Goal: Information Seeking & Learning: Learn about a topic

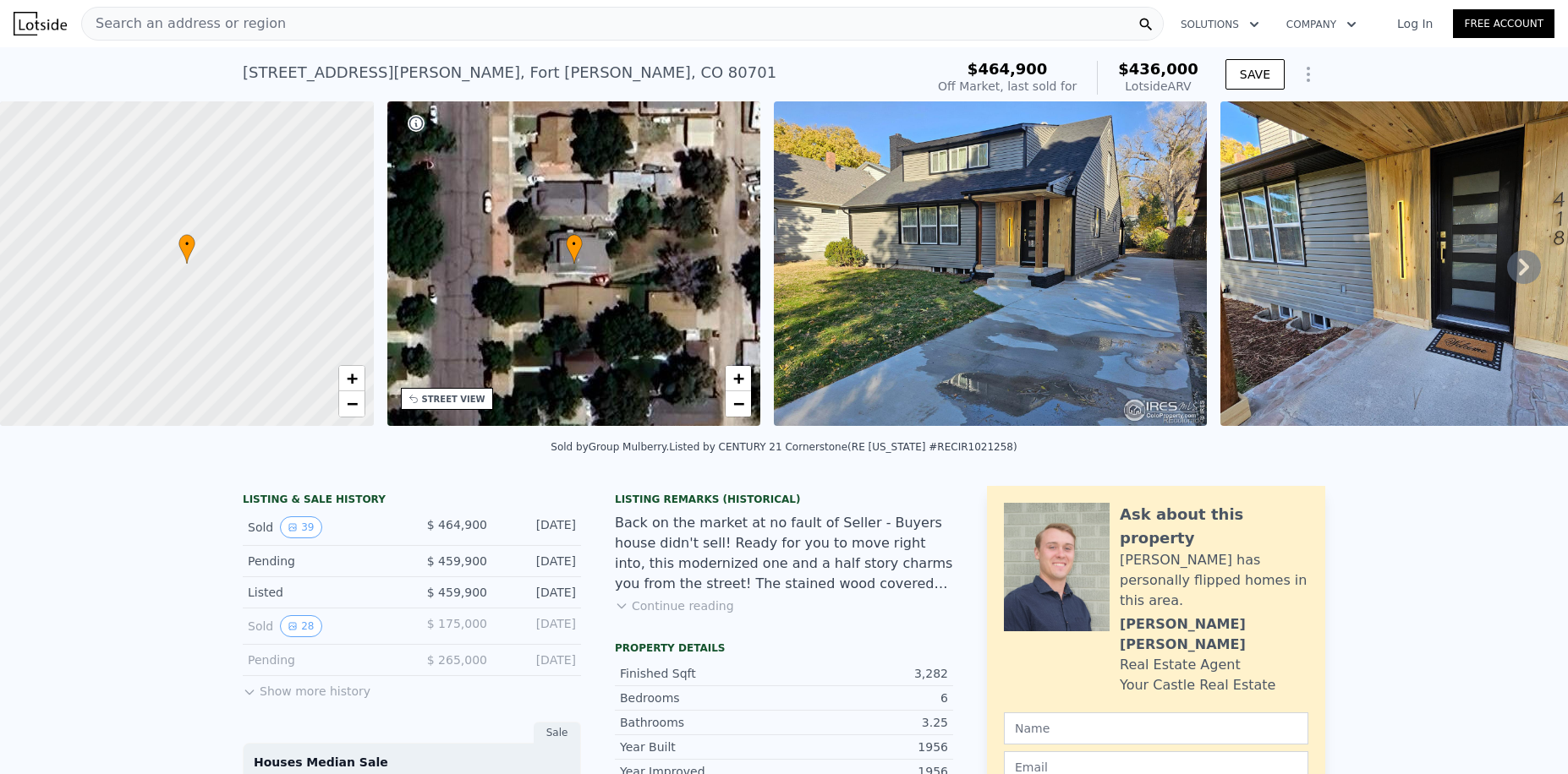
click at [1030, 388] on img at bounding box center [989, 263] width 433 height 324
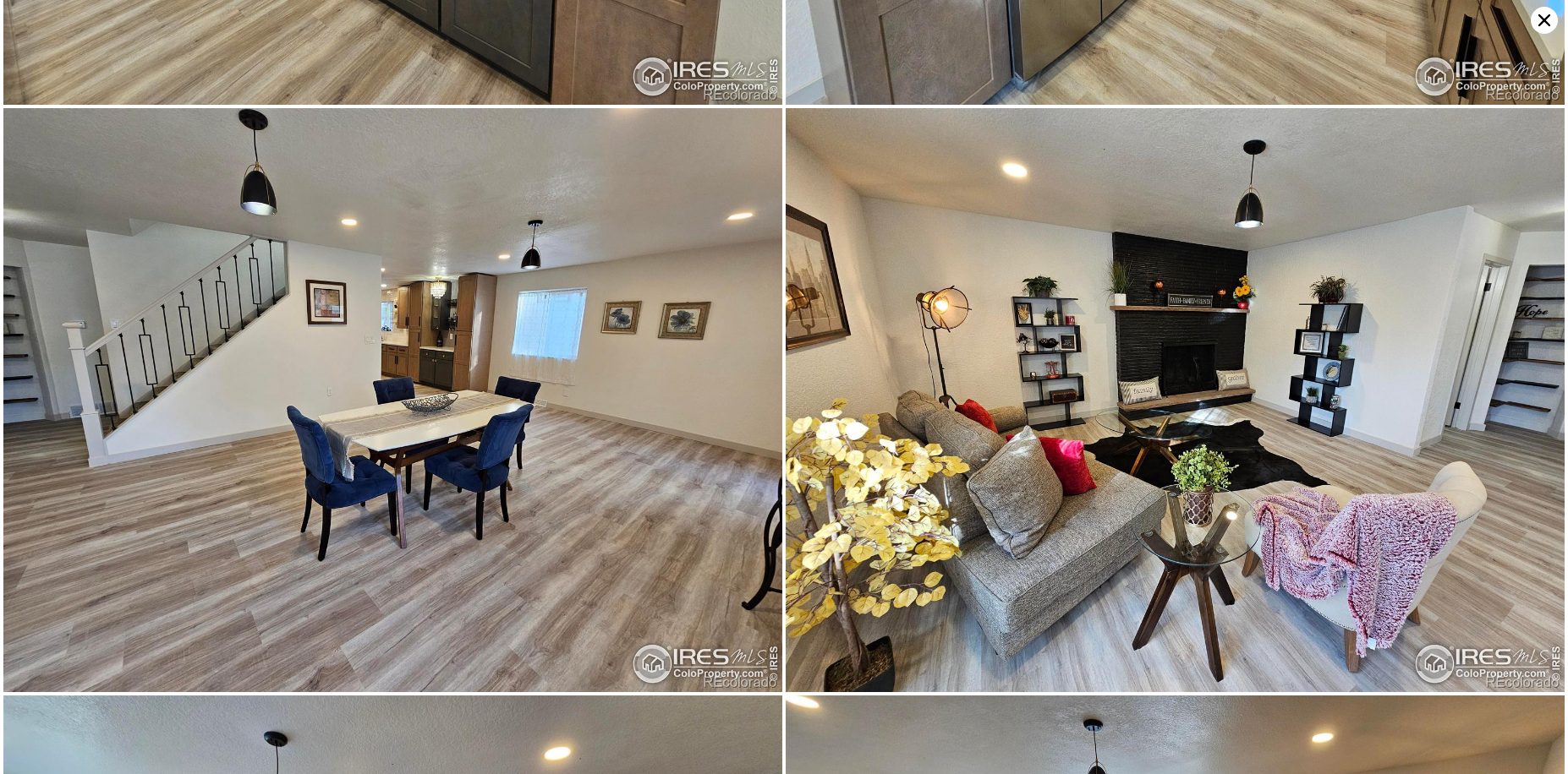
scroll to position [1165, 0]
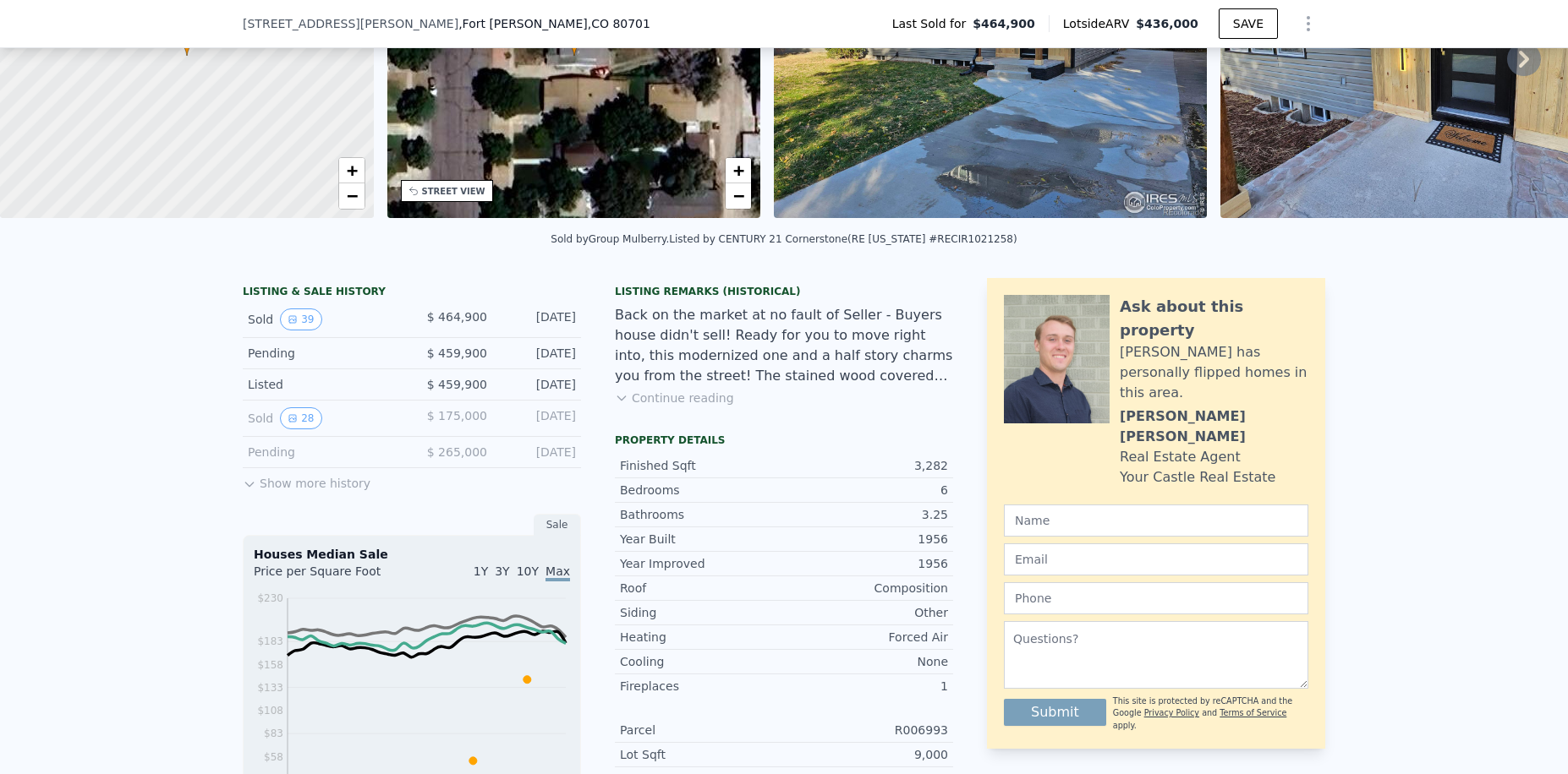
scroll to position [163, 0]
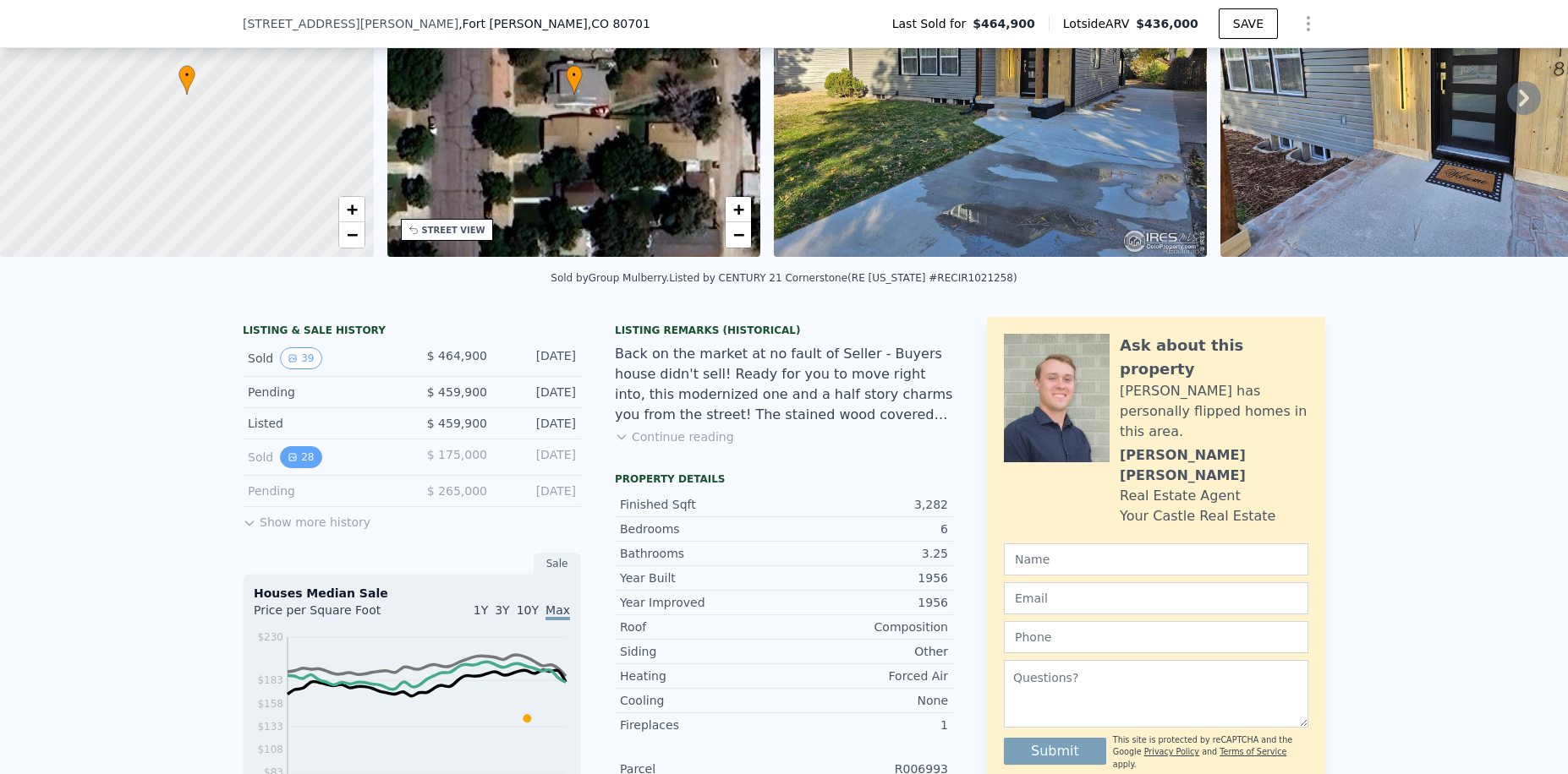
click at [295, 468] on button "28" at bounding box center [300, 457] width 41 height 22
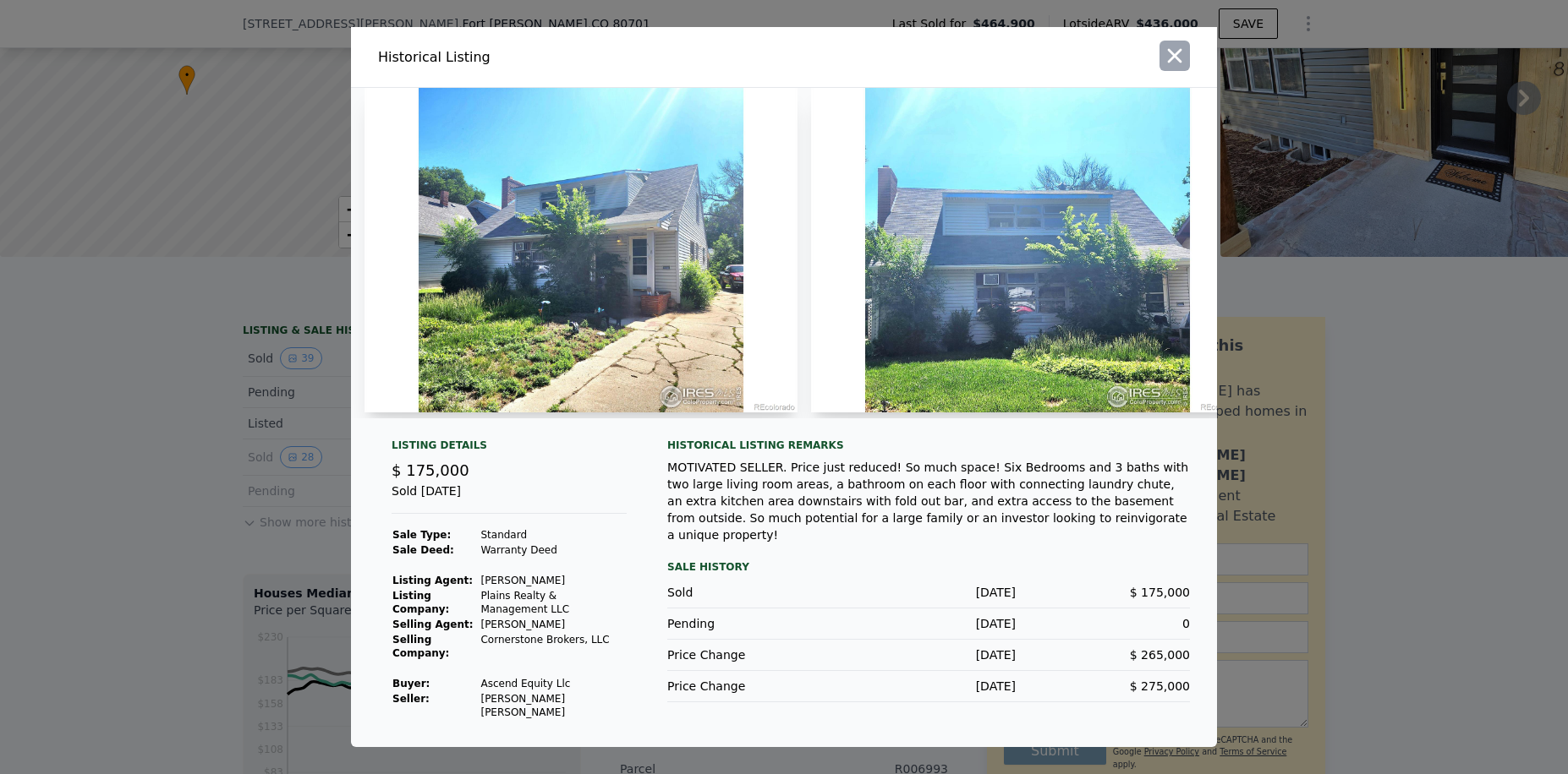
click at [1177, 57] on icon "button" at bounding box center [1174, 56] width 24 height 24
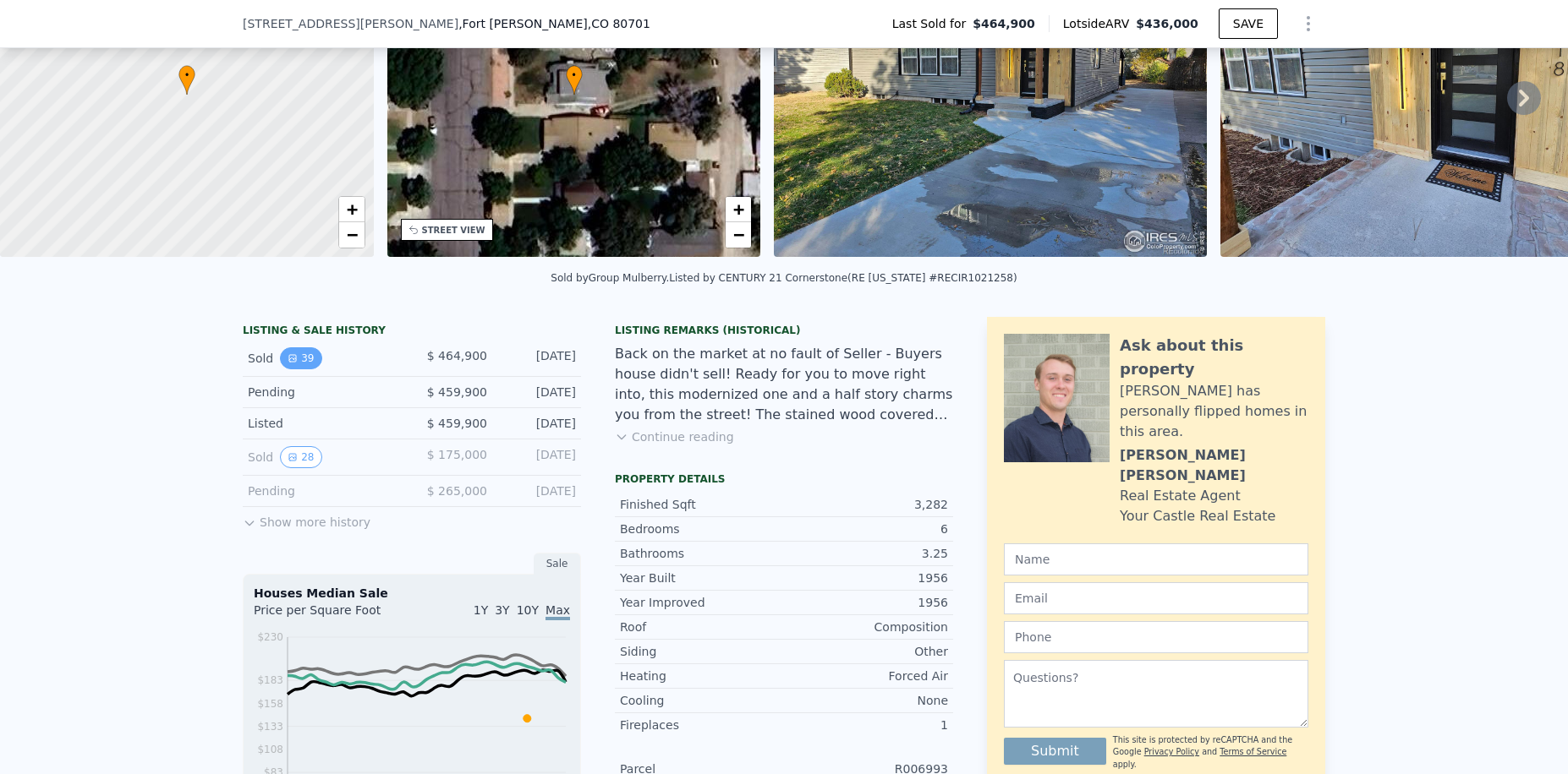
click at [280, 362] on button "39" at bounding box center [300, 358] width 41 height 22
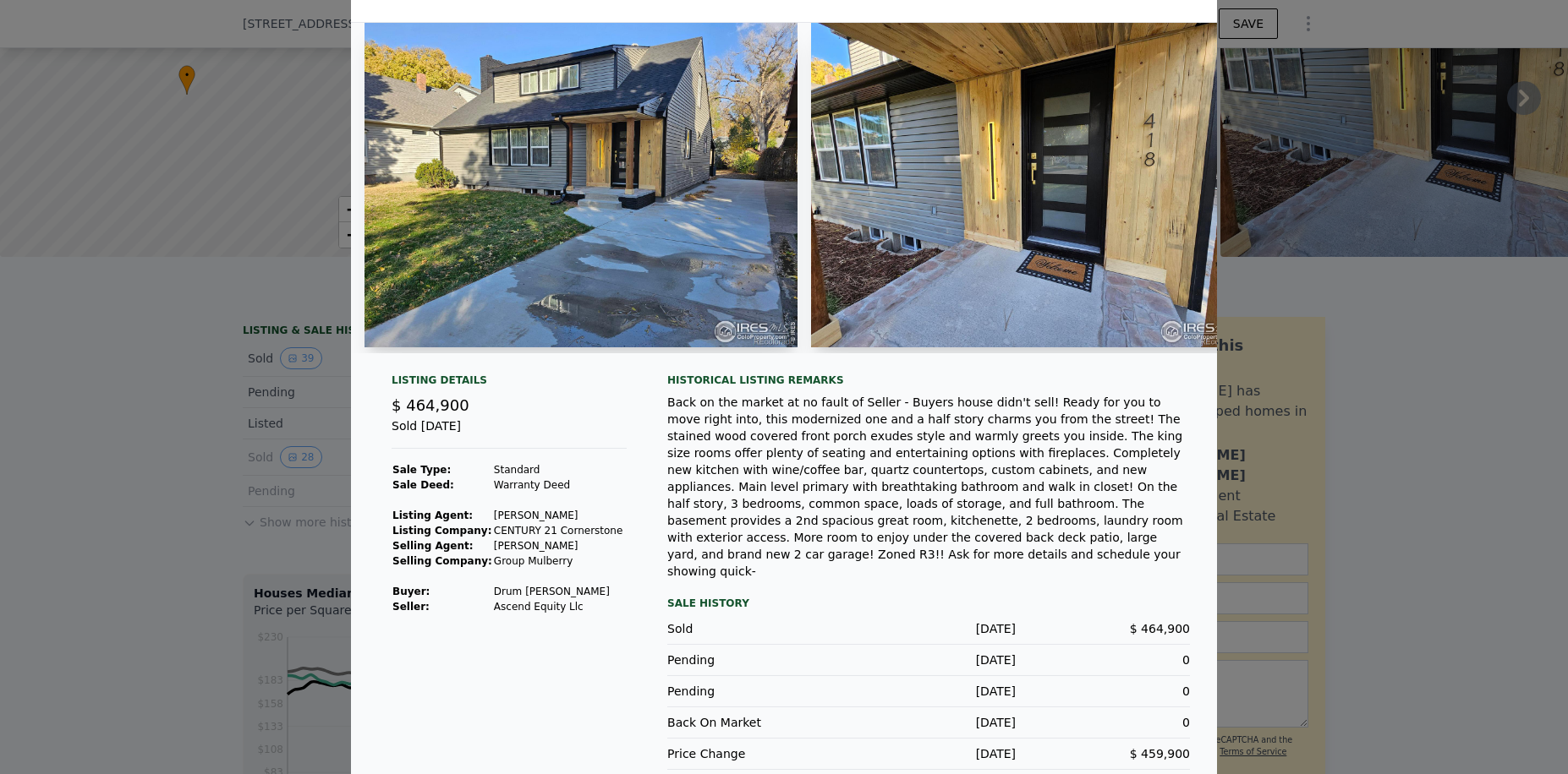
scroll to position [0, 0]
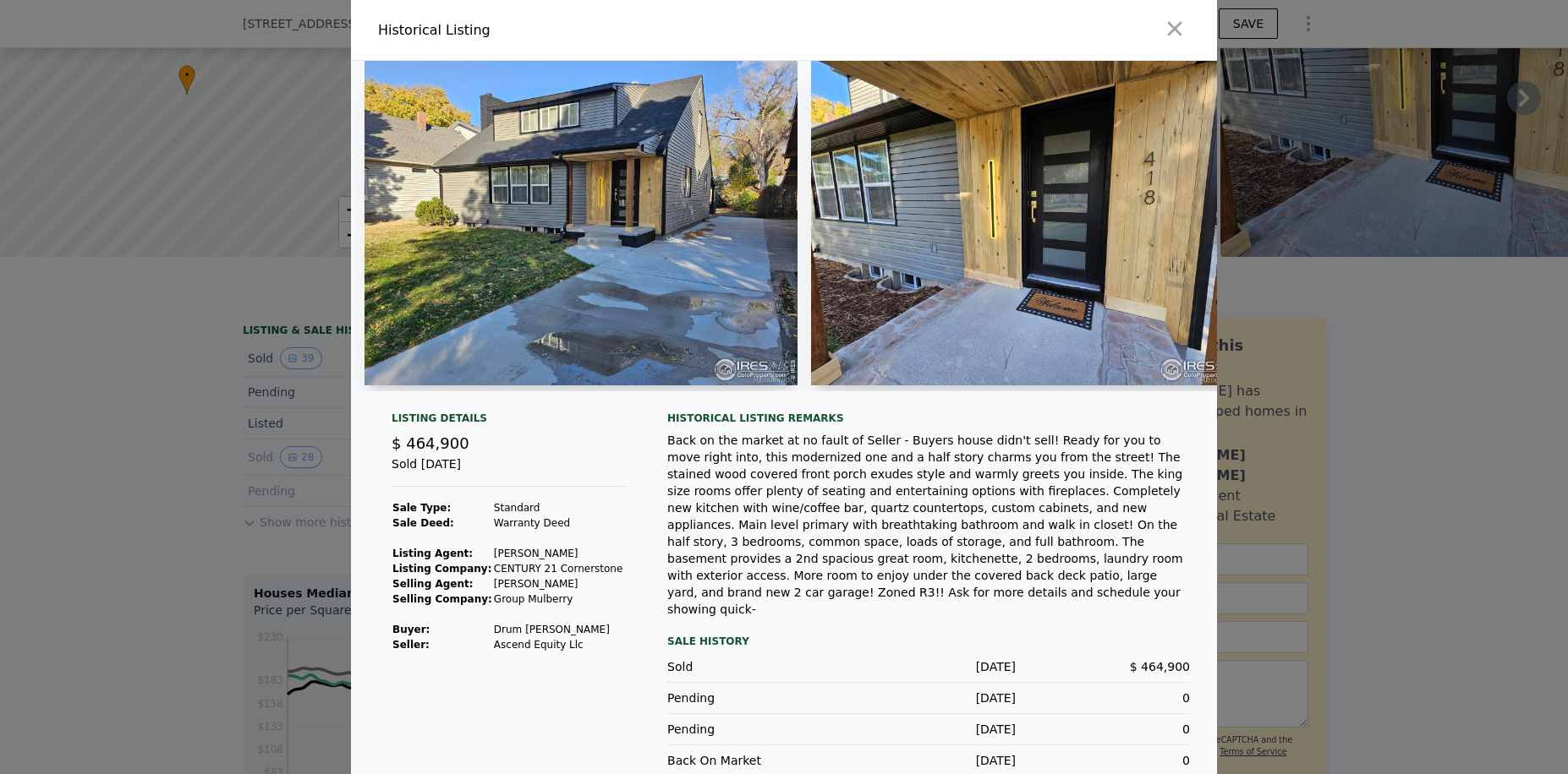
click at [661, 247] on img at bounding box center [580, 223] width 433 height 324
click at [695, 235] on img at bounding box center [580, 223] width 433 height 324
click at [919, 405] on div at bounding box center [784, 233] width 866 height 344
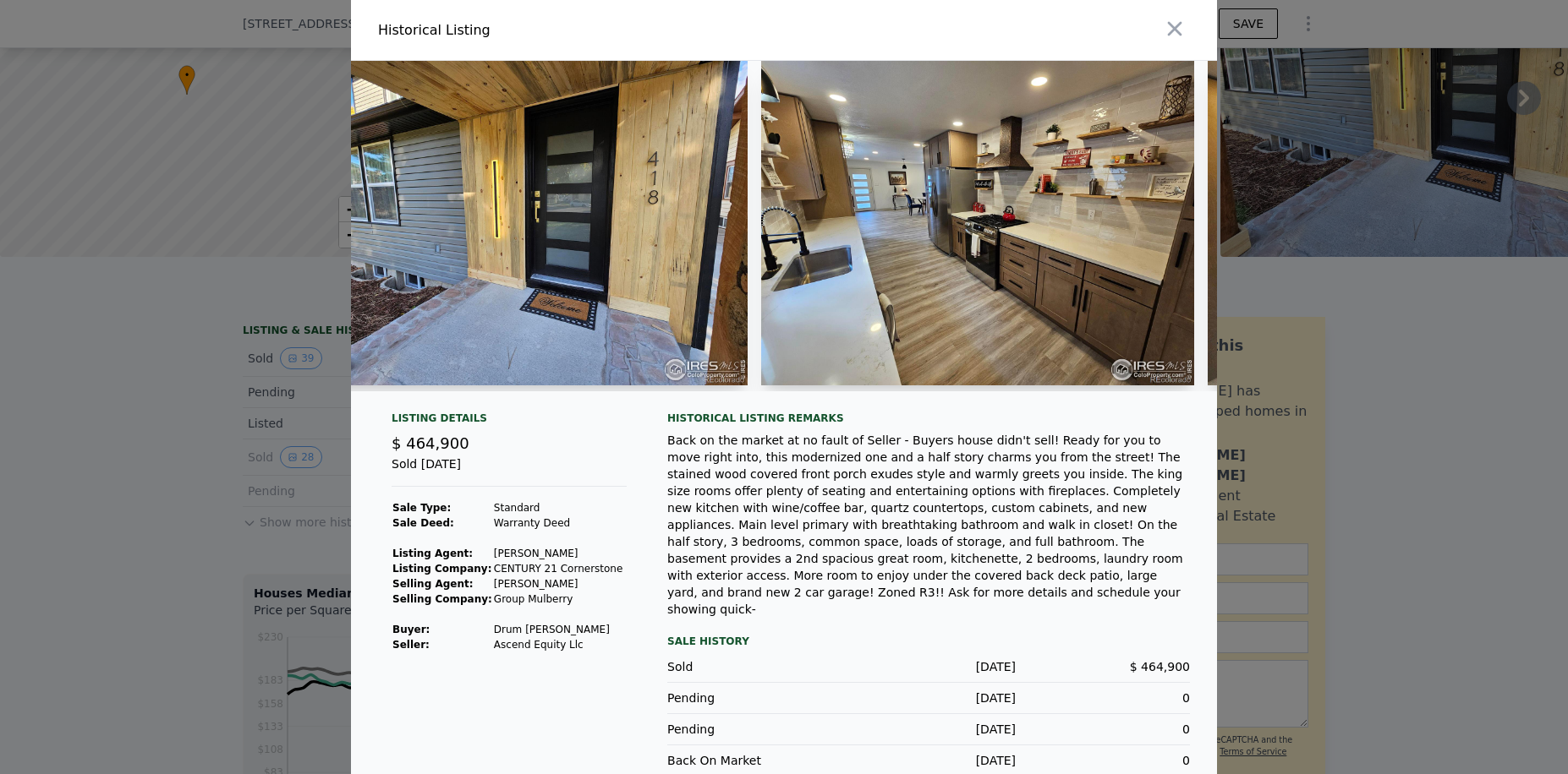
scroll to position [0, 530]
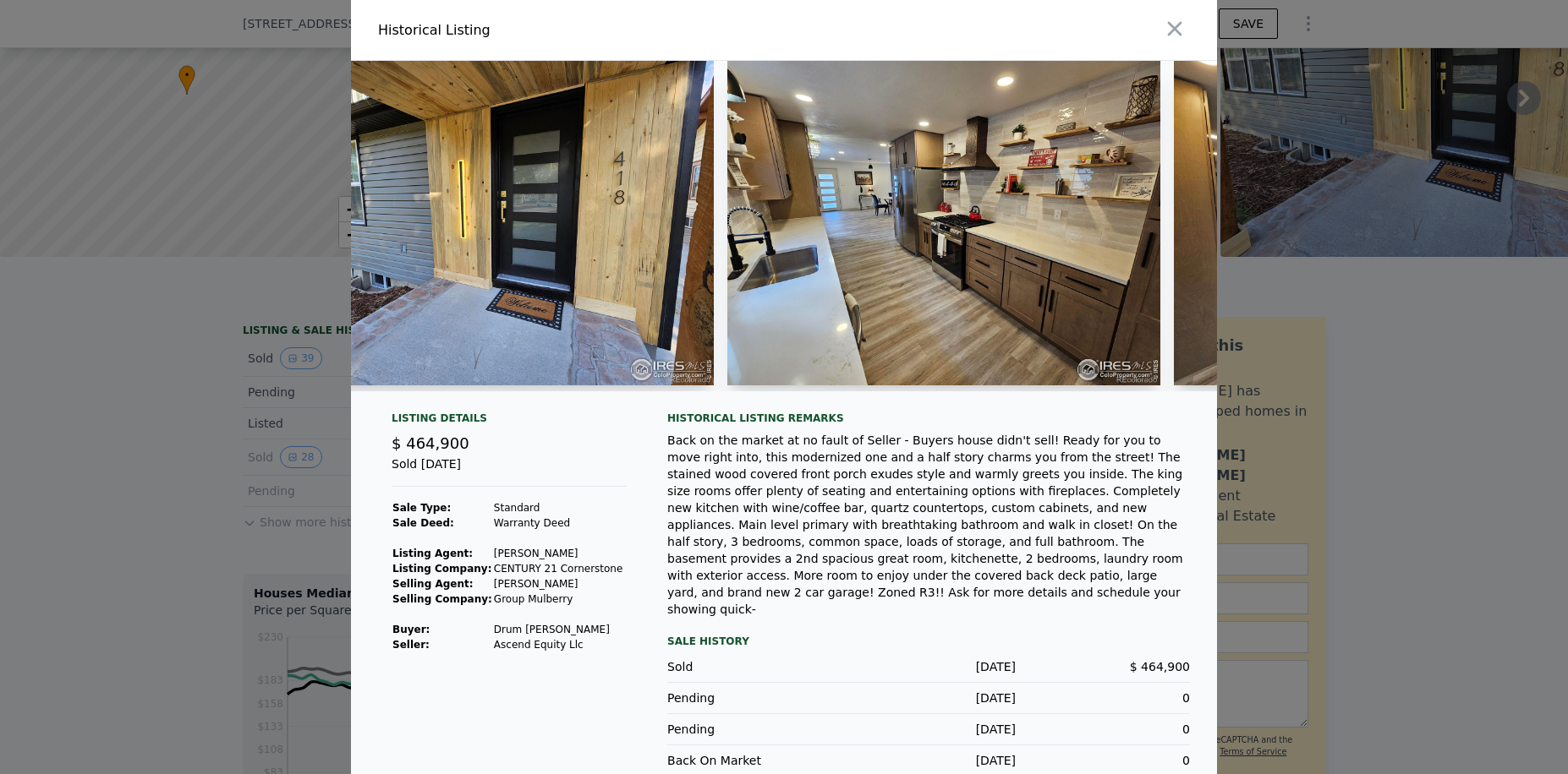
click at [1083, 347] on img at bounding box center [943, 223] width 433 height 324
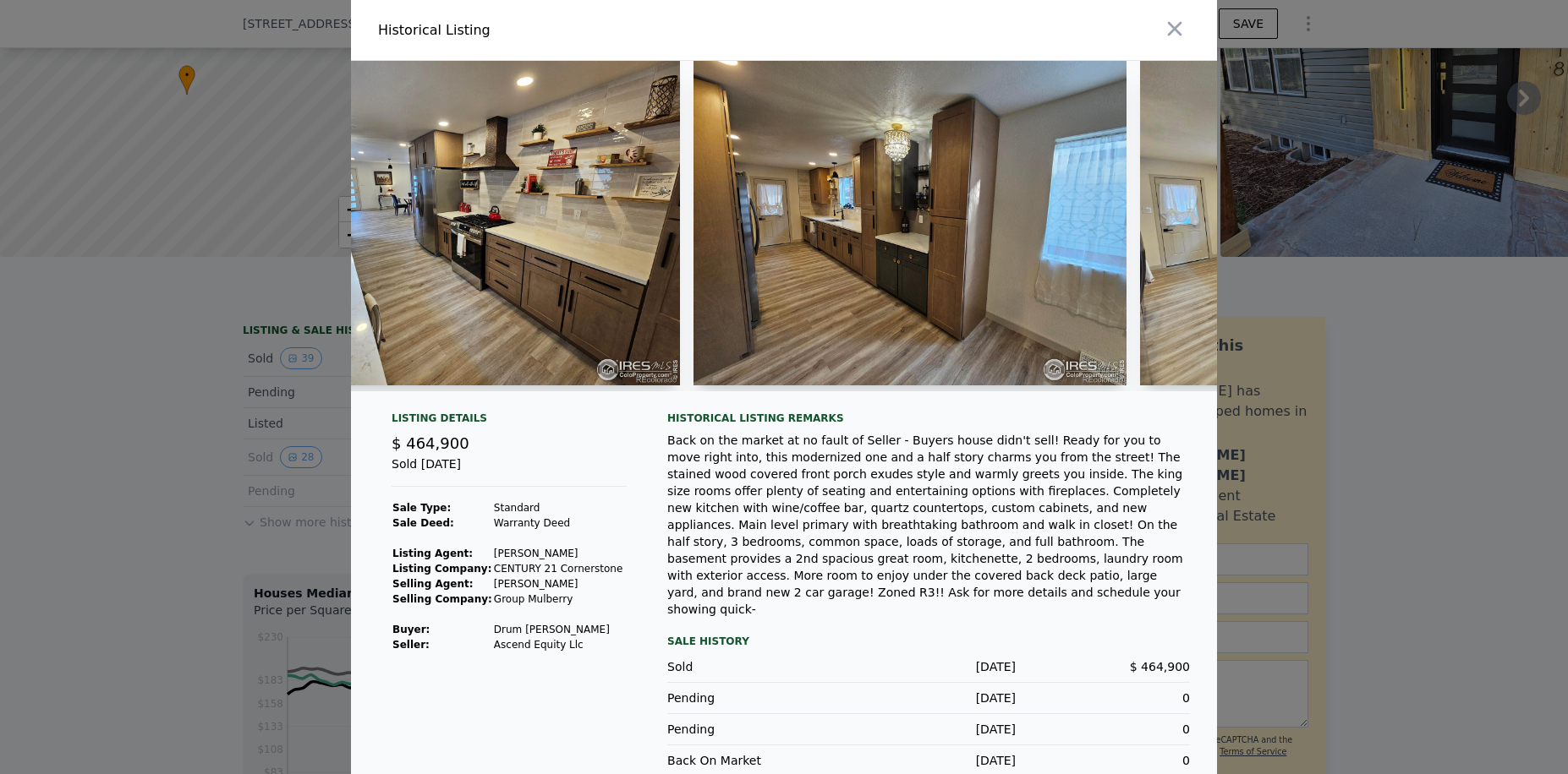
scroll to position [0, 1027]
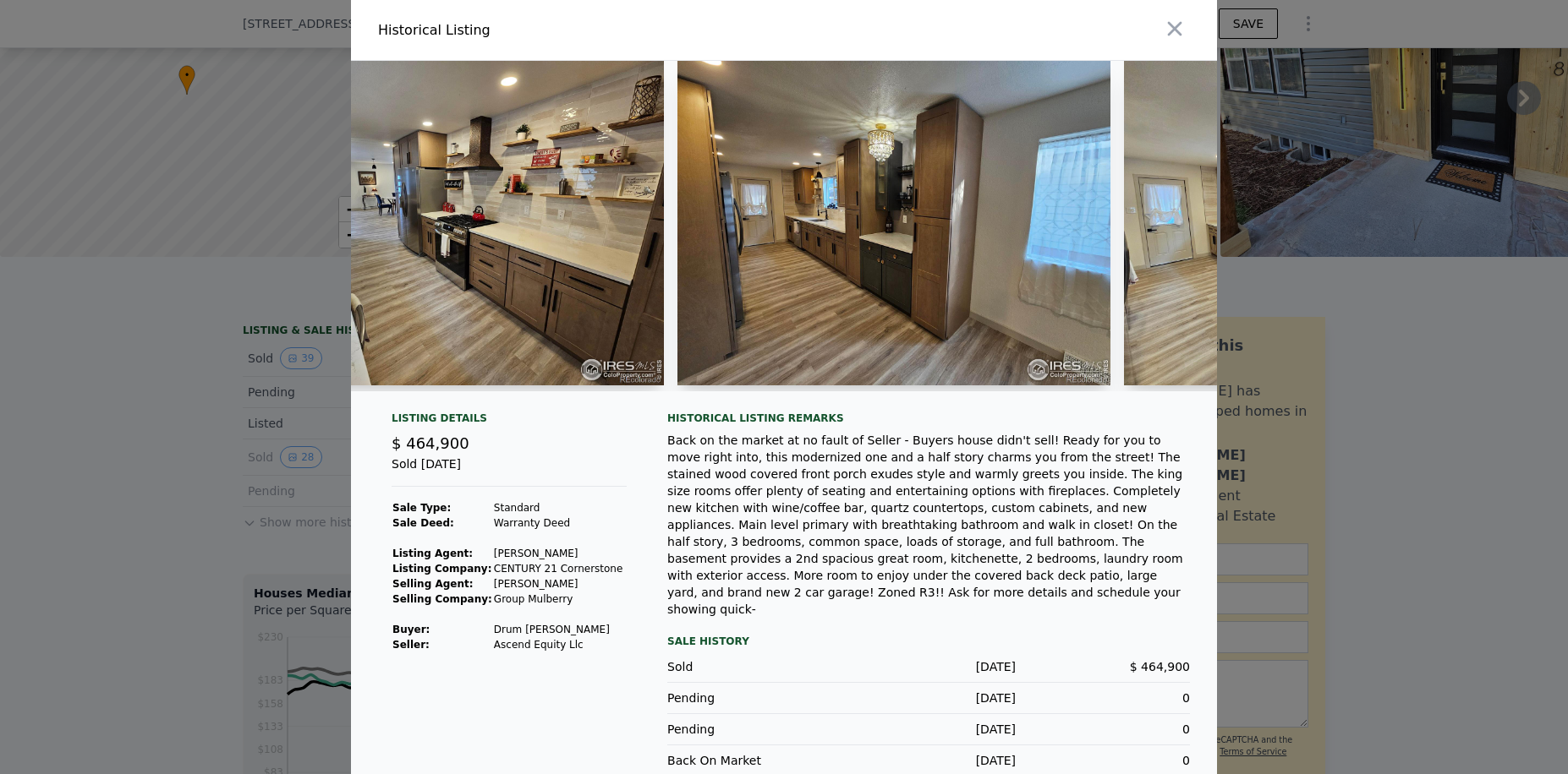
click at [856, 440] on div "Historical Listing remarks Back on the market at no fault of Seller - Buyers ho…" at bounding box center [928, 514] width 523 height 206
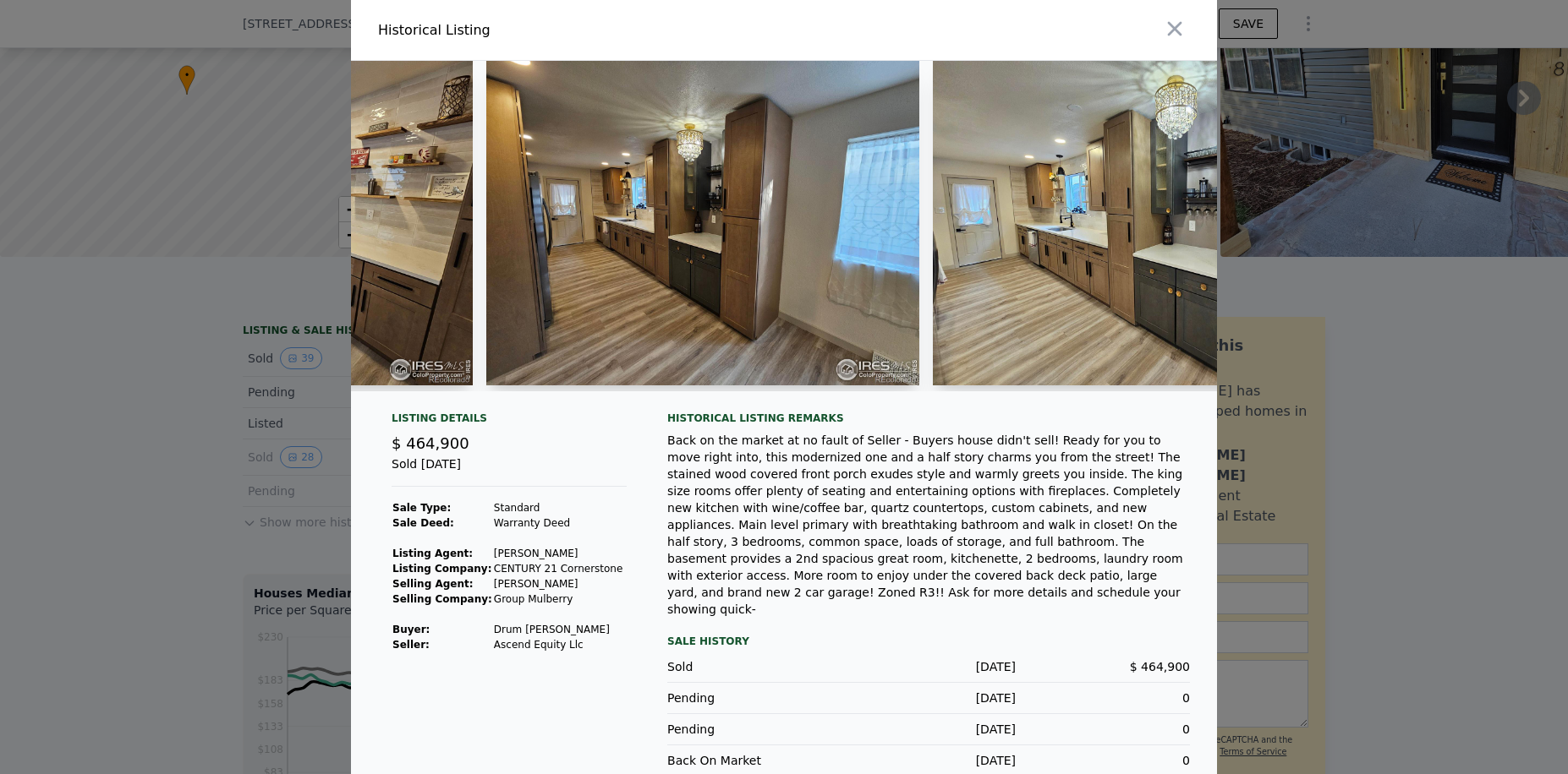
scroll to position [0, 1319]
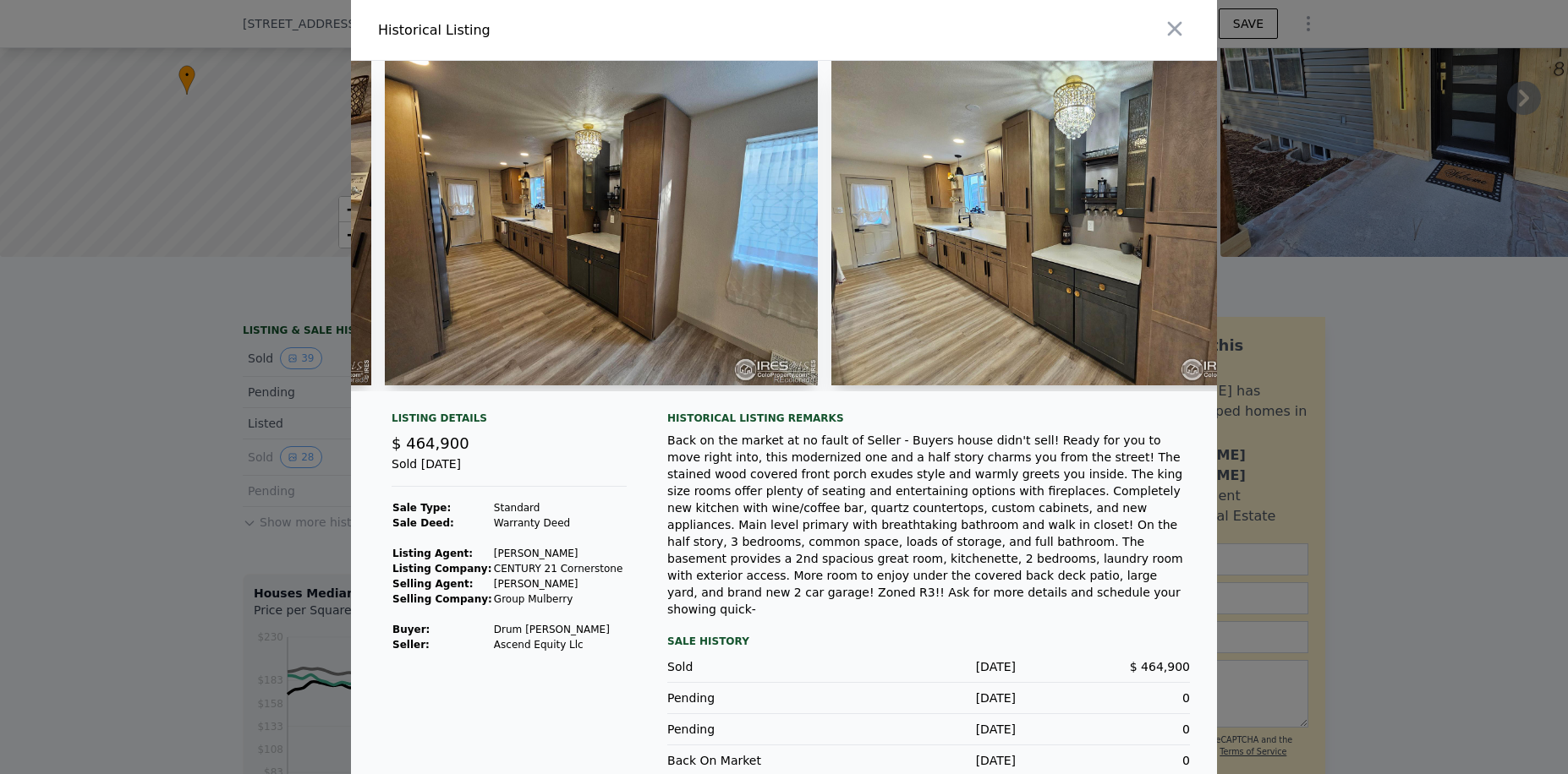
drag, startPoint x: 986, startPoint y: 447, endPoint x: 1015, endPoint y: 424, distance: 37.0
click at [986, 448] on div "Back on the market at no fault of Seller - Buyers house didn't sell! Ready for …" at bounding box center [928, 524] width 523 height 186
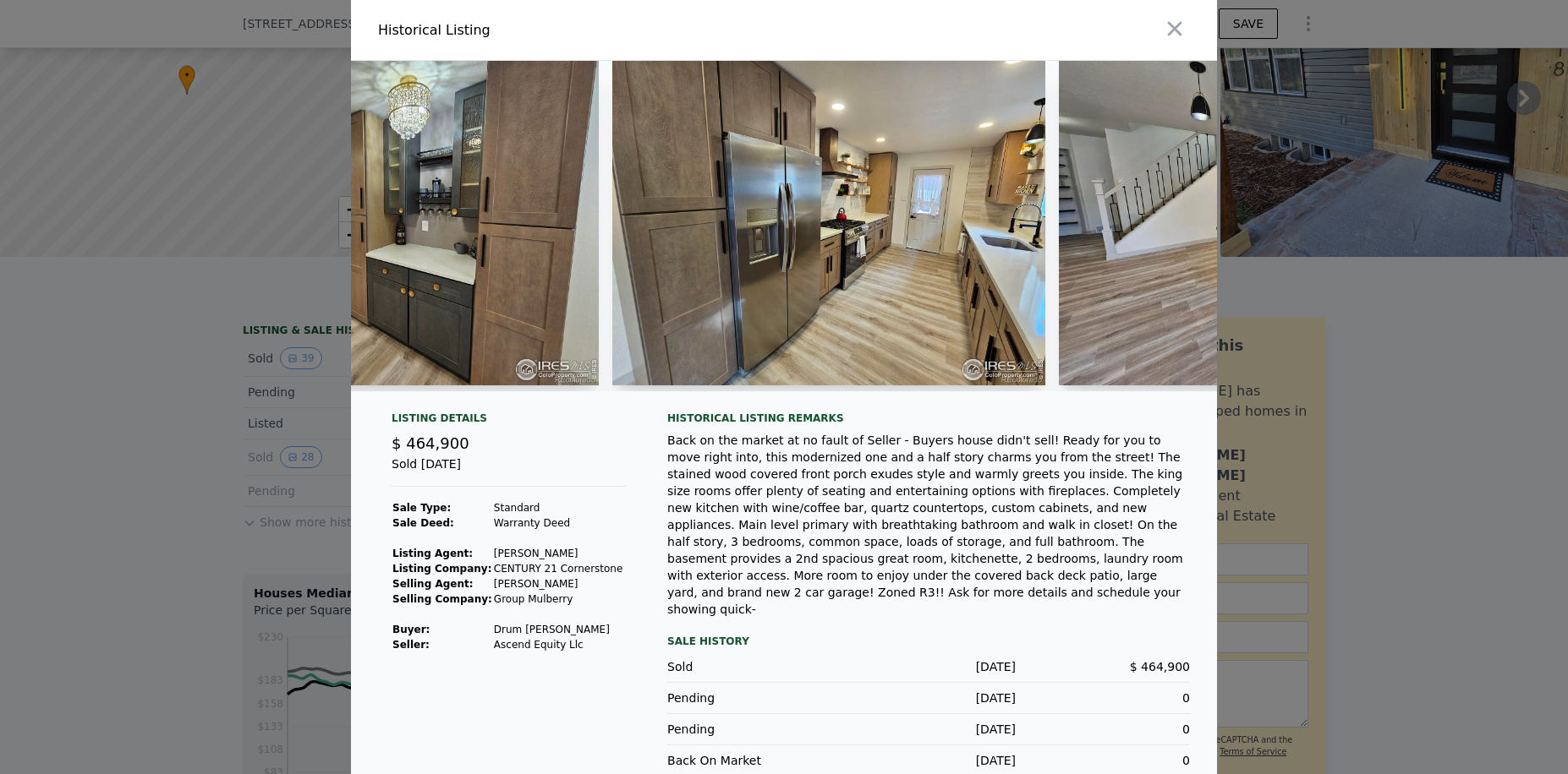
scroll to position [0, 2008]
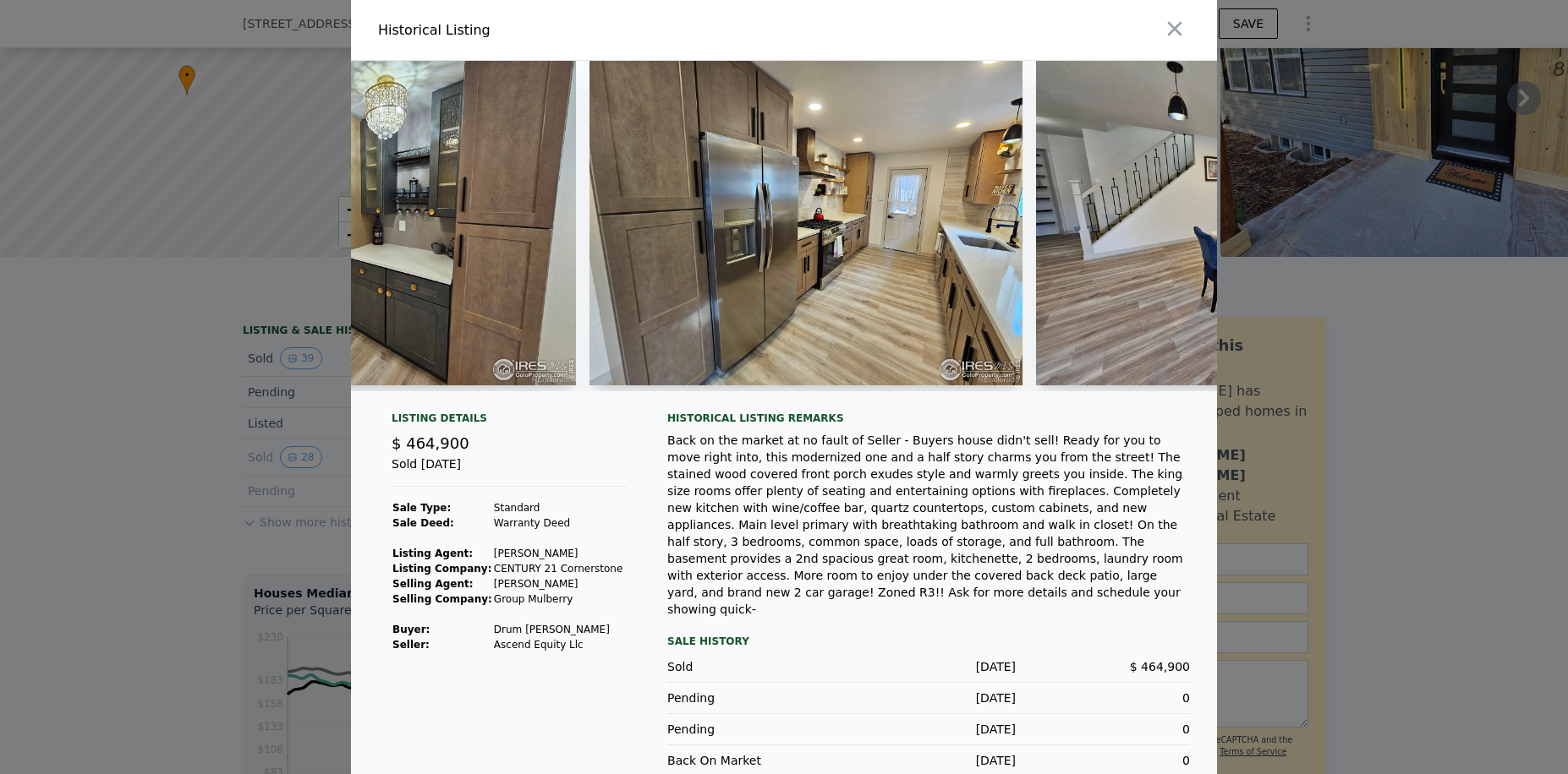
drag, startPoint x: 976, startPoint y: 456, endPoint x: 1003, endPoint y: 451, distance: 27.5
click at [976, 456] on div "Back on the market at no fault of Seller - Buyers house didn't sell! Ready for …" at bounding box center [928, 524] width 523 height 186
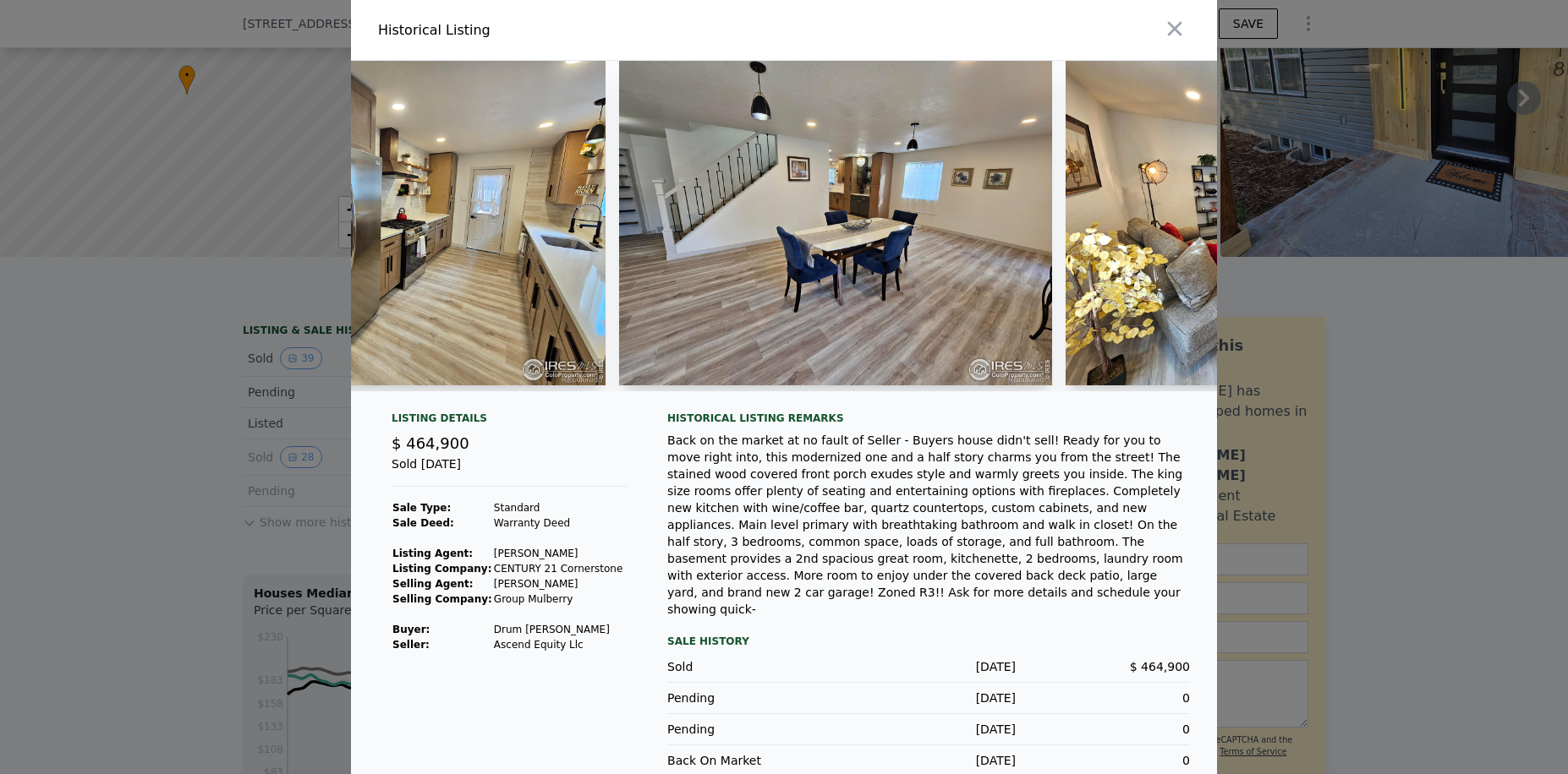
scroll to position [0, 2435]
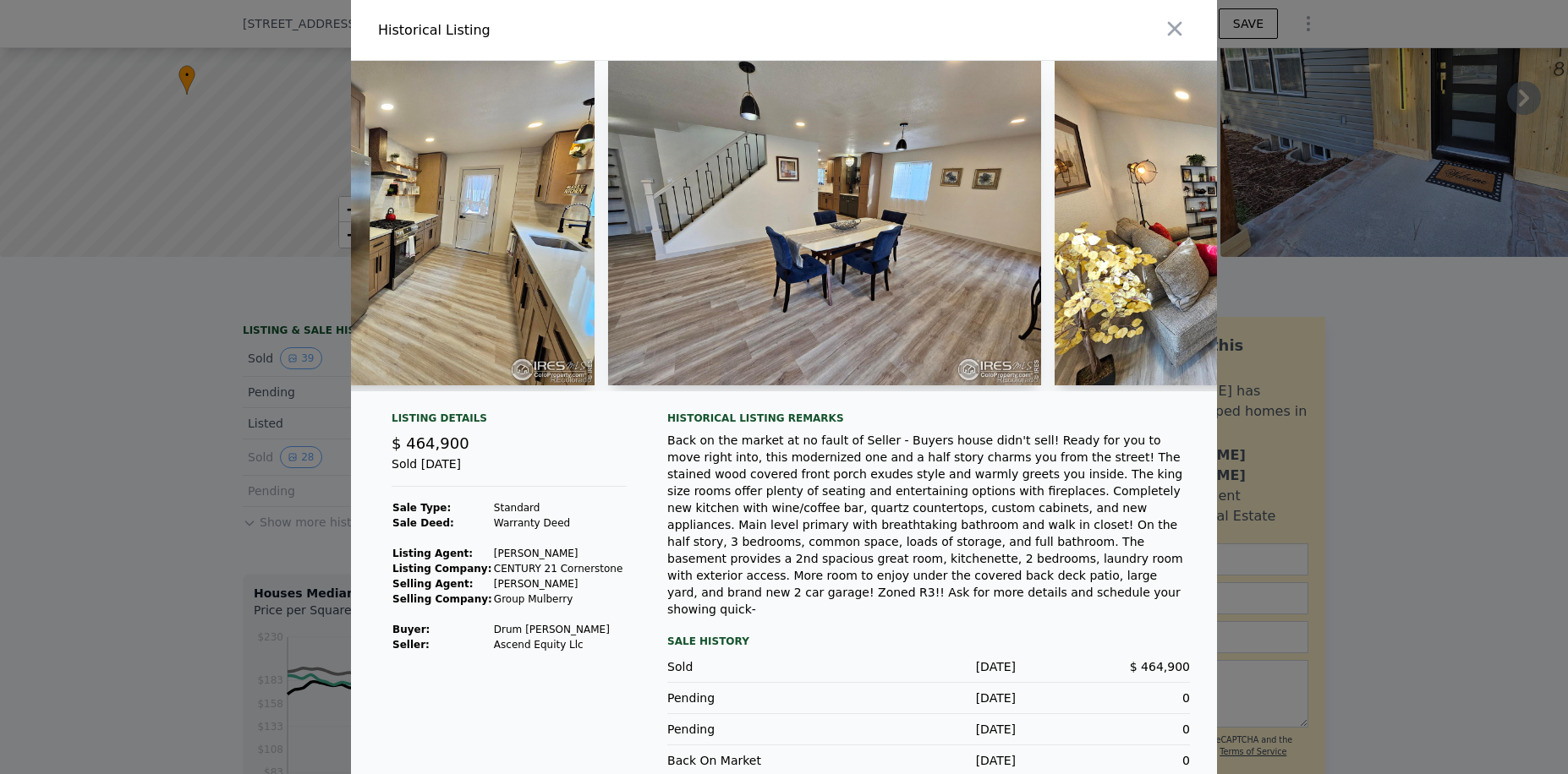
click at [1034, 425] on div "Historical Listing remarks" at bounding box center [928, 418] width 523 height 14
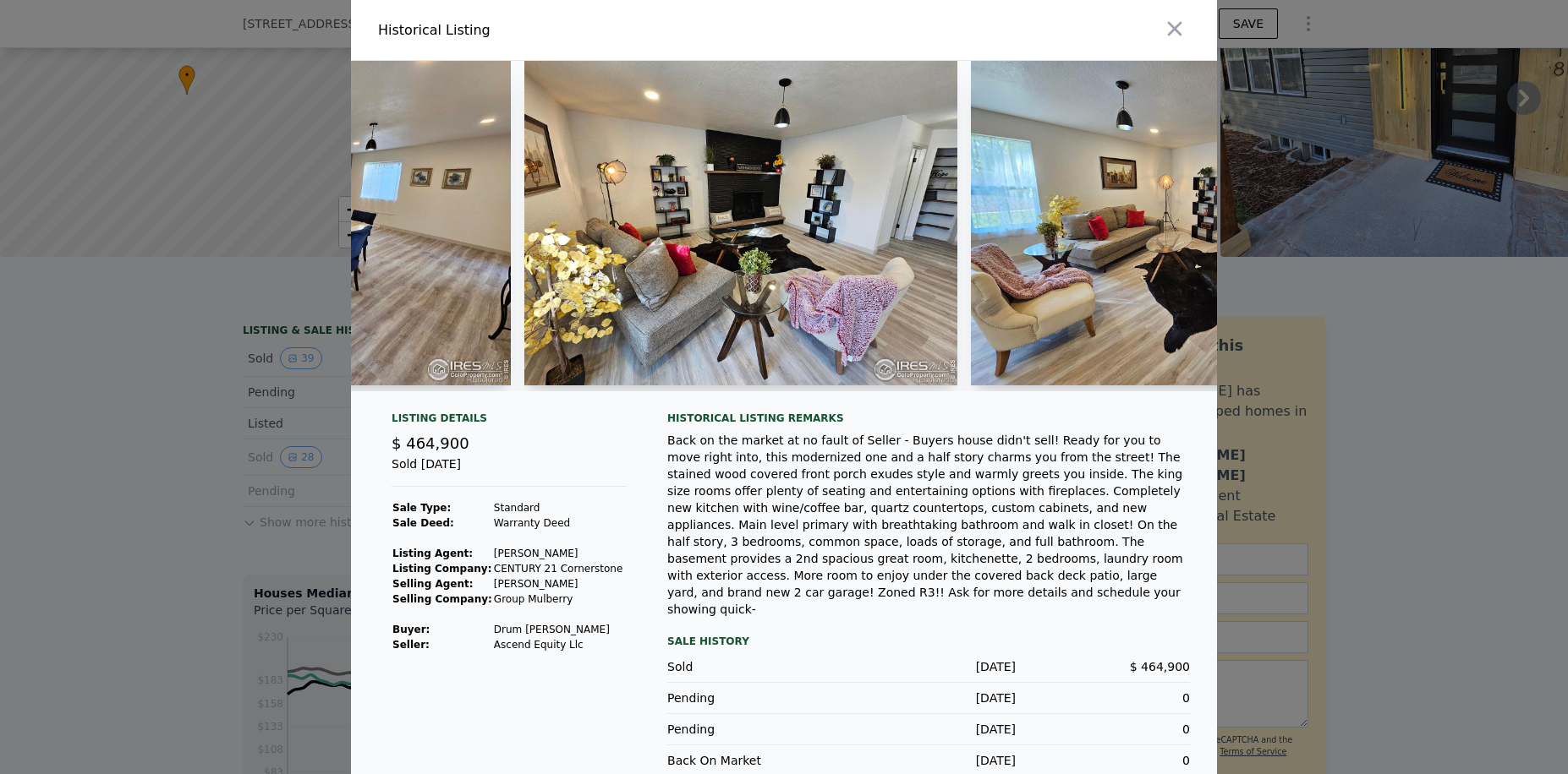
scroll to position [0, 2999]
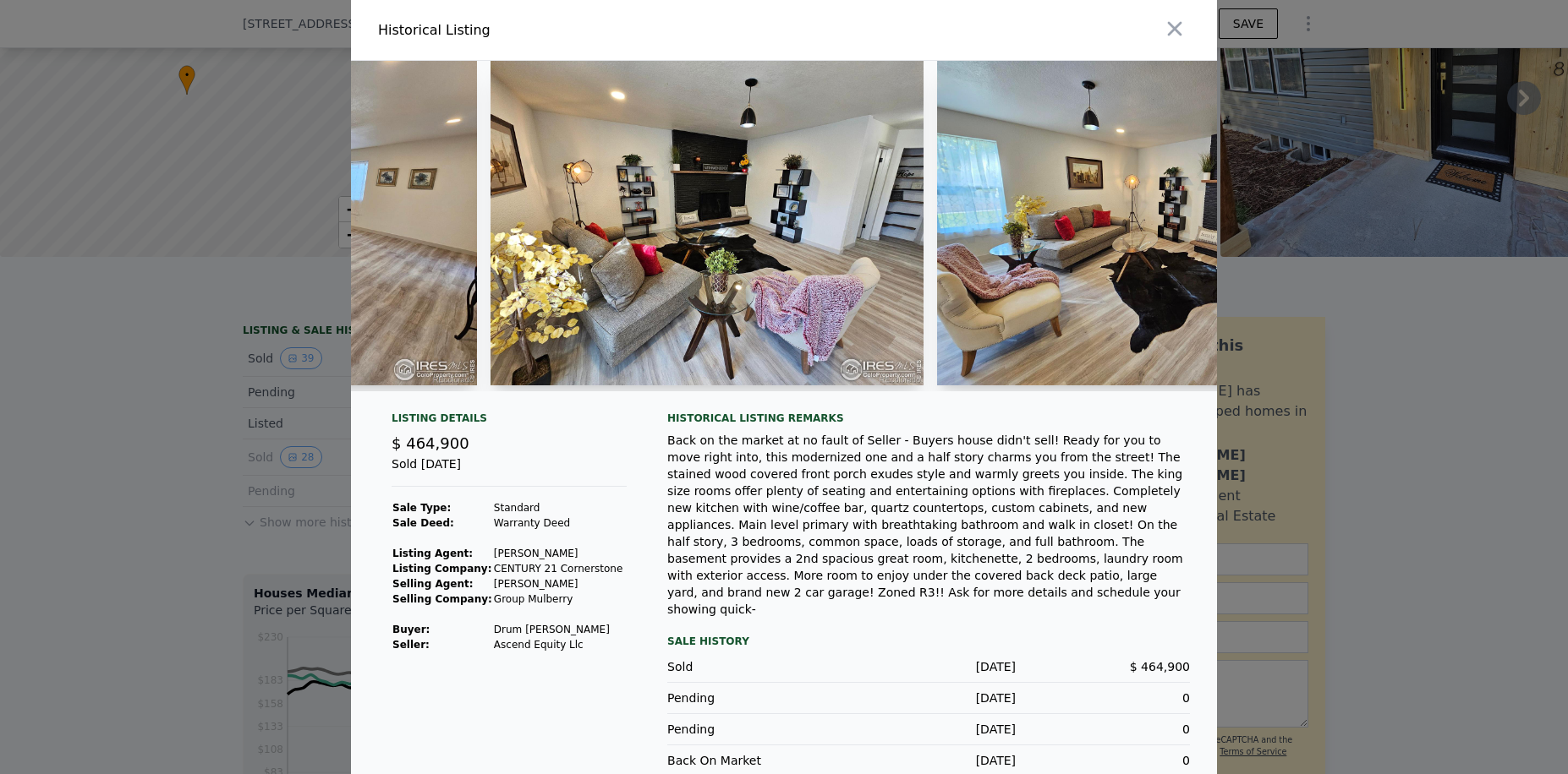
click at [970, 478] on div "Back on the market at no fault of Seller - Buyers house didn't sell! Ready for …" at bounding box center [928, 524] width 523 height 186
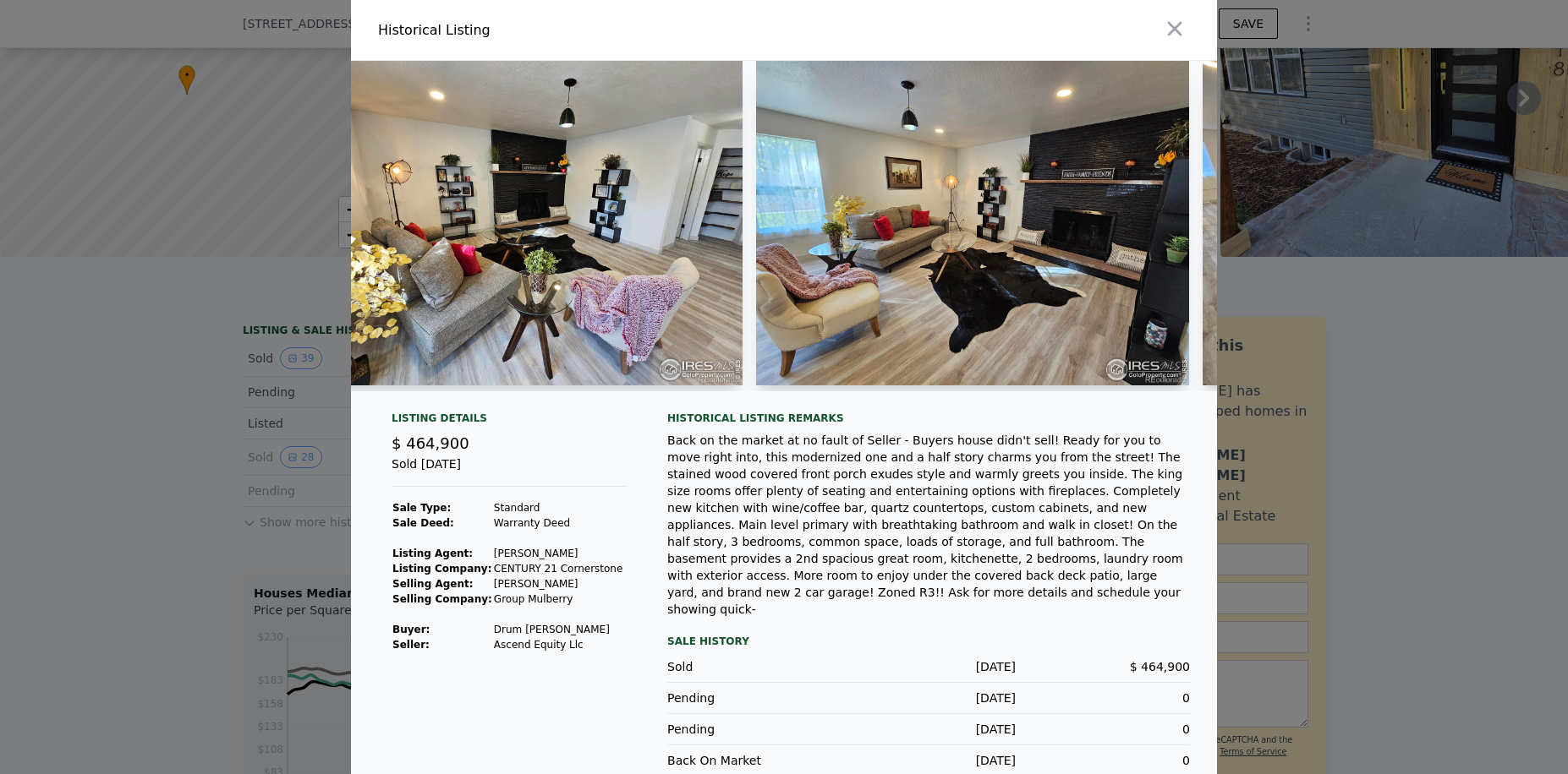
scroll to position [0, 3225]
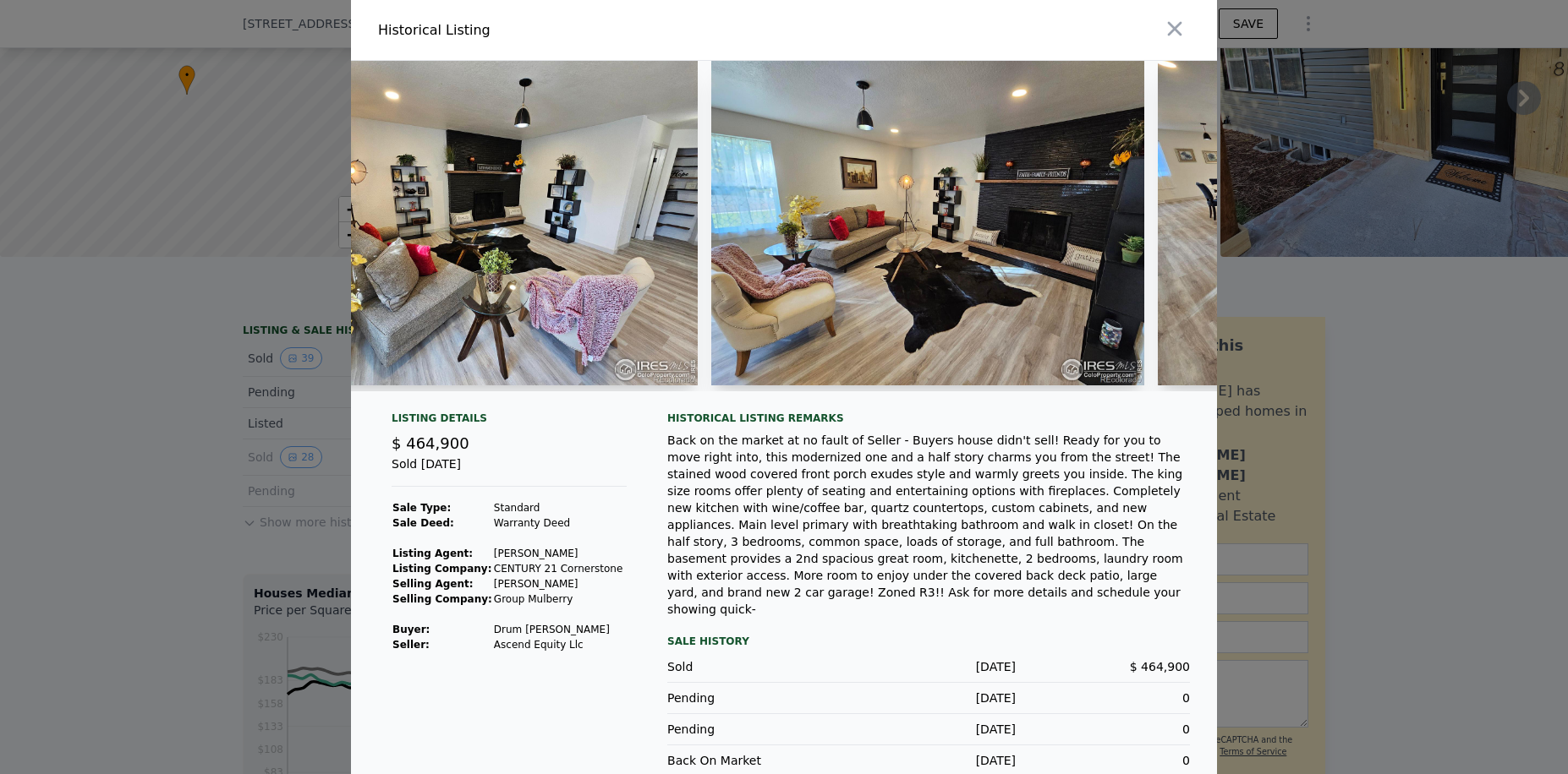
click at [1020, 425] on div "Historical Listing remarks" at bounding box center [928, 418] width 523 height 14
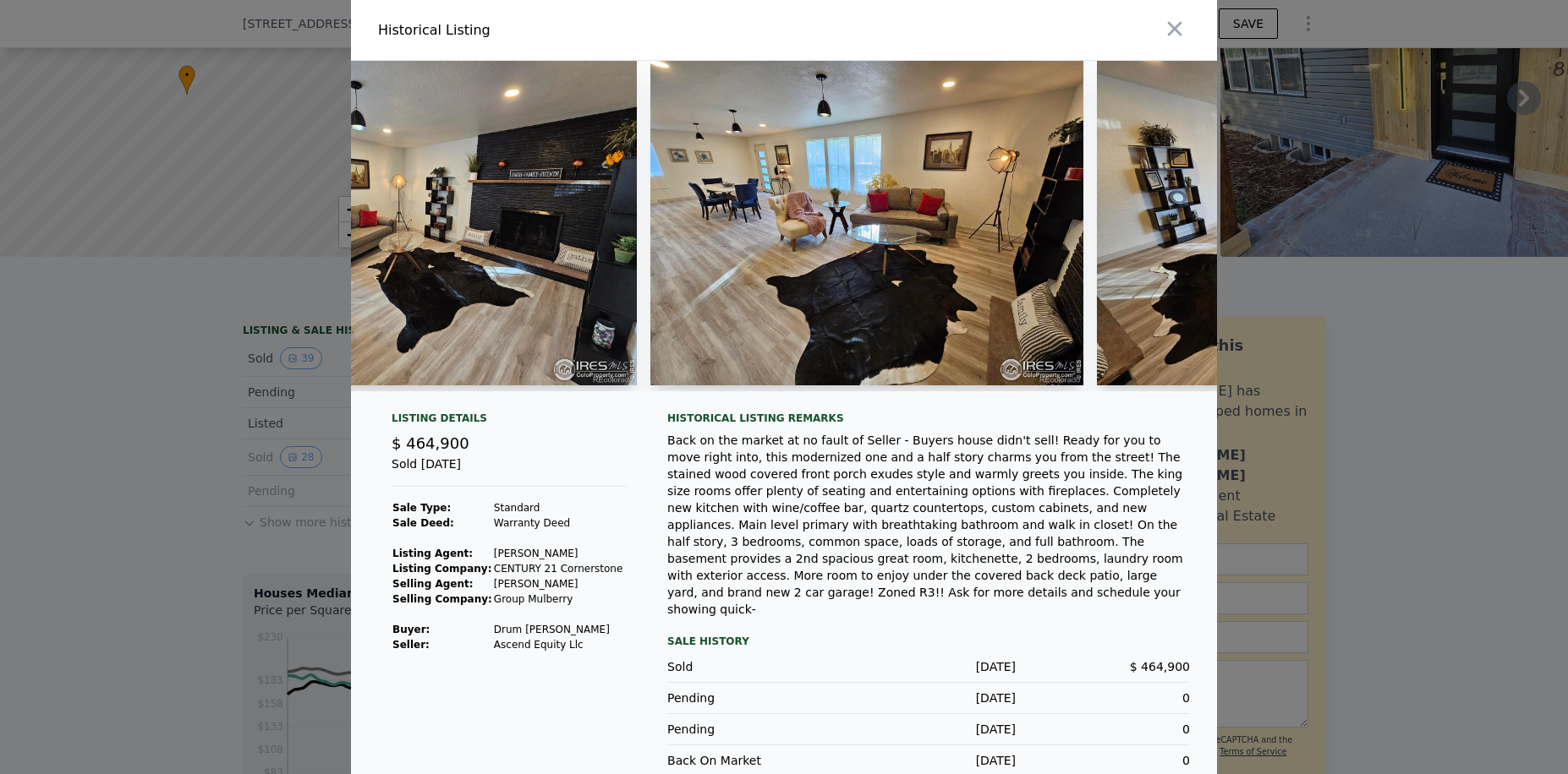
scroll to position [0, 3800]
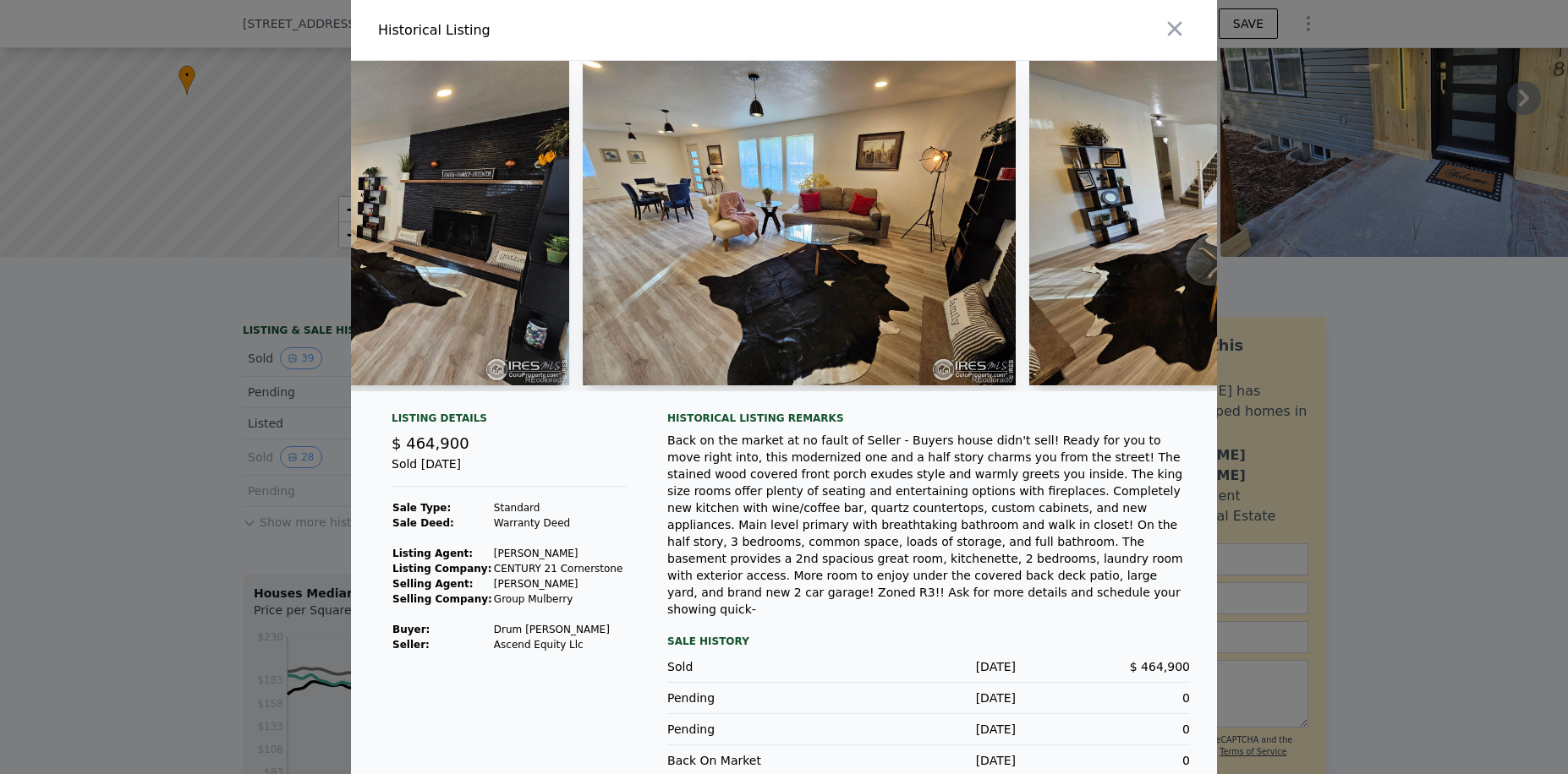
click at [1041, 463] on div "Back on the market at no fault of Seller - Buyers house didn't sell! Ready for …" at bounding box center [928, 524] width 523 height 186
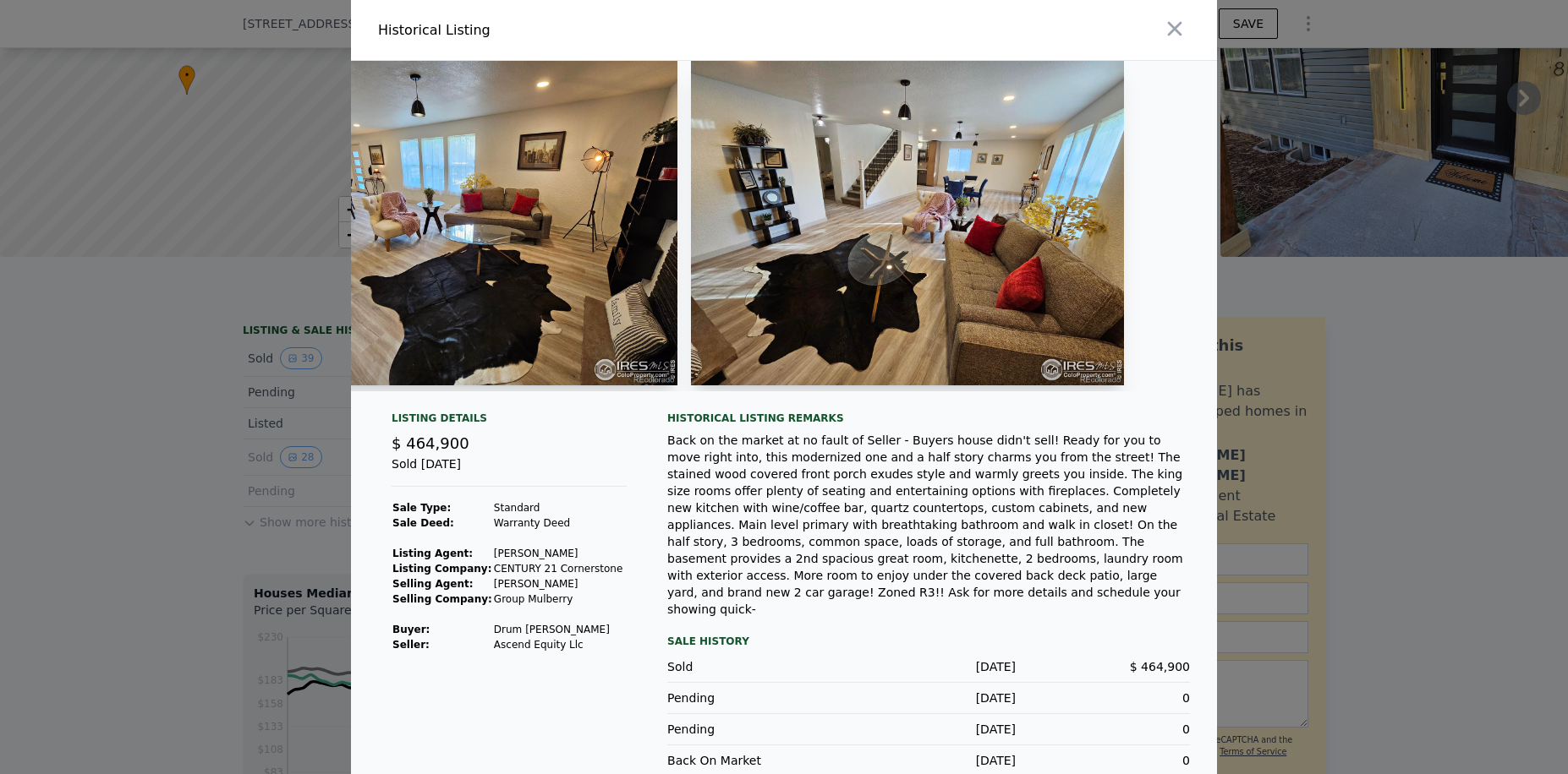
scroll to position [0, 4196]
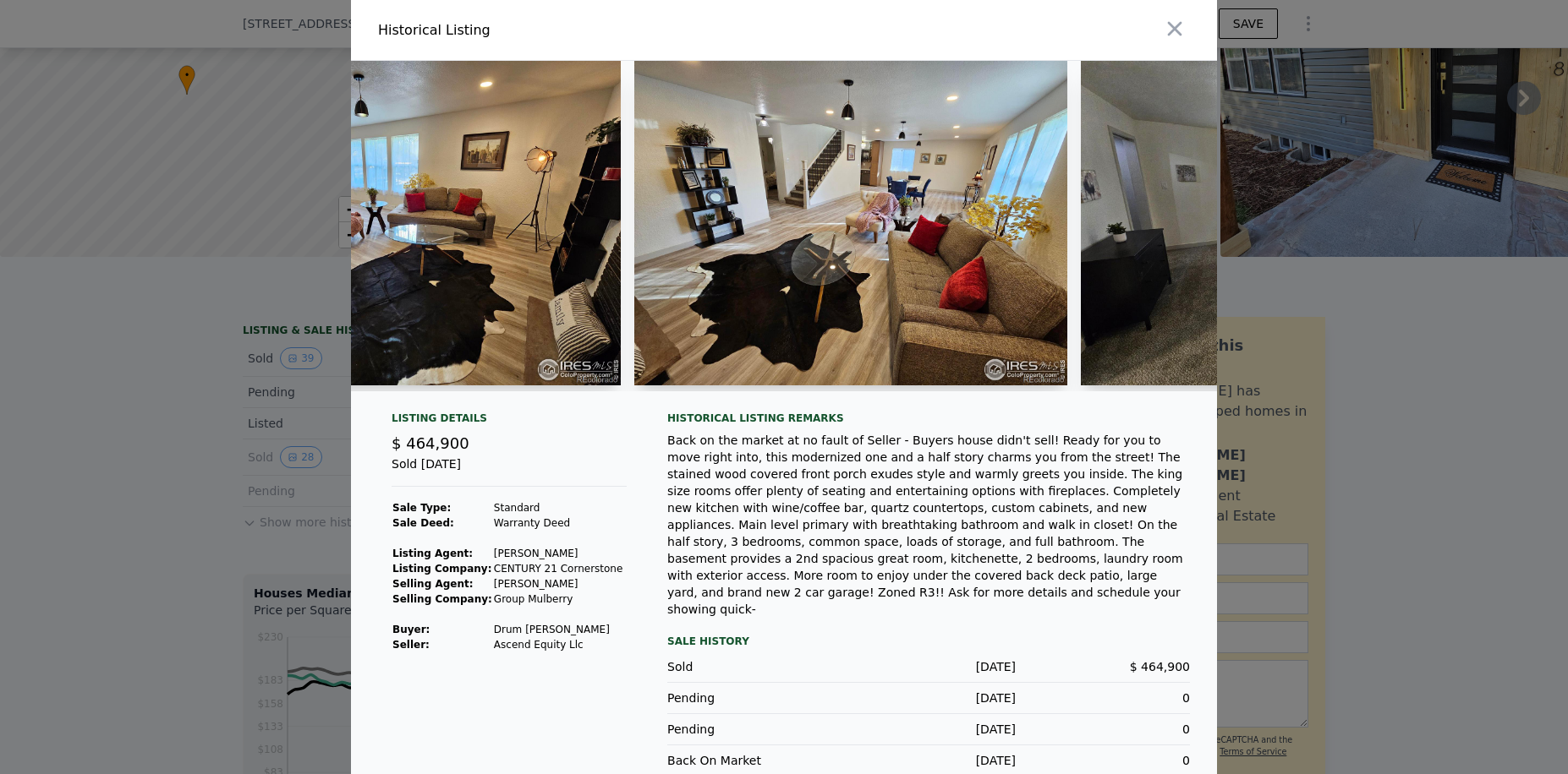
click at [1016, 449] on div "Back on the market at no fault of Seller - Buyers house didn't sell! Ready for …" at bounding box center [928, 524] width 523 height 186
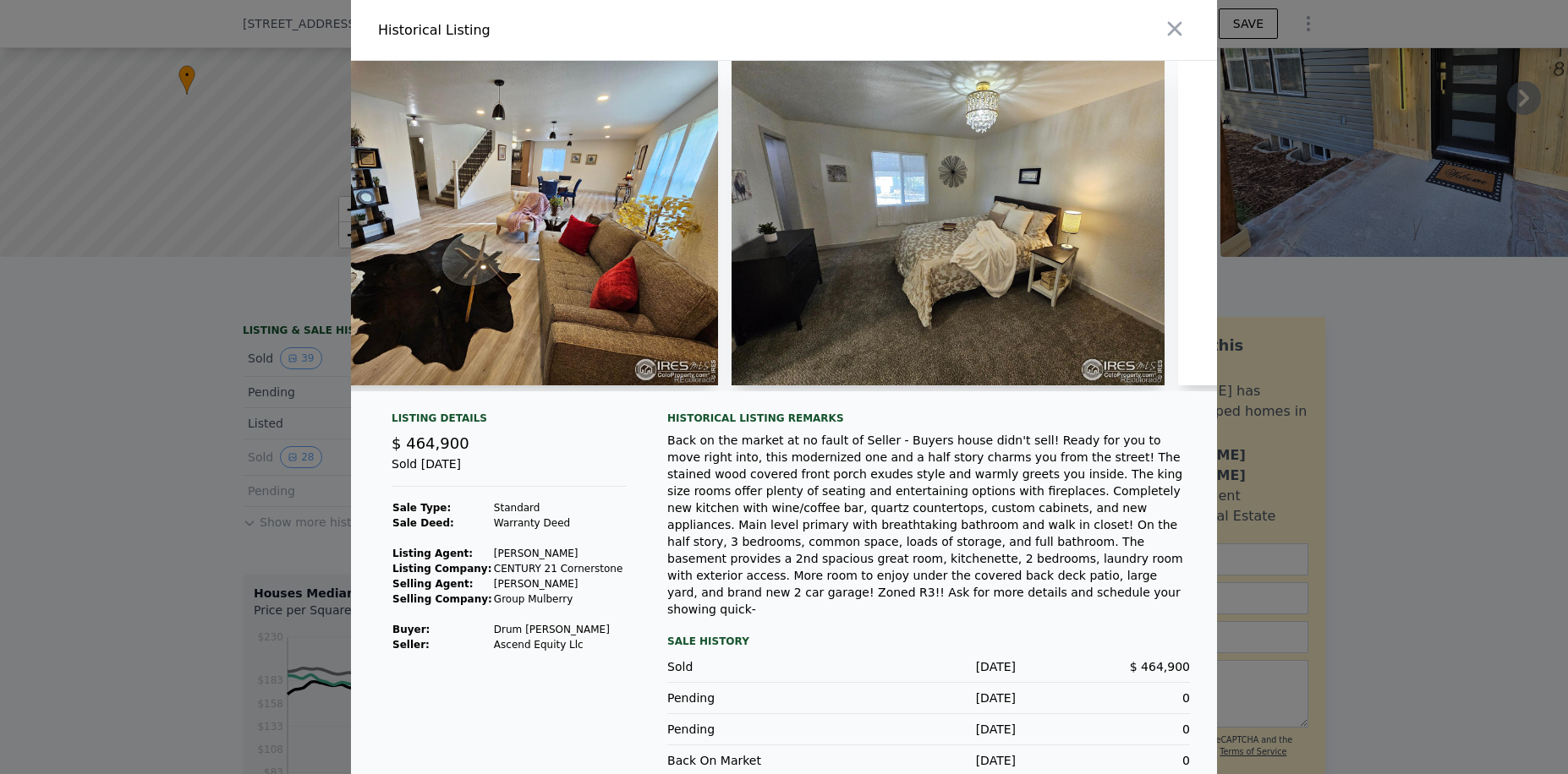
scroll to position [0, 4624]
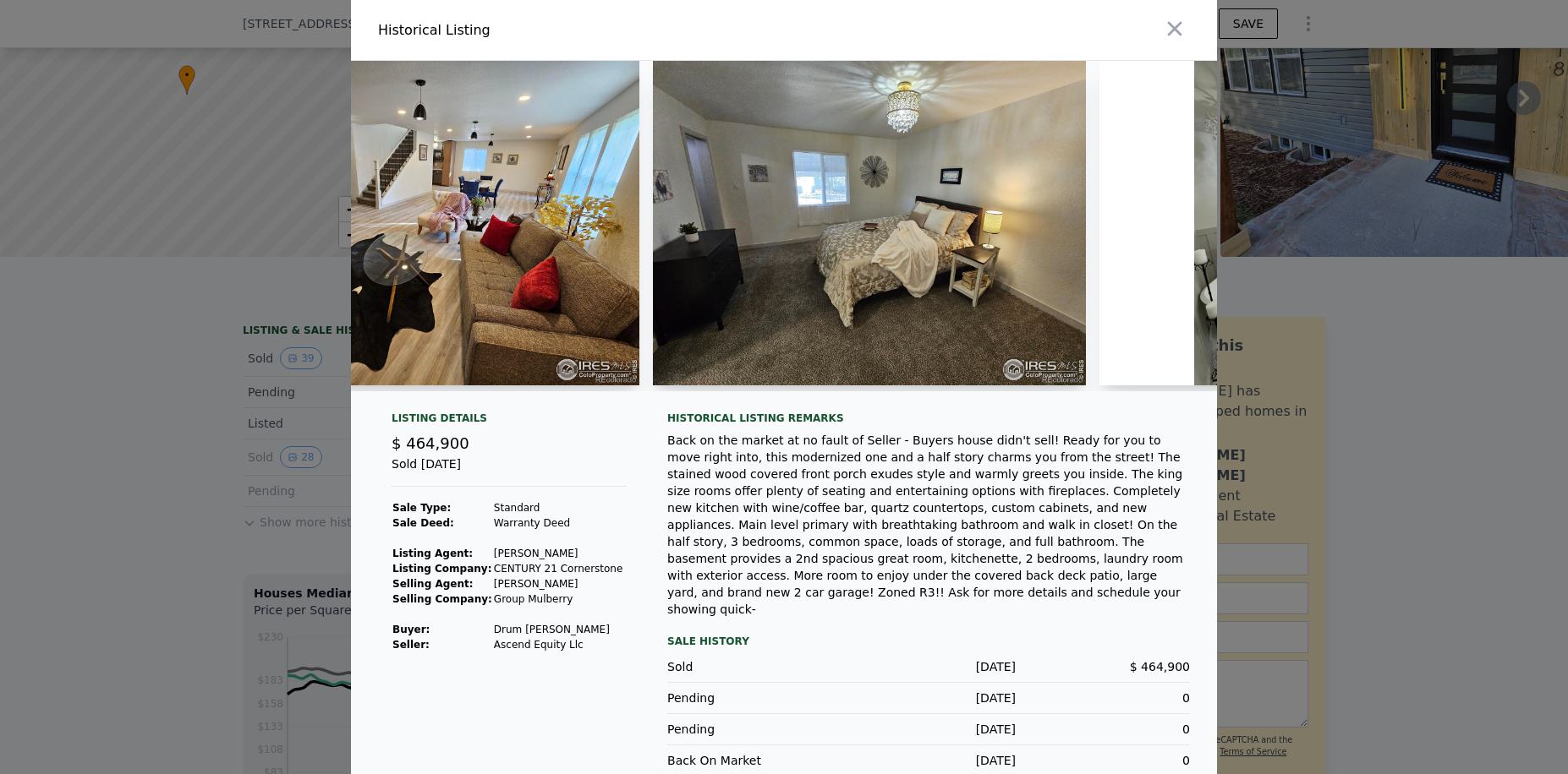
click at [1015, 444] on div "Back on the market at no fault of Seller - Buyers house didn't sell! Ready for …" at bounding box center [928, 524] width 523 height 186
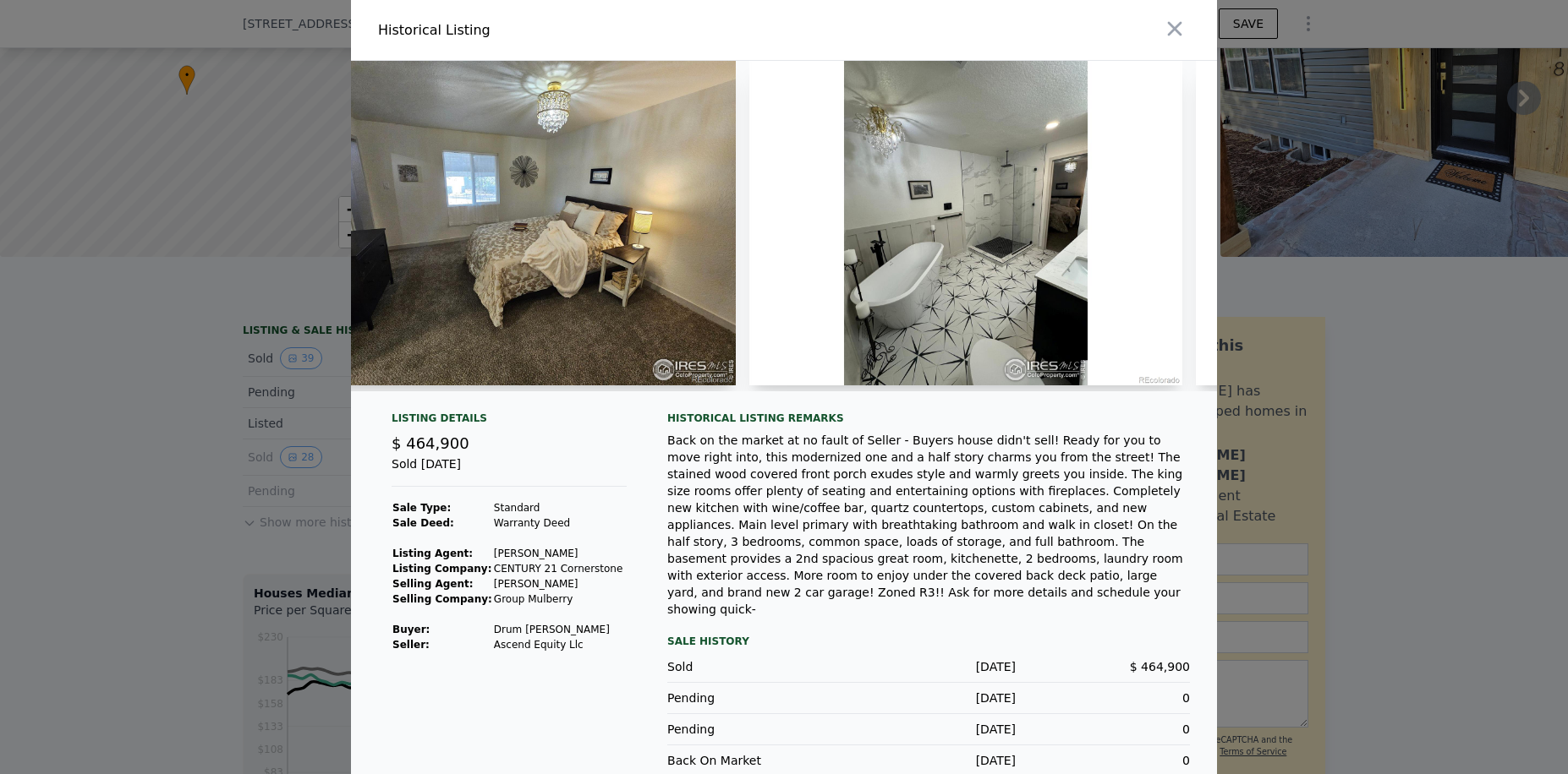
scroll to position [0, 5018]
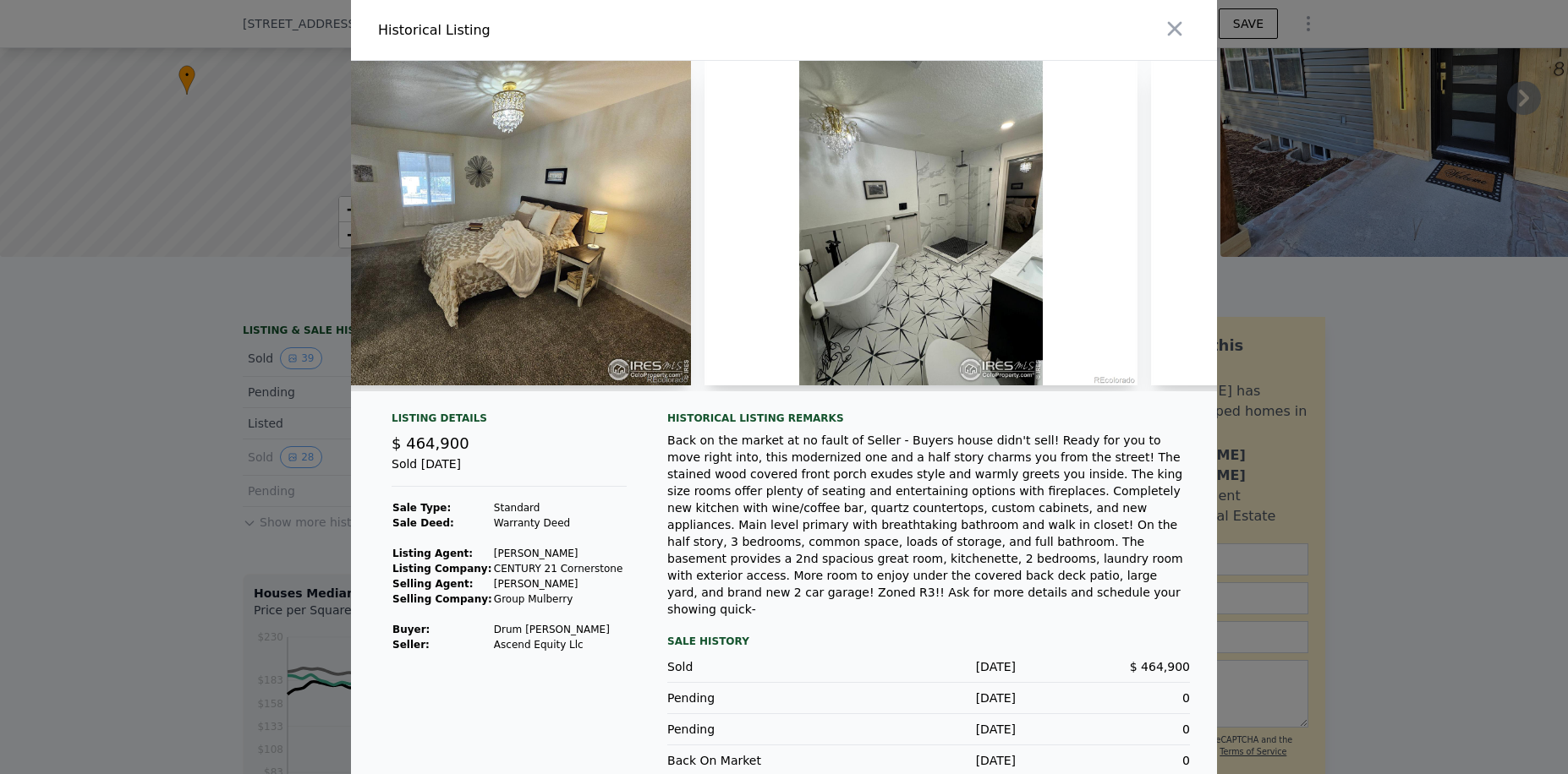
click at [863, 484] on div "Back on the market at no fault of Seller - Buyers house didn't sell! Ready for …" at bounding box center [928, 524] width 523 height 186
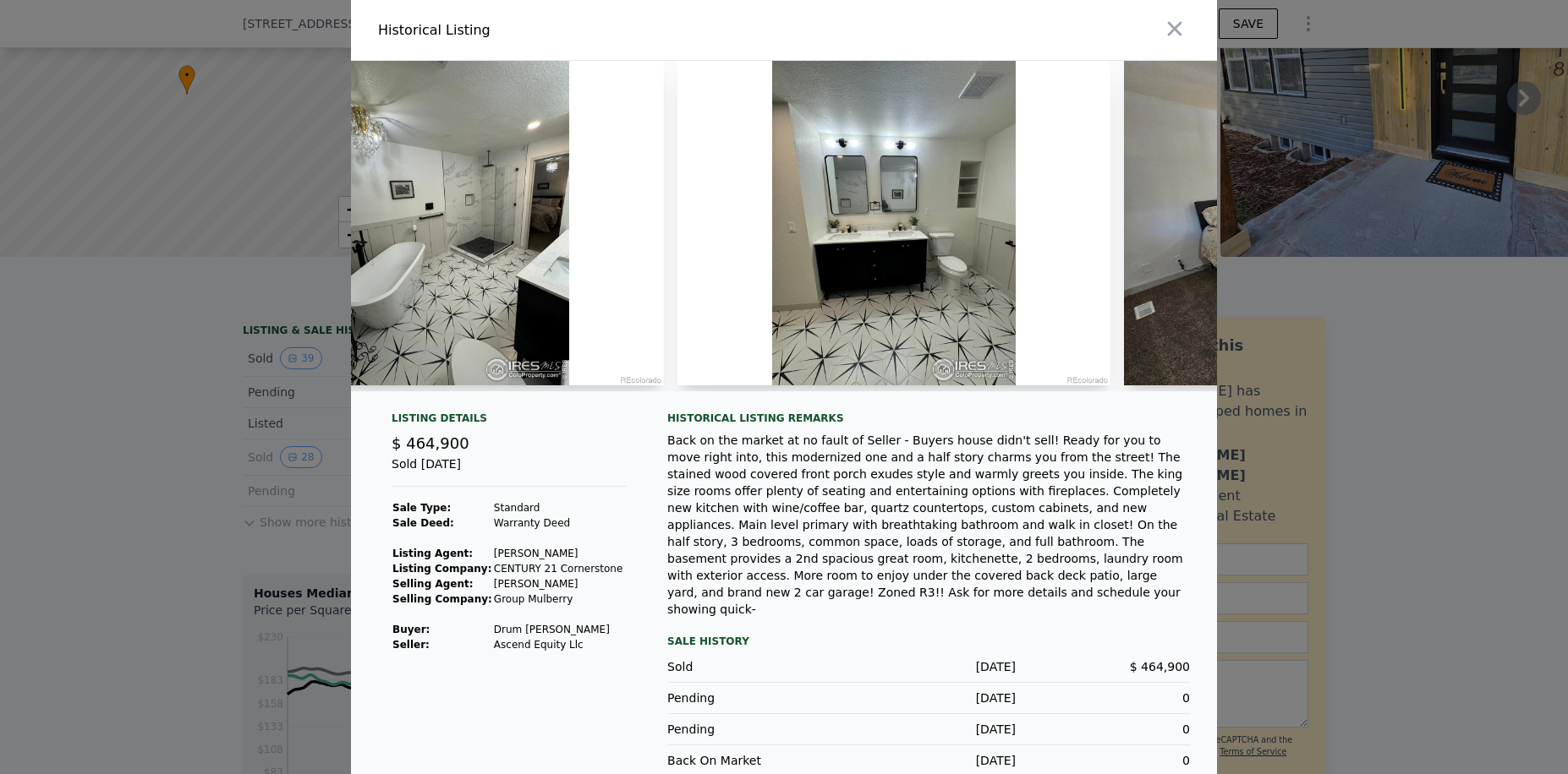
scroll to position [0, 5526]
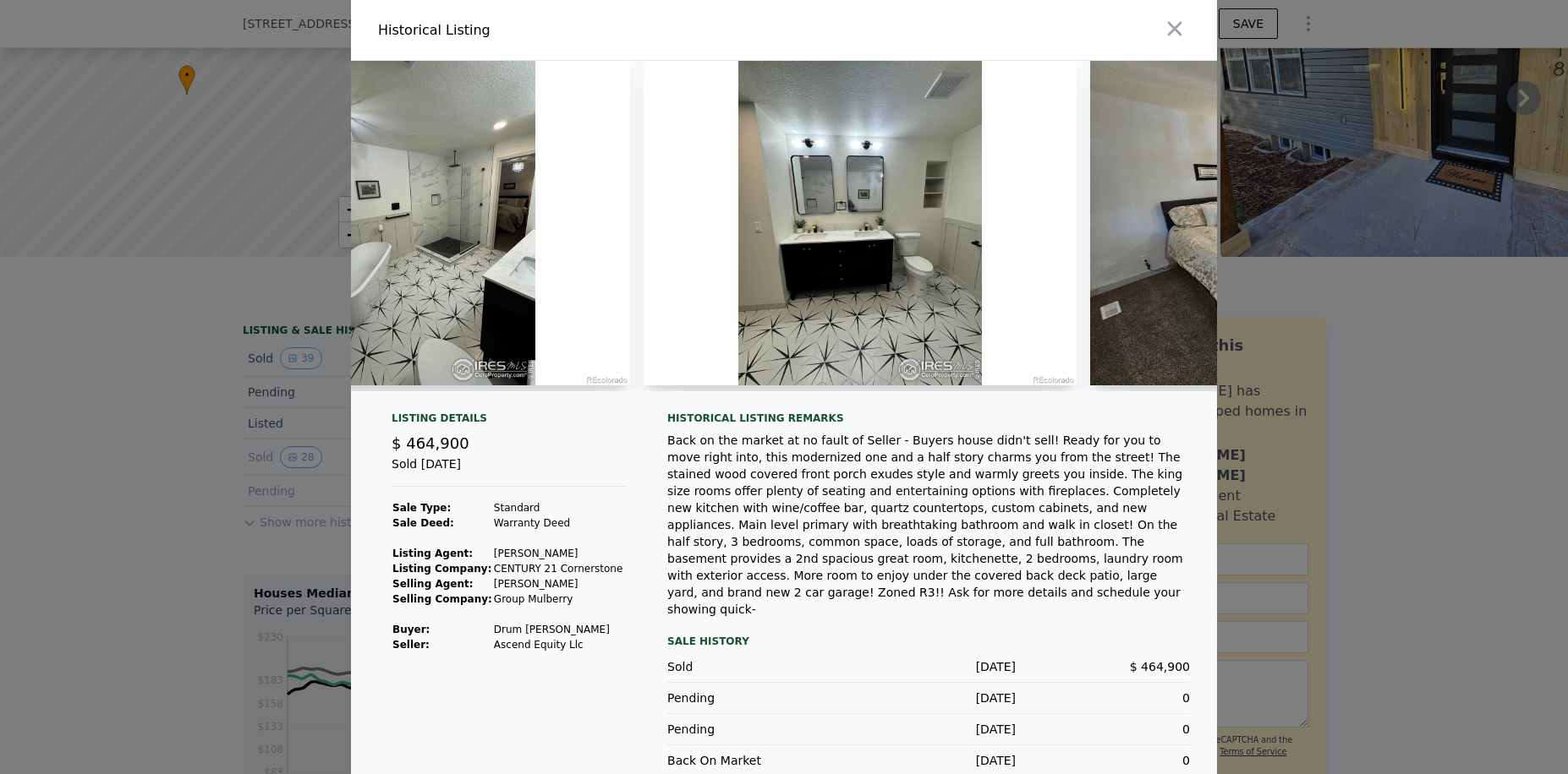
click at [968, 440] on div "Historical Listing remarks Back on the market at no fault of Seller - Buyers ho…" at bounding box center [928, 514] width 523 height 206
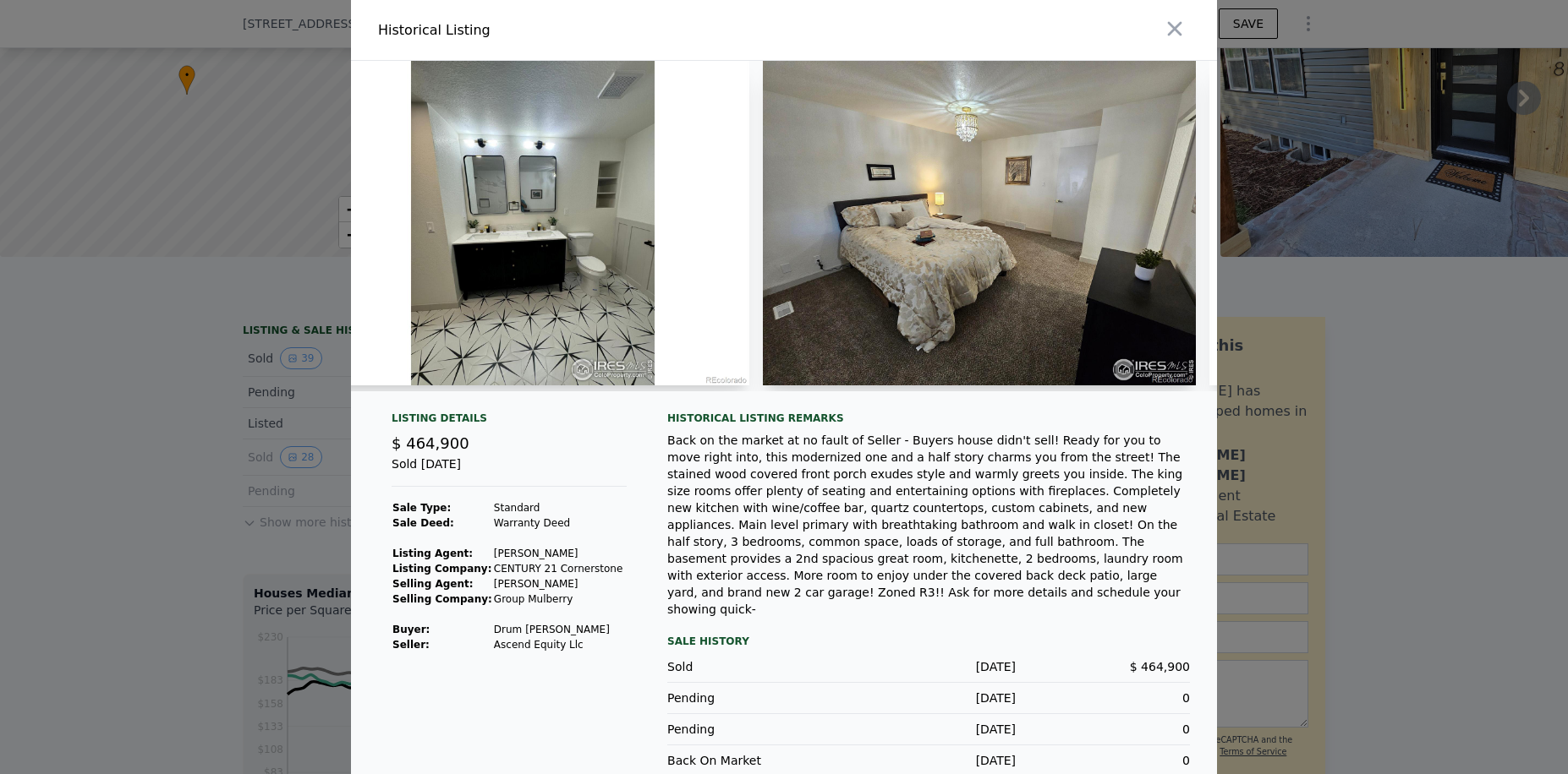
scroll to position [0, 5932]
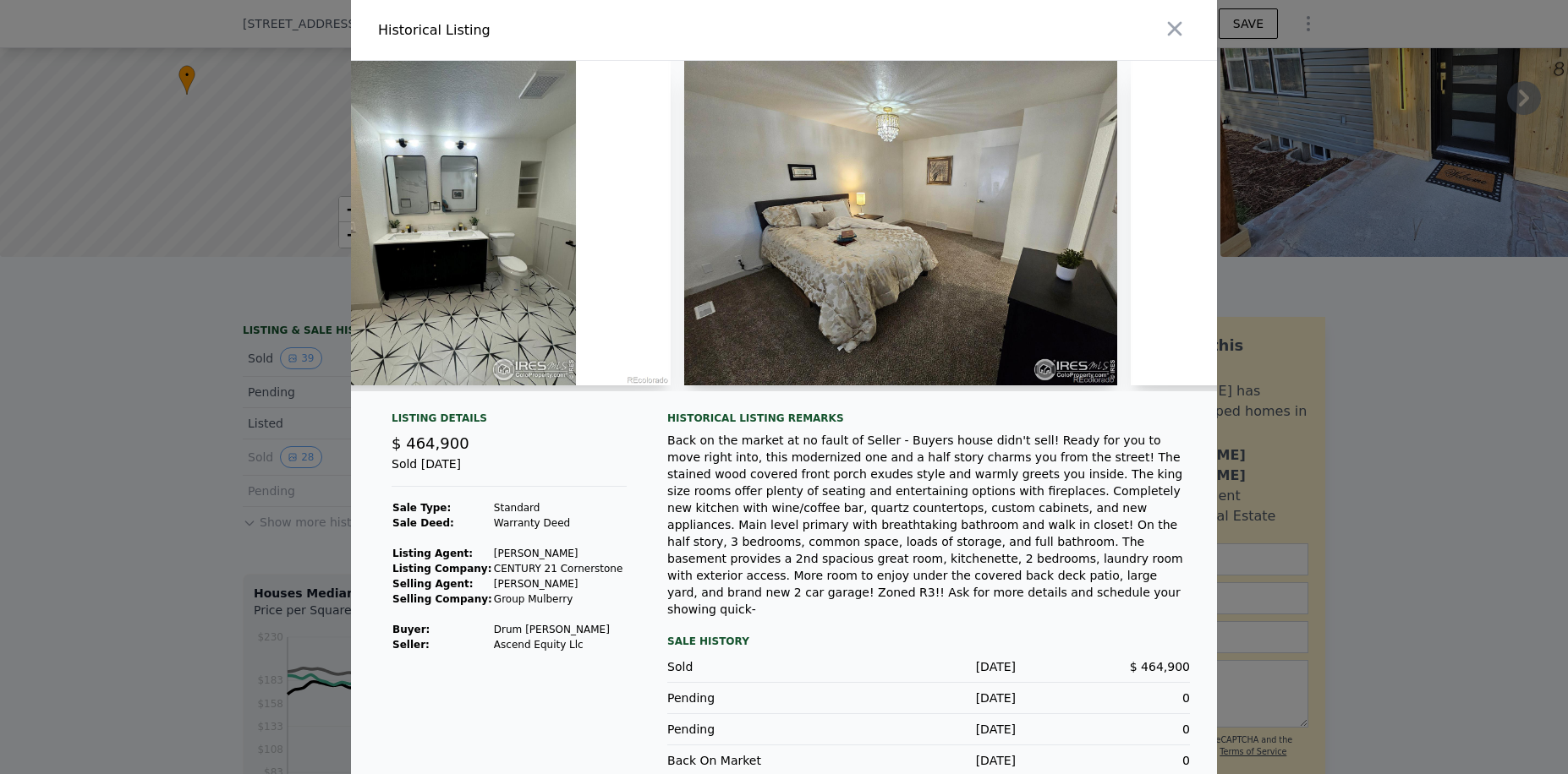
click at [1020, 423] on div "Historical Listing remarks" at bounding box center [928, 418] width 523 height 14
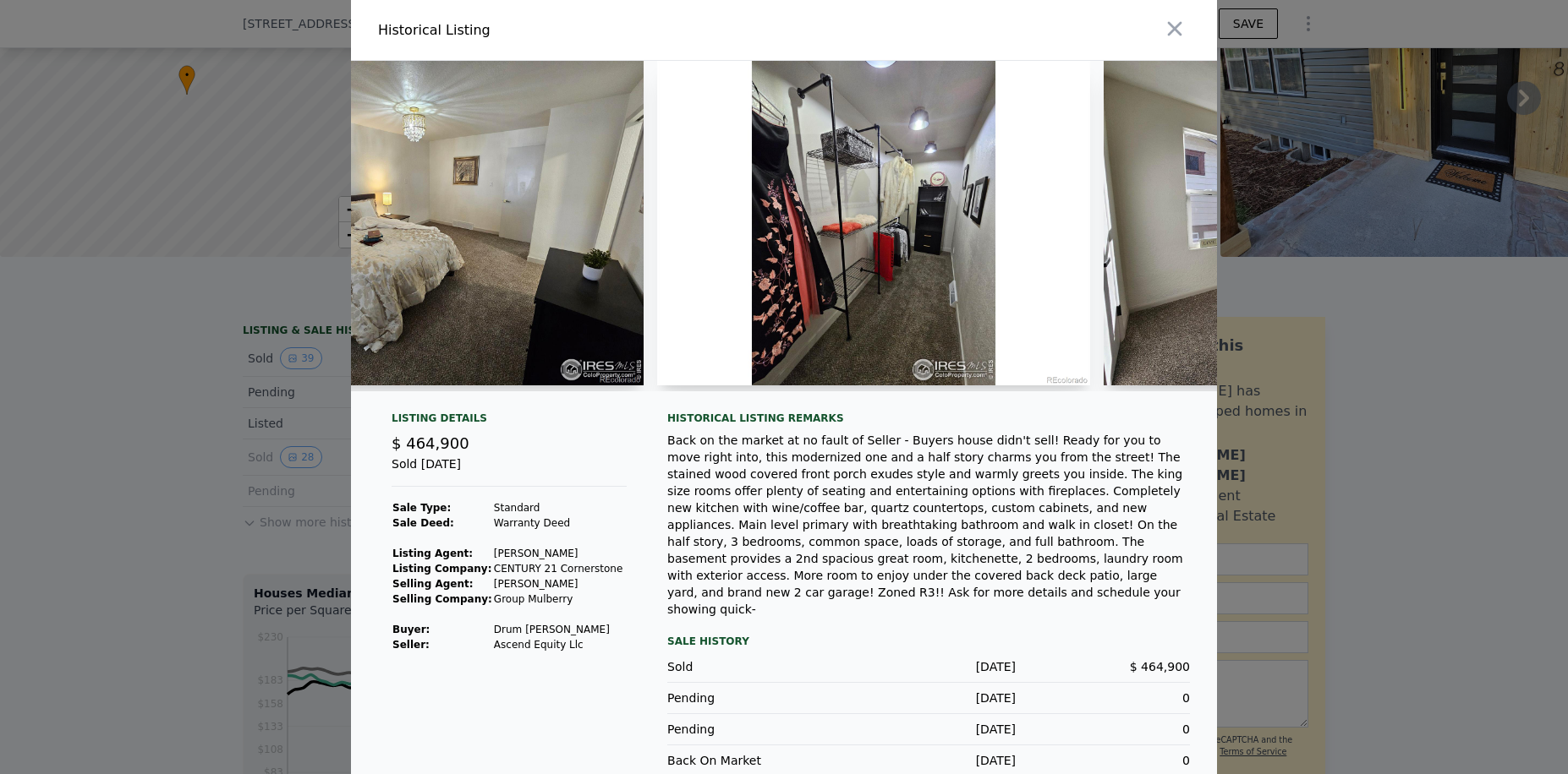
scroll to position [0, 6417]
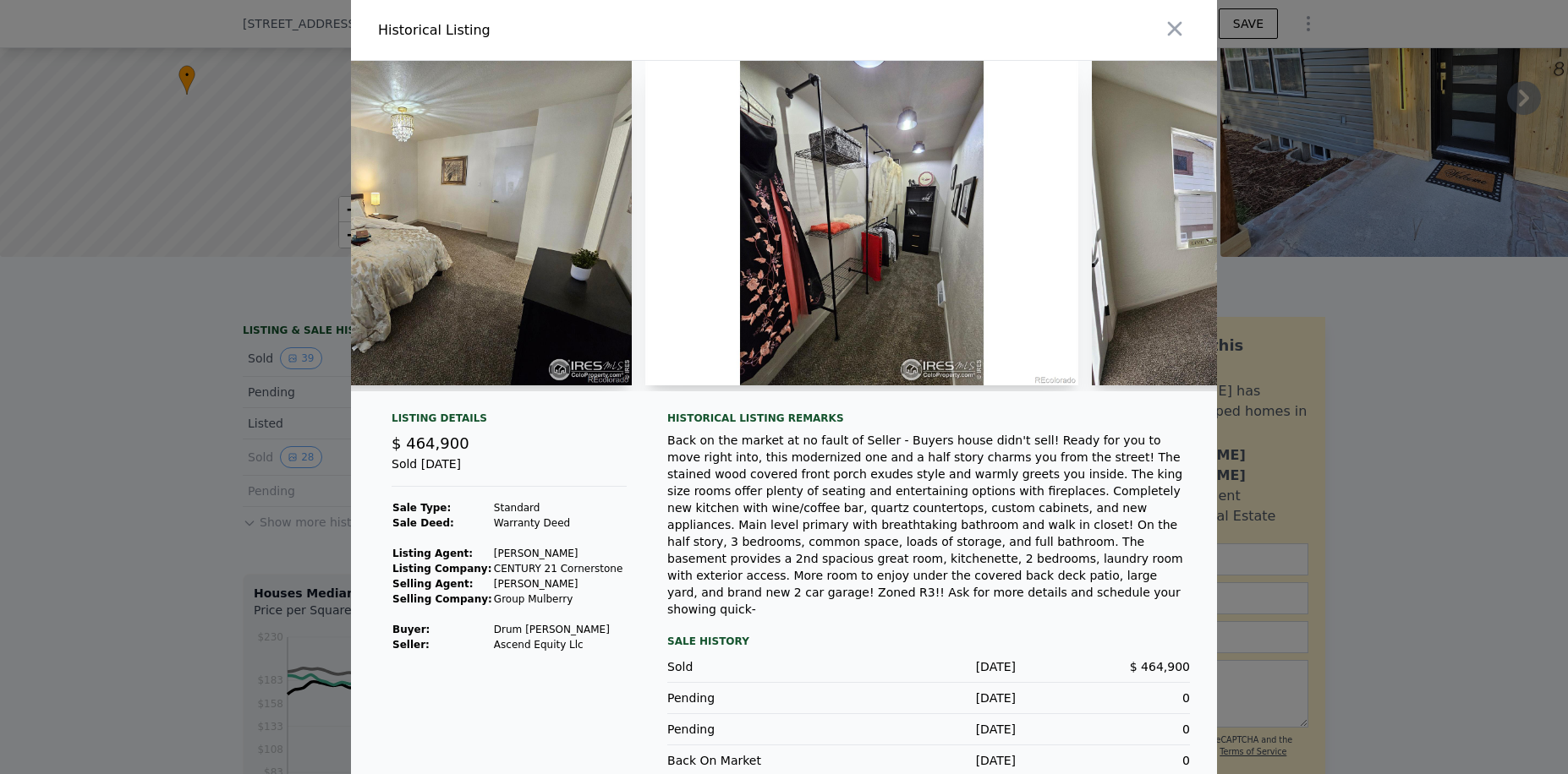
click at [996, 405] on div at bounding box center [784, 233] width 866 height 344
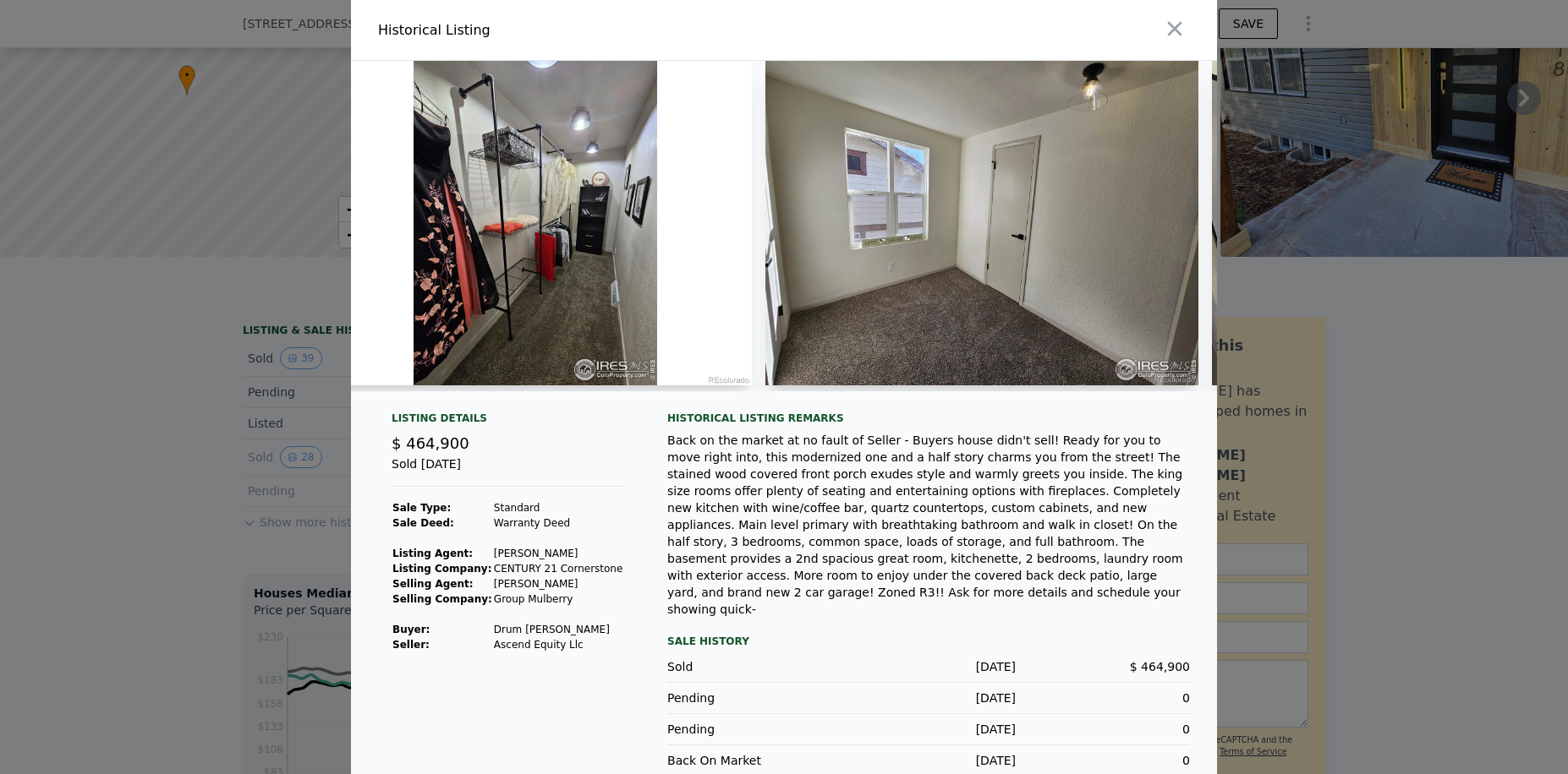
scroll to position [0, 6778]
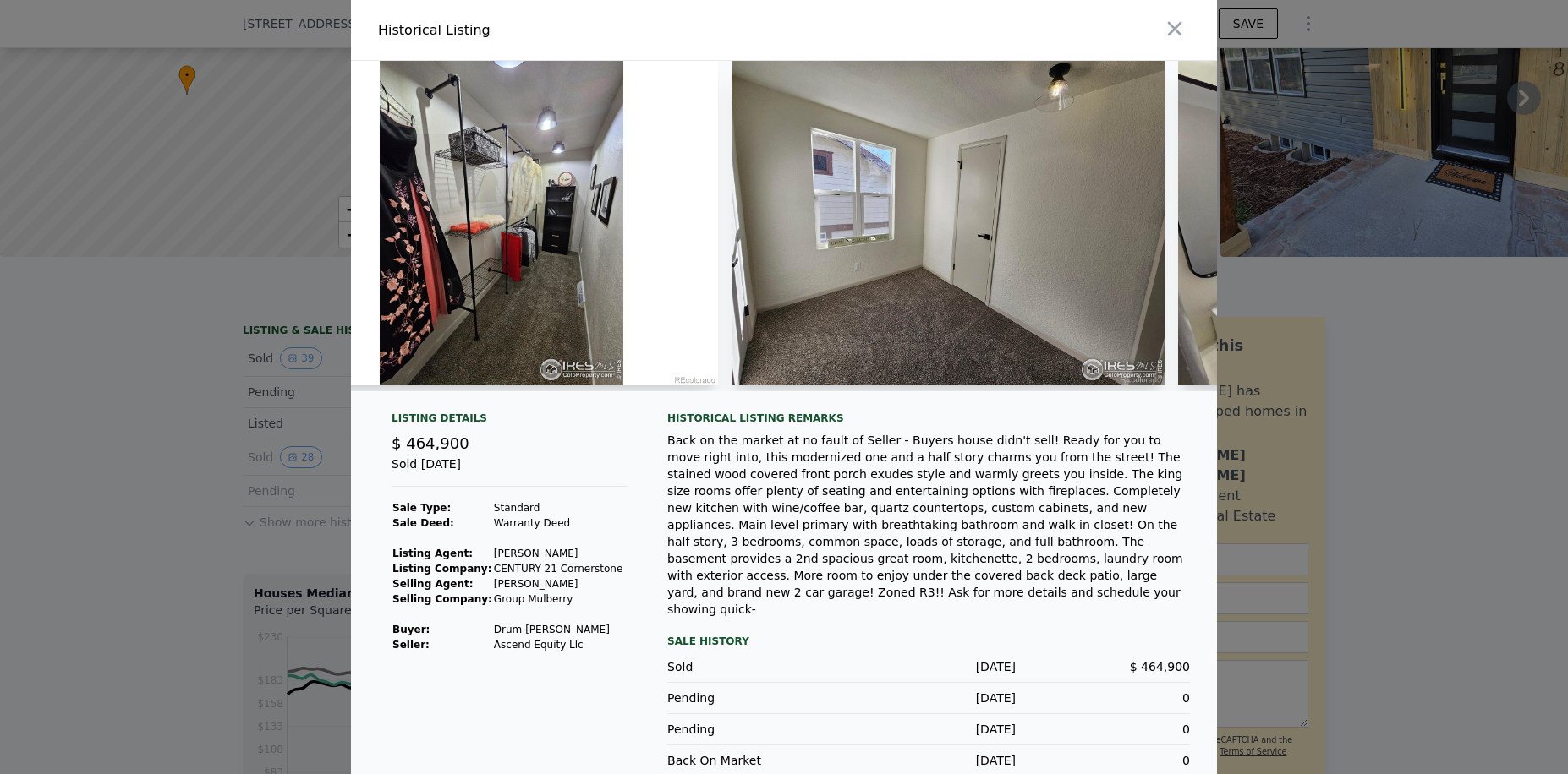
click at [934, 463] on div "Back on the market at no fault of Seller - Buyers house didn't sell! Ready for …" at bounding box center [928, 524] width 523 height 186
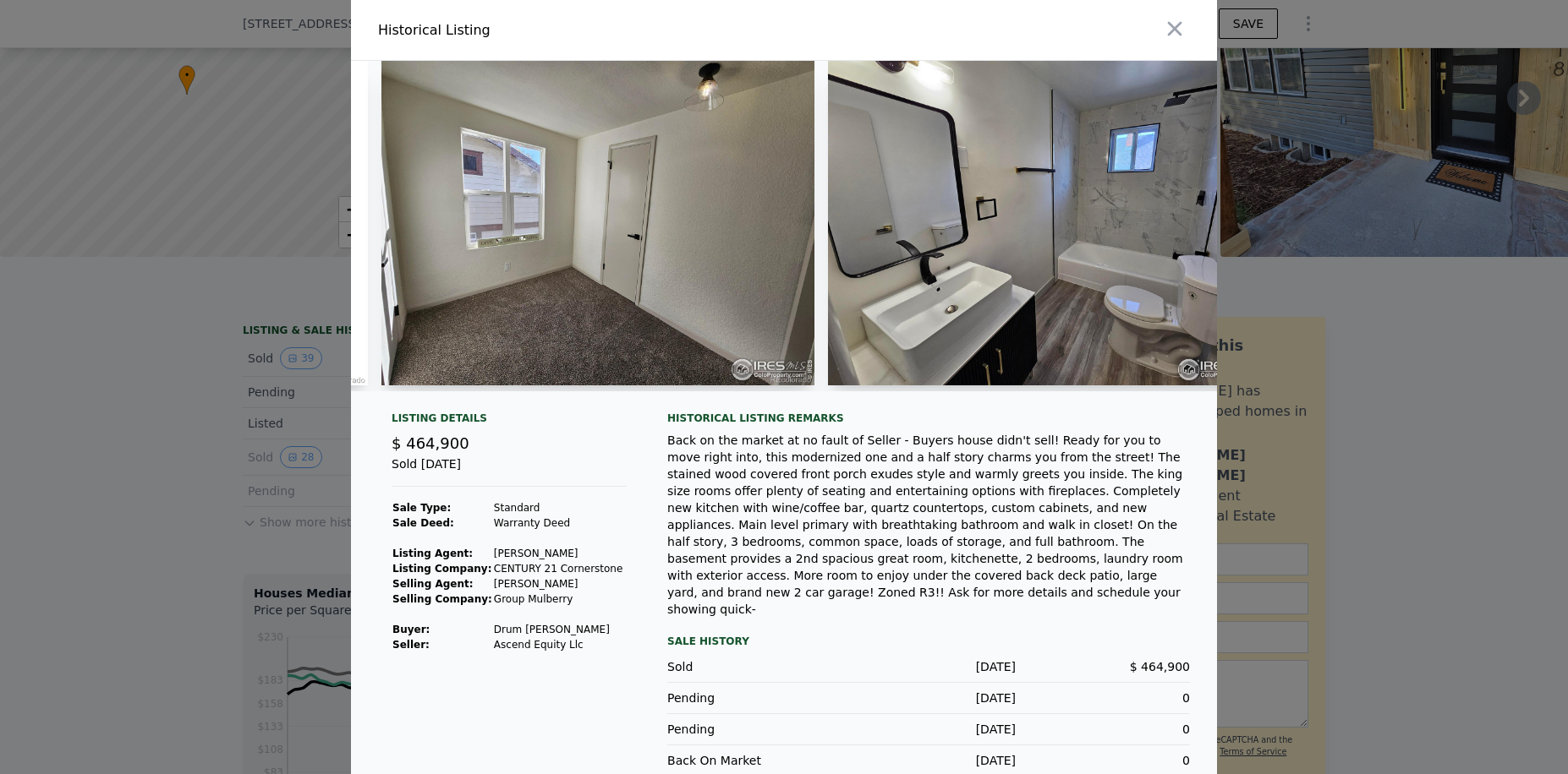
scroll to position [0, 7263]
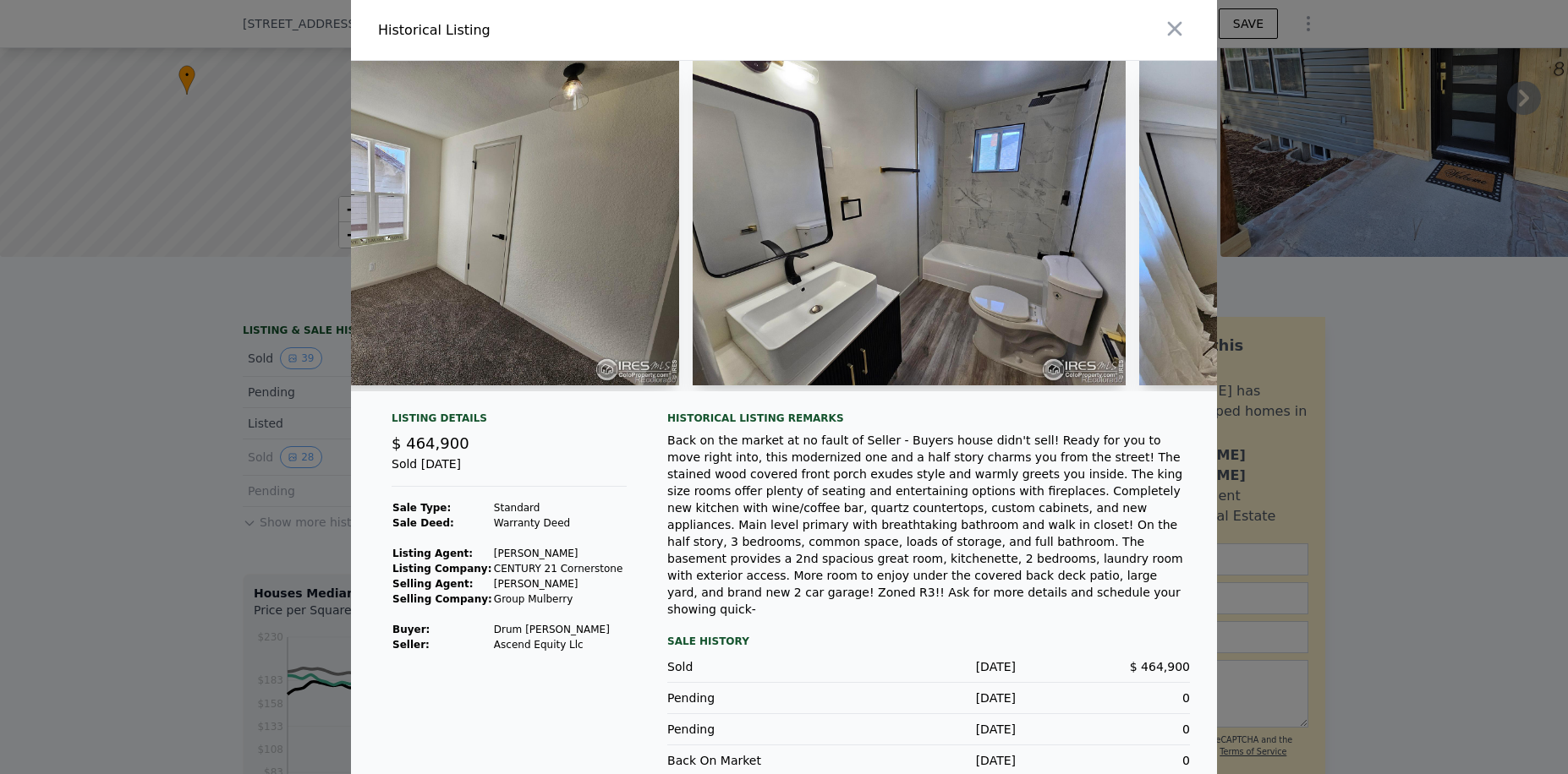
click at [984, 437] on div "Historical Listing remarks Back on the market at no fault of Seller - Buyers ho…" at bounding box center [928, 514] width 523 height 206
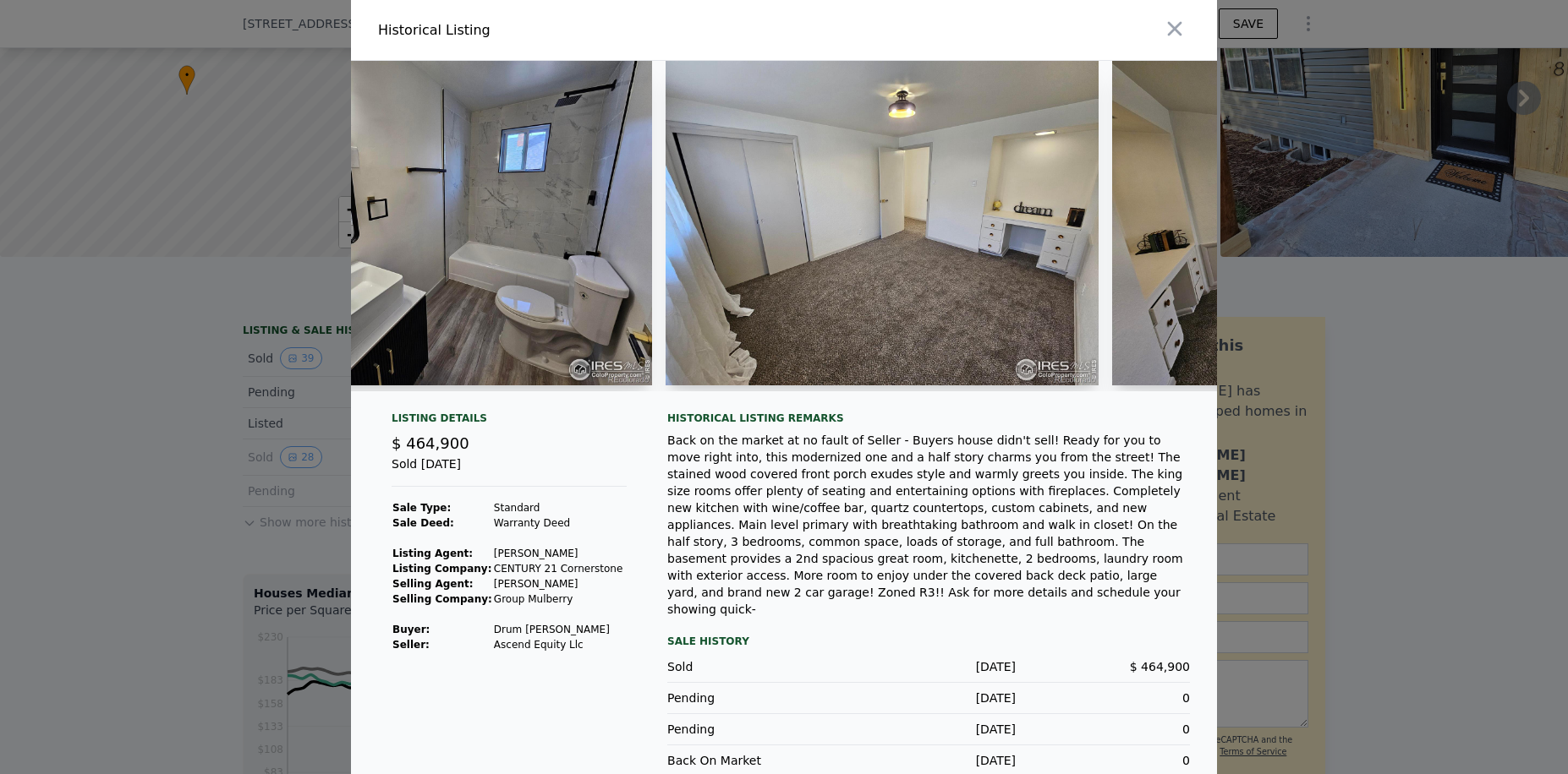
scroll to position [0, 7747]
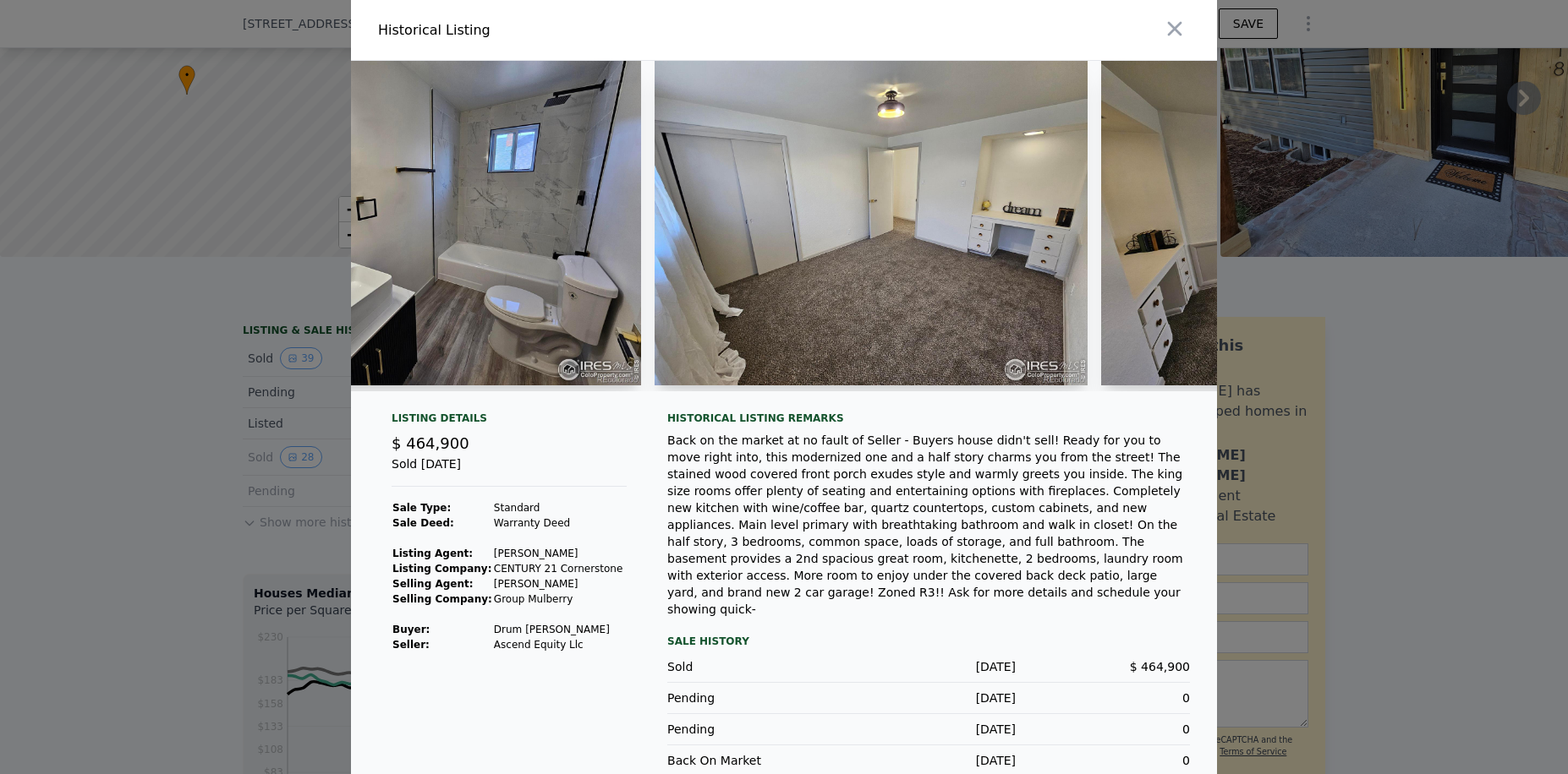
click at [873, 419] on div "Listing Details $ 464,900 Sold [DATE] Sale Type: Standard Sale Deed: Warranty D…" at bounding box center [784, 448] width 866 height 774
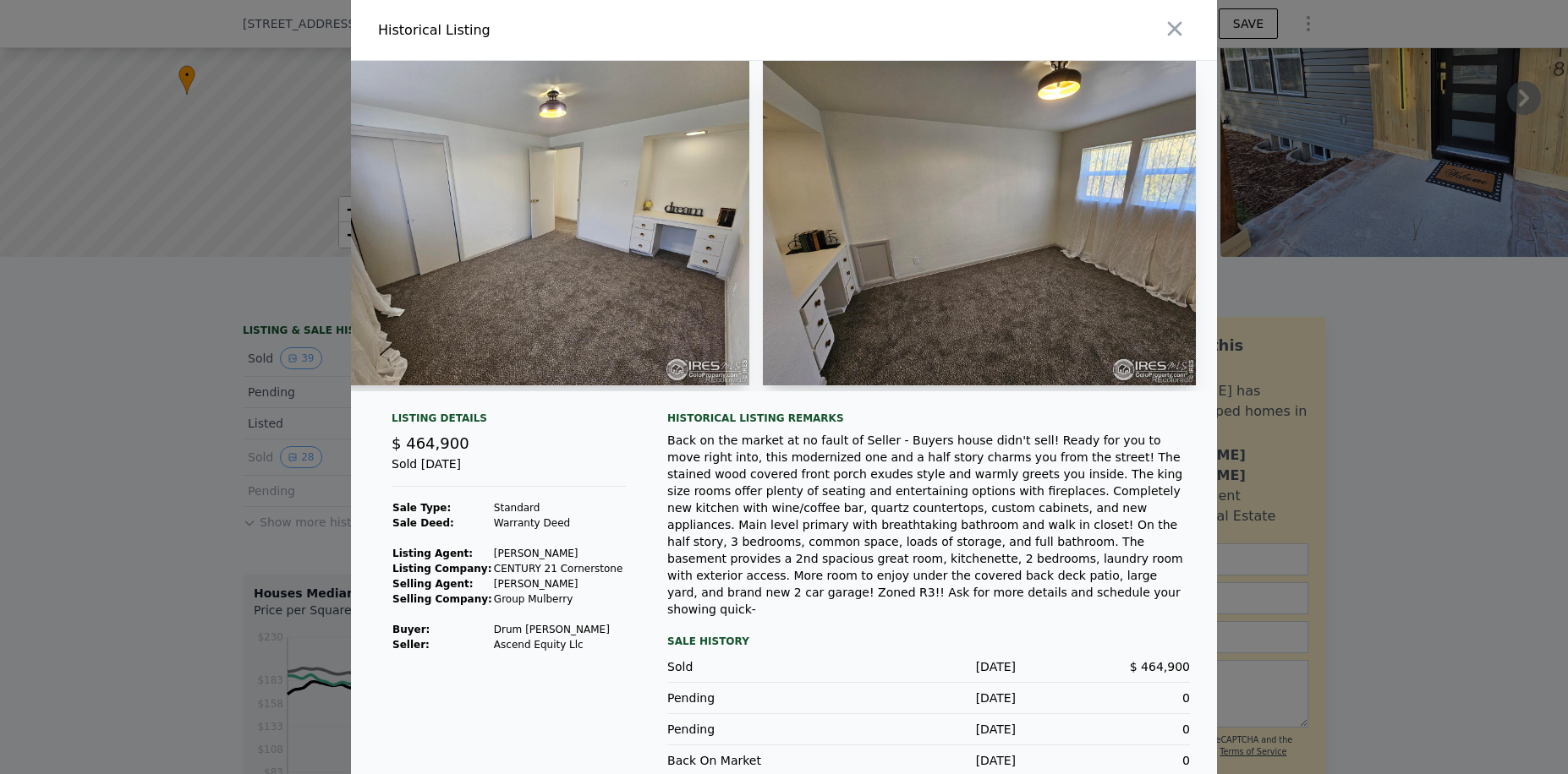
scroll to position [0, 8210]
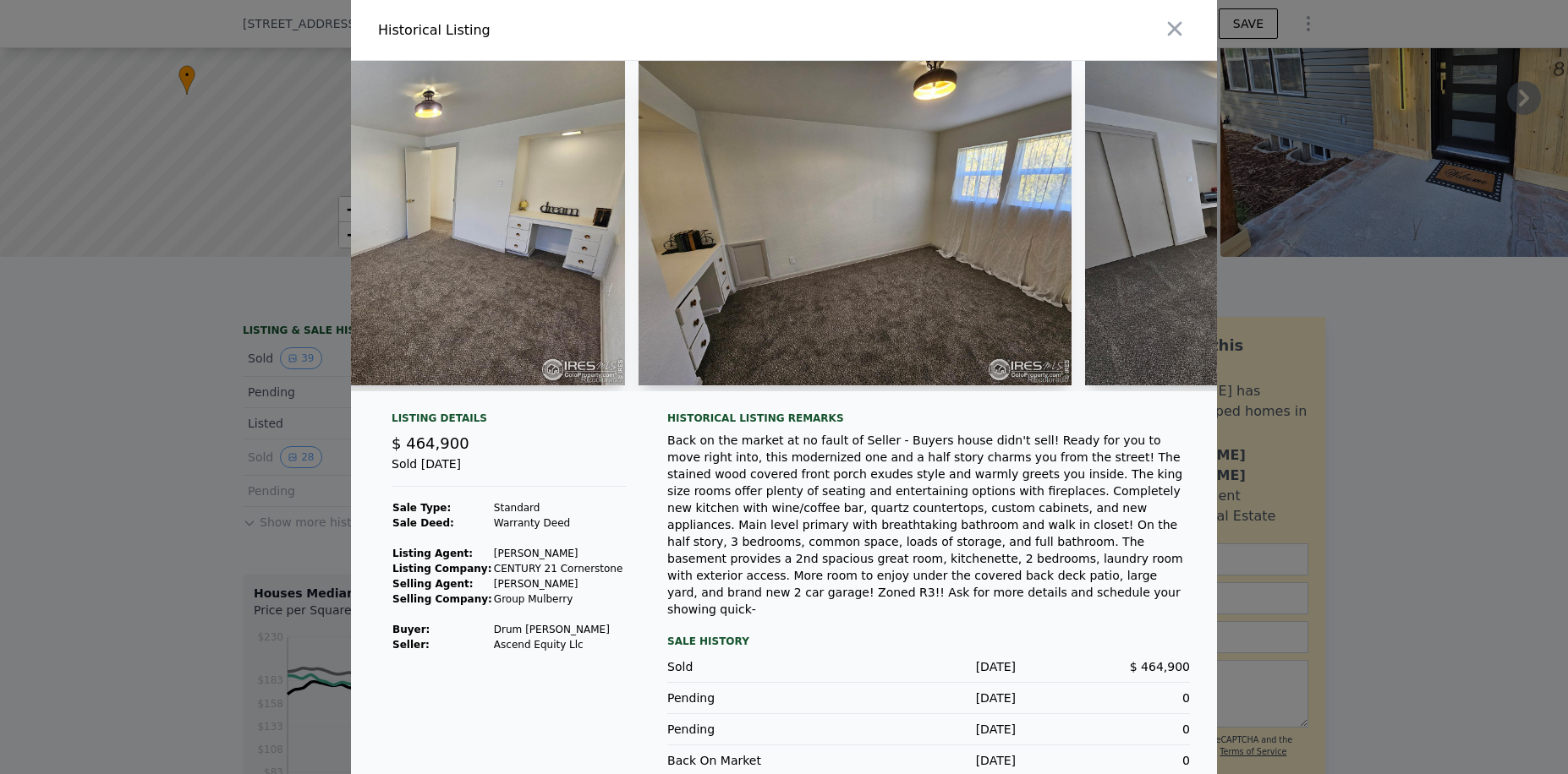
click at [970, 425] on div "Historical Listing remarks" at bounding box center [928, 418] width 523 height 14
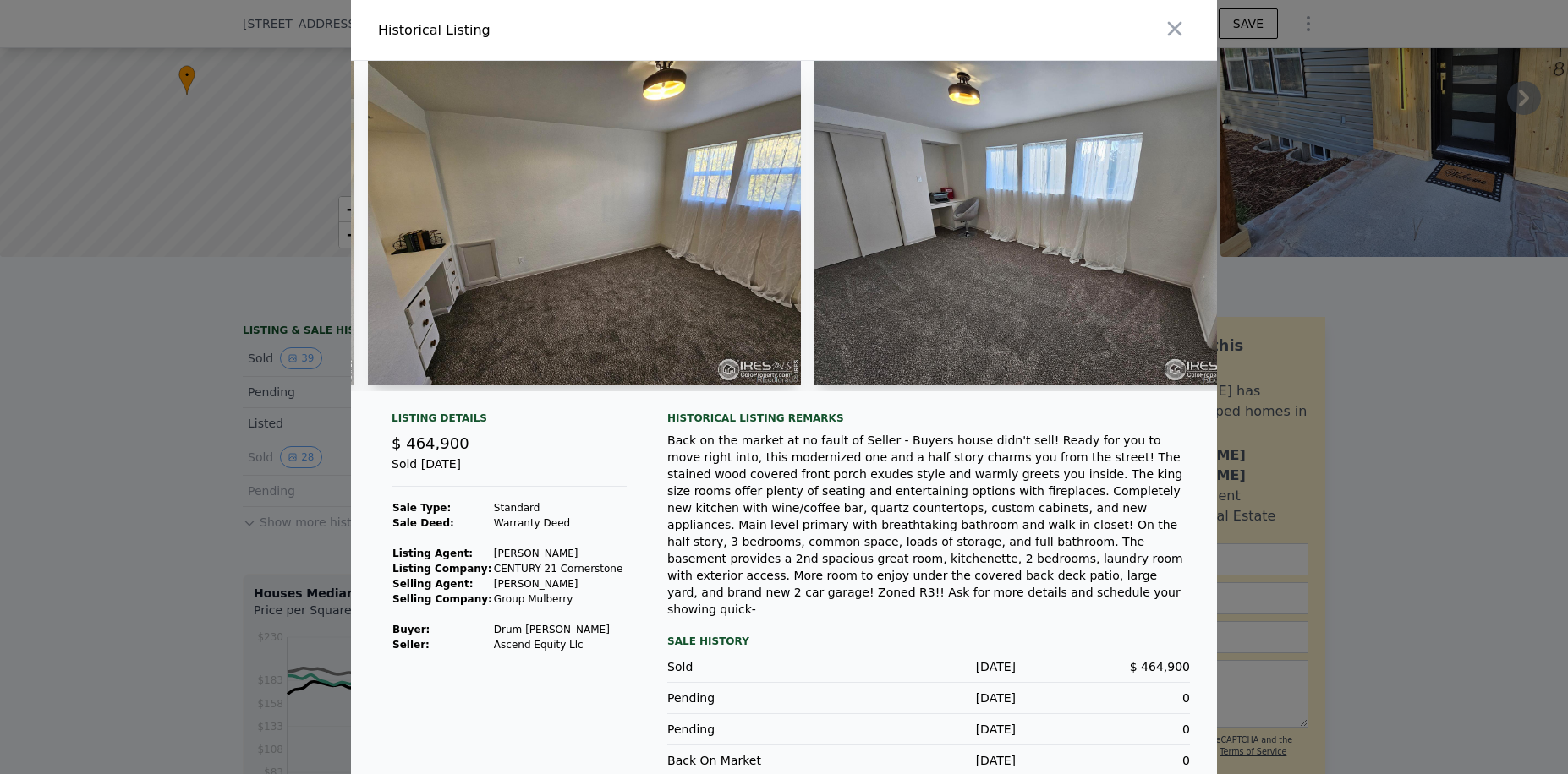
scroll to position [0, 8537]
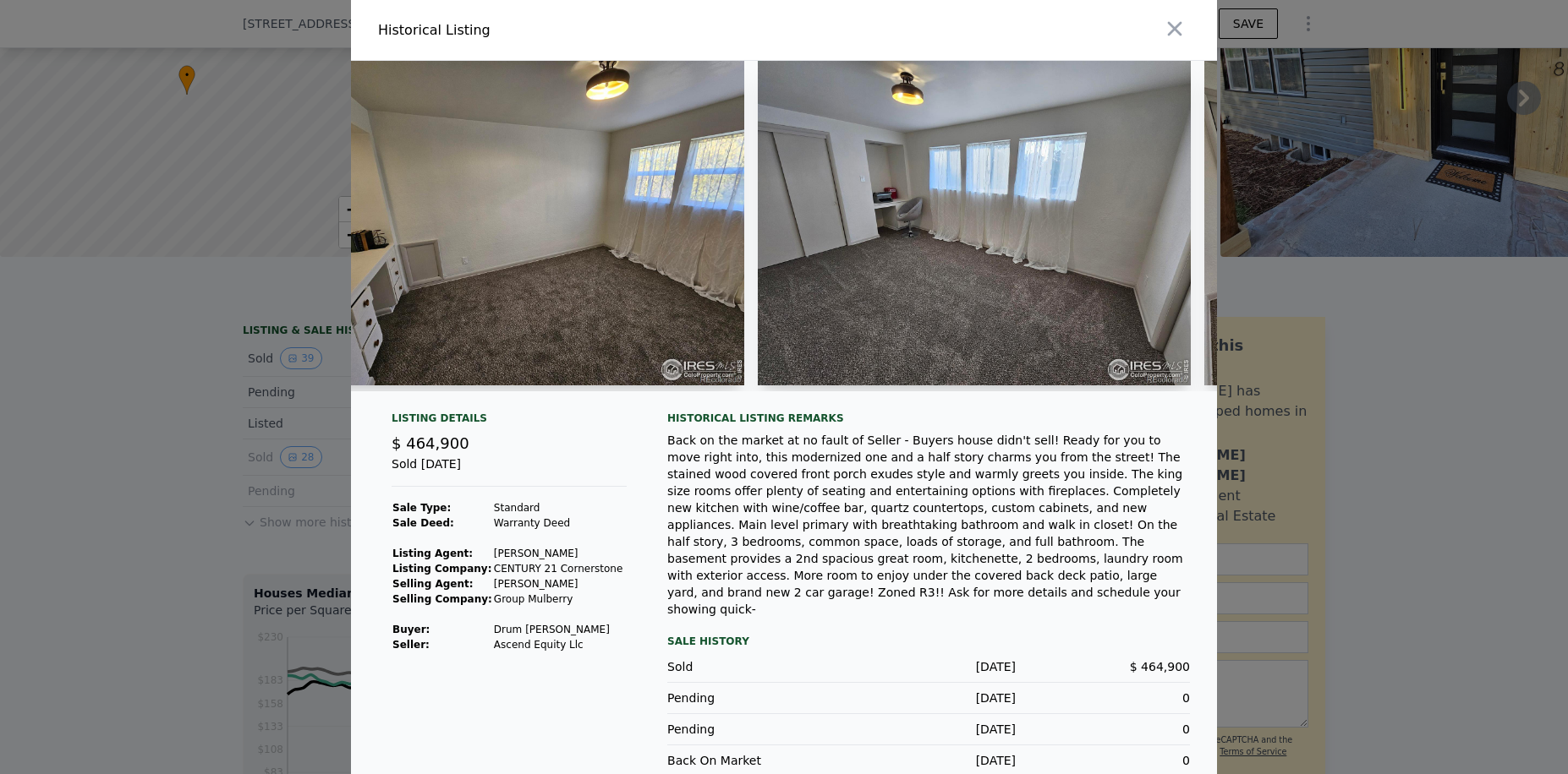
click at [994, 418] on div "Listing Details $ 464,900 Sold [DATE] Sale Type: Standard Sale Deed: Warranty D…" at bounding box center [784, 448] width 866 height 774
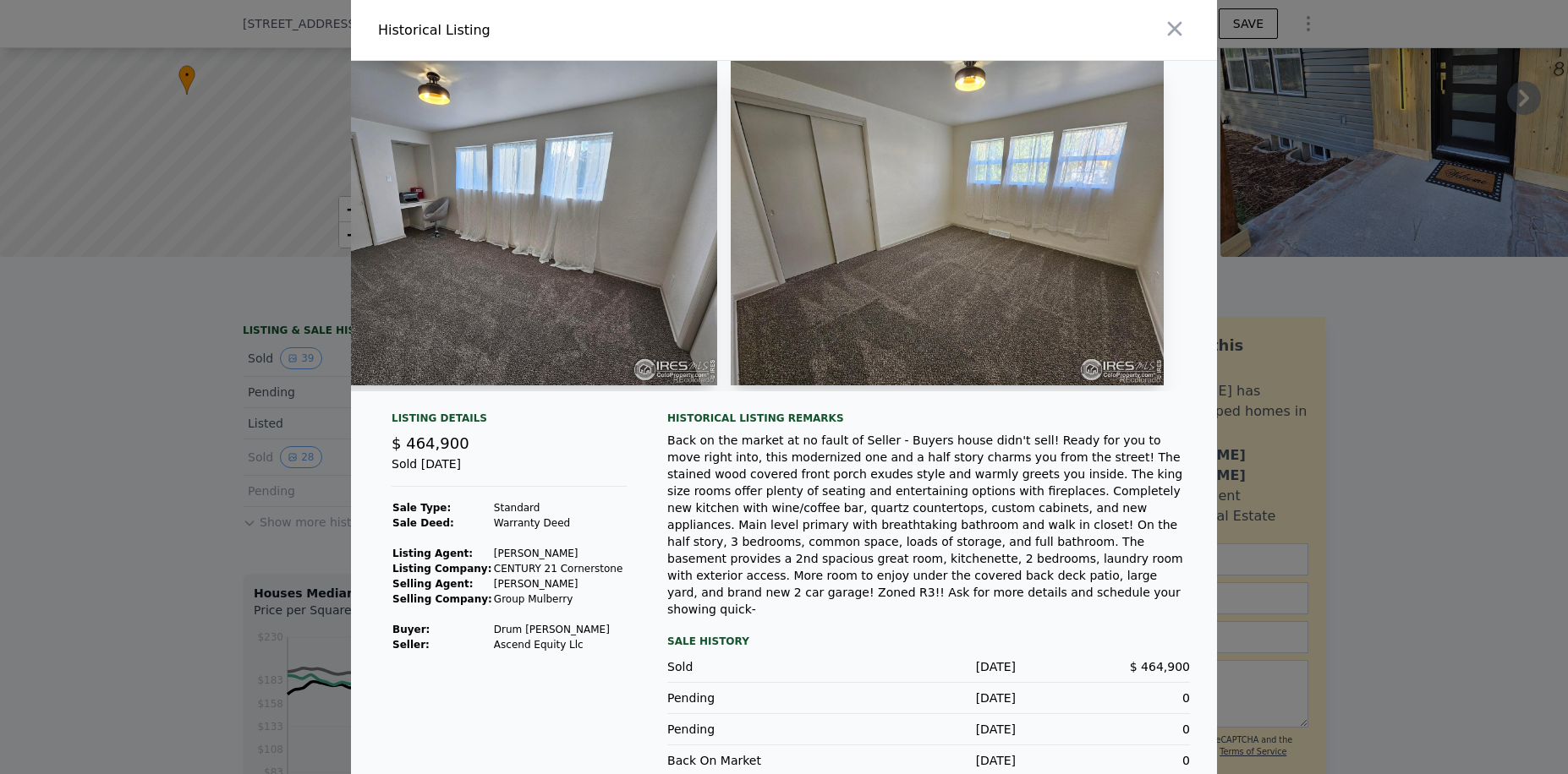
scroll to position [0, 9066]
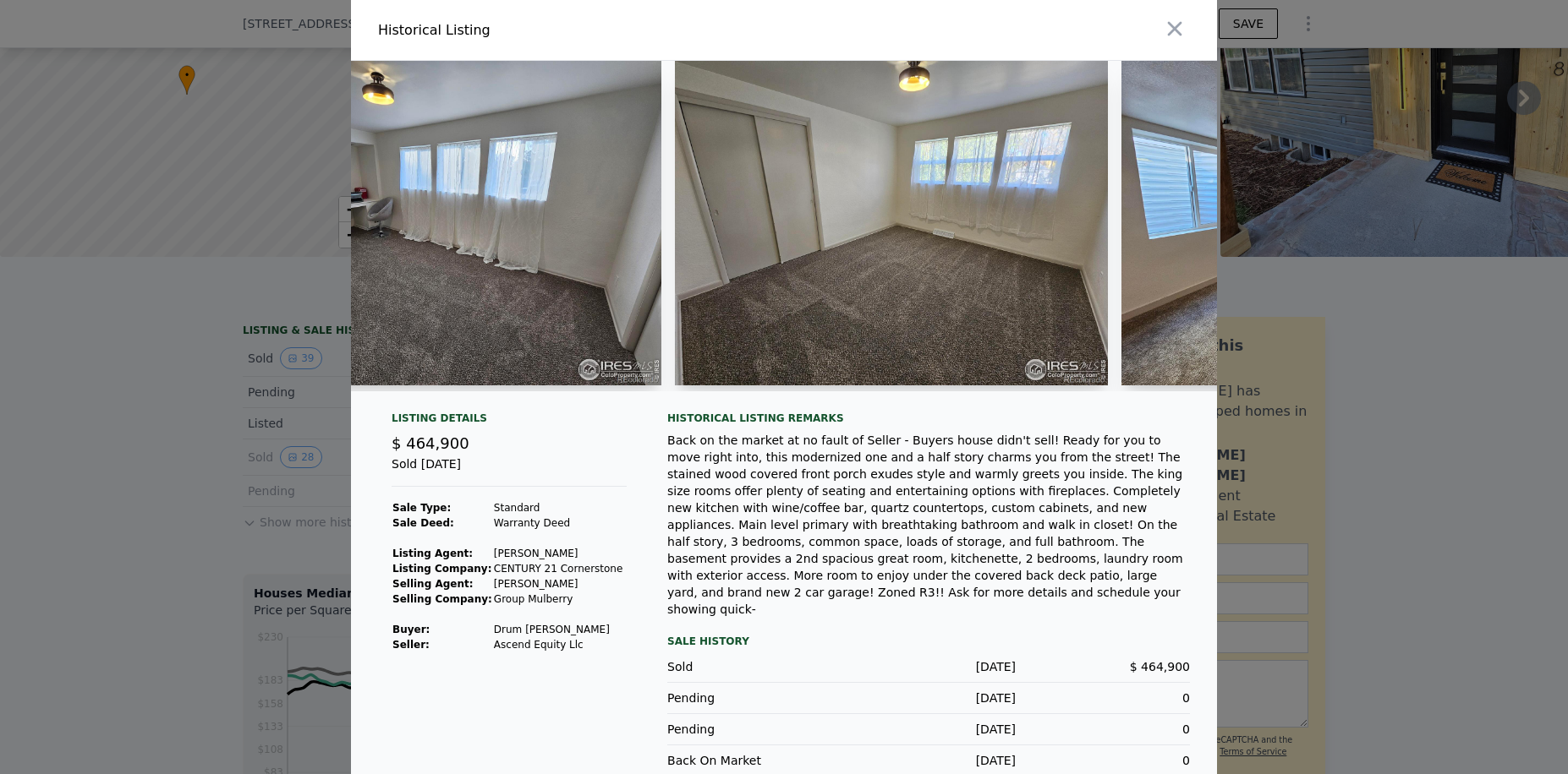
click at [1040, 425] on div "Historical Listing remarks" at bounding box center [928, 418] width 523 height 14
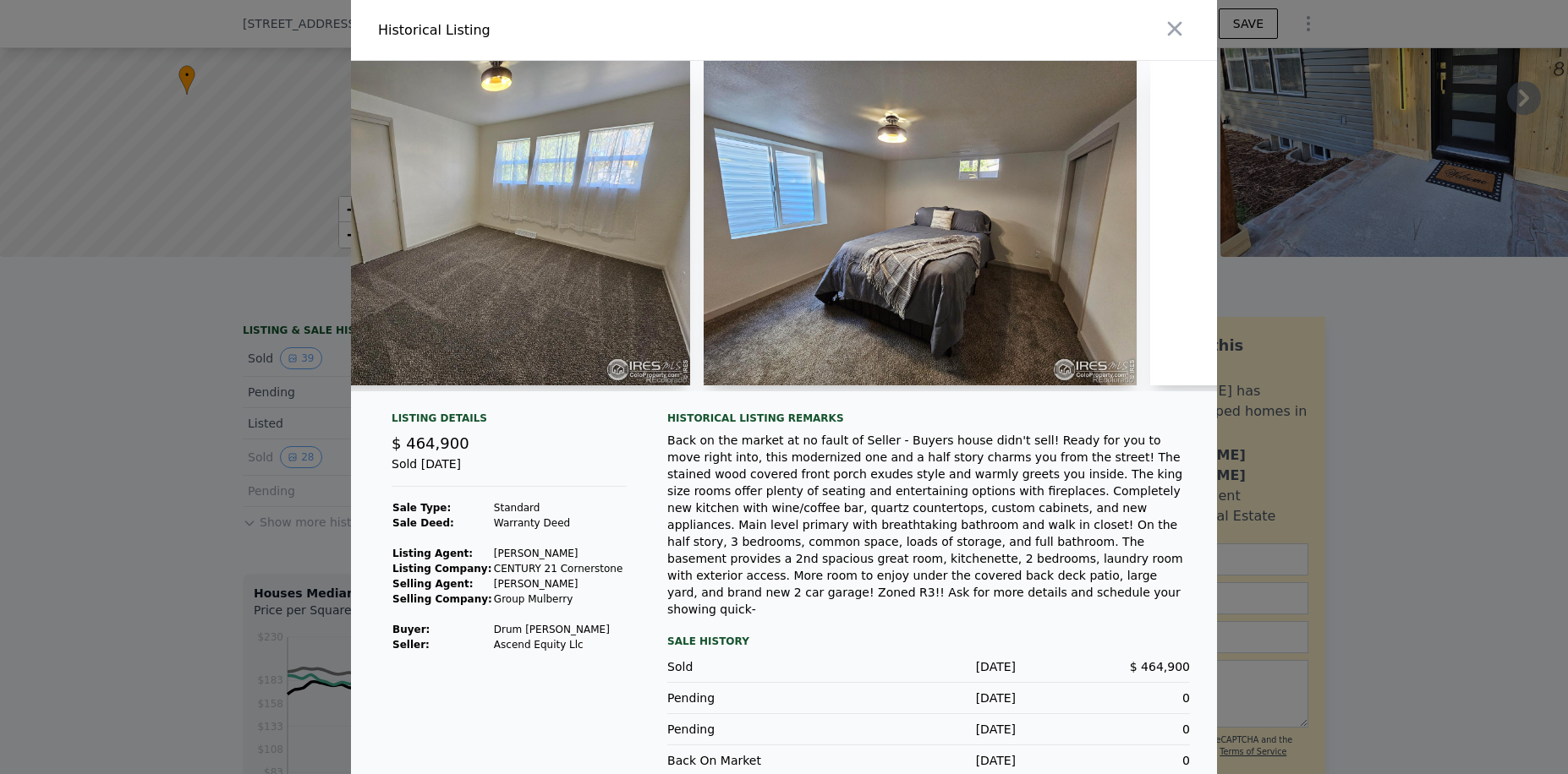
scroll to position [0, 9540]
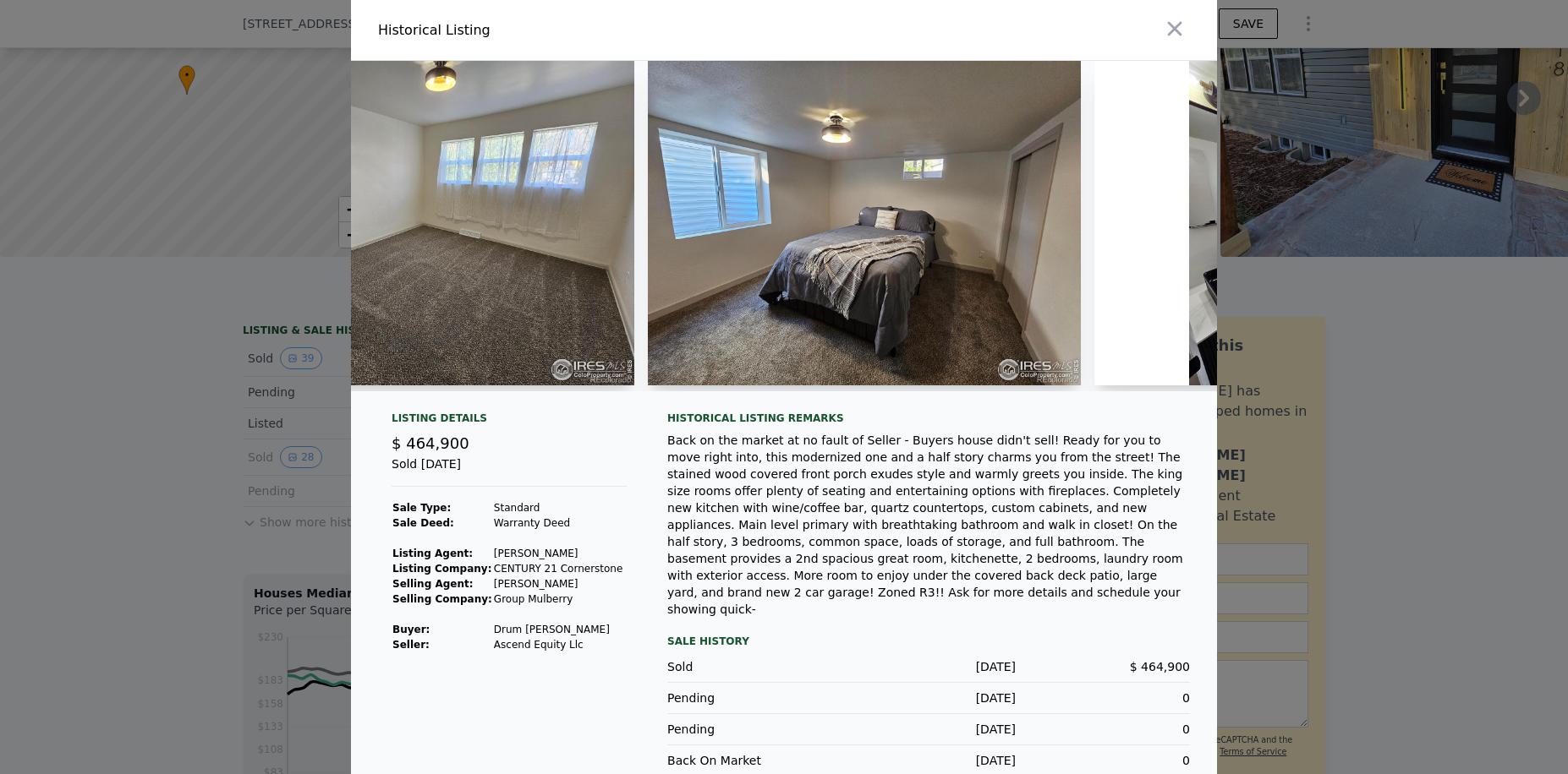
drag, startPoint x: 841, startPoint y: 416, endPoint x: 1077, endPoint y: 382, distance: 238.4
click at [849, 413] on div "Listing Details $ 464,900 Sold [DATE] Sale Type: Standard Sale Deed: Warranty D…" at bounding box center [784, 448] width 866 height 774
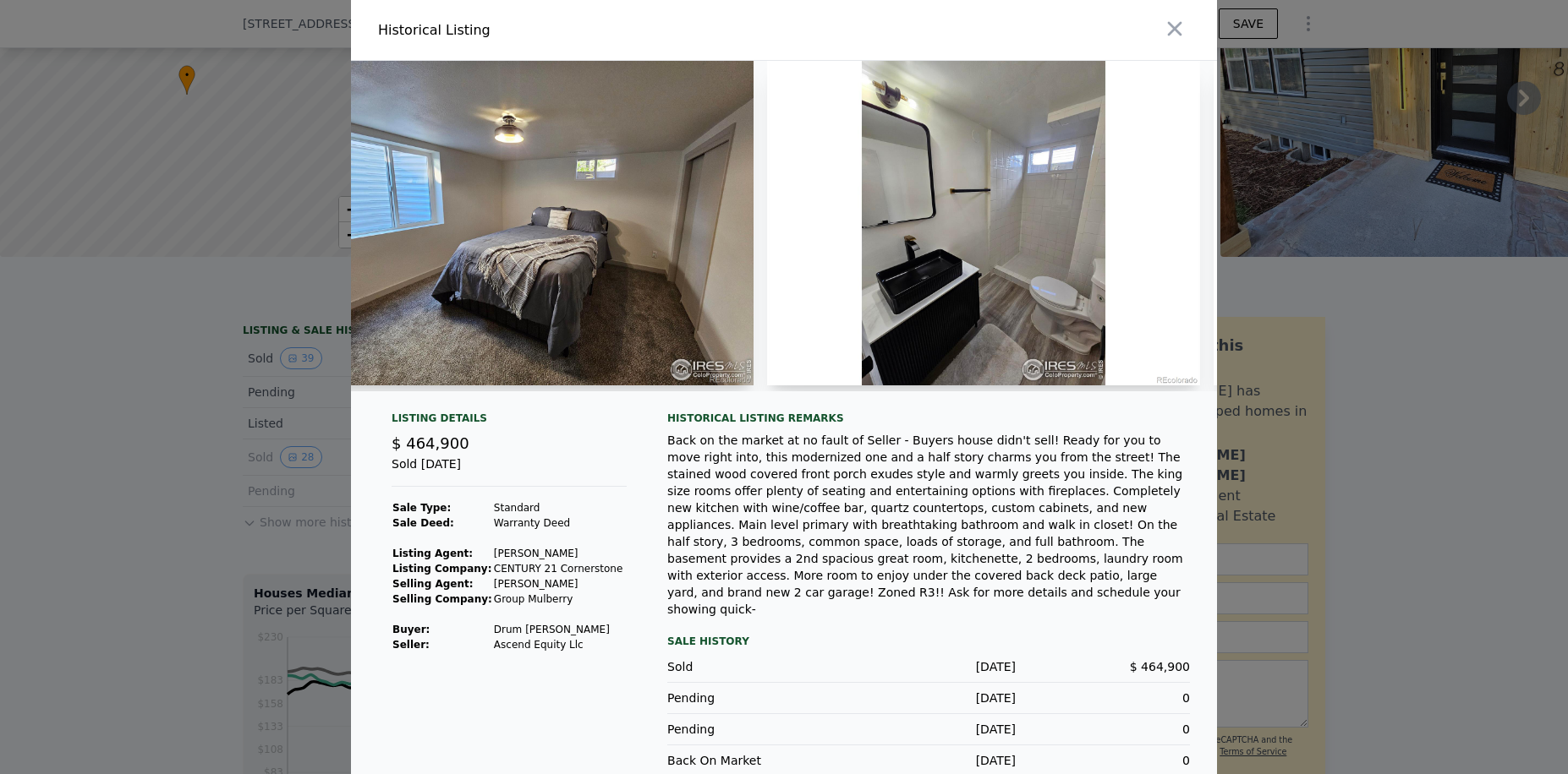
scroll to position [0, 10014]
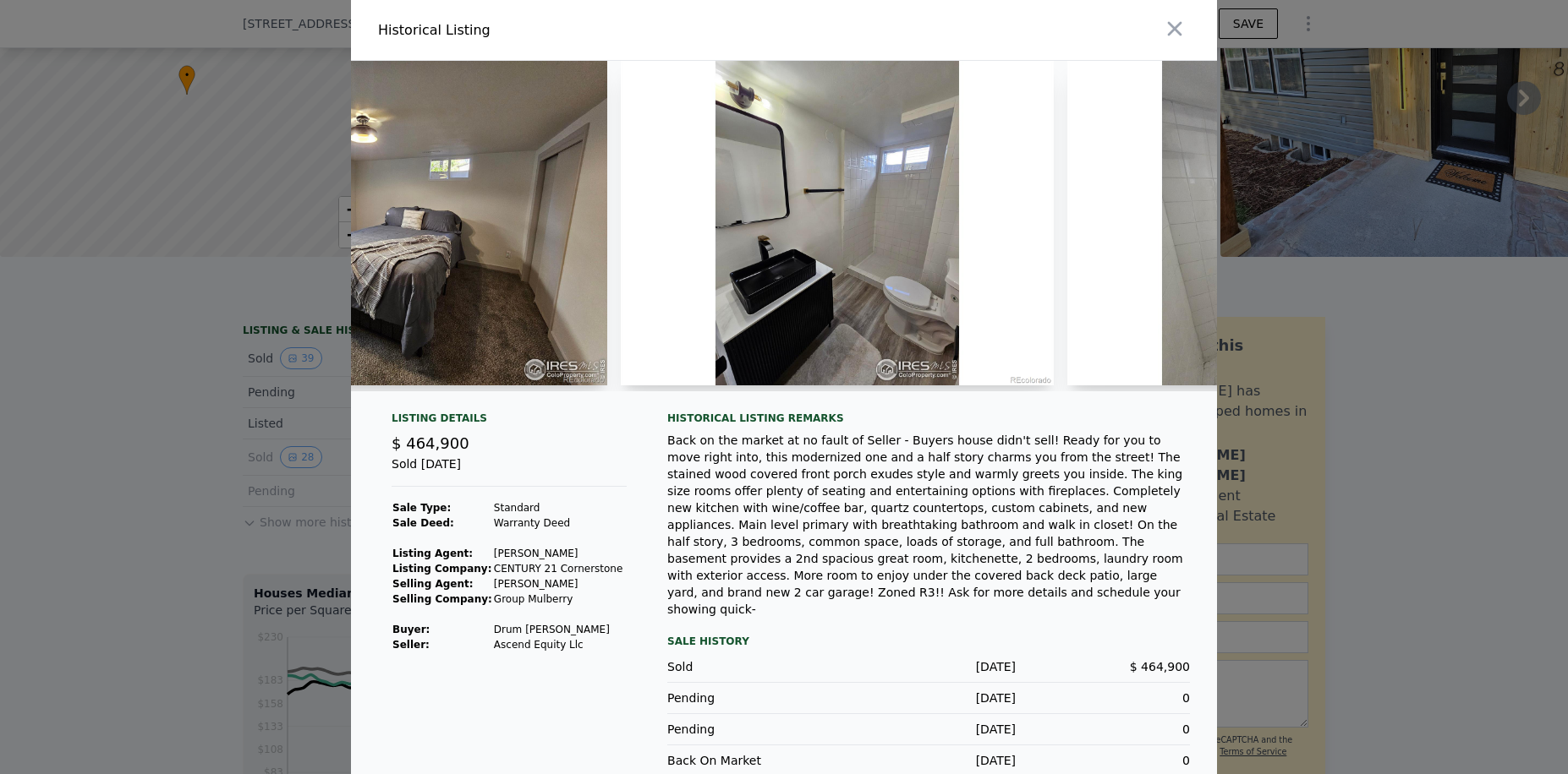
click at [833, 425] on div "Historical Listing remarks" at bounding box center [928, 418] width 523 height 14
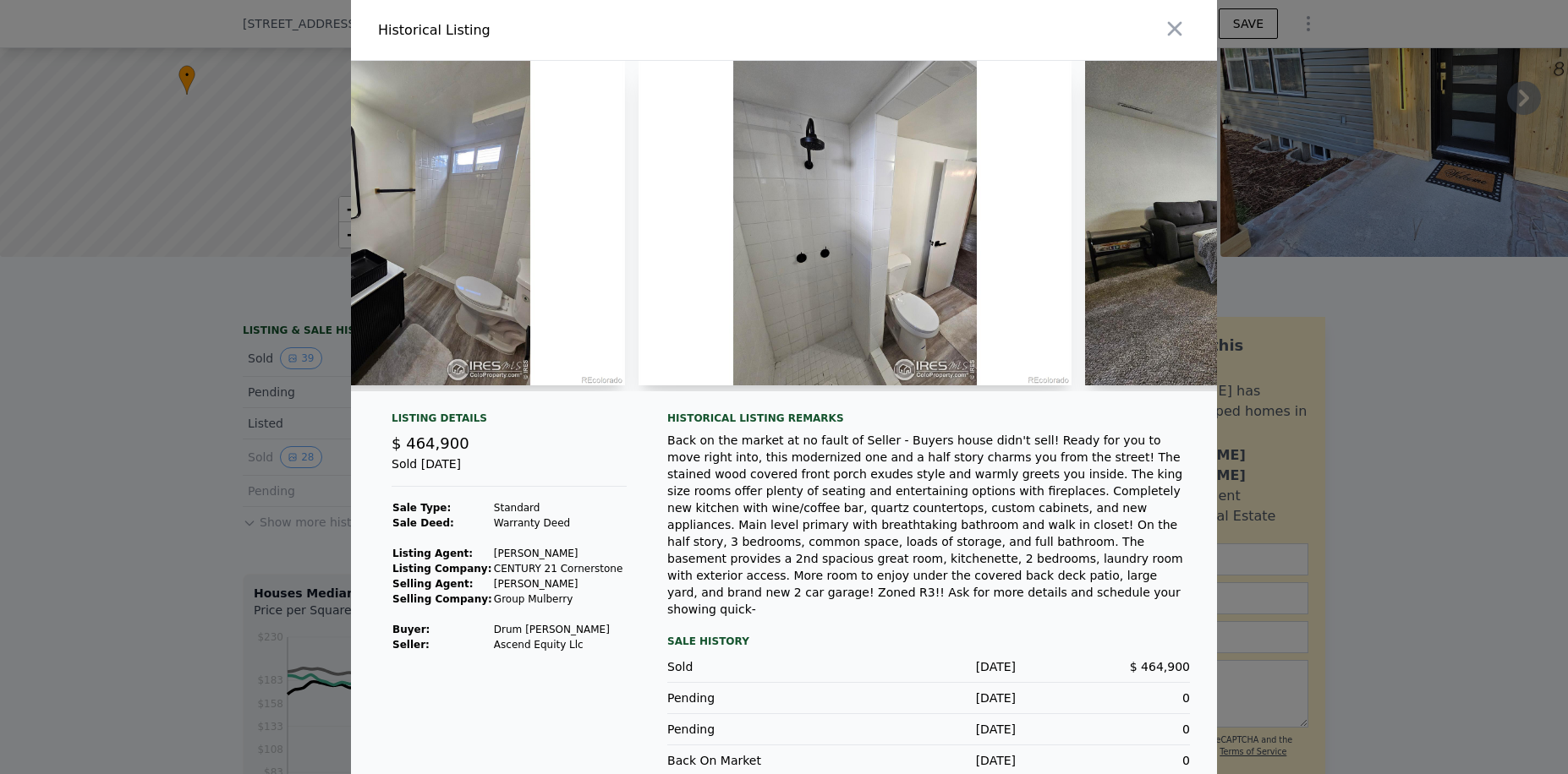
scroll to position [0, 10499]
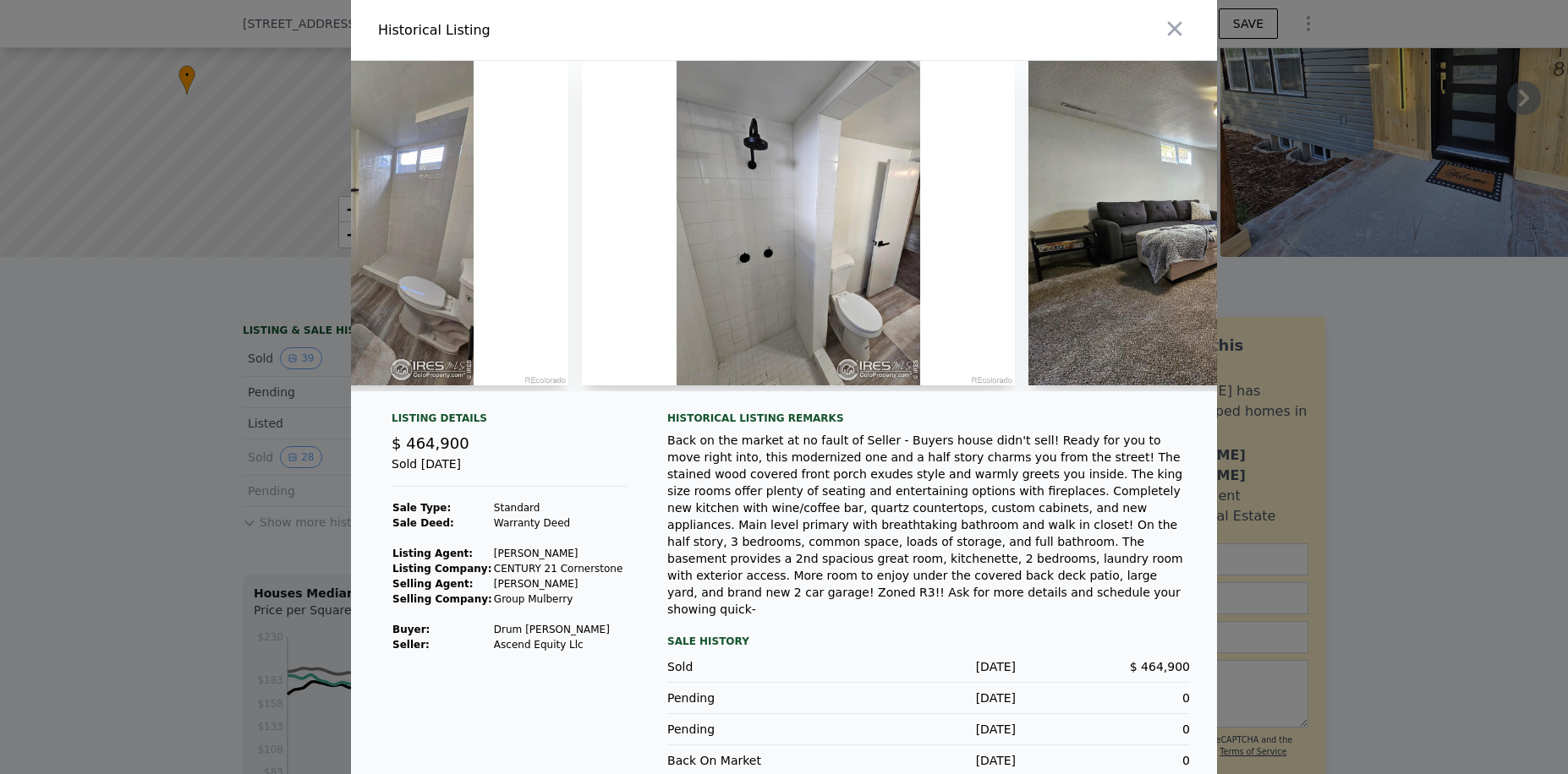
drag, startPoint x: 1015, startPoint y: 448, endPoint x: 1030, endPoint y: 443, distance: 15.8
click at [1015, 448] on div "Back on the market at no fault of Seller - Buyers house didn't sell! Ready for …" at bounding box center [928, 524] width 523 height 186
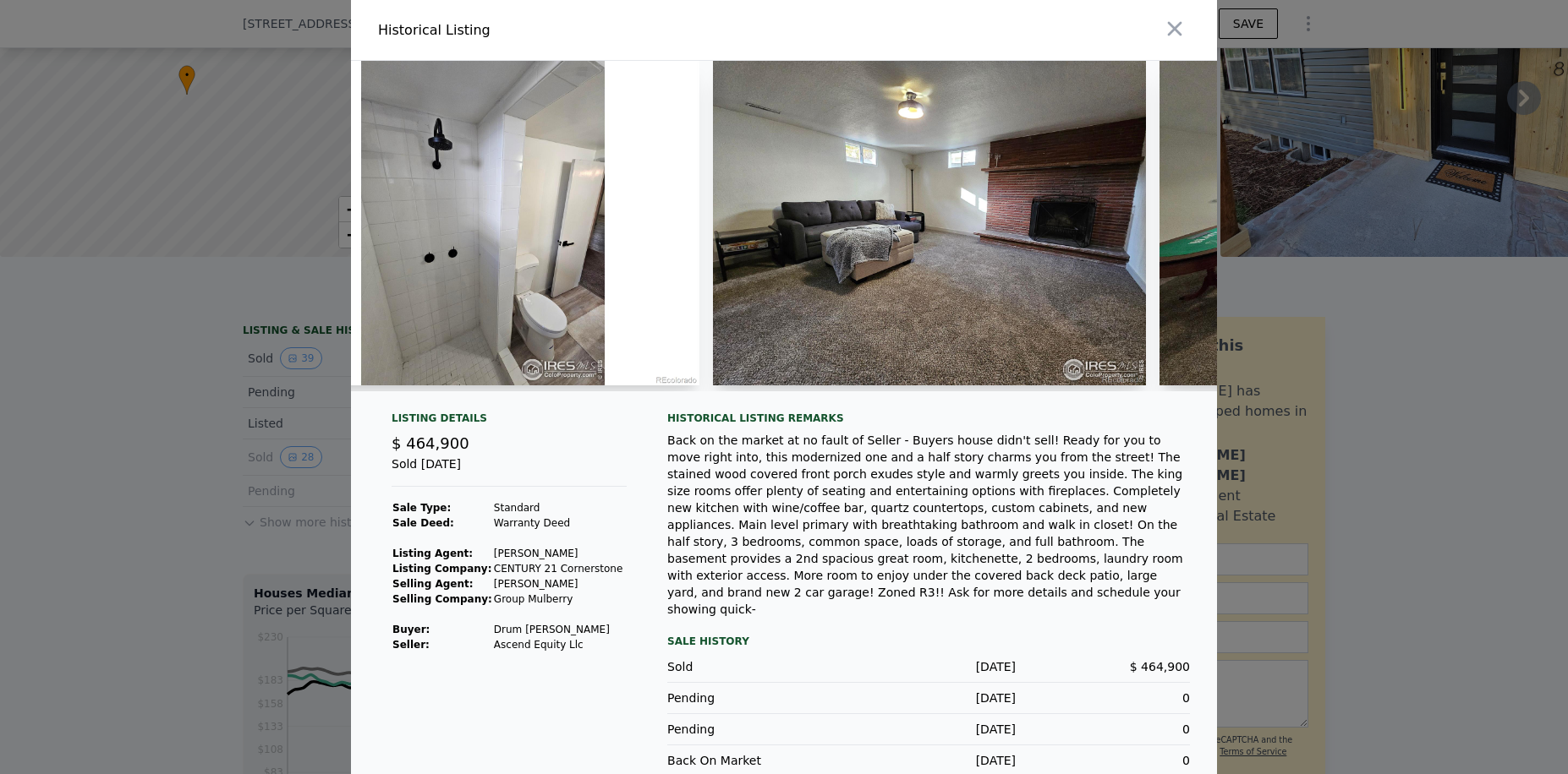
scroll to position [0, 10905]
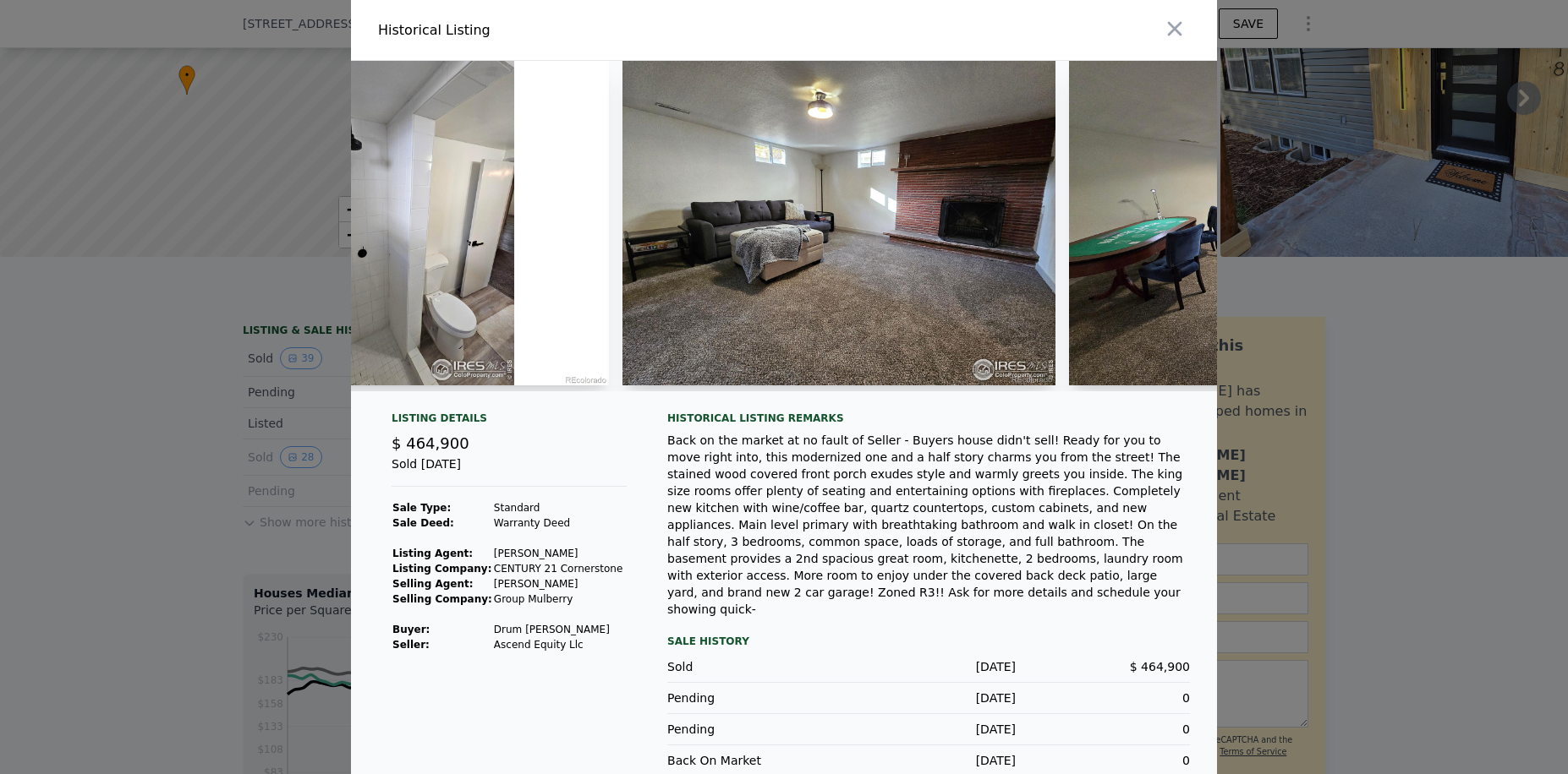
click at [799, 472] on div "Back on the market at no fault of Seller - Buyers house didn't sell! Ready for …" at bounding box center [928, 524] width 523 height 186
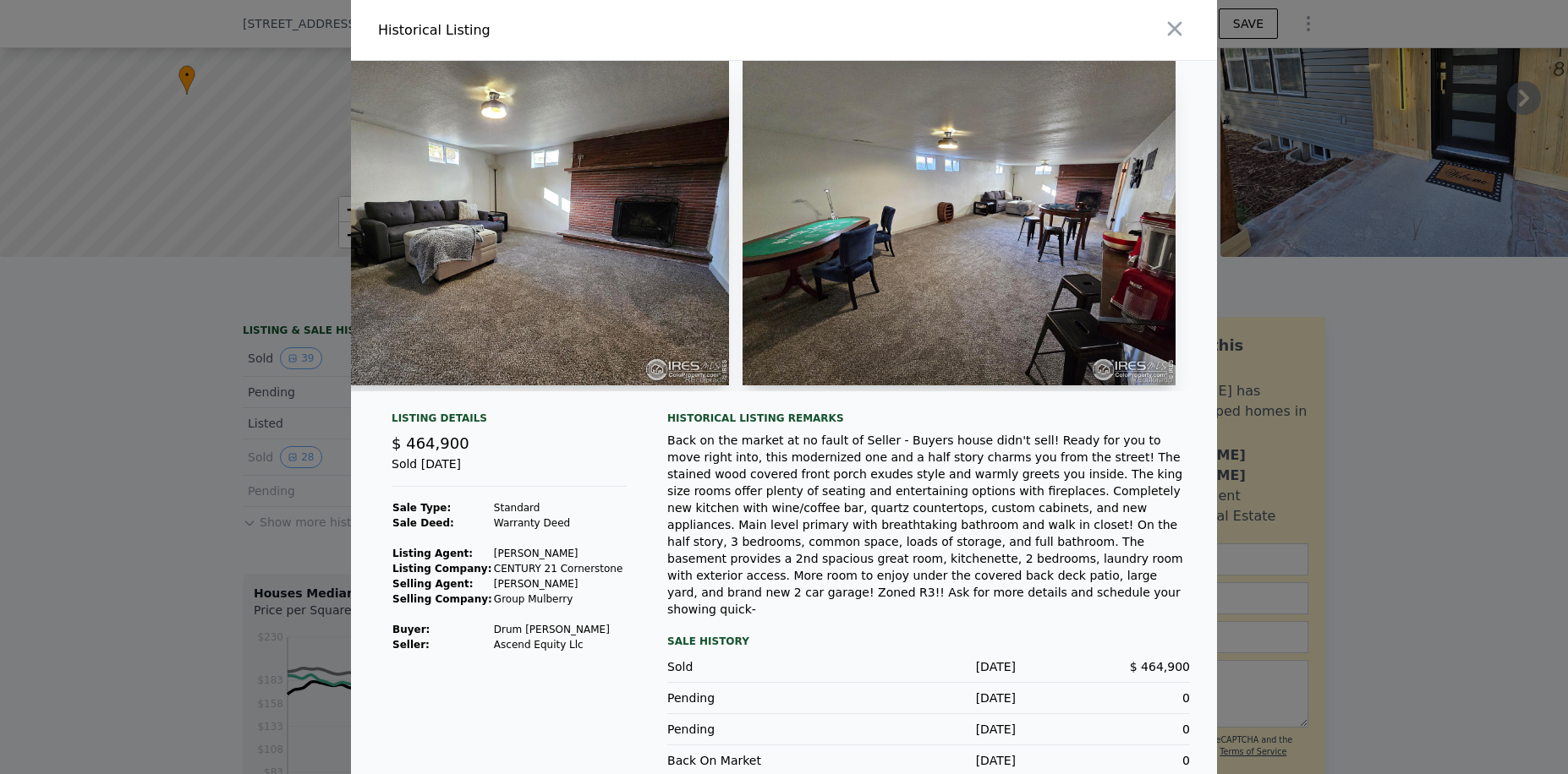
scroll to position [0, 11311]
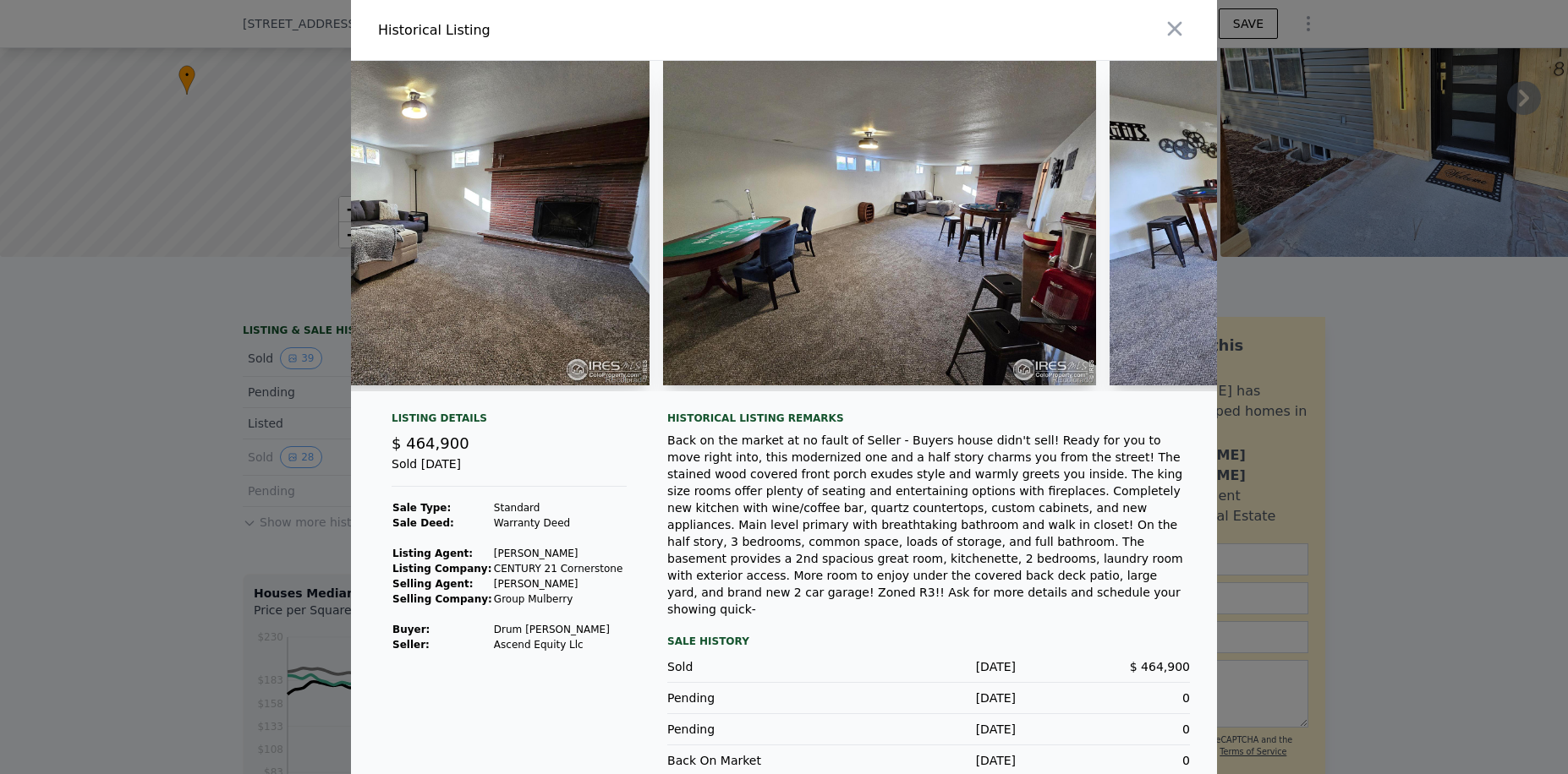
click at [1030, 461] on div "Back on the market at no fault of Seller - Buyers house didn't sell! Ready for …" at bounding box center [928, 524] width 523 height 186
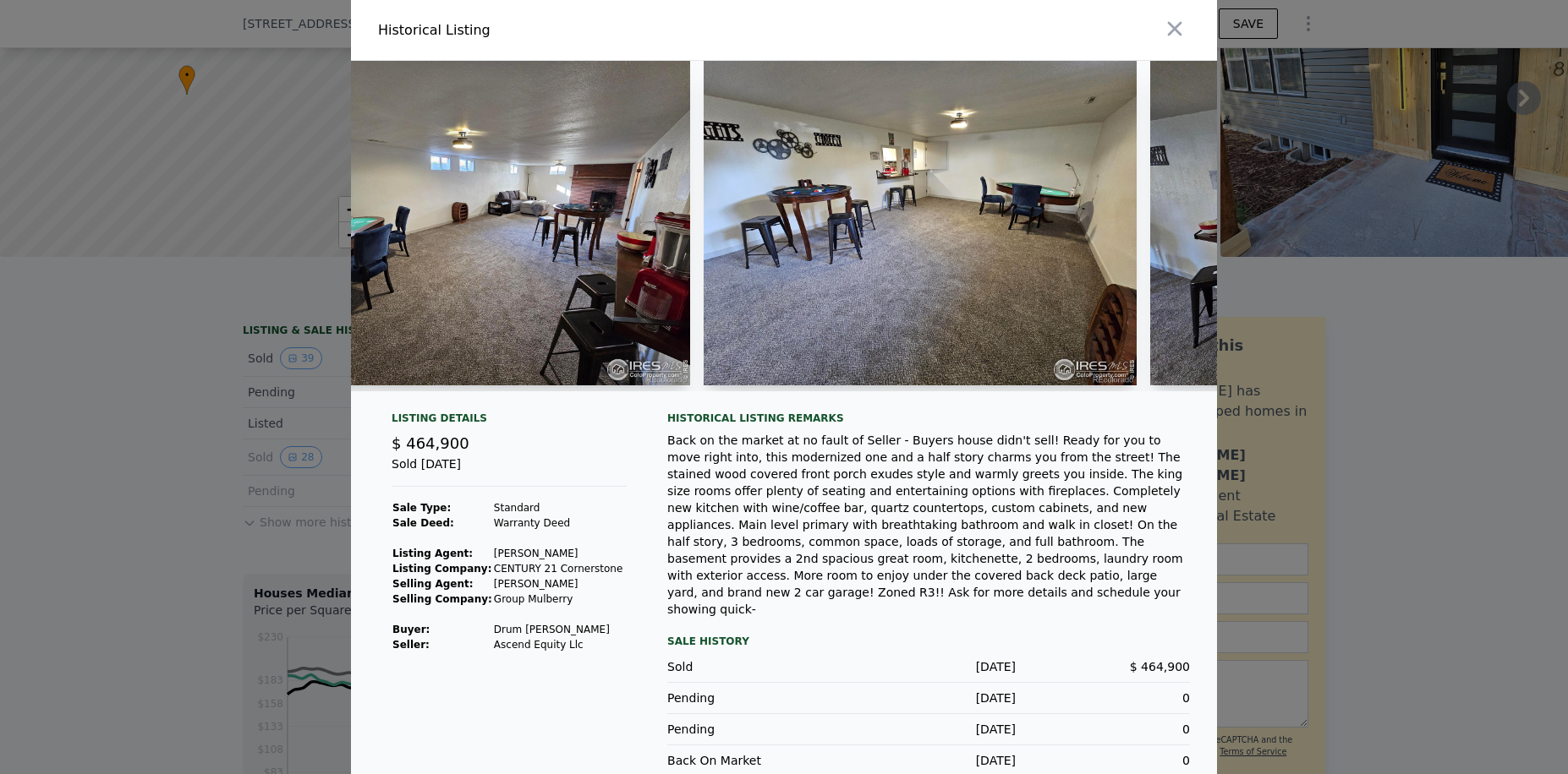
scroll to position [0, 11785]
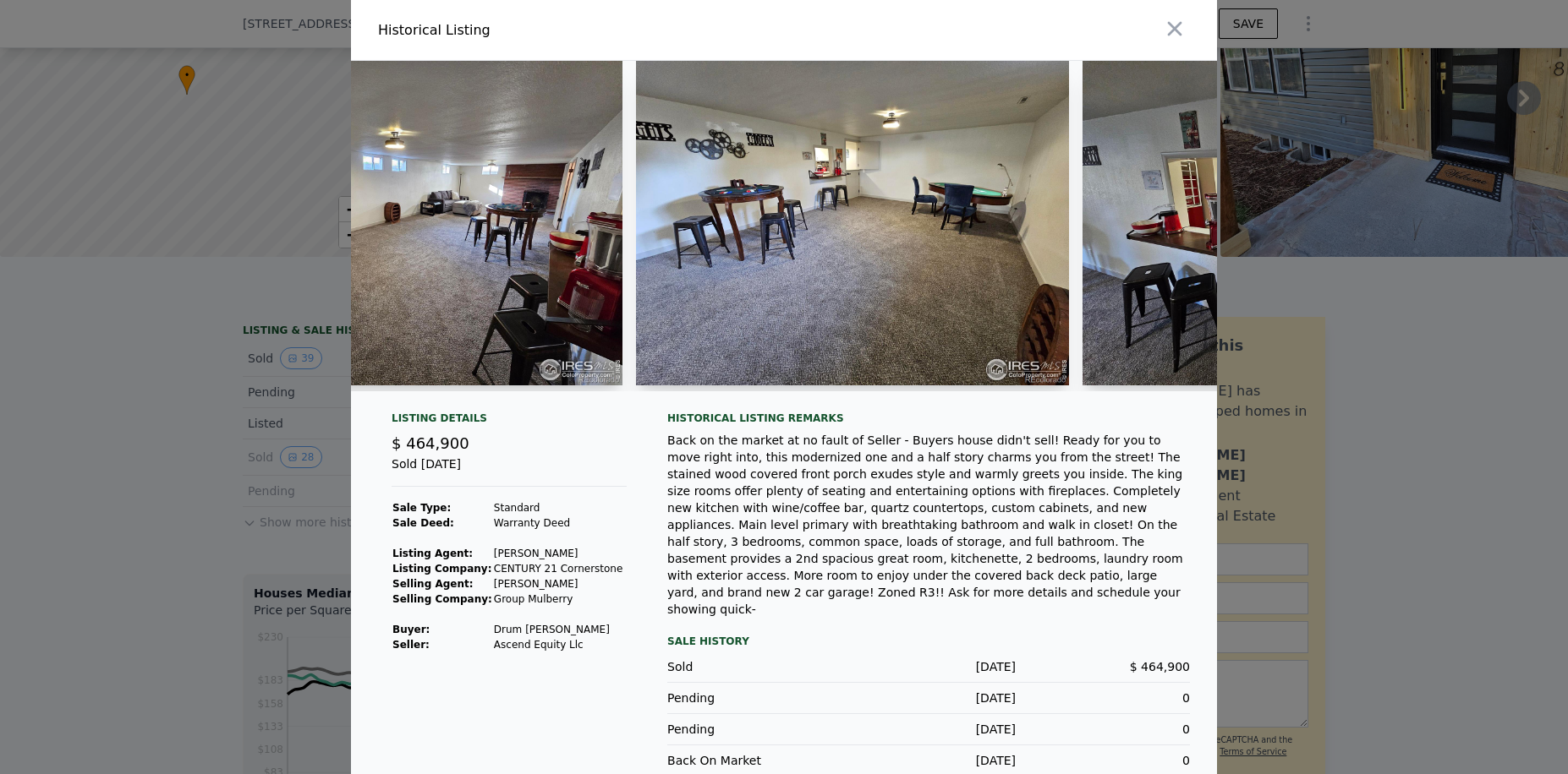
click at [907, 450] on div "Back on the market at no fault of Seller - Buyers house didn't sell! Ready for …" at bounding box center [928, 524] width 523 height 186
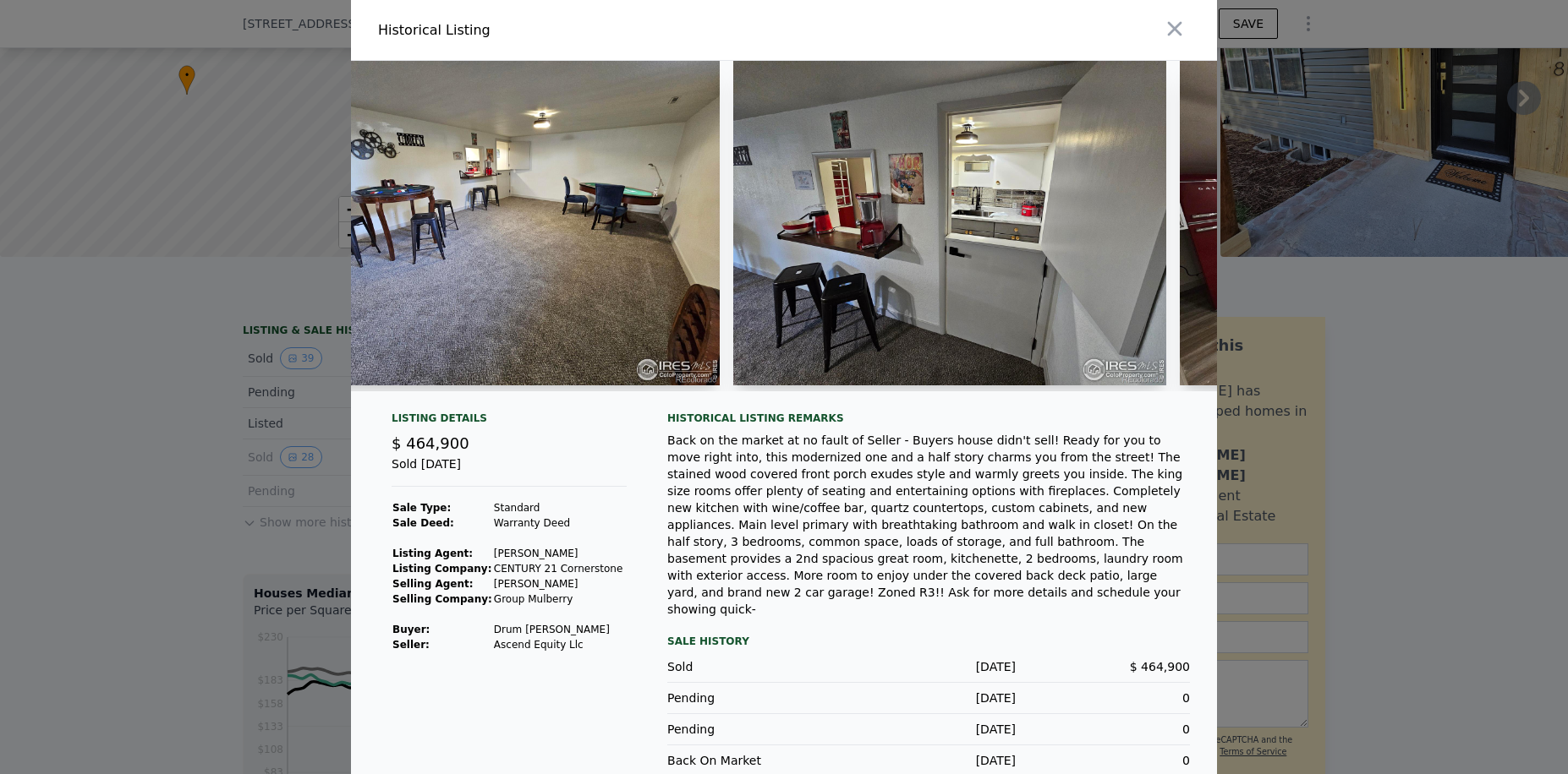
scroll to position [0, 12224]
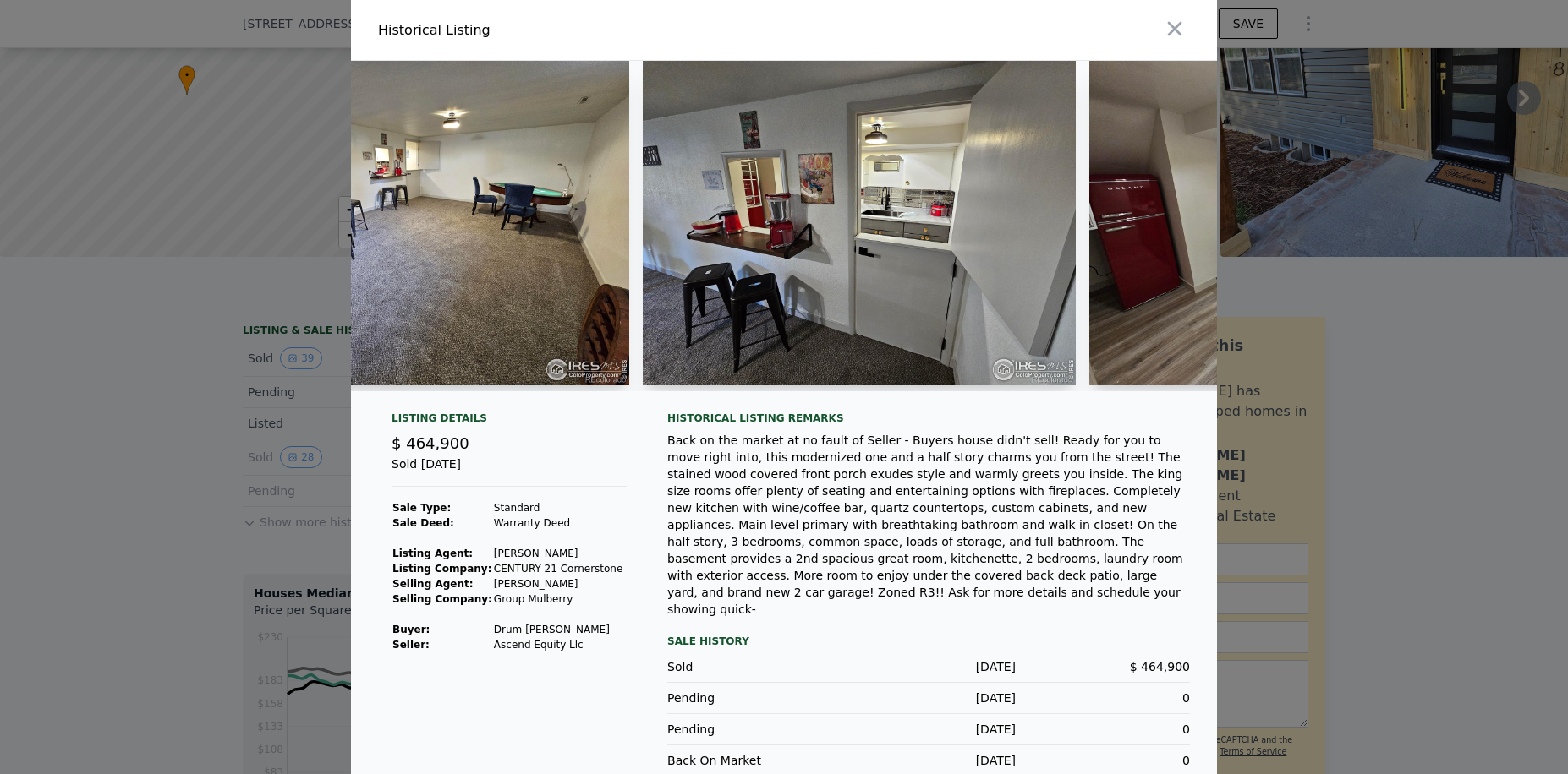
click at [844, 480] on div "Back on the market at no fault of Seller - Buyers house didn't sell! Ready for …" at bounding box center [928, 524] width 523 height 186
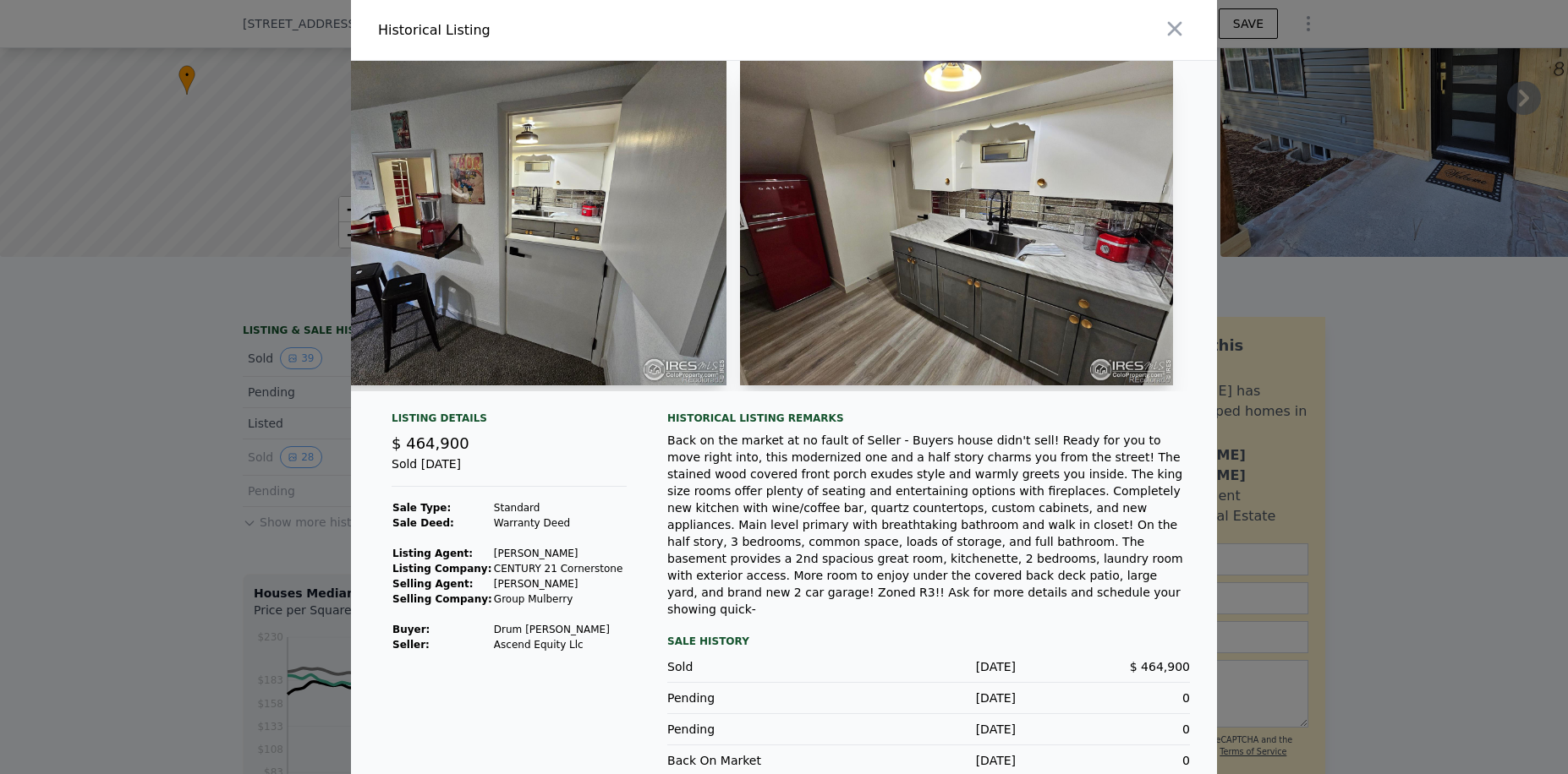
scroll to position [0, 12653]
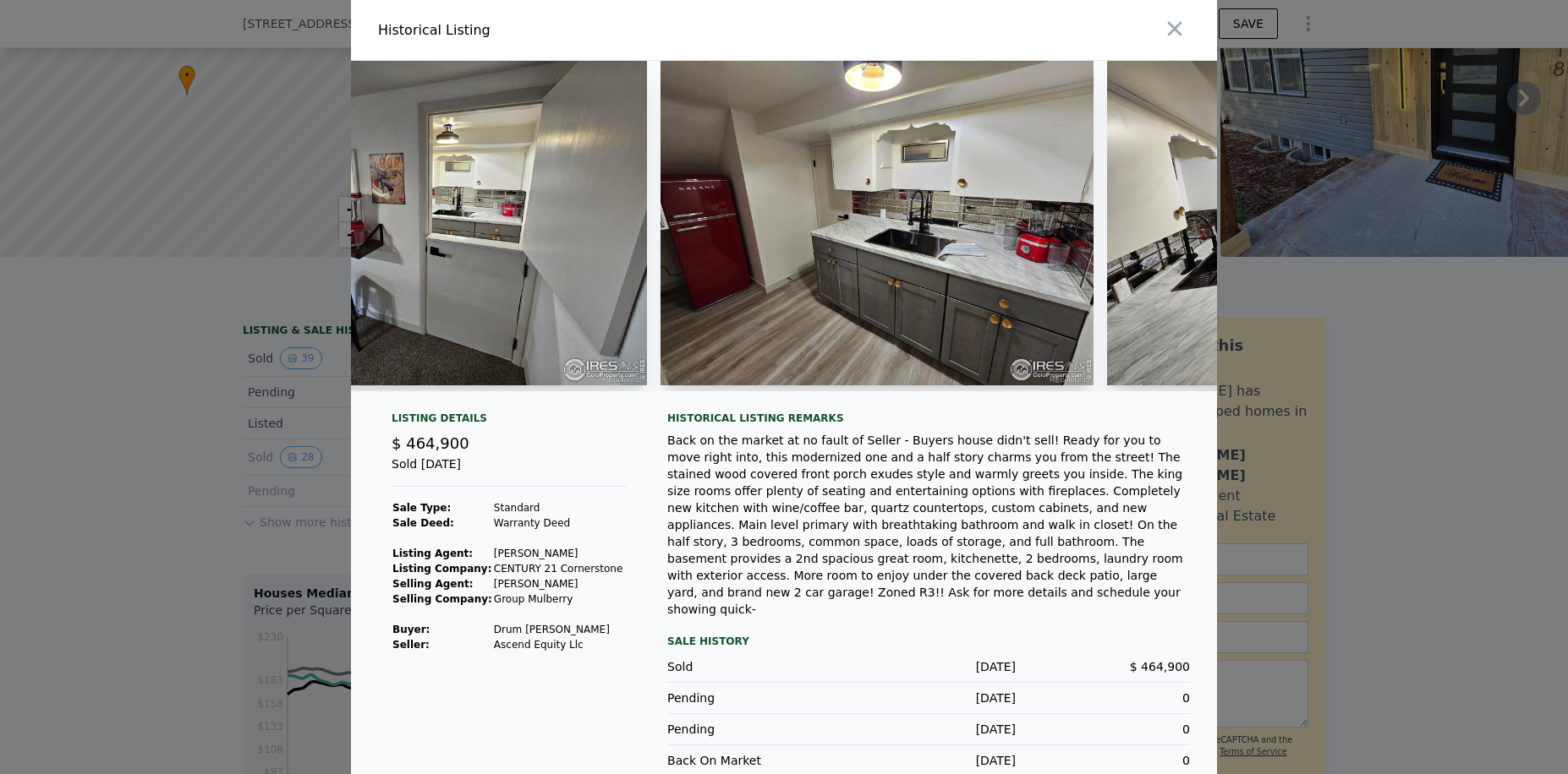
click at [901, 425] on div "Historical Listing remarks" at bounding box center [928, 418] width 523 height 14
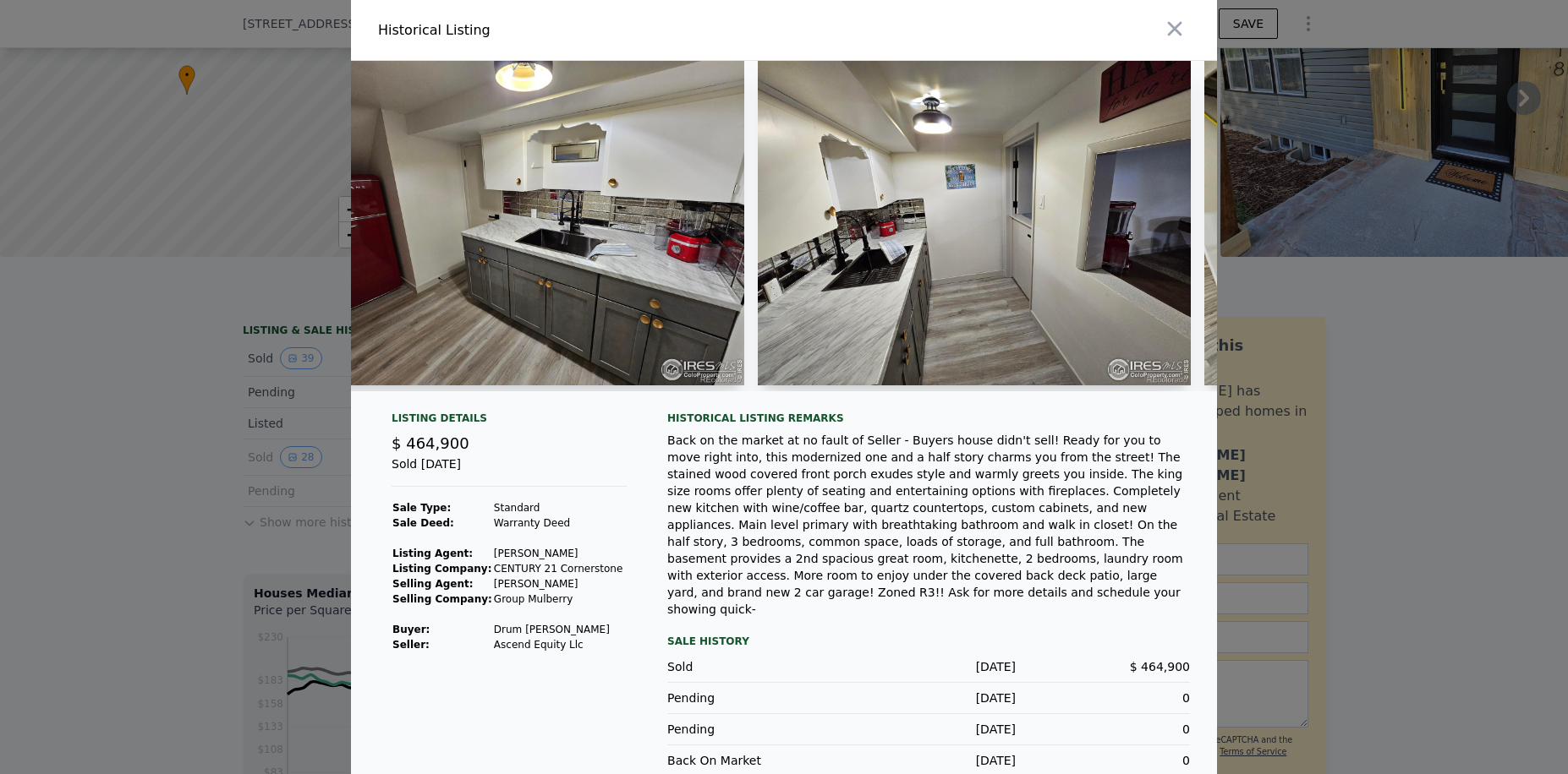
scroll to position [0, 13093]
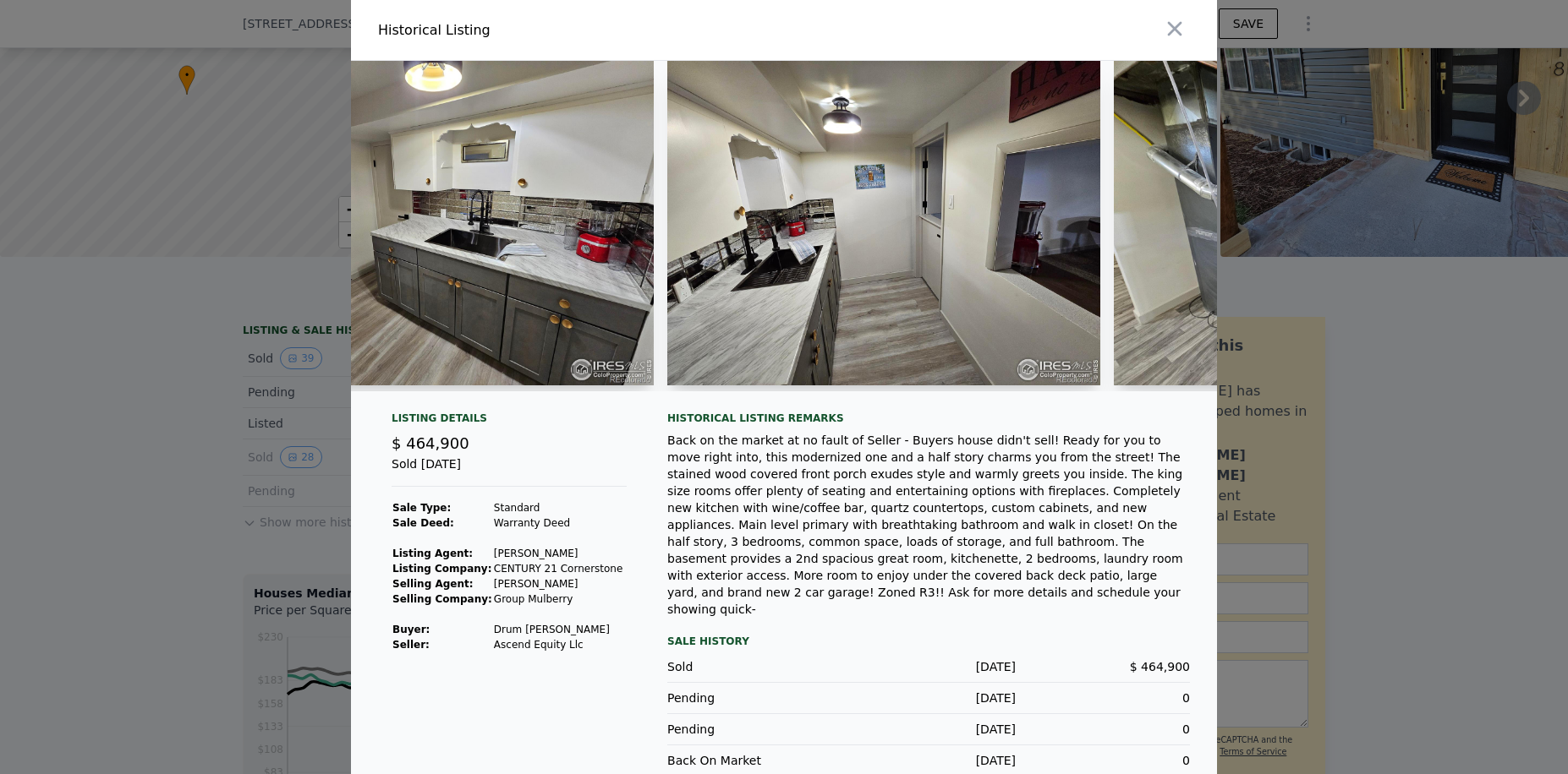
click at [945, 476] on div "Back on the market at no fault of Seller - Buyers house didn't sell! Ready for …" at bounding box center [928, 524] width 523 height 186
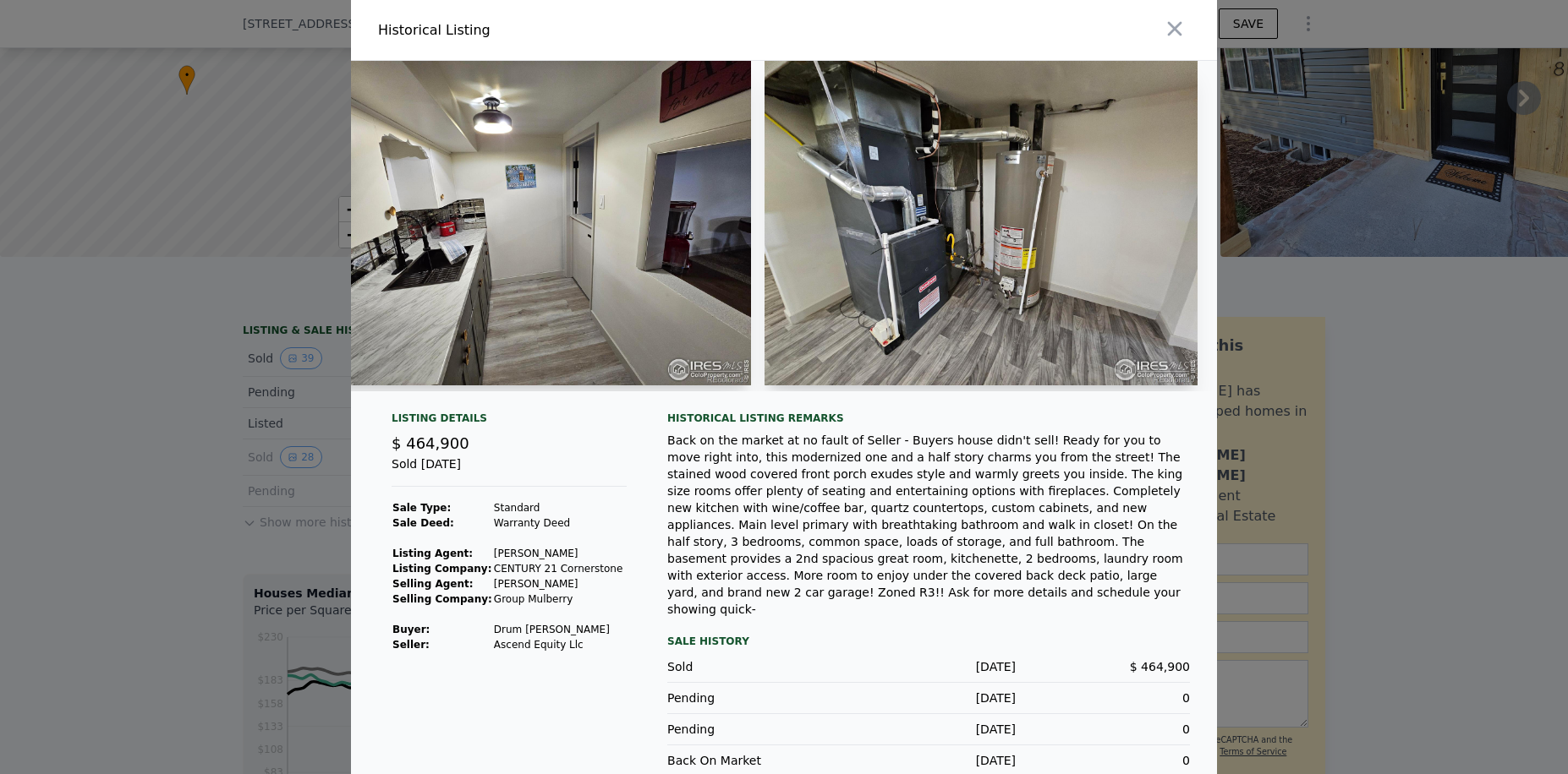
scroll to position [0, 13476]
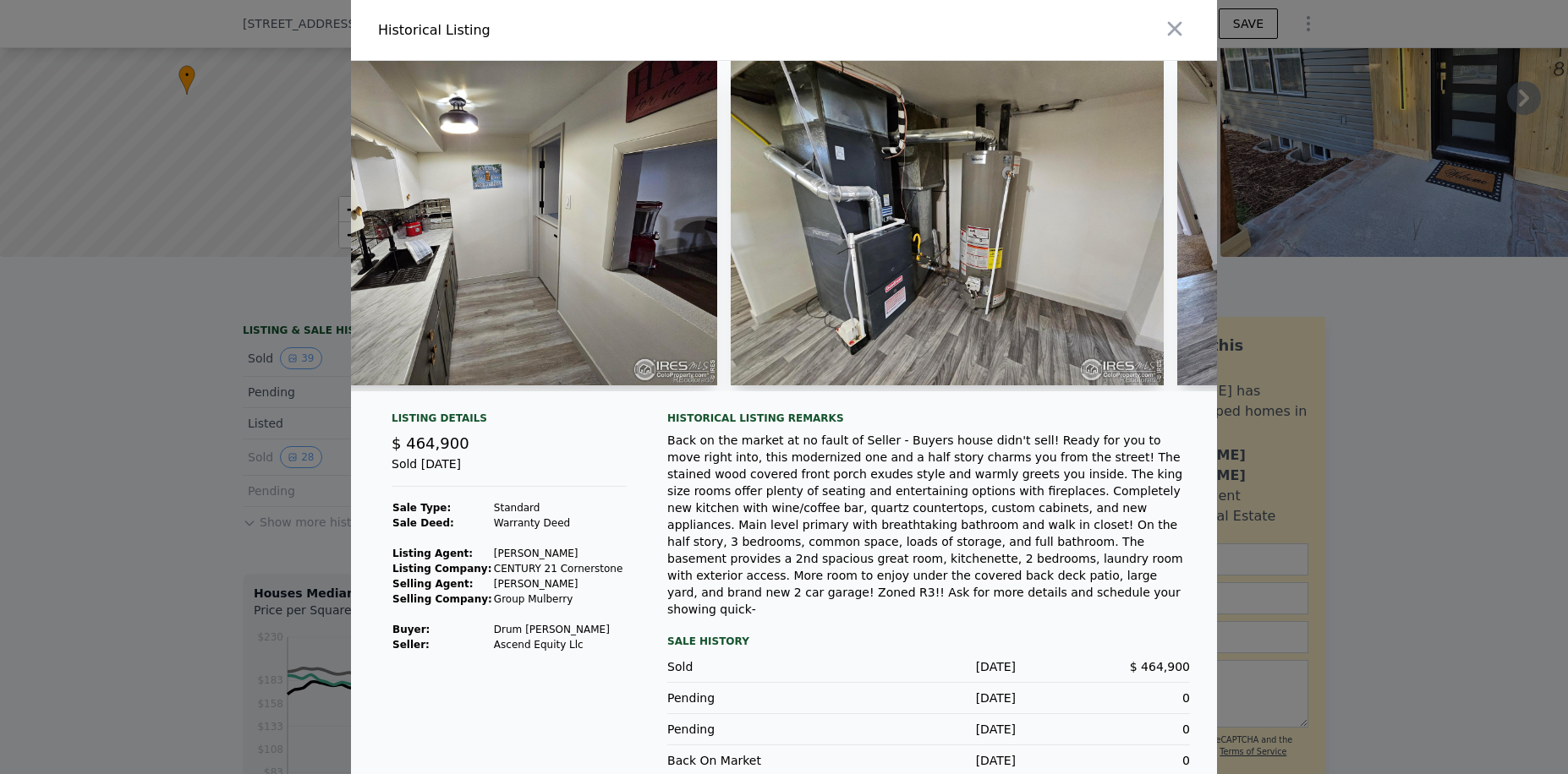
click at [1008, 489] on div "Back on the market at no fault of Seller - Buyers house didn't sell! Ready for …" at bounding box center [928, 524] width 523 height 186
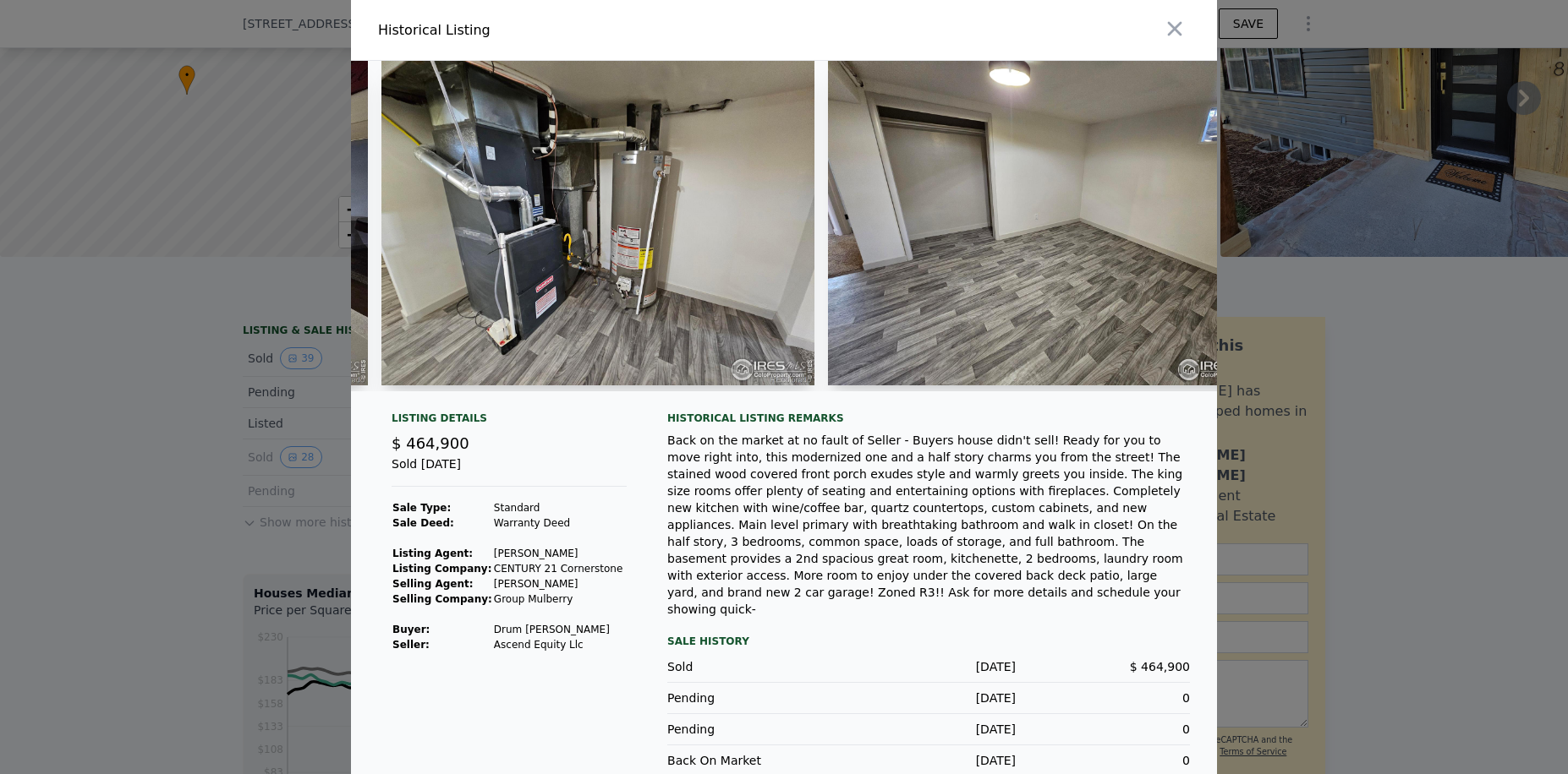
scroll to position [0, 13973]
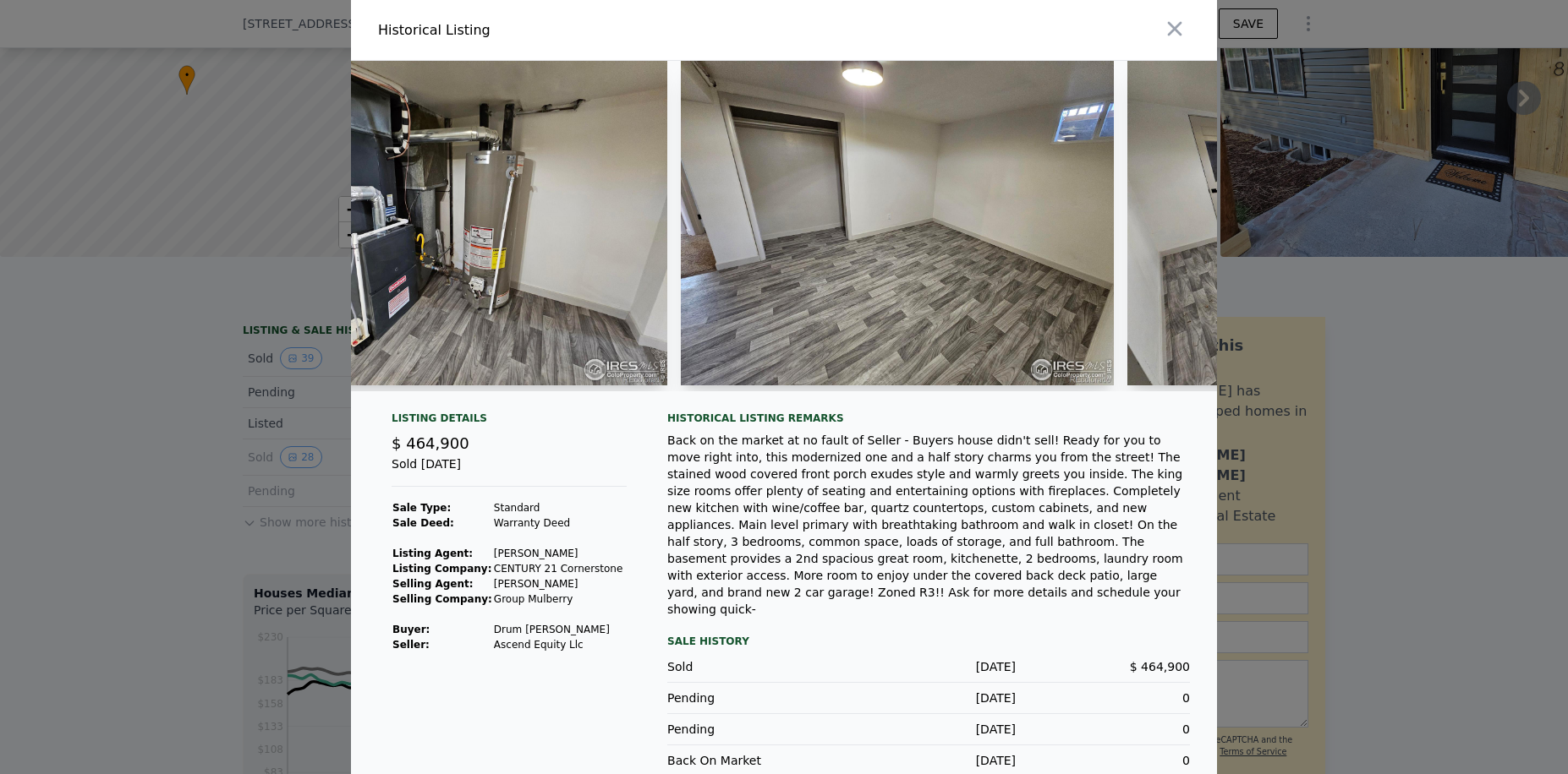
click at [817, 490] on div "Back on the market at no fault of Seller - Buyers house didn't sell! Ready for …" at bounding box center [928, 524] width 523 height 186
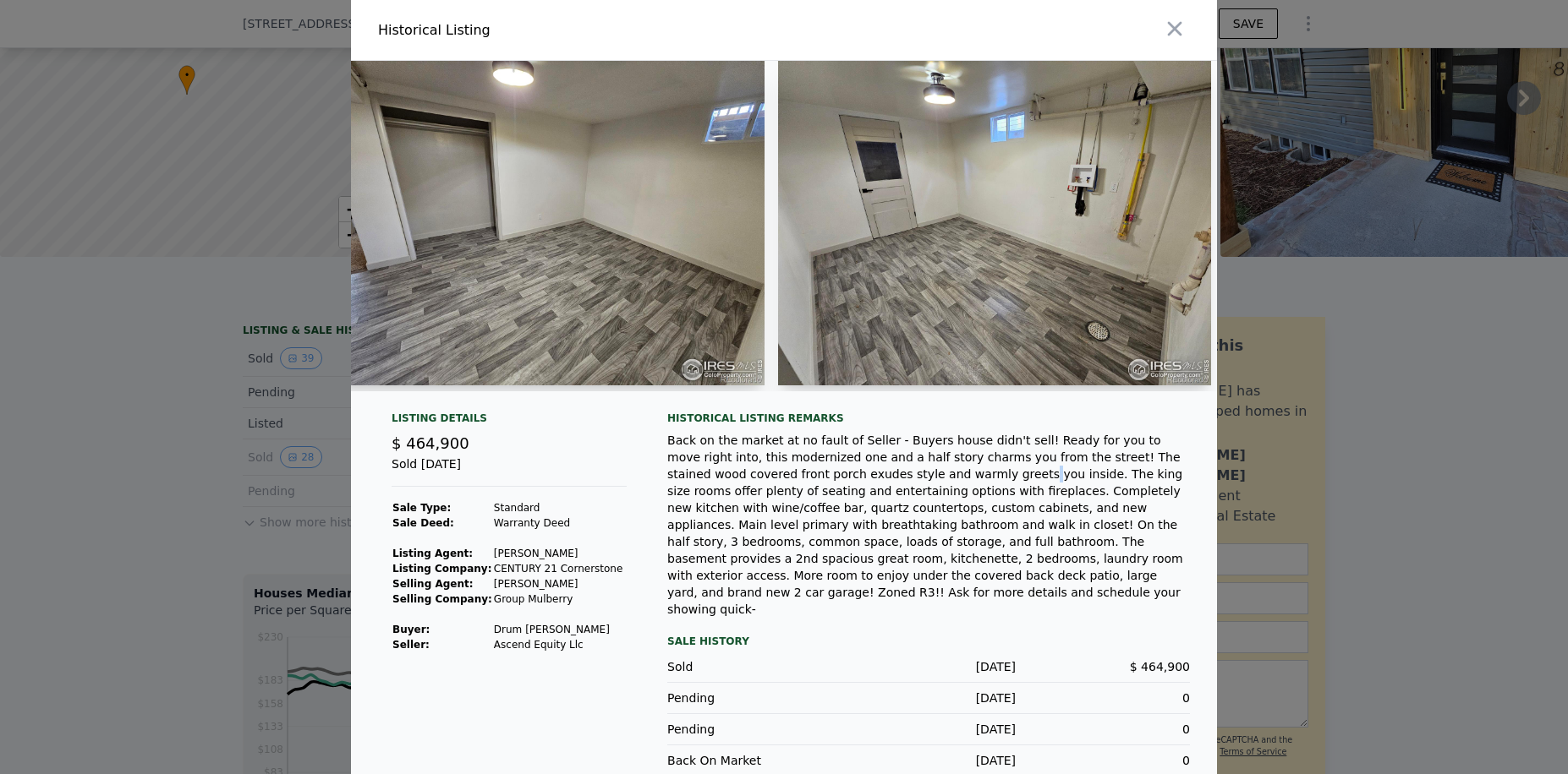
scroll to position [0, 14435]
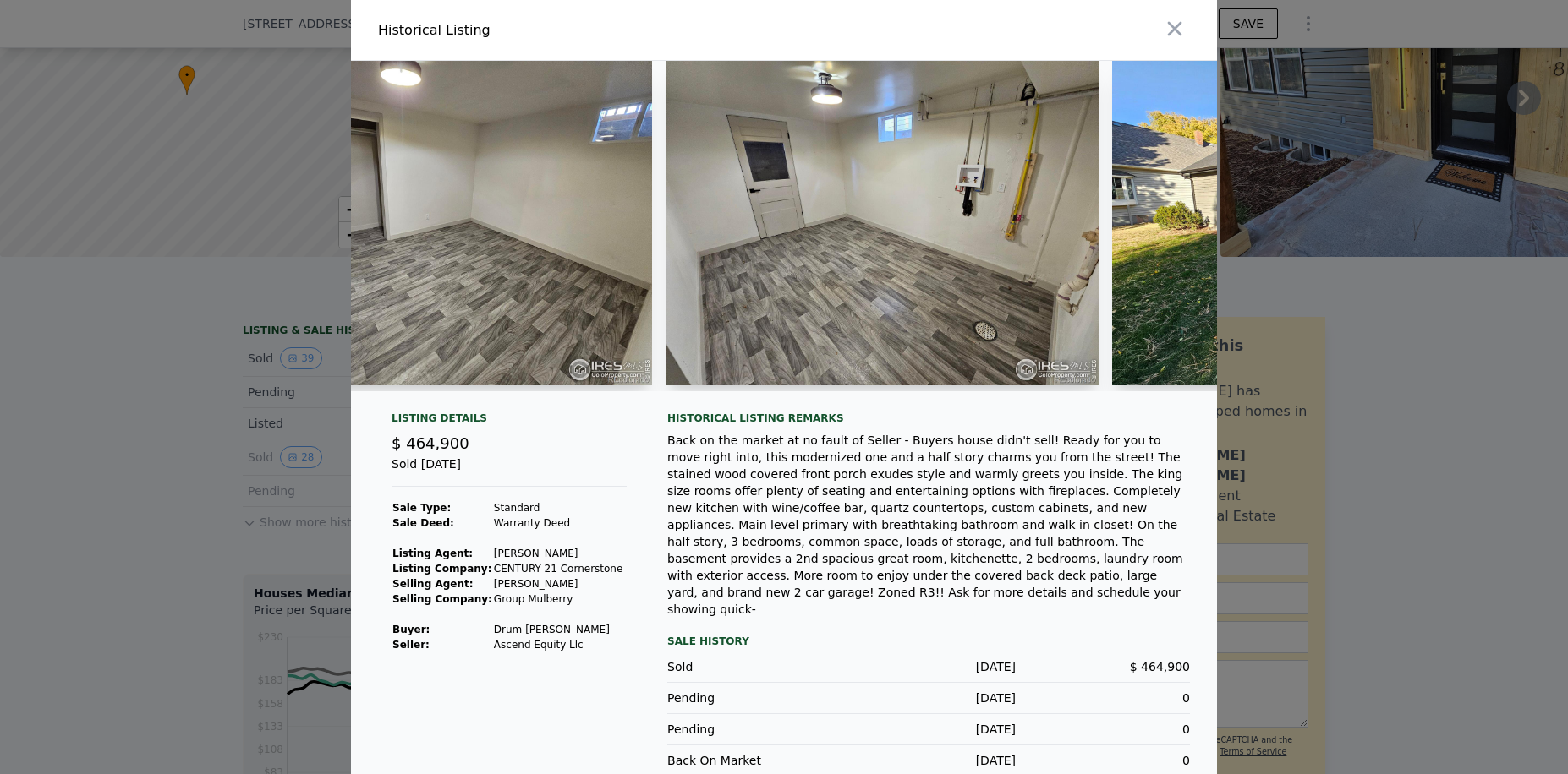
drag, startPoint x: 936, startPoint y: 502, endPoint x: 1079, endPoint y: 440, distance: 155.9
click at [936, 502] on div "Back on the market at no fault of Seller - Buyers house didn't sell! Ready for …" at bounding box center [928, 524] width 523 height 186
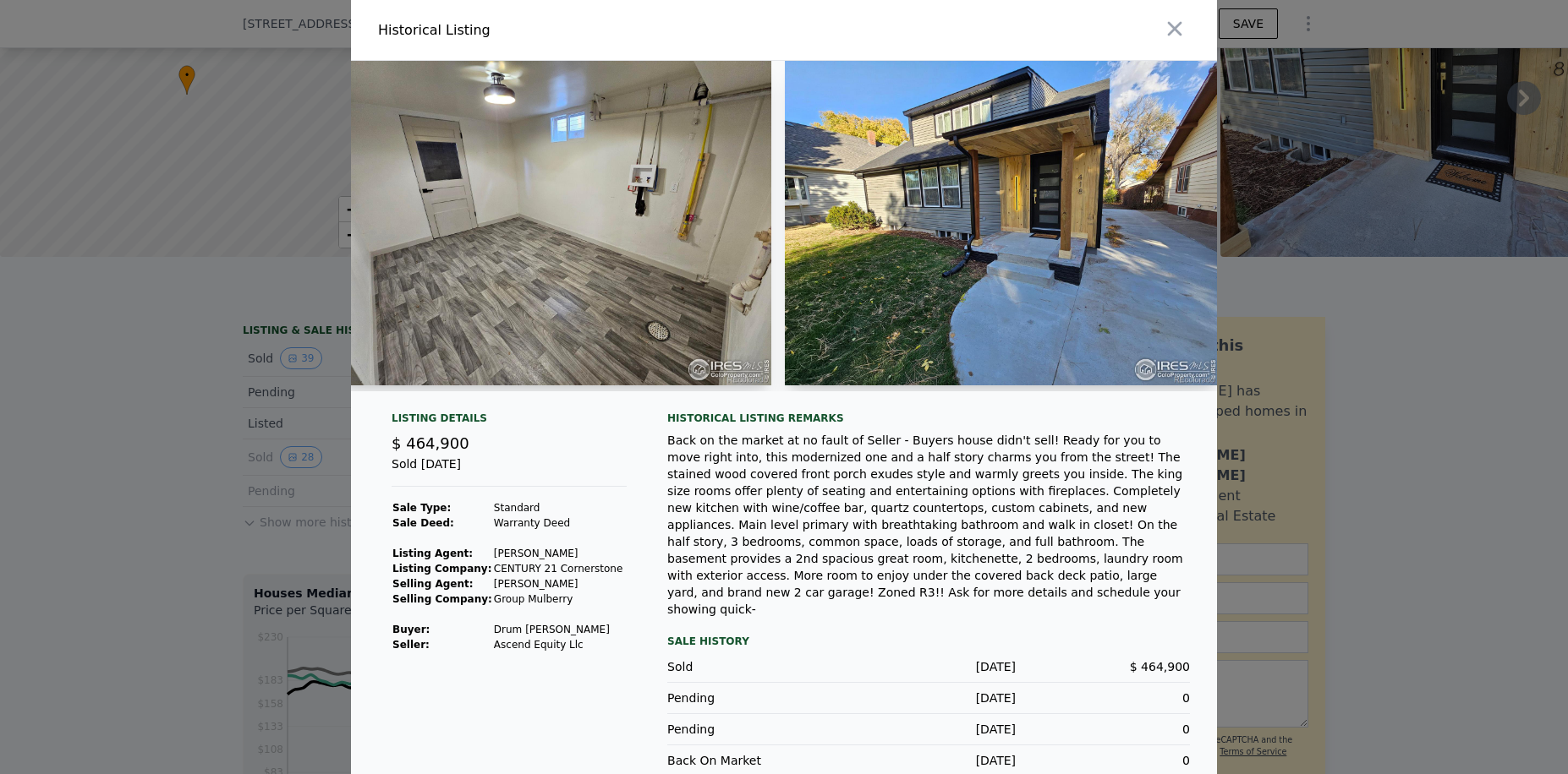
scroll to position [0, 14875]
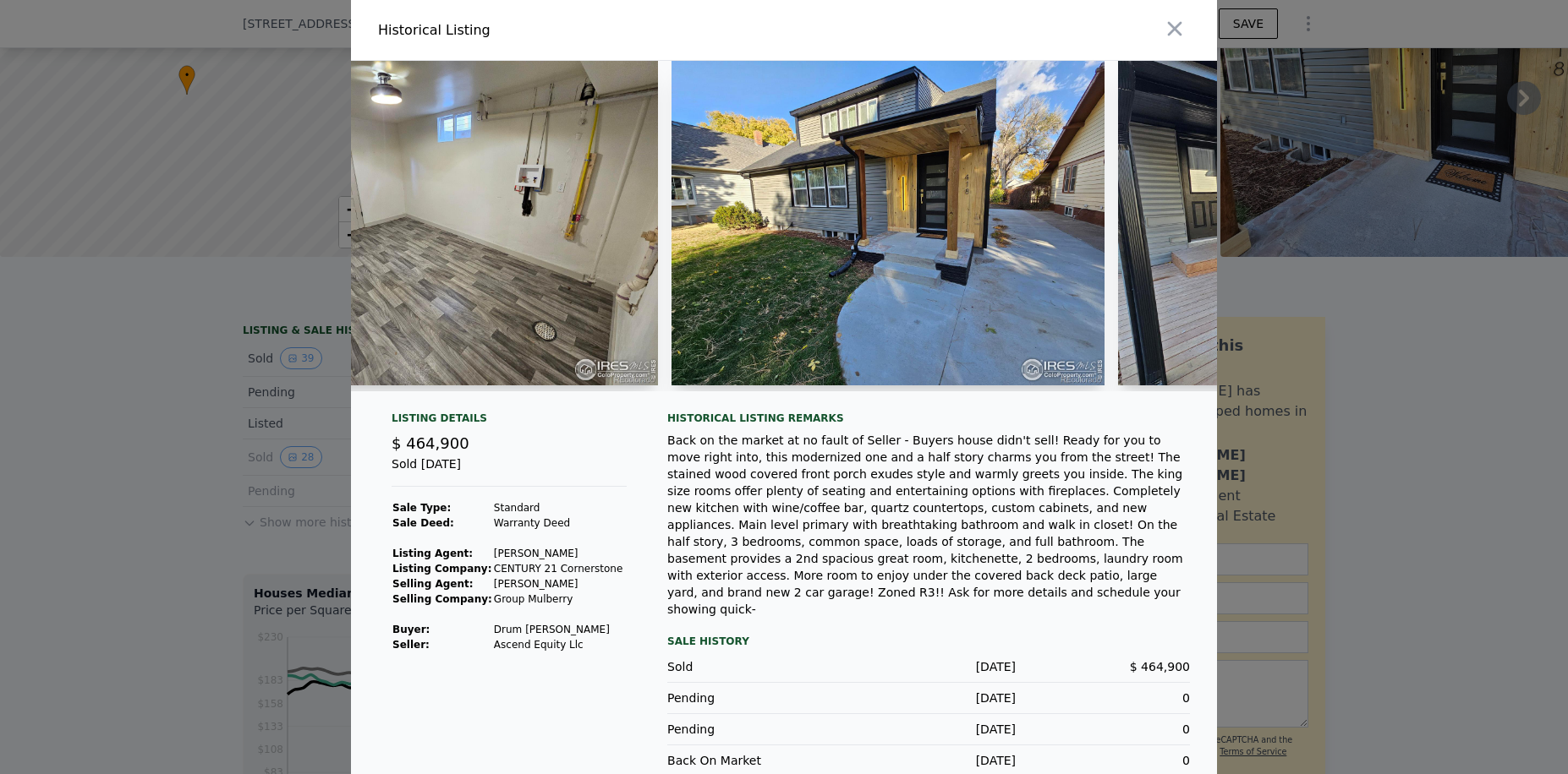
click at [811, 489] on div "Back on the market at no fault of Seller - Buyers house didn't sell! Ready for …" at bounding box center [928, 524] width 523 height 186
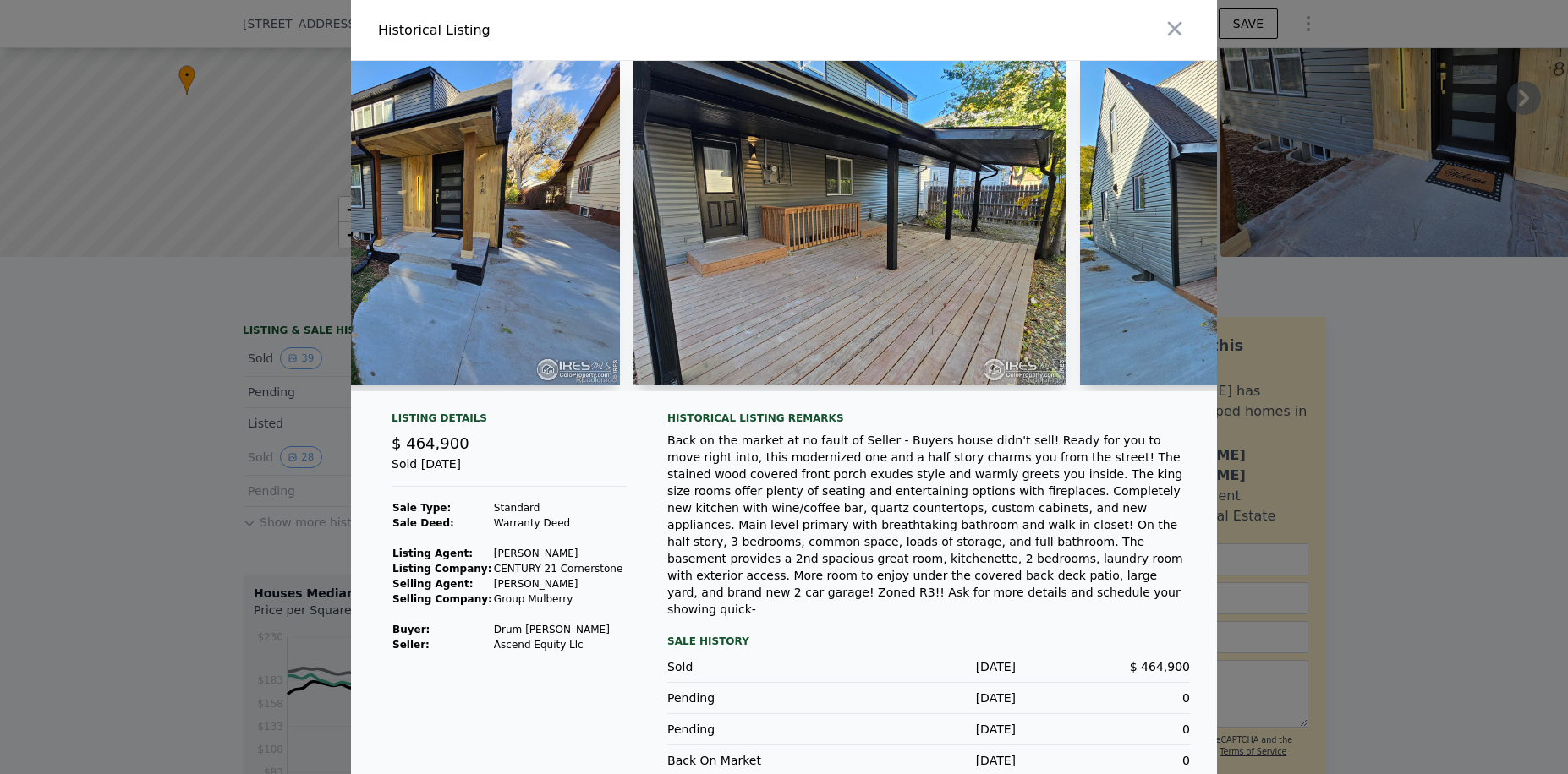
scroll to position [0, 15382]
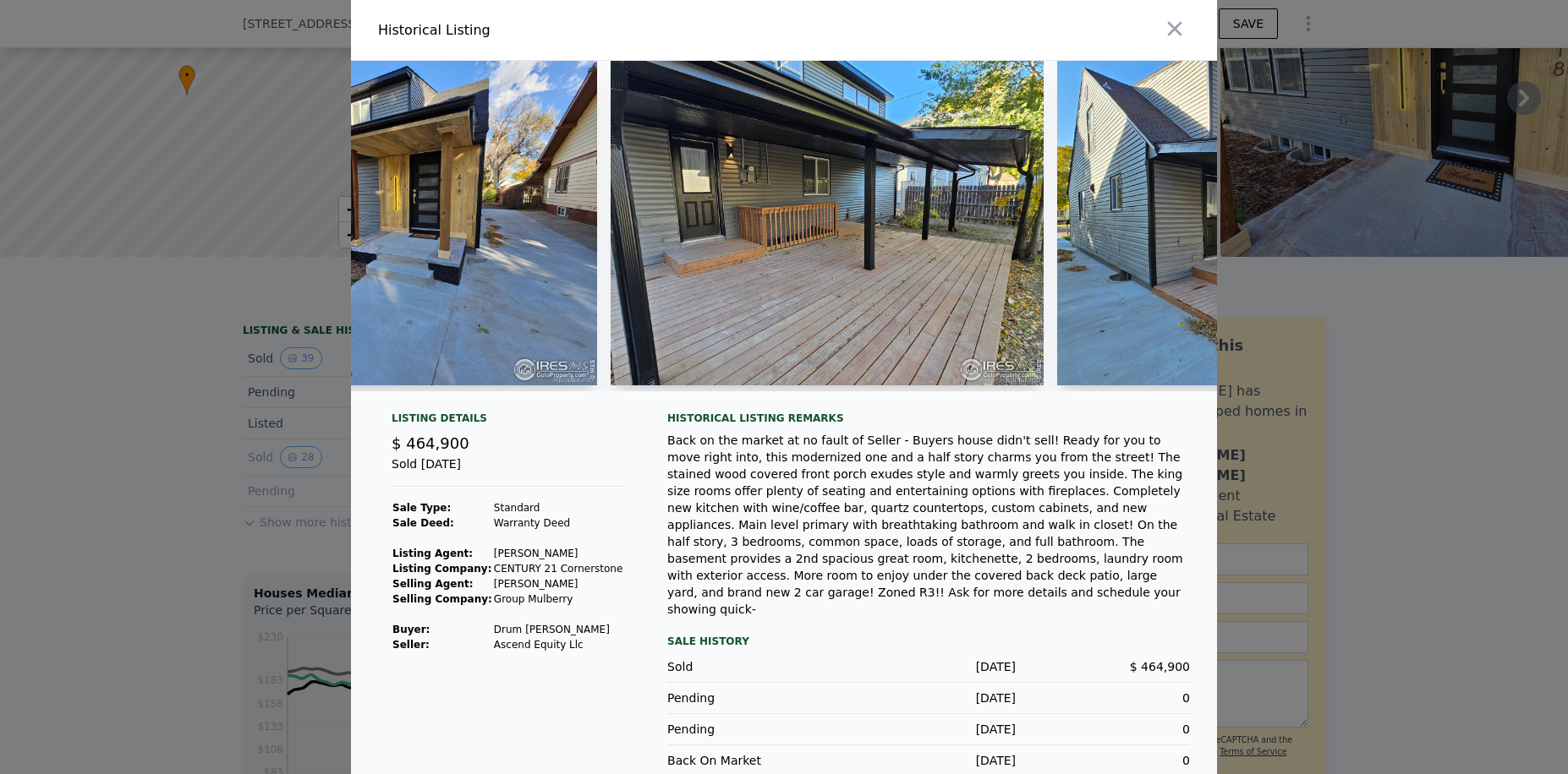
click at [745, 510] on div "Back on the market at no fault of Seller - Buyers house didn't sell! Ready for …" at bounding box center [928, 524] width 523 height 186
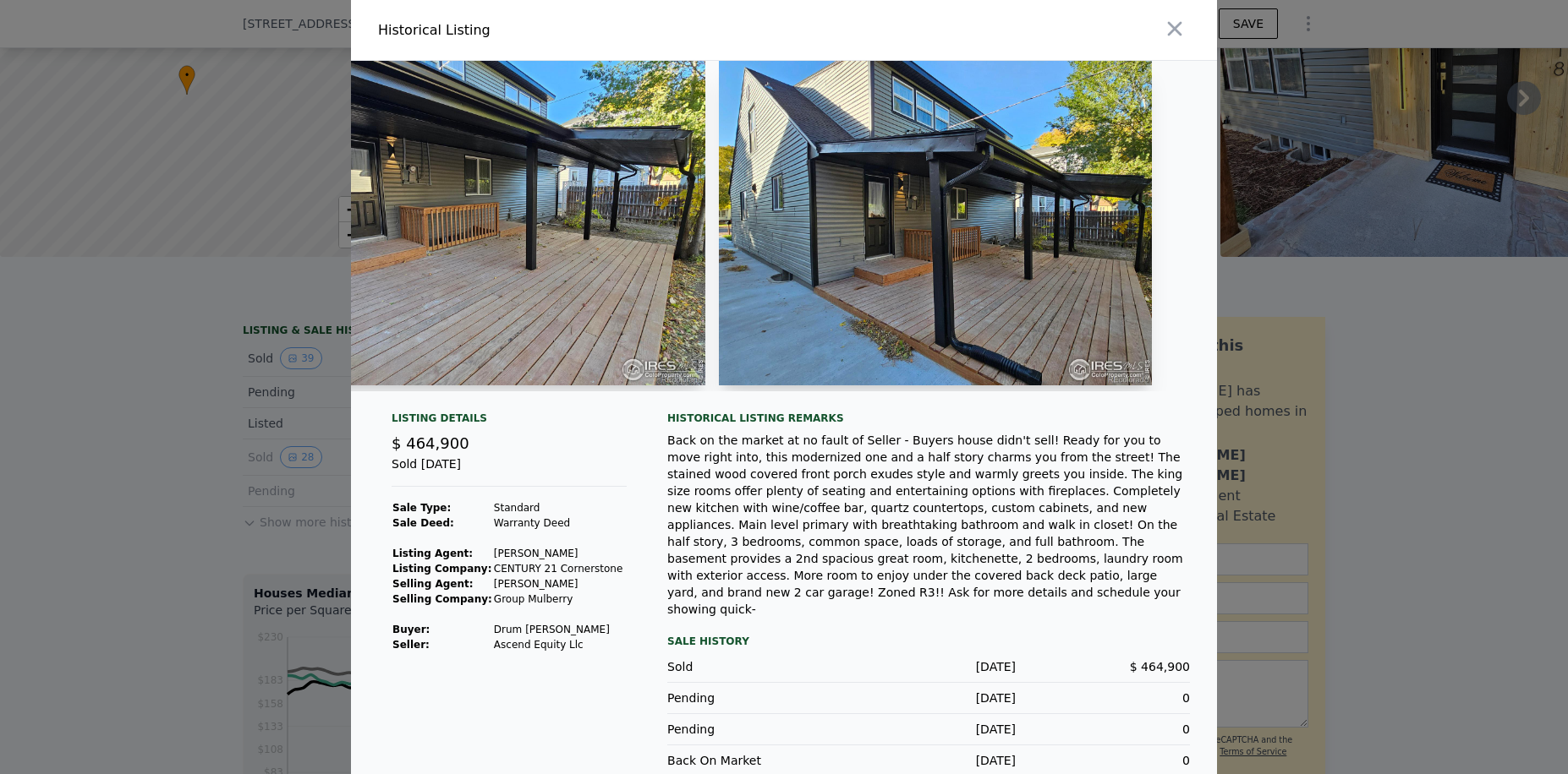
scroll to position [0, 15856]
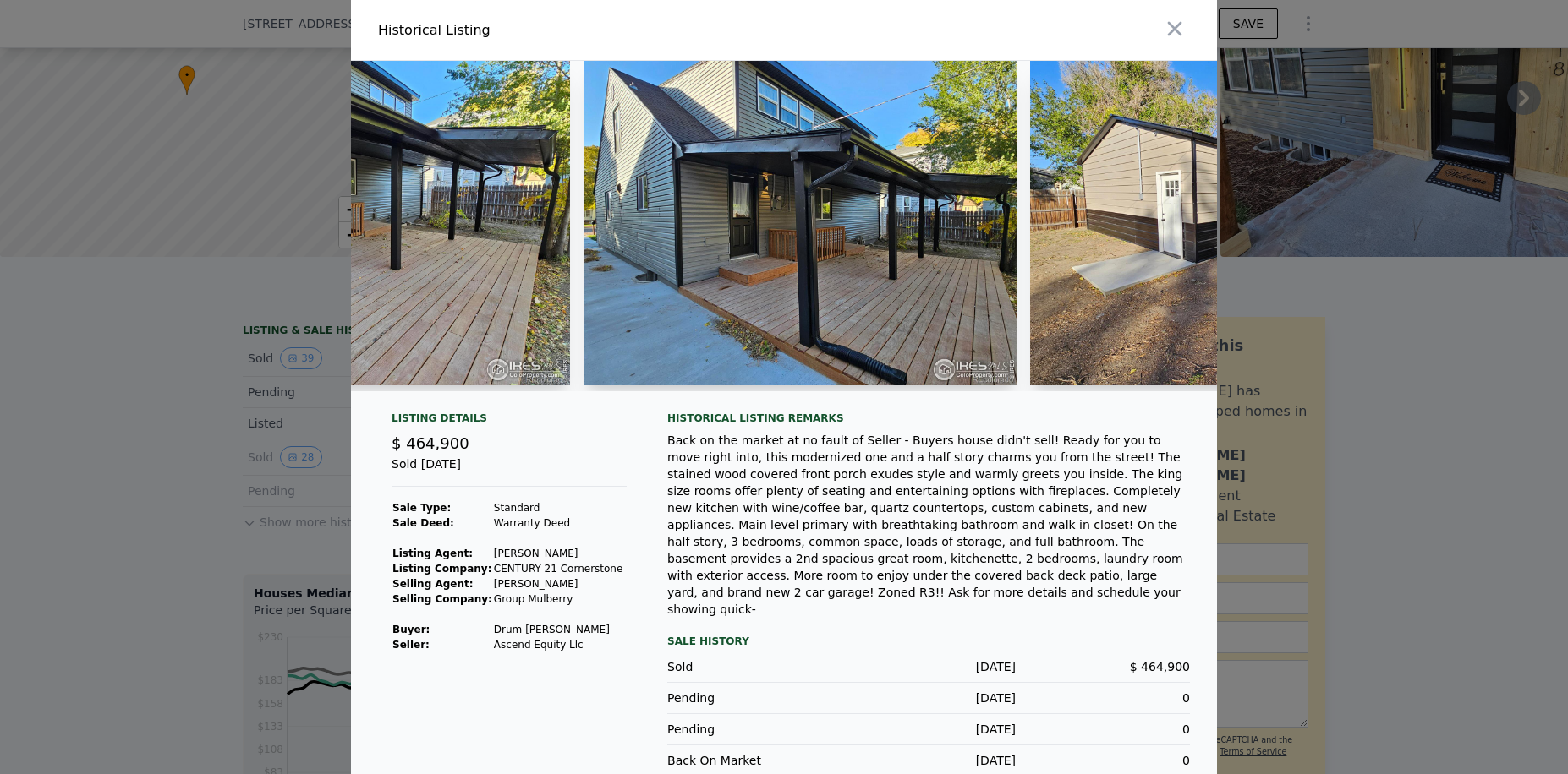
click at [923, 465] on div "Back on the market at no fault of Seller - Buyers house didn't sell! Ready for …" at bounding box center [928, 524] width 523 height 186
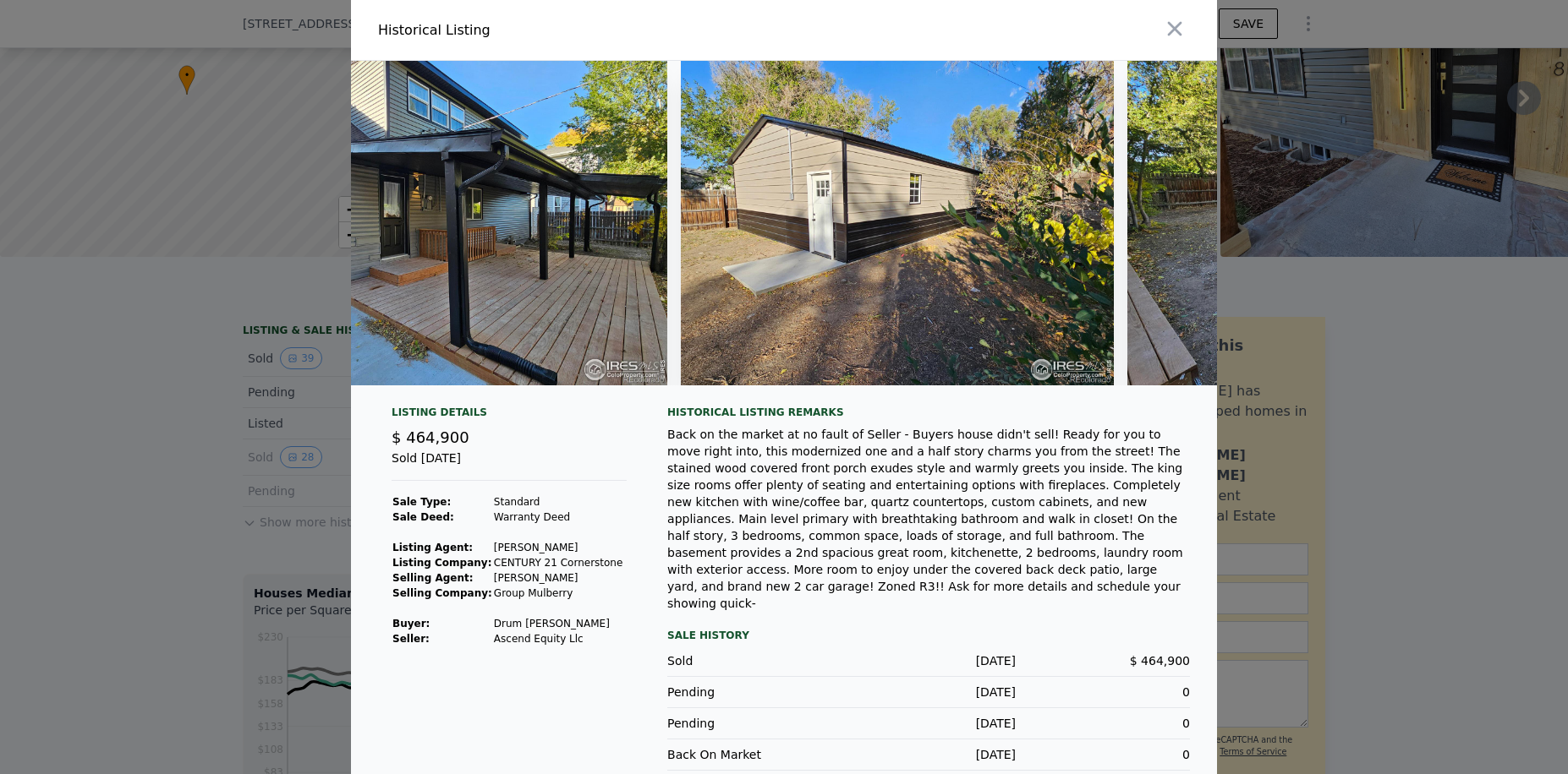
scroll to position [0, 16239]
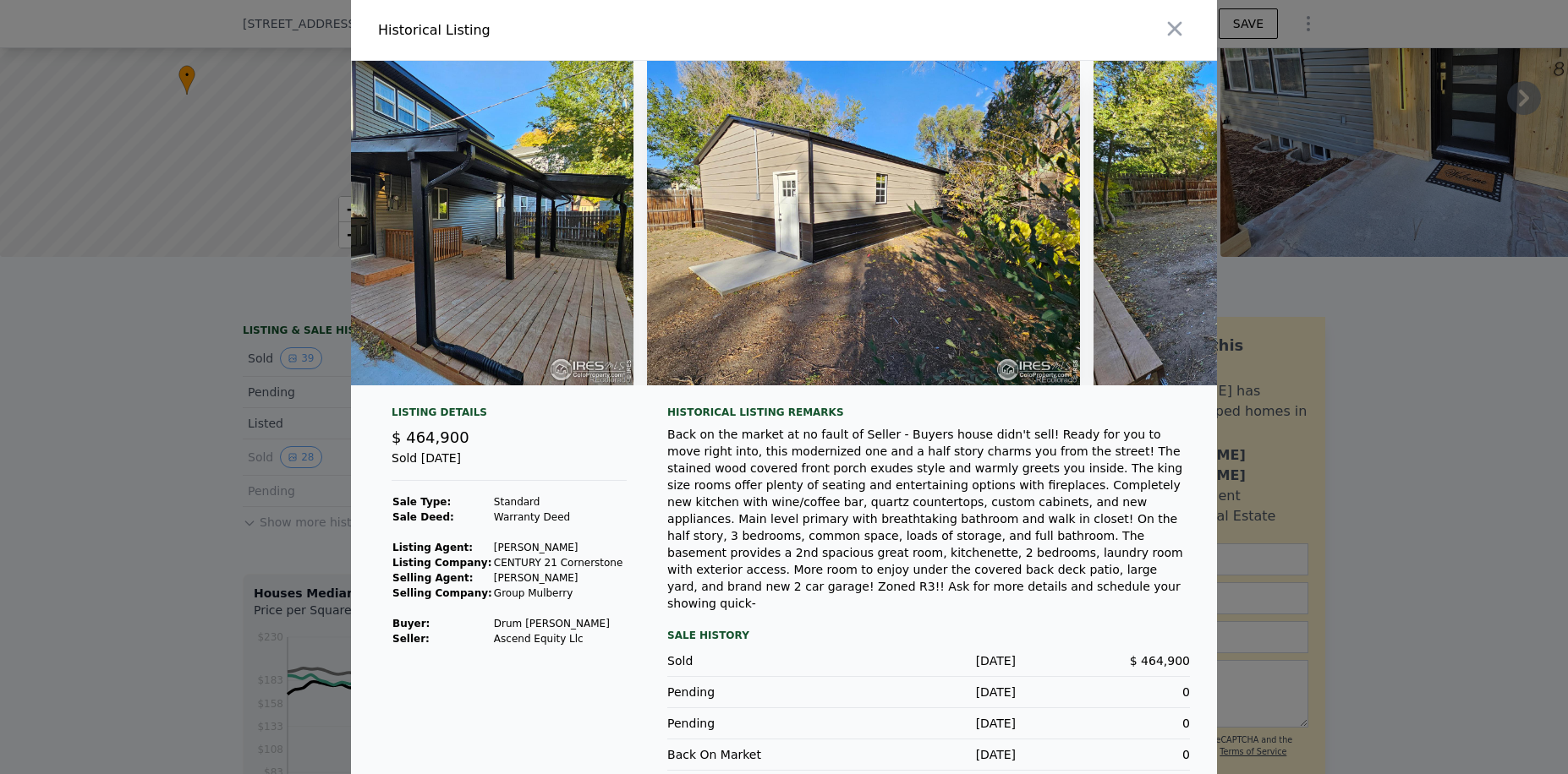
click at [865, 535] on div "Back on the market at no fault of Seller - Buyers house didn't sell! Ready for …" at bounding box center [928, 519] width 523 height 186
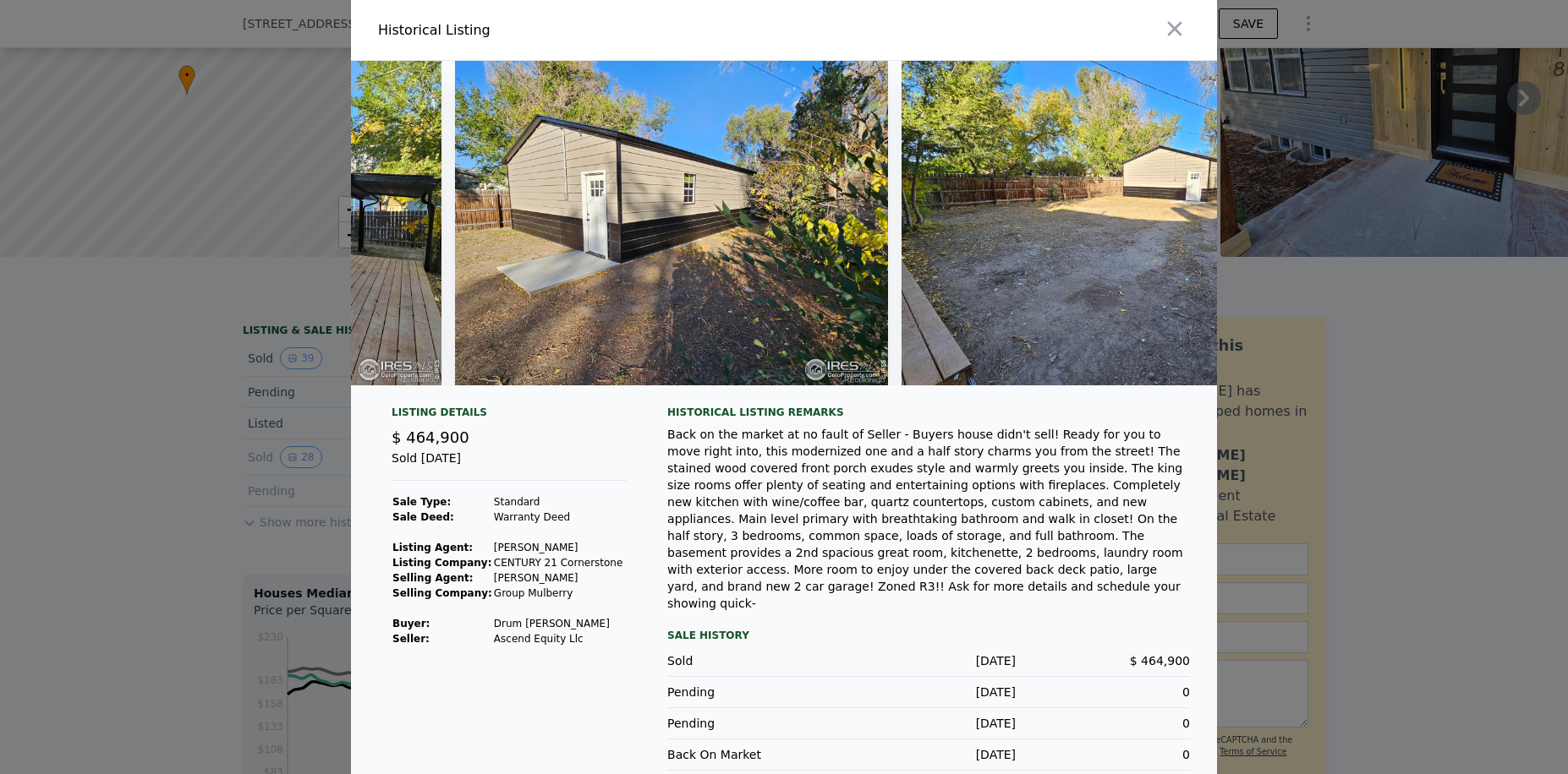
scroll to position [0, 16576]
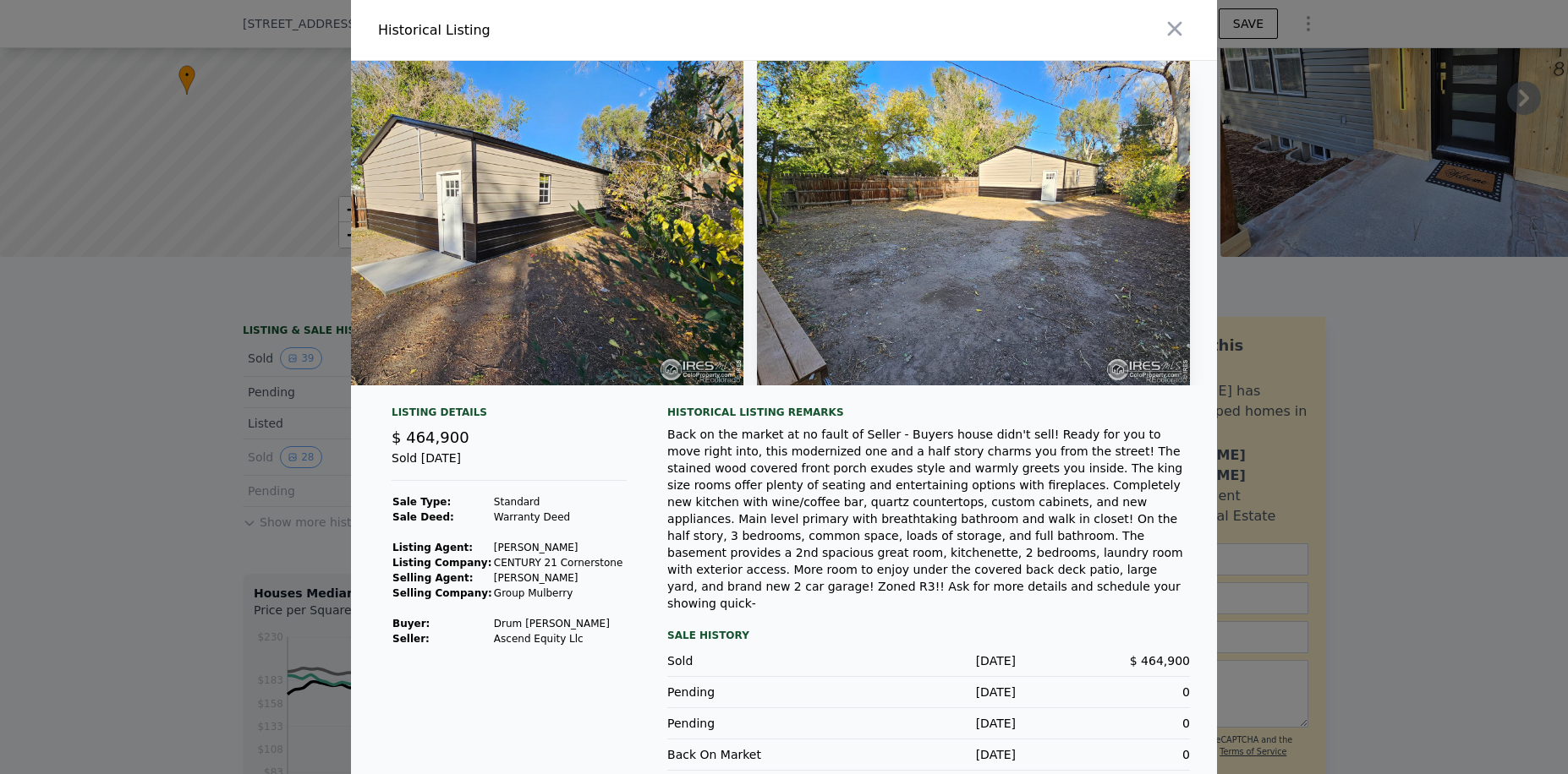
click at [863, 478] on div "Back on the market at no fault of Seller - Buyers house didn't sell! Ready for …" at bounding box center [928, 519] width 523 height 186
click at [1169, 21] on icon "button" at bounding box center [1174, 29] width 24 height 24
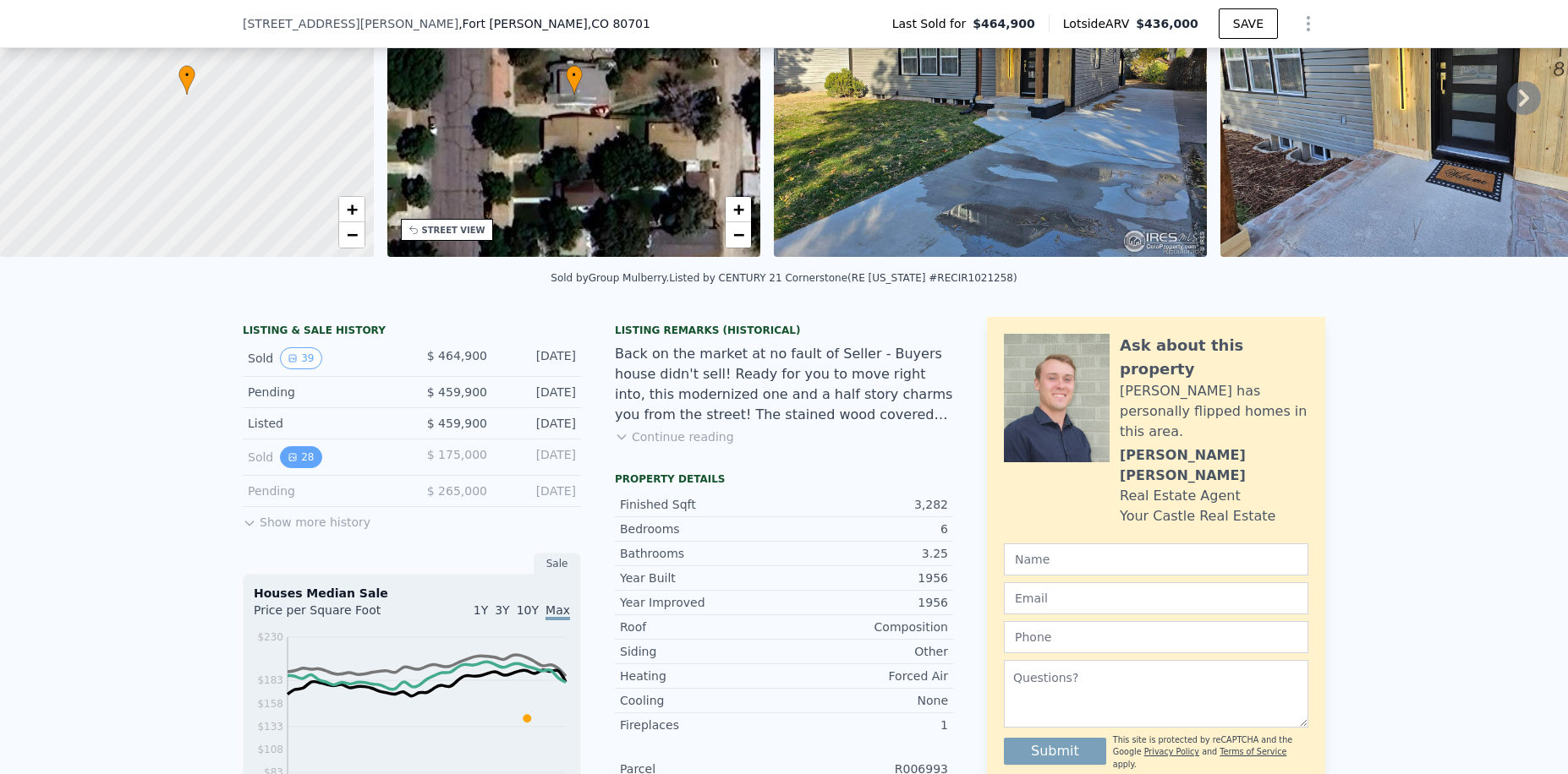
click at [299, 468] on button "28" at bounding box center [300, 457] width 41 height 22
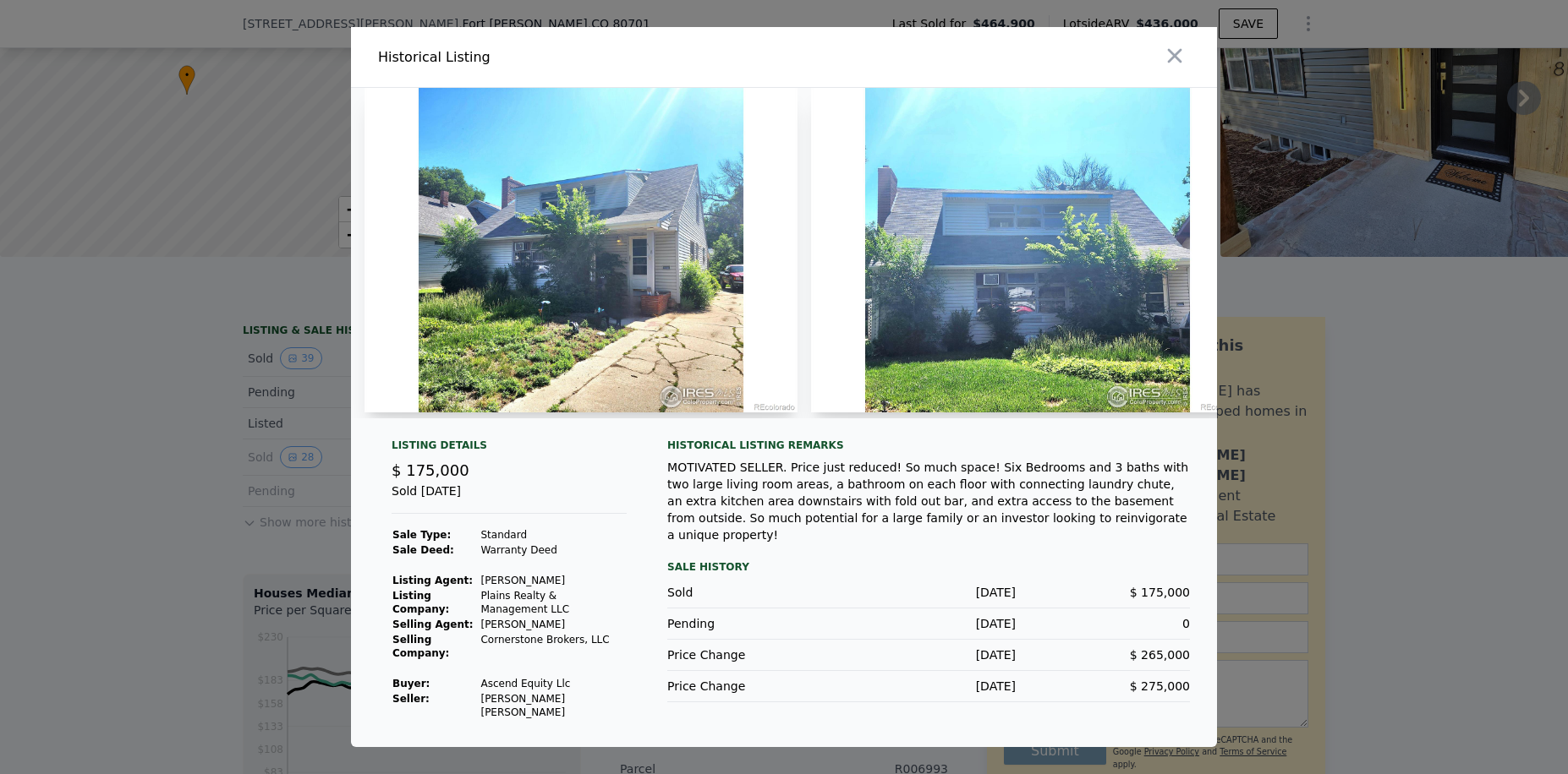
click at [1395, 311] on div at bounding box center [784, 387] width 1568 height 774
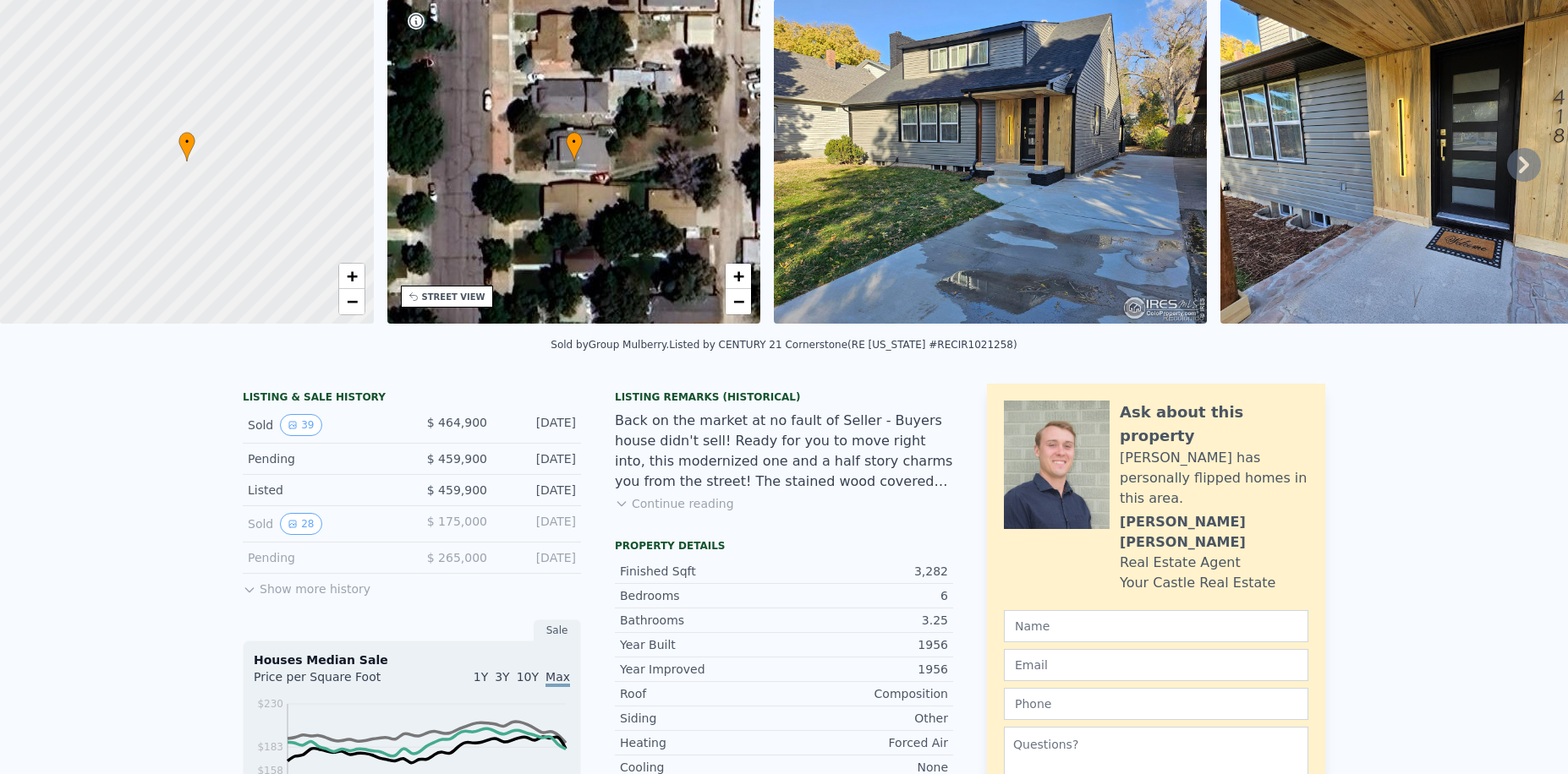
scroll to position [5, 0]
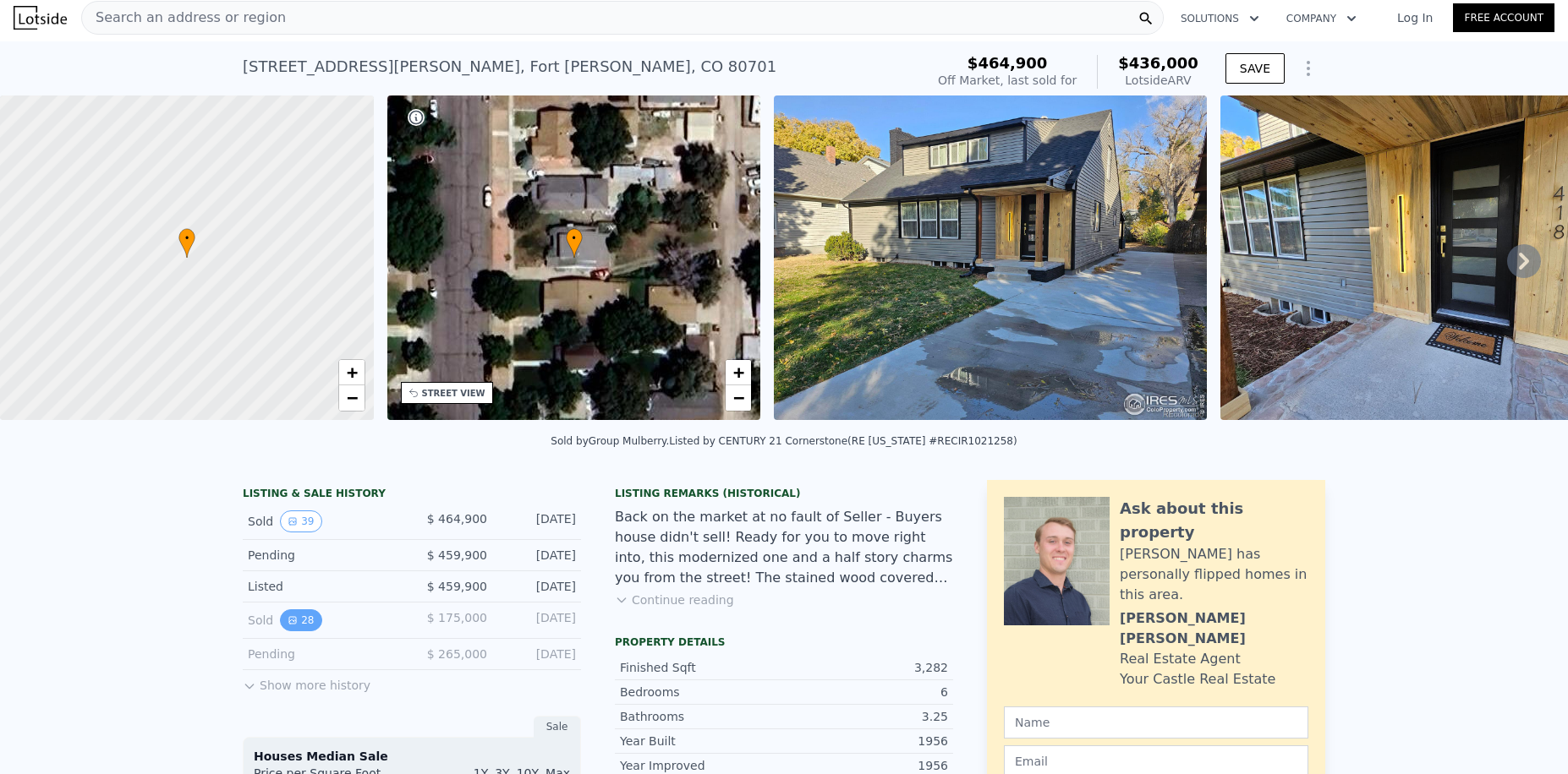
click at [290, 631] on button "28" at bounding box center [300, 620] width 41 height 22
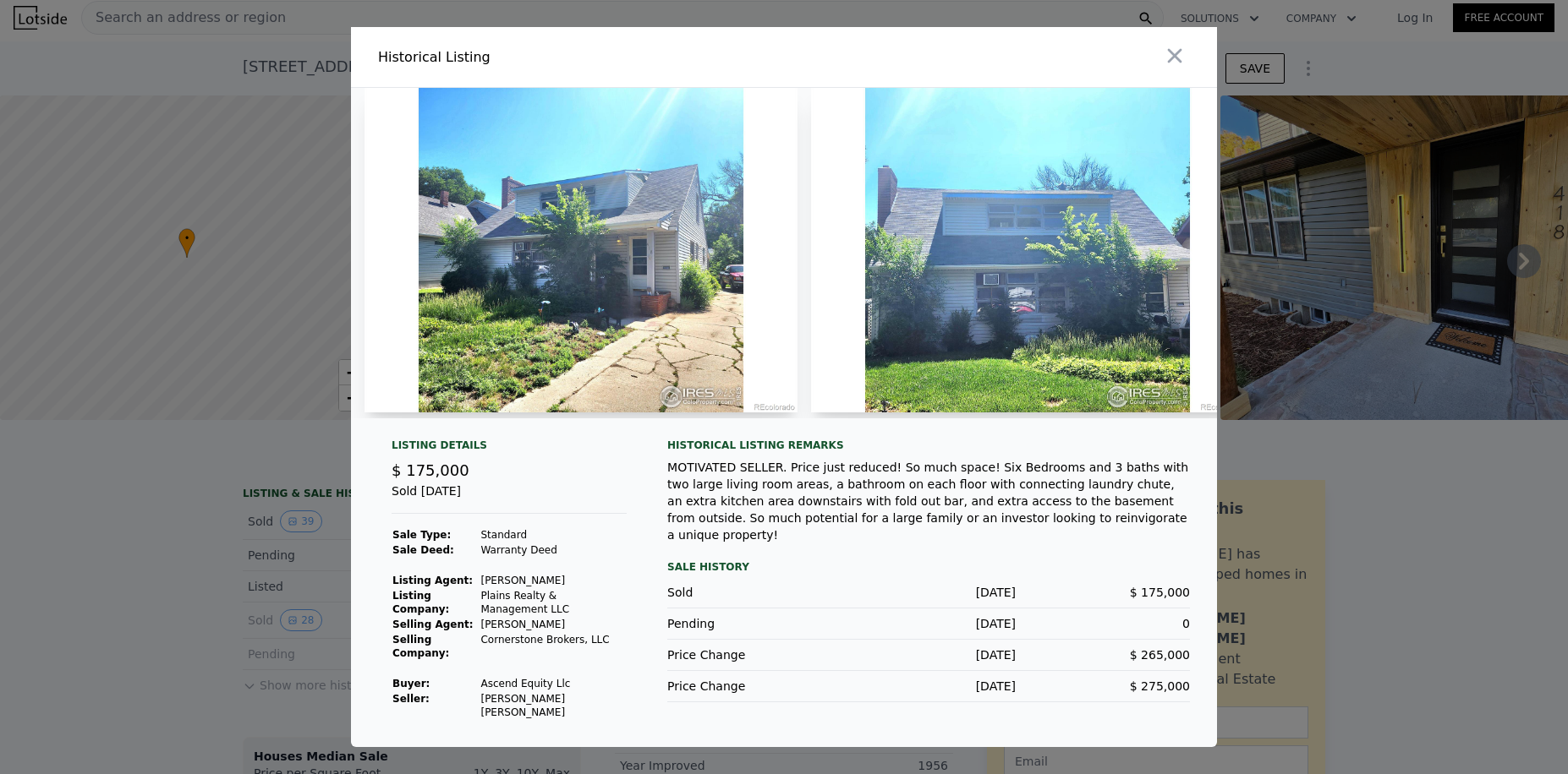
click at [942, 255] on img at bounding box center [1027, 250] width 433 height 324
click at [824, 560] on div "Sale History" at bounding box center [928, 567] width 523 height 20
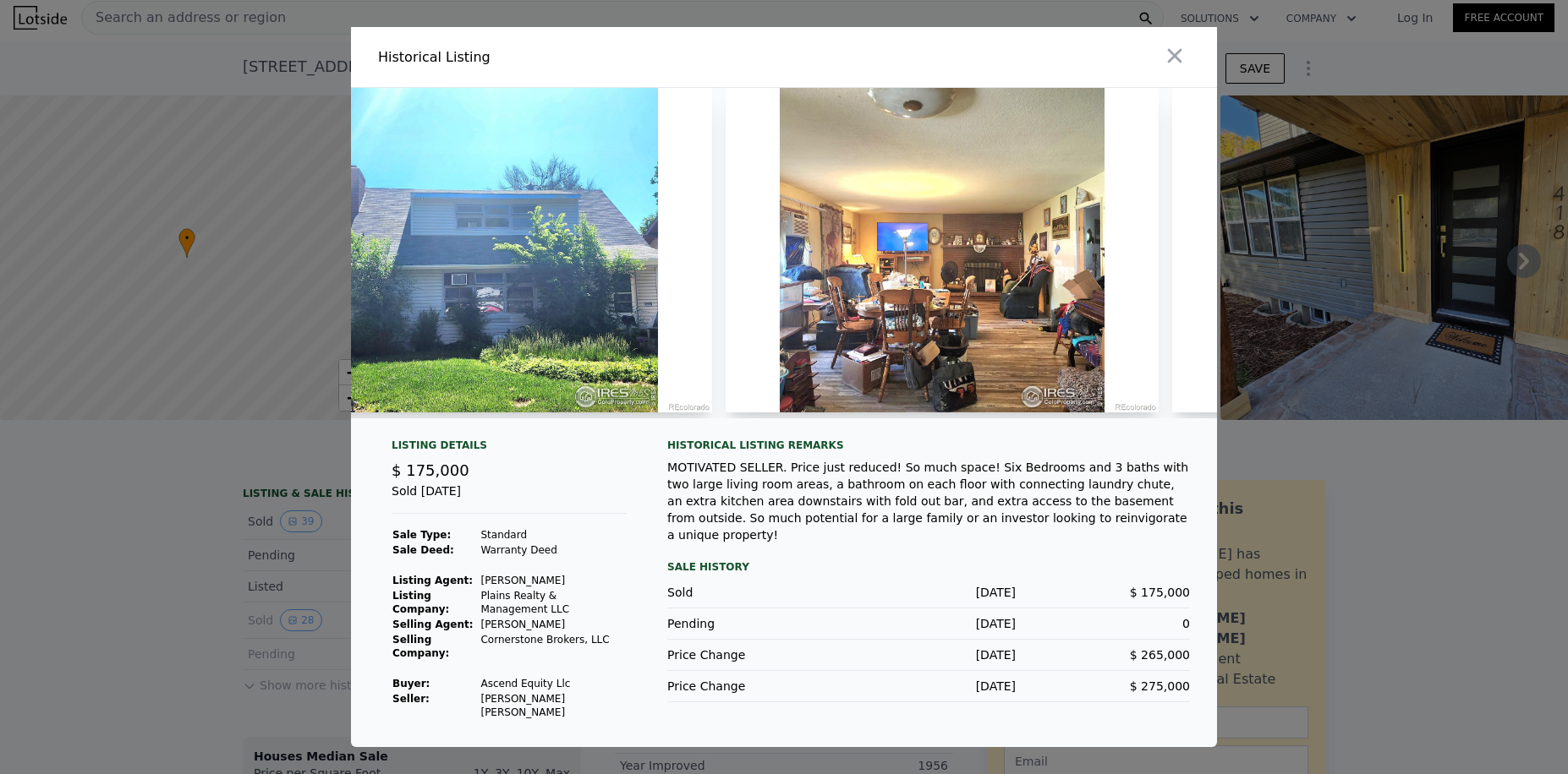
scroll to position [0, 564]
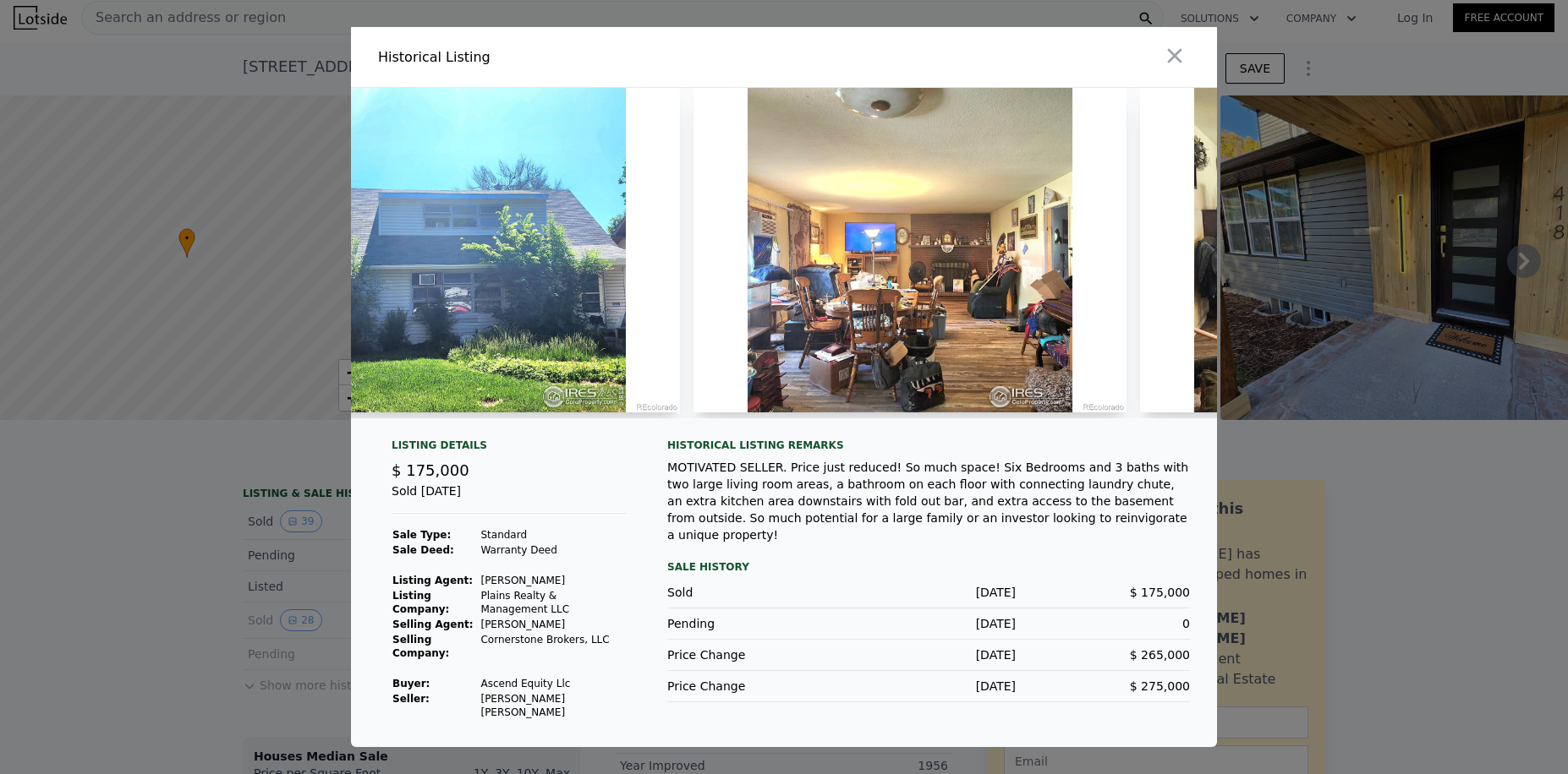
drag, startPoint x: 810, startPoint y: 467, endPoint x: 824, endPoint y: 467, distance: 14.0
click at [810, 467] on div "Historical Listing remarks MOTIVATED SELLER. Price just reduced! So much space!…" at bounding box center [928, 491] width 523 height 105
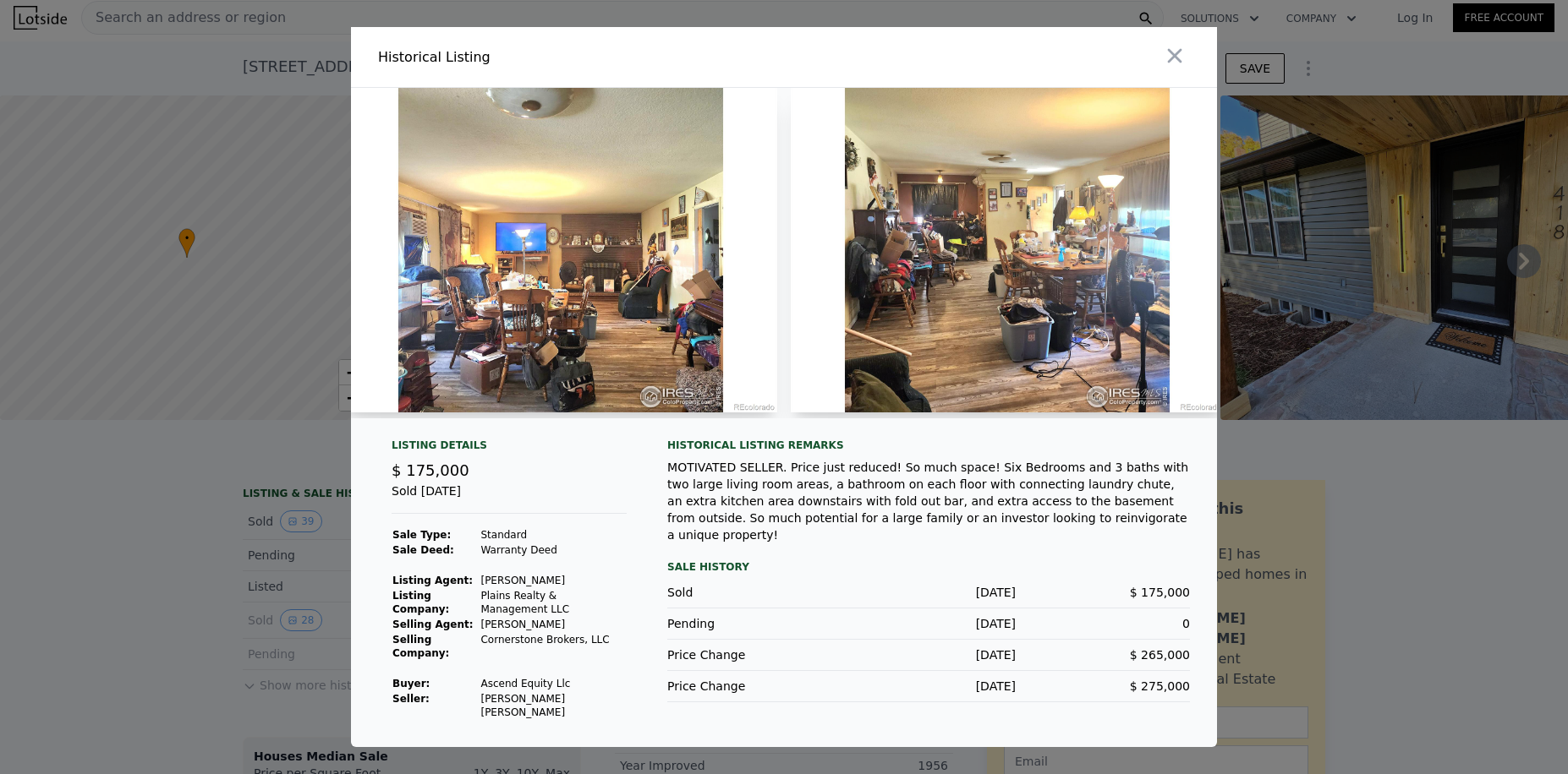
scroll to position [0, 981]
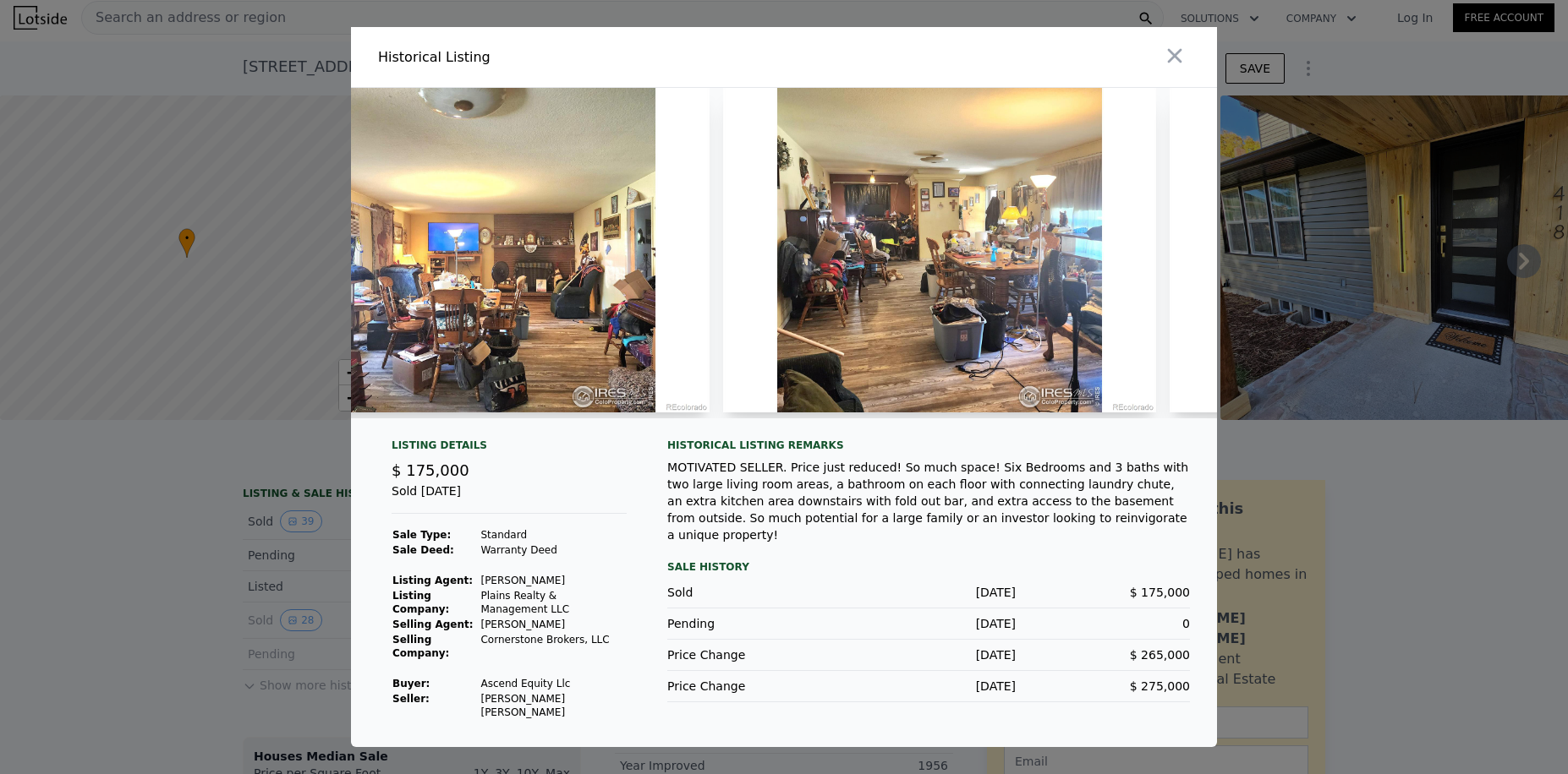
click at [748, 506] on div "MOTIVATED SELLER. Price just reduced! So much space! Six Bedrooms and 3 baths w…" at bounding box center [928, 501] width 523 height 85
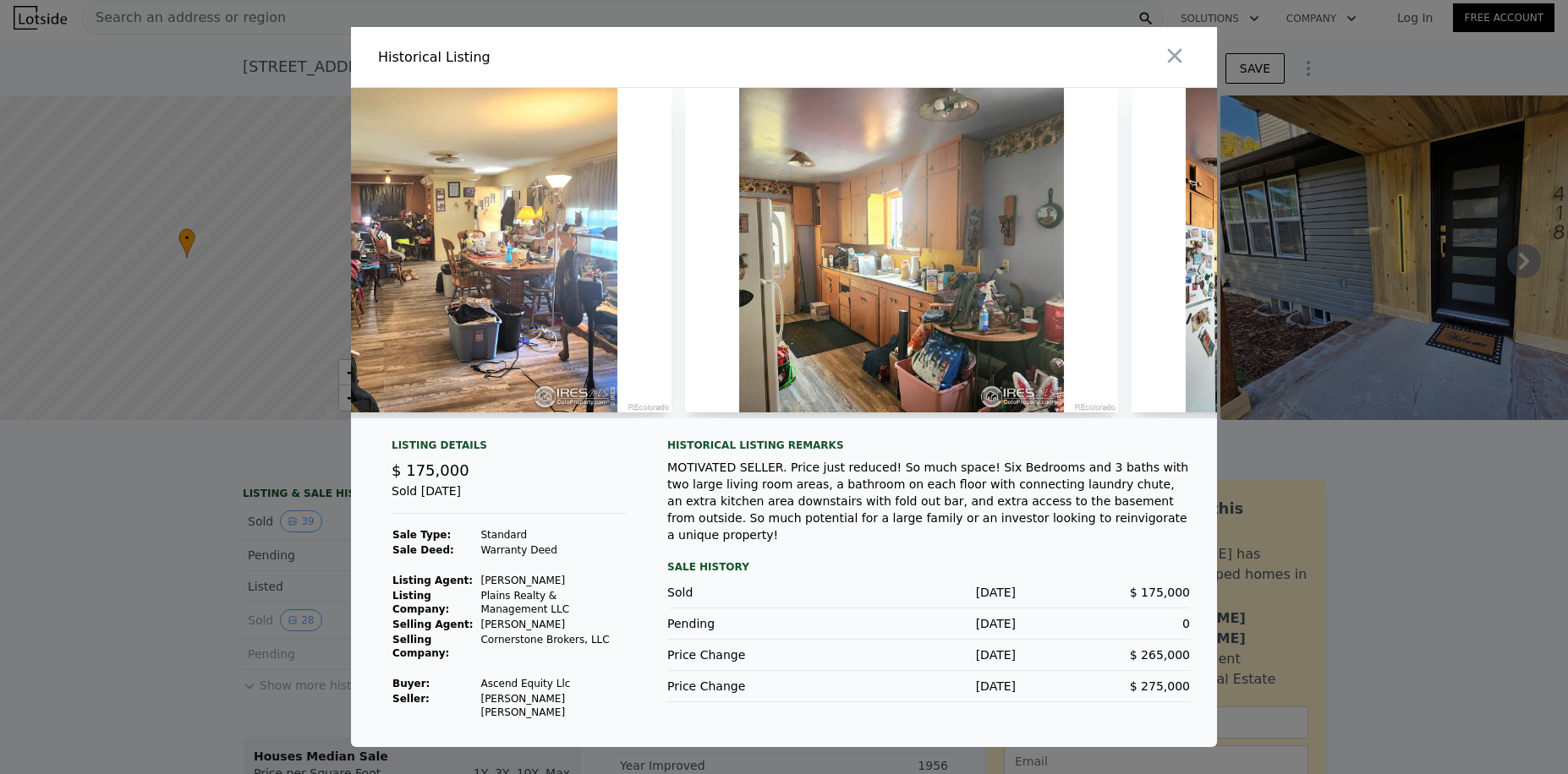
scroll to position [0, 1512]
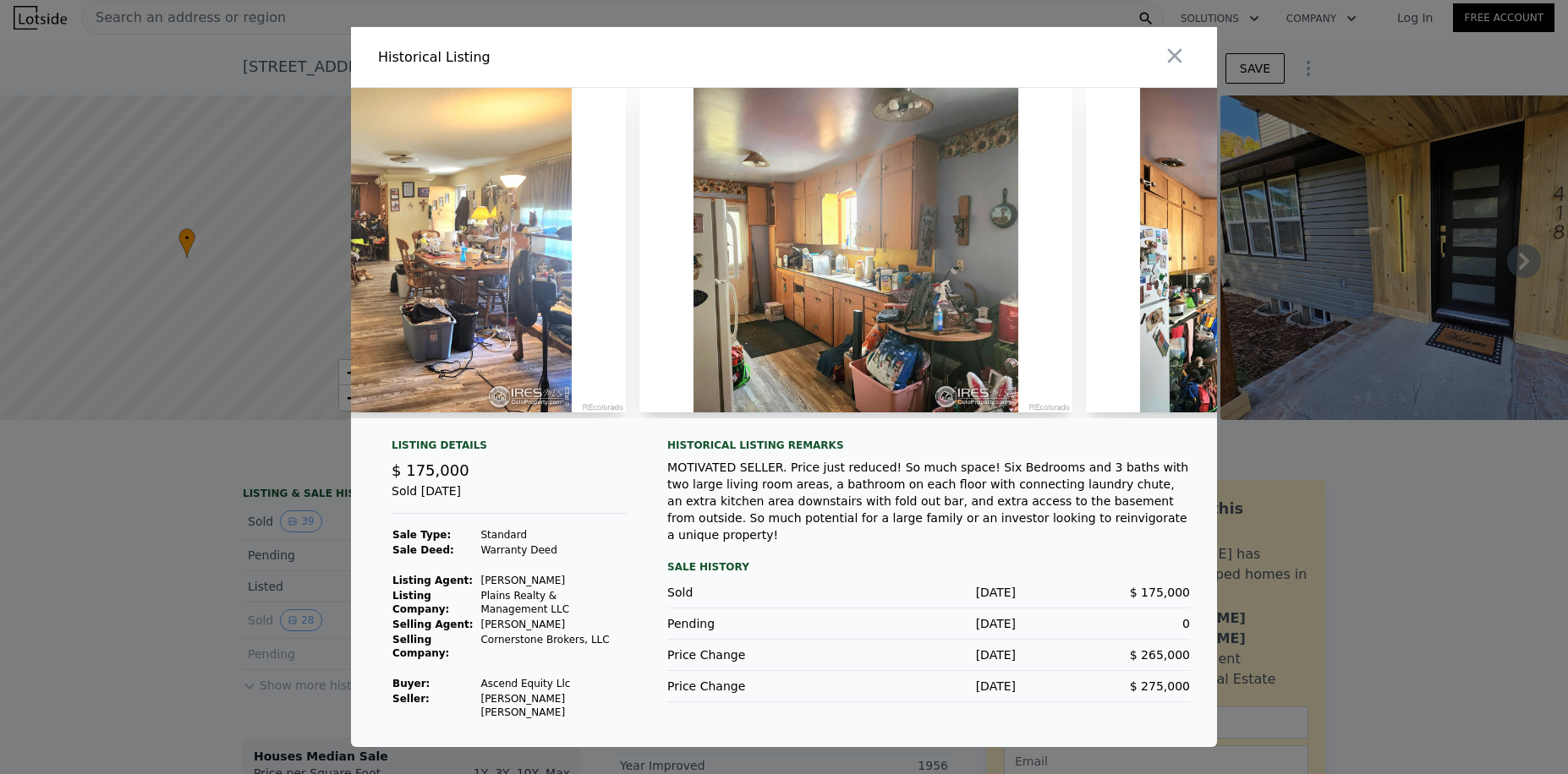
click at [810, 557] on div "Sale History" at bounding box center [928, 567] width 523 height 20
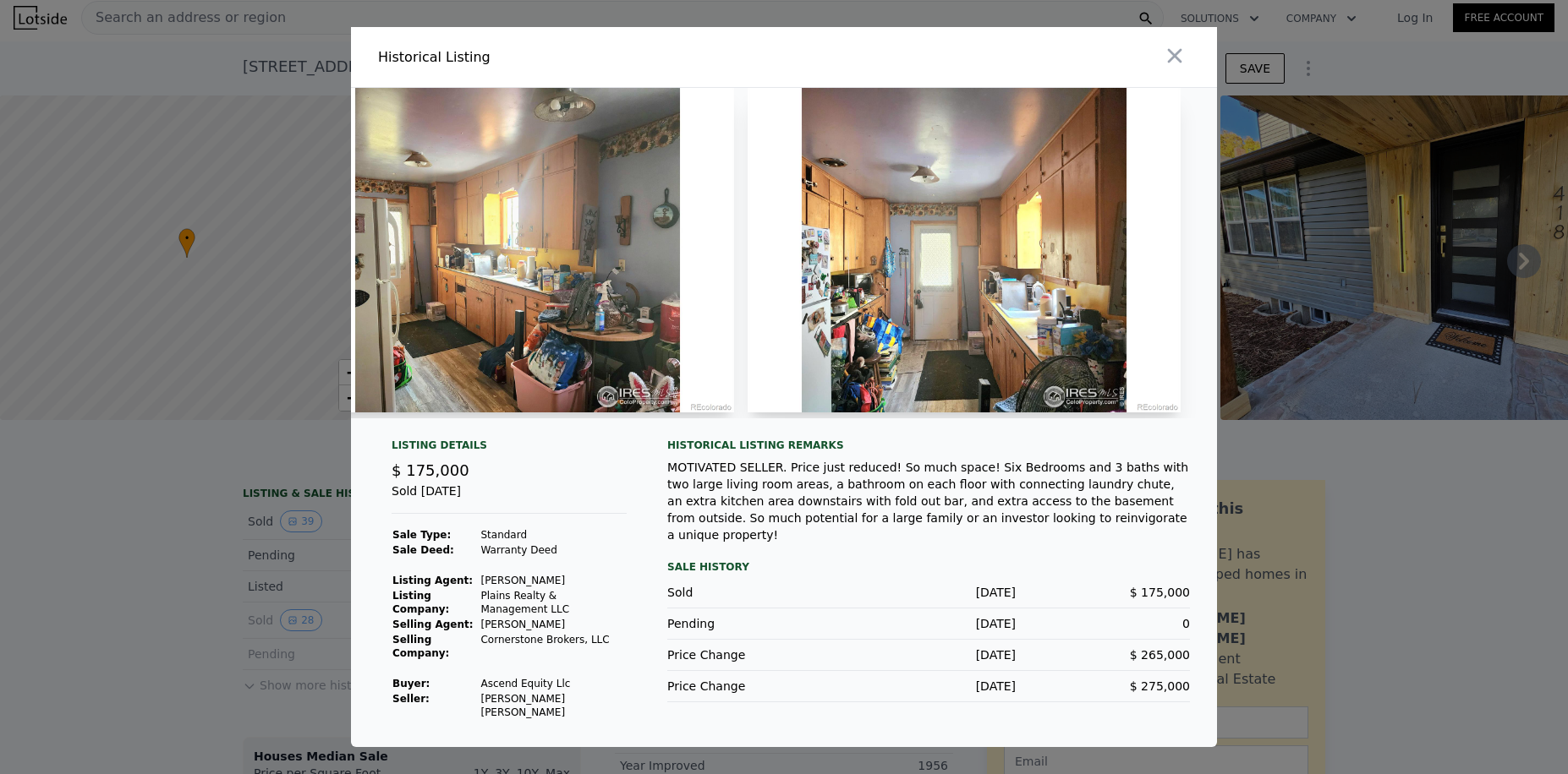
scroll to position [0, 1894]
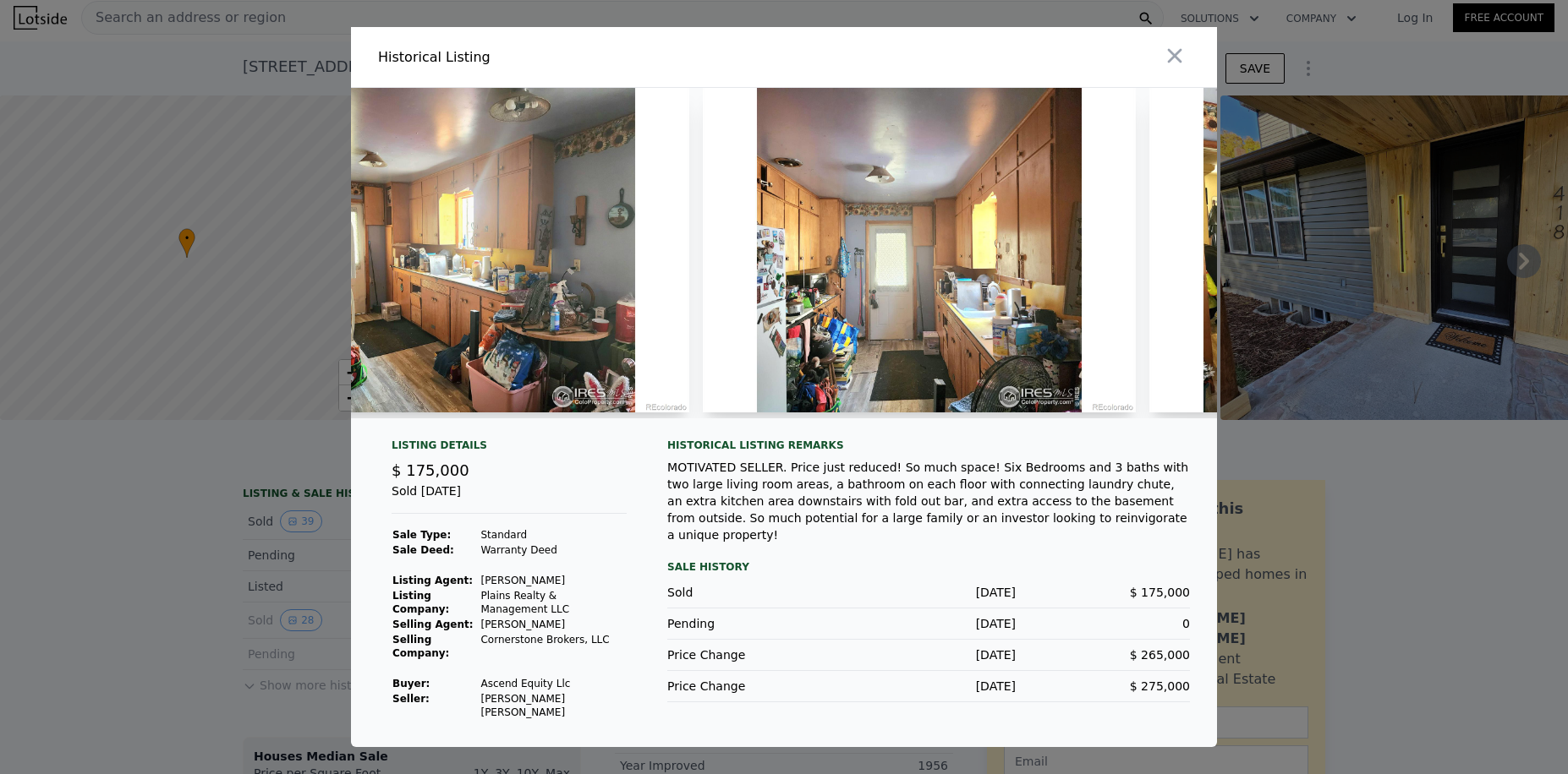
click at [853, 516] on div "MOTIVATED SELLER. Price just reduced! So much space! Six Bedrooms and 3 baths w…" at bounding box center [928, 501] width 523 height 85
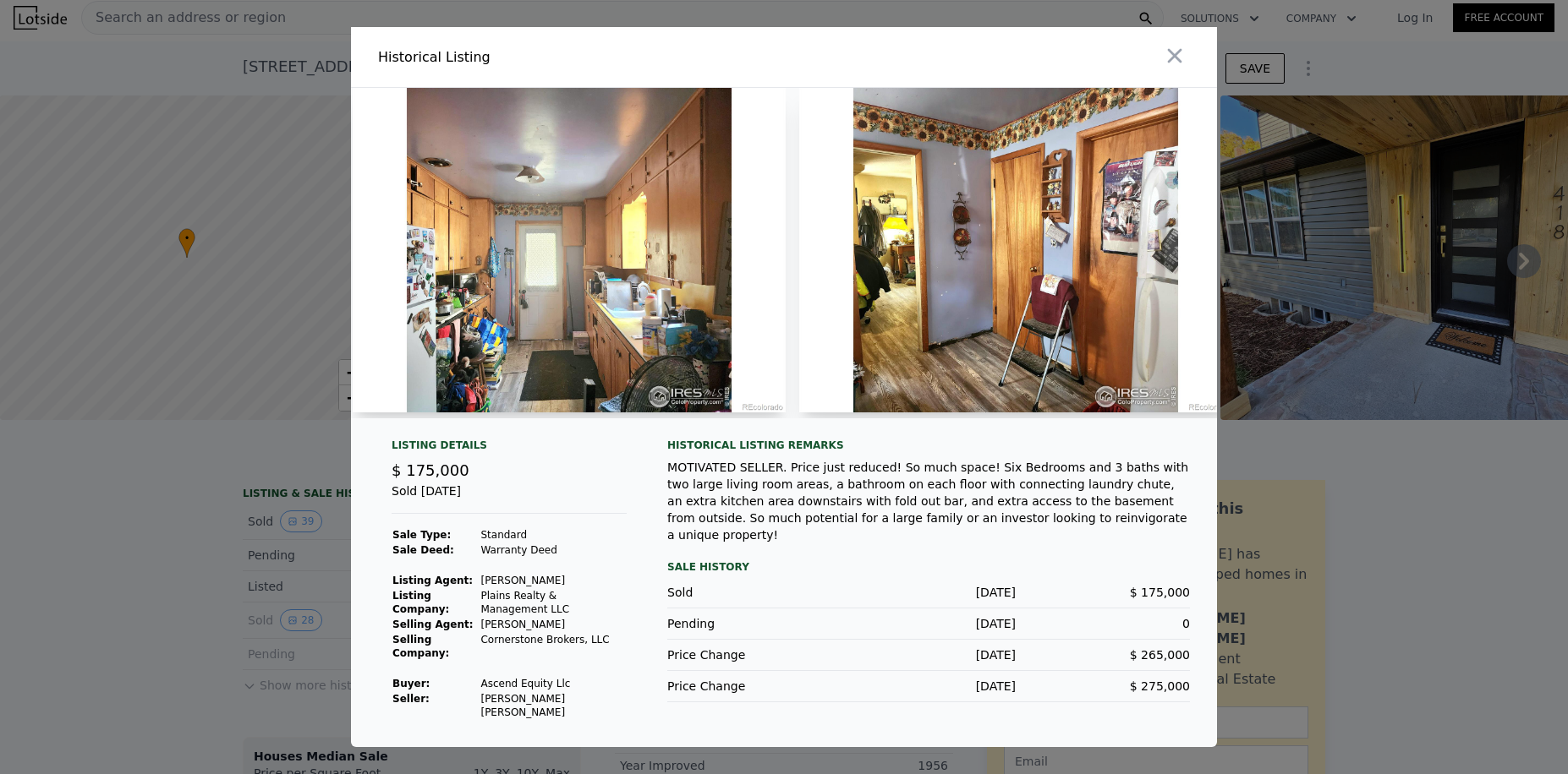
scroll to position [0, 2346]
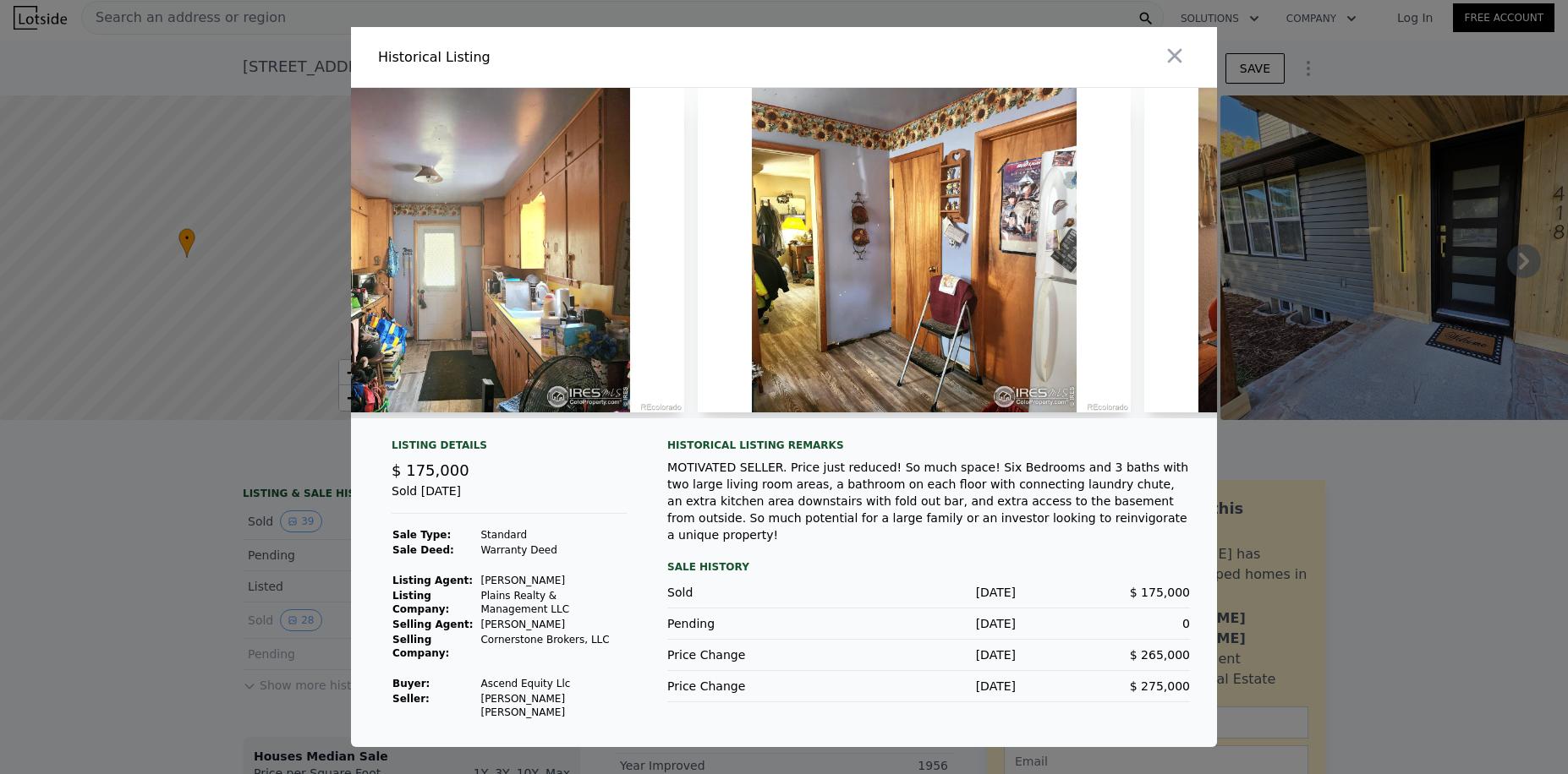
click at [867, 557] on div "Sale History" at bounding box center [928, 567] width 523 height 20
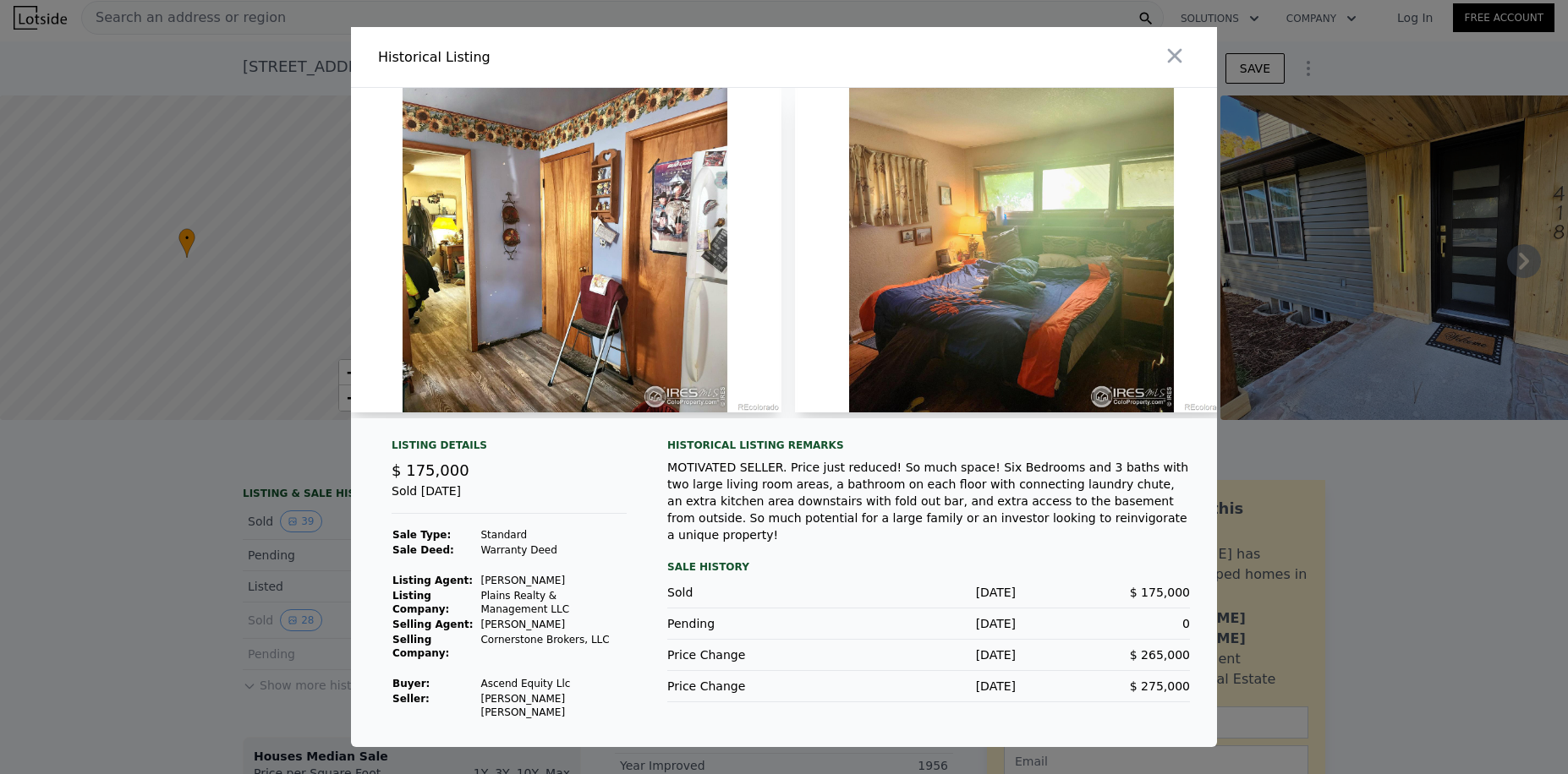
scroll to position [0, 2740]
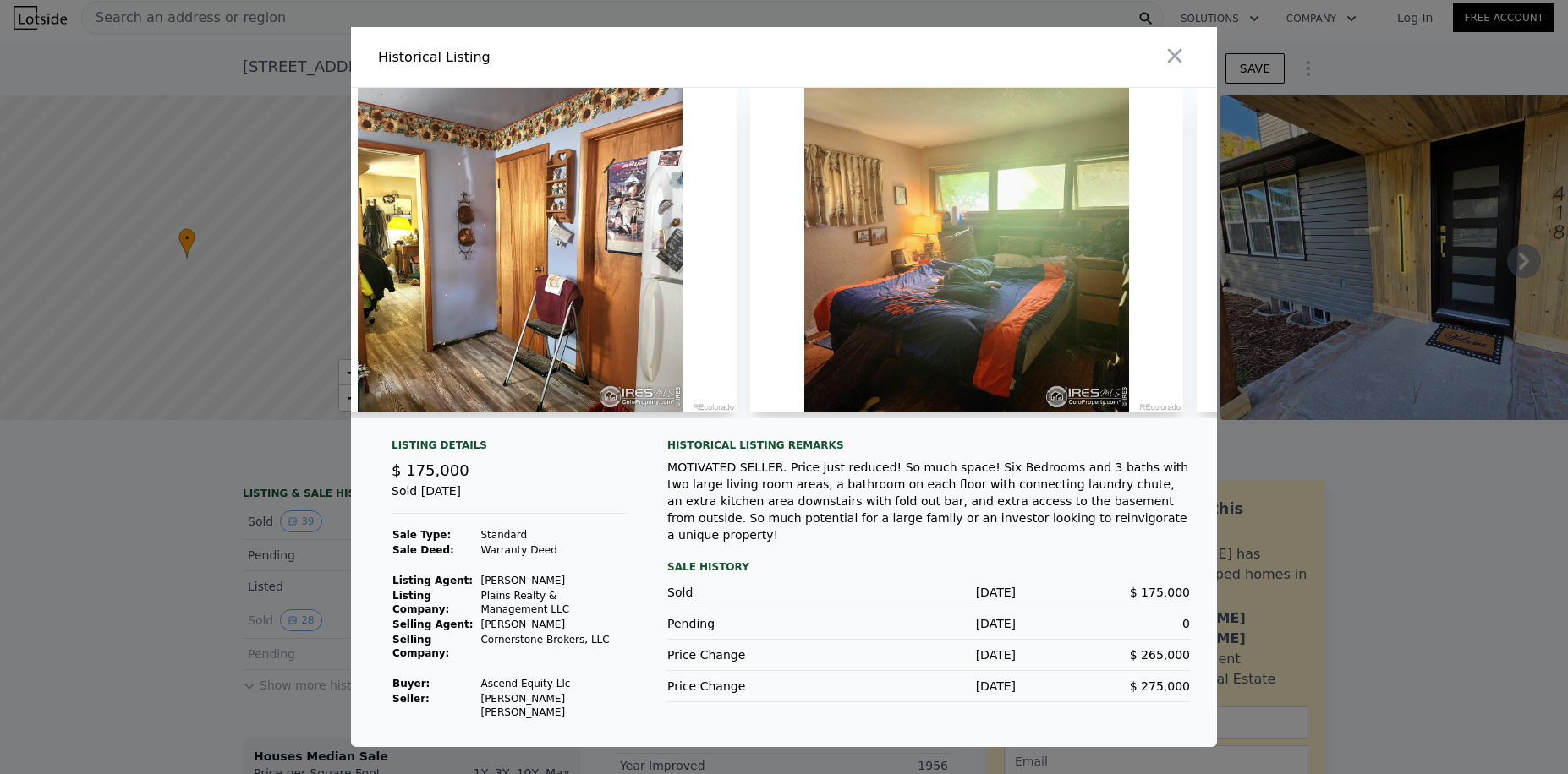
click at [736, 504] on div "MOTIVATED SELLER. Price just reduced! So much space! Six Bedrooms and 3 baths w…" at bounding box center [928, 501] width 523 height 85
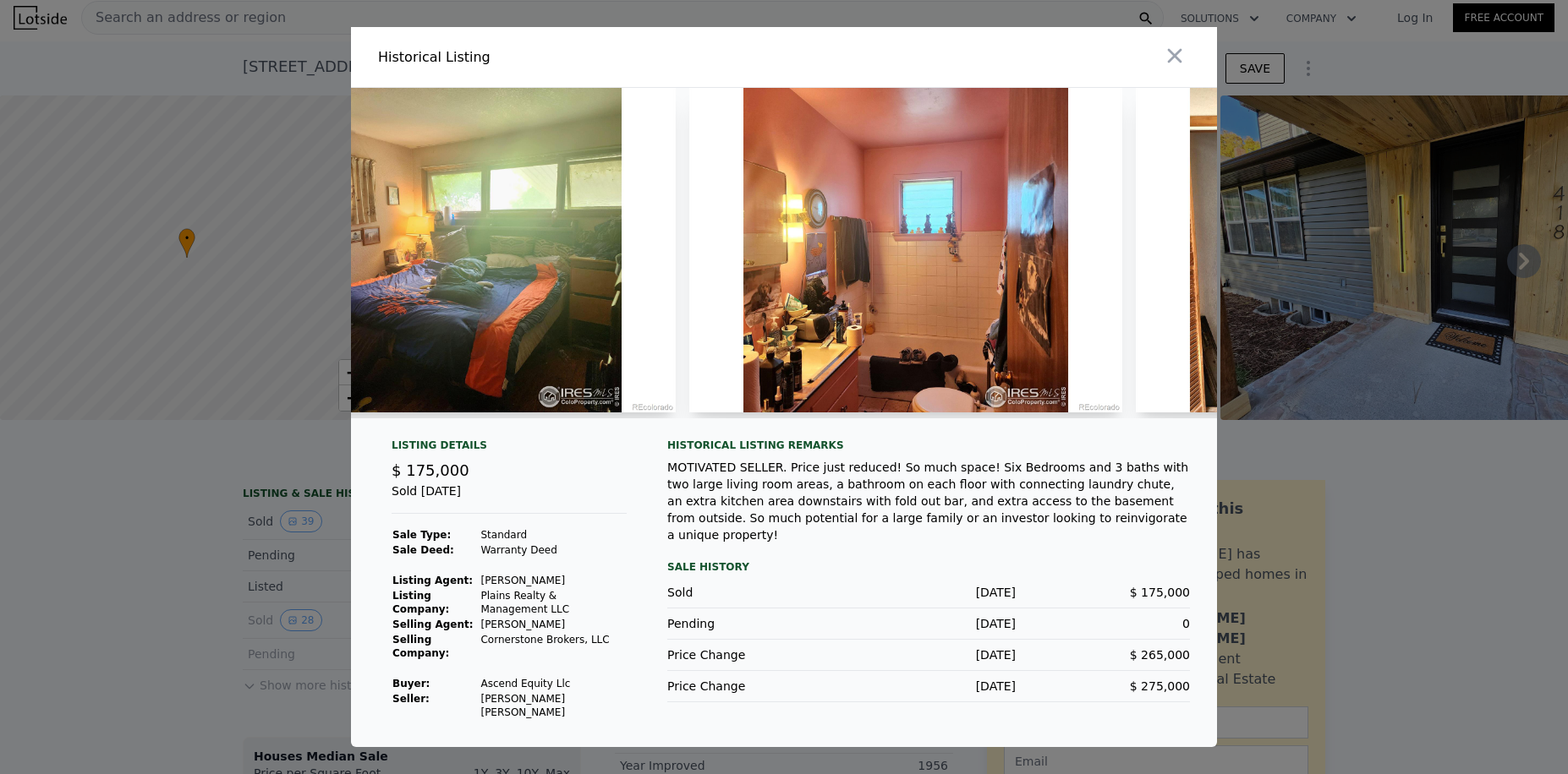
scroll to position [0, 3293]
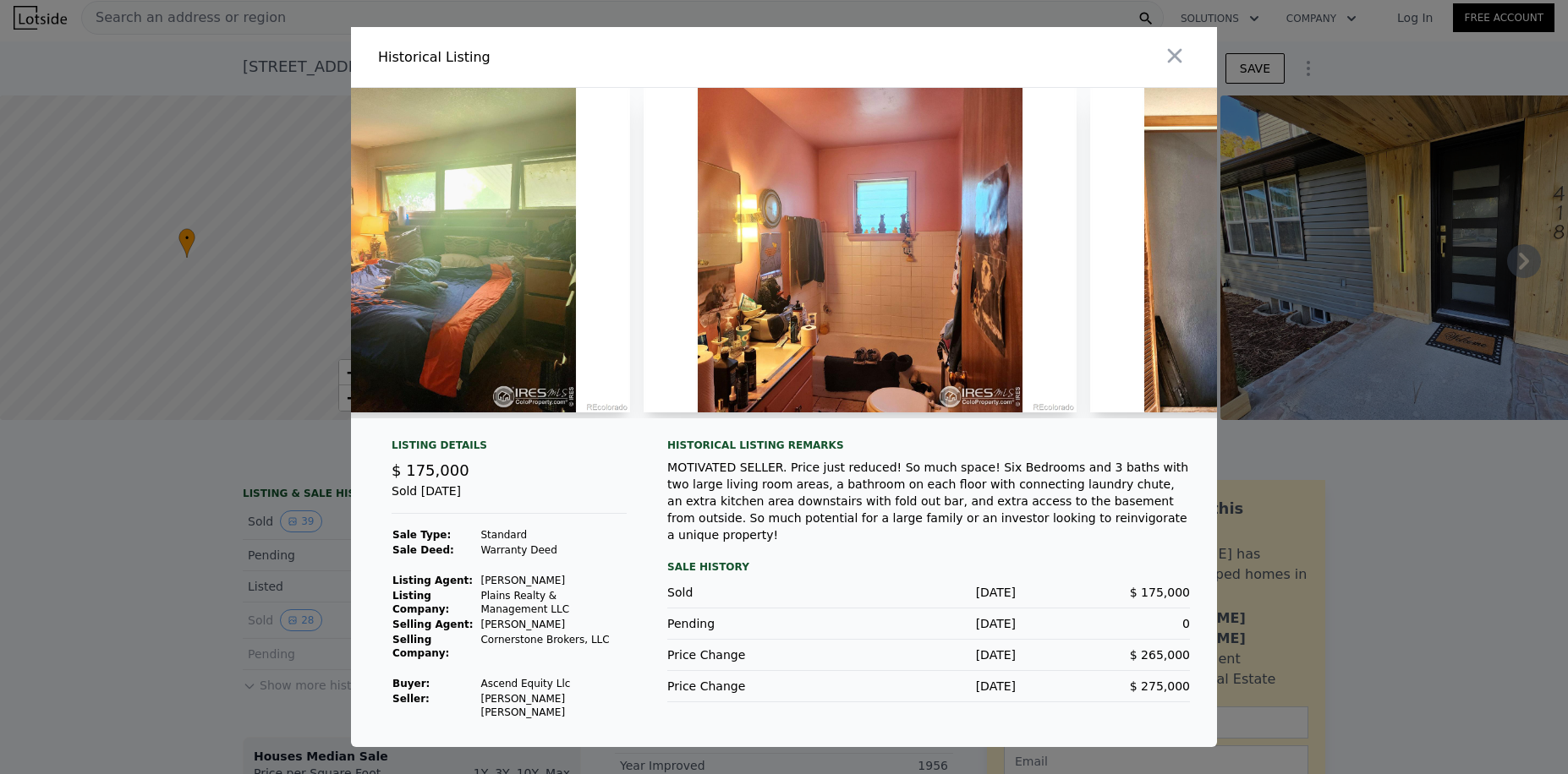
click at [794, 471] on div "MOTIVATED SELLER. Price just reduced! So much space! Six Bedrooms and 3 baths w…" at bounding box center [928, 501] width 523 height 85
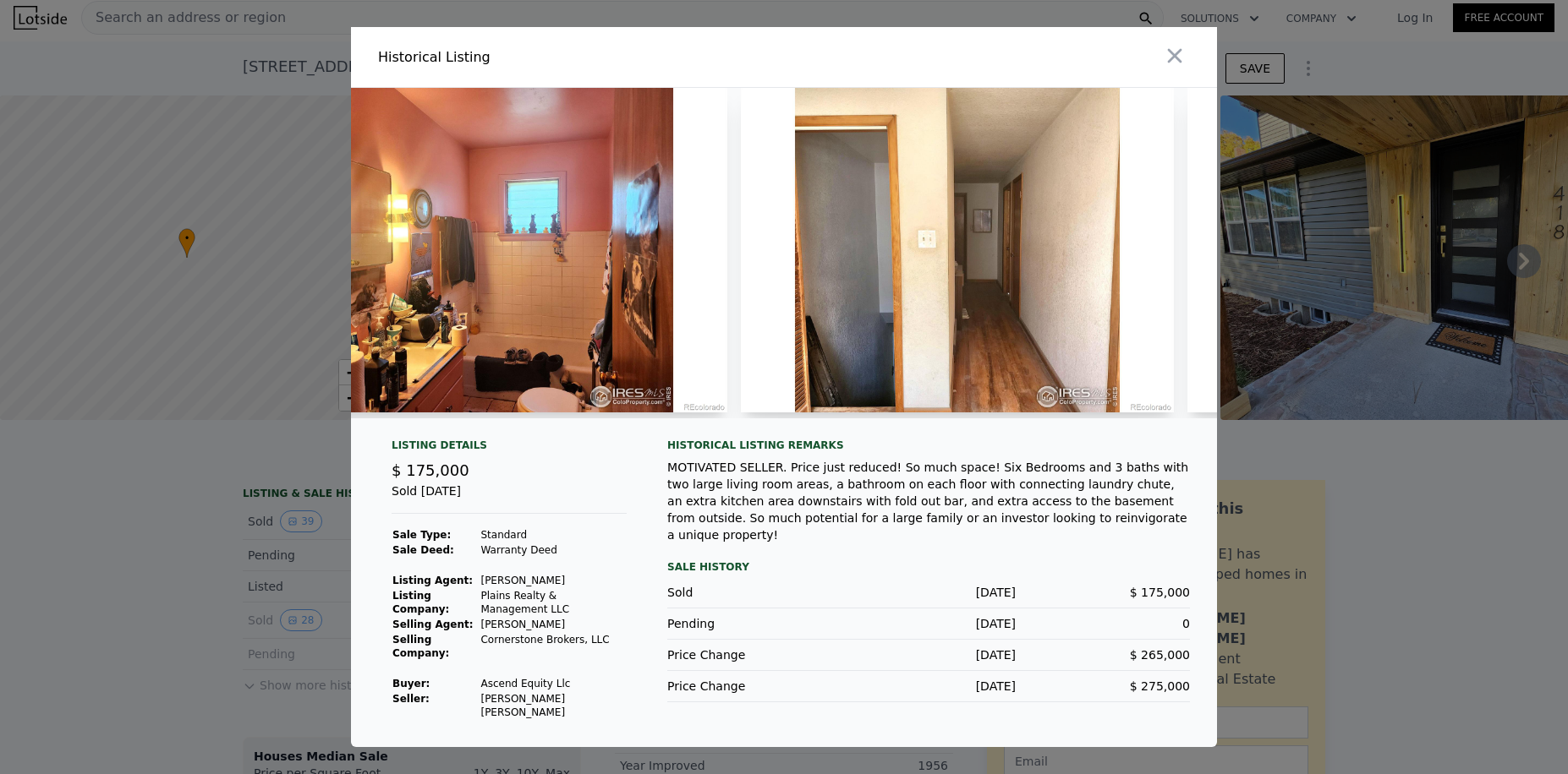
scroll to position [0, 3744]
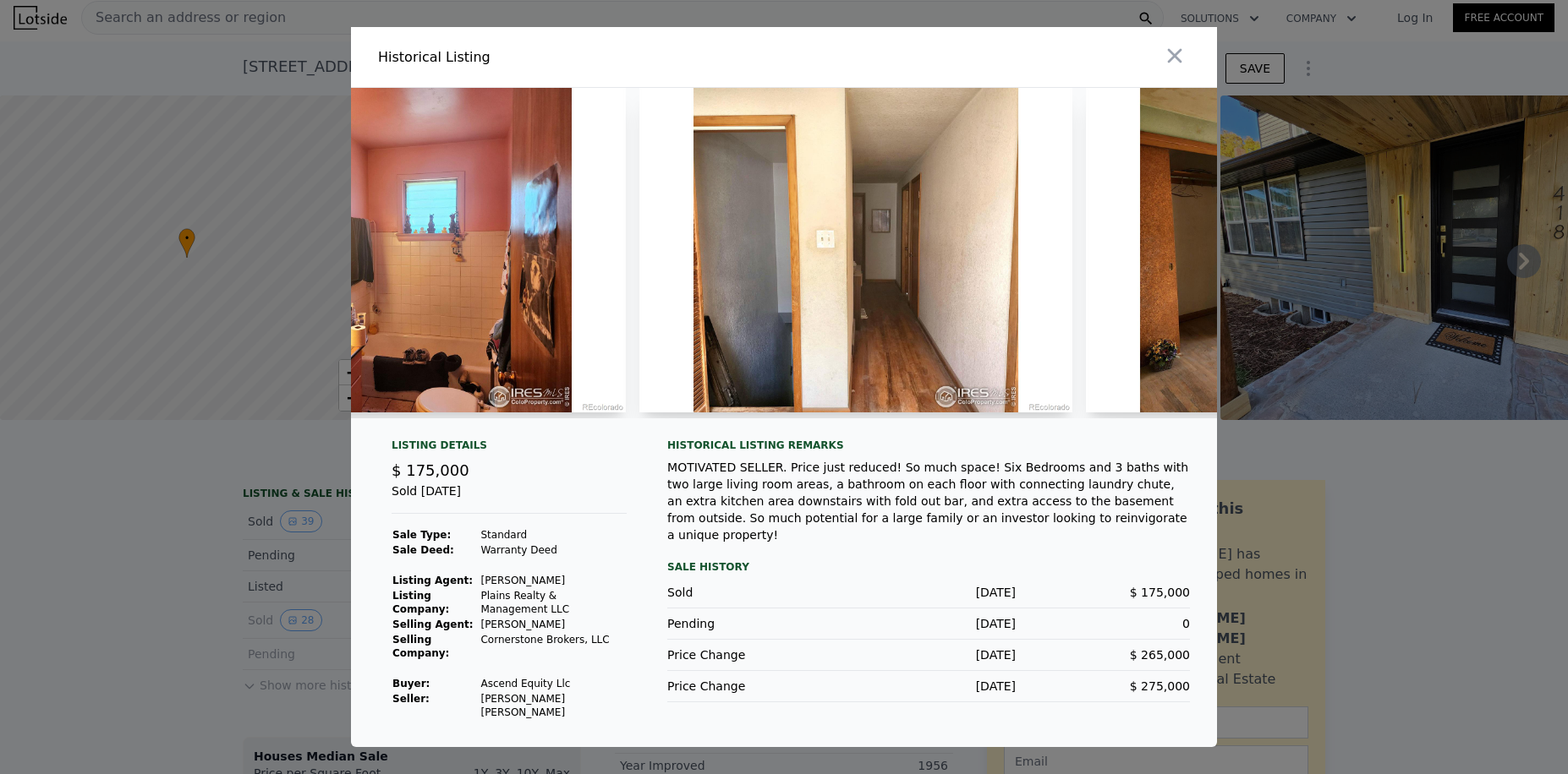
click at [847, 494] on div "MOTIVATED SELLER. Price just reduced! So much space! Six Bedrooms and 3 baths w…" at bounding box center [928, 501] width 523 height 85
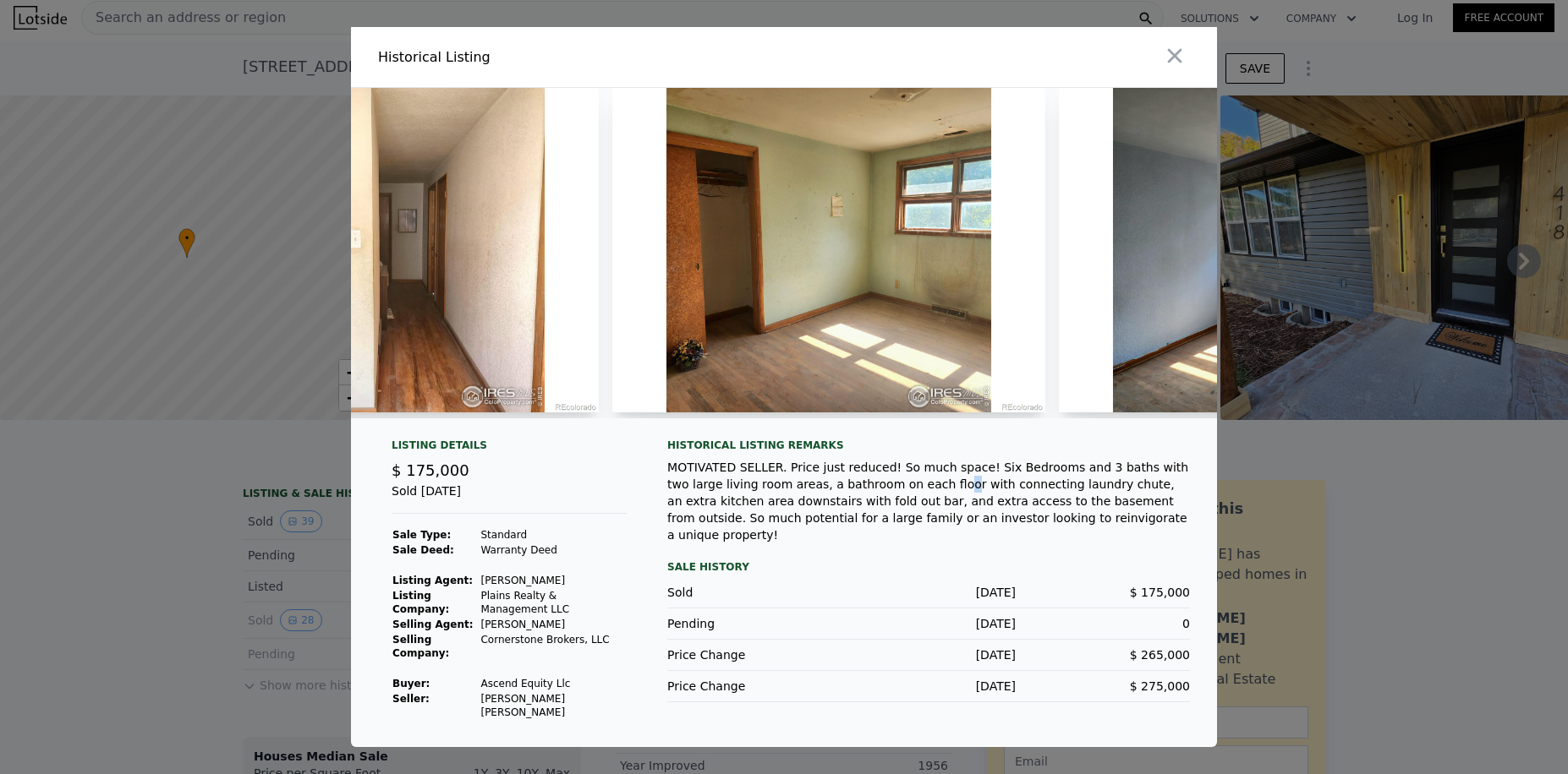
scroll to position [0, 4296]
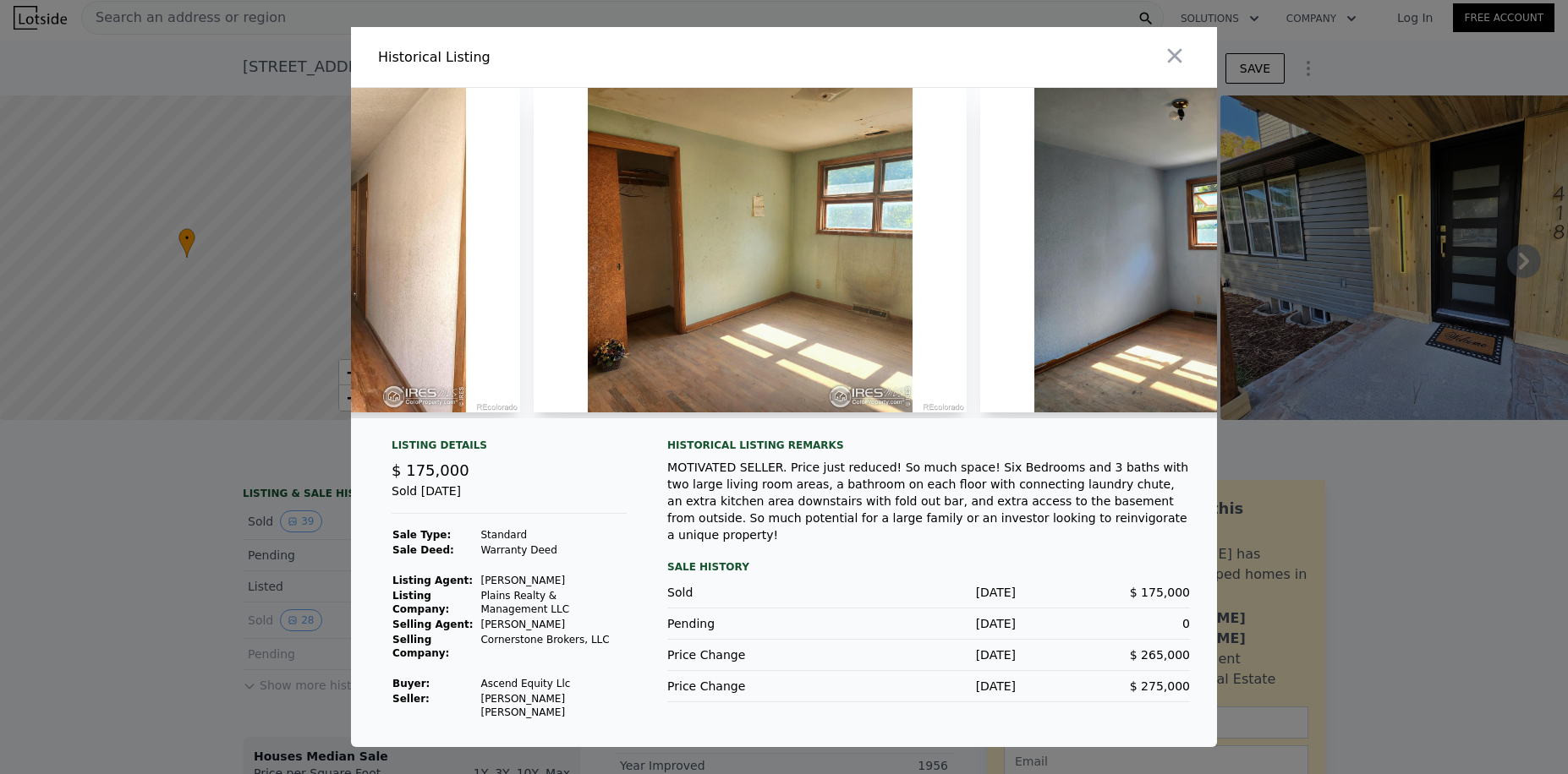
click at [752, 514] on div "MOTIVATED SELLER. Price just reduced! So much space! Six Bedrooms and 3 baths w…" at bounding box center [928, 501] width 523 height 85
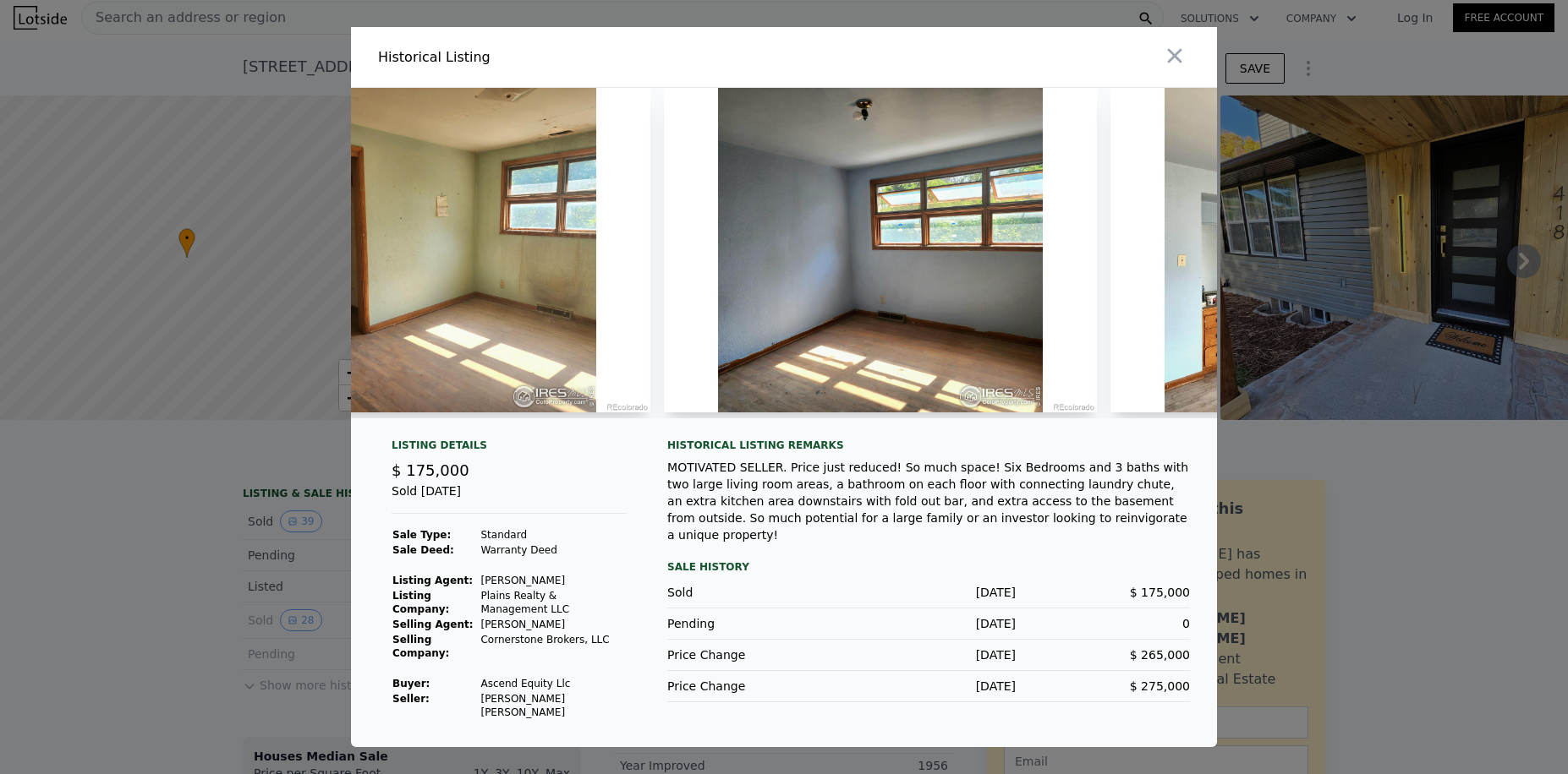
scroll to position [0, 4668]
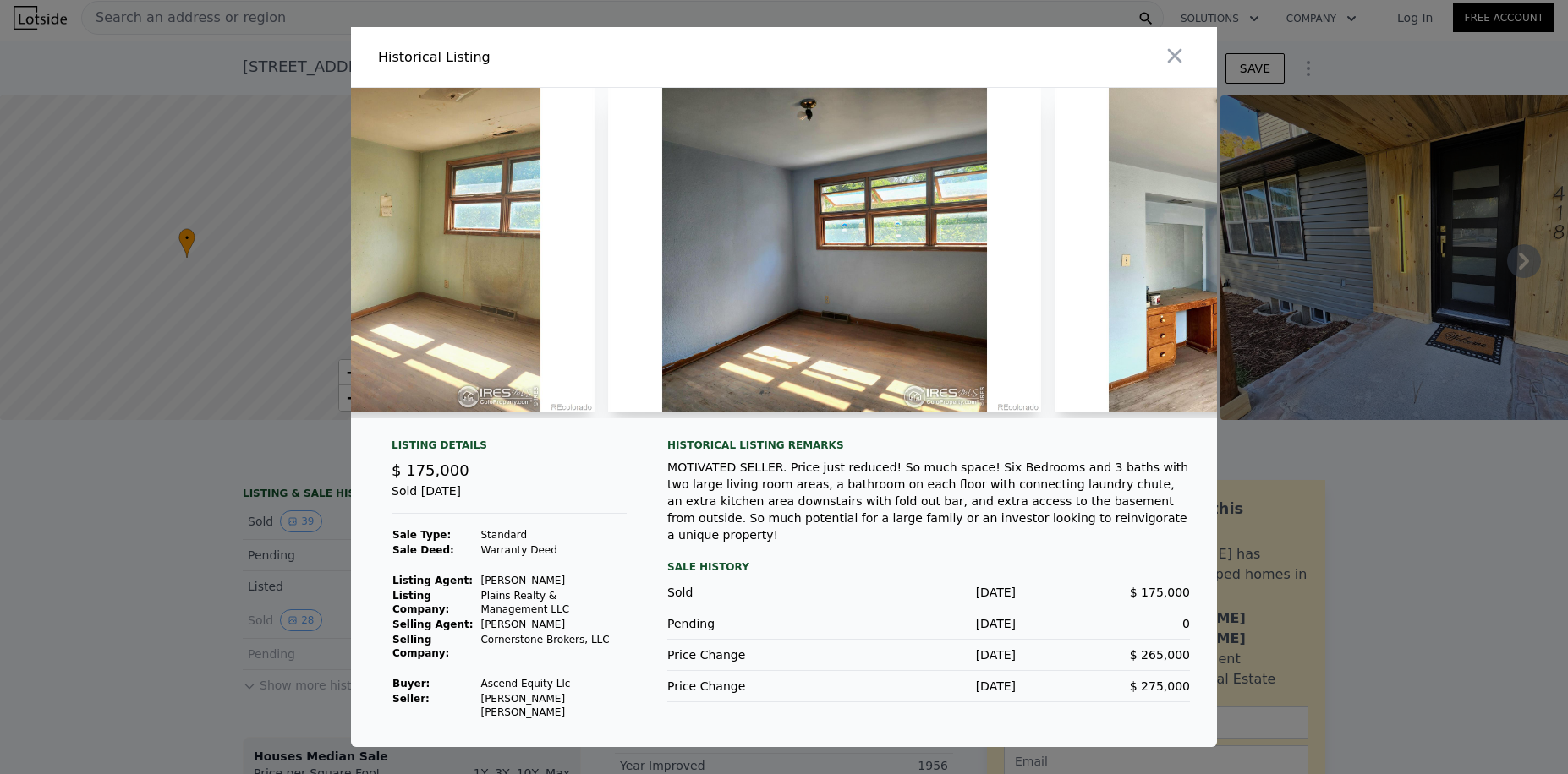
drag, startPoint x: 742, startPoint y: 498, endPoint x: 751, endPoint y: 496, distance: 9.2
click at [743, 498] on div "MOTIVATED SELLER. Price just reduced! So much space! Six Bedrooms and 3 baths w…" at bounding box center [928, 501] width 523 height 85
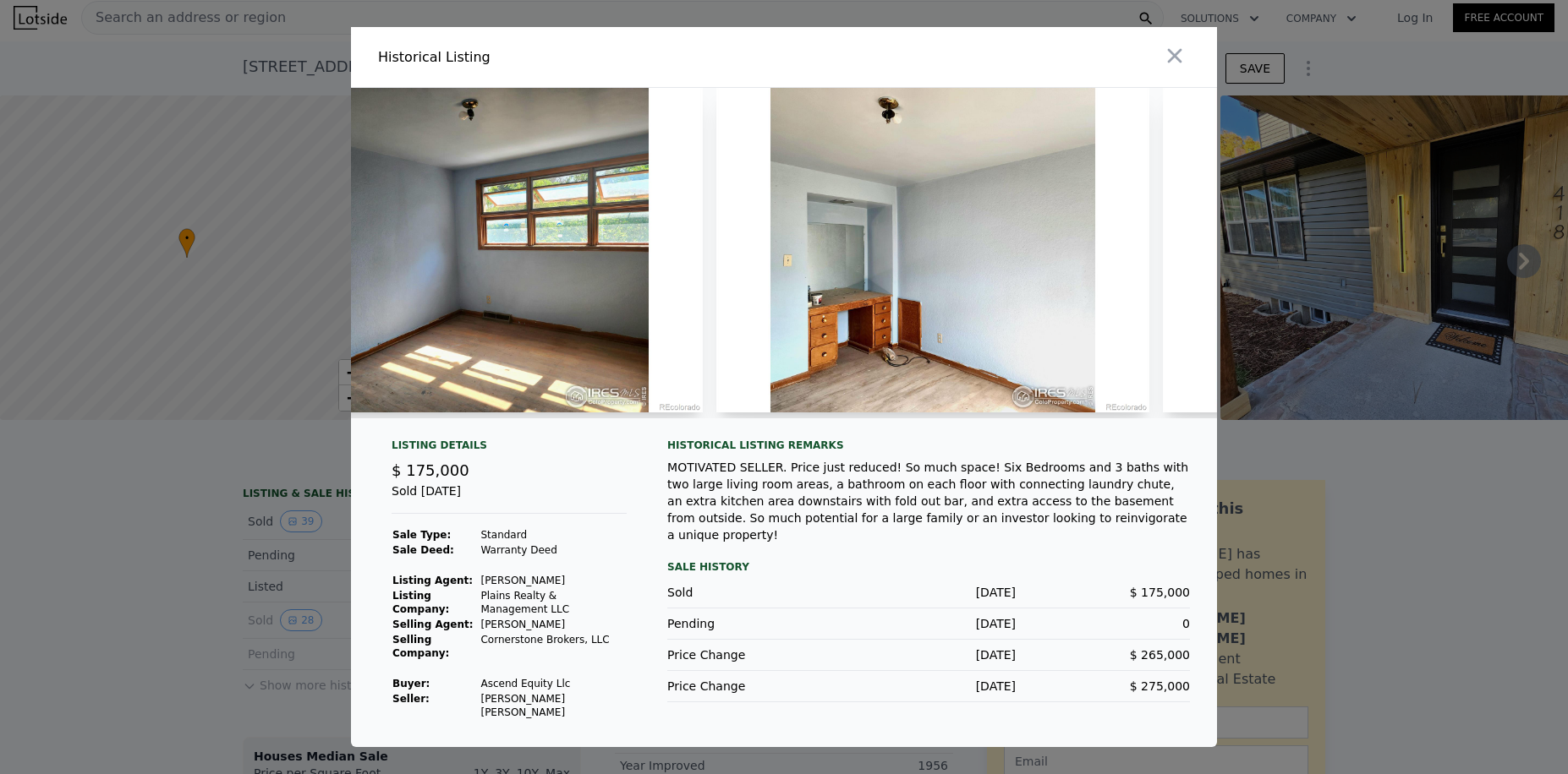
scroll to position [0, 5074]
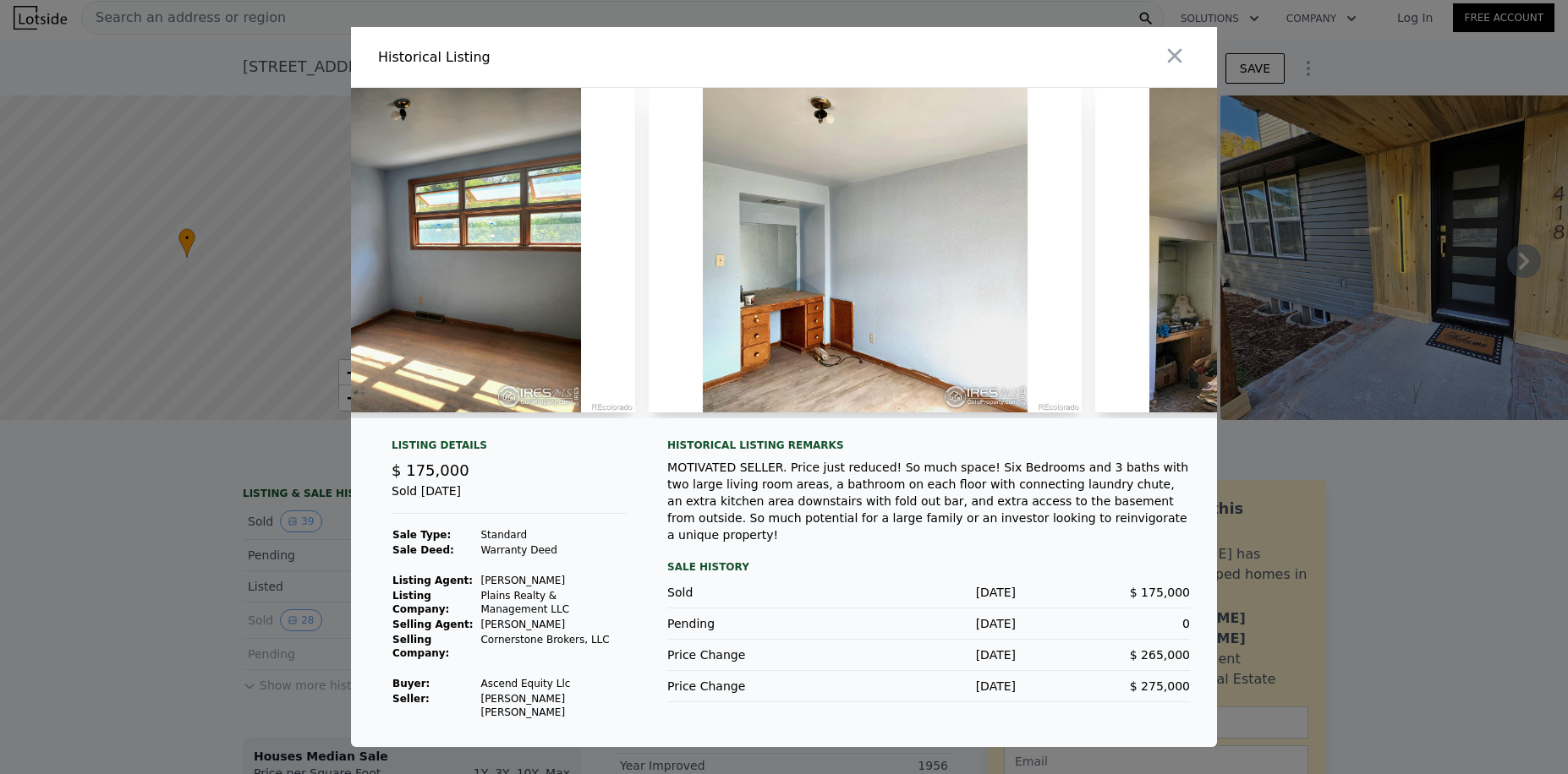
click at [839, 507] on div "MOTIVATED SELLER. Price just reduced! So much space! Six Bedrooms and 3 baths w…" at bounding box center [928, 501] width 523 height 85
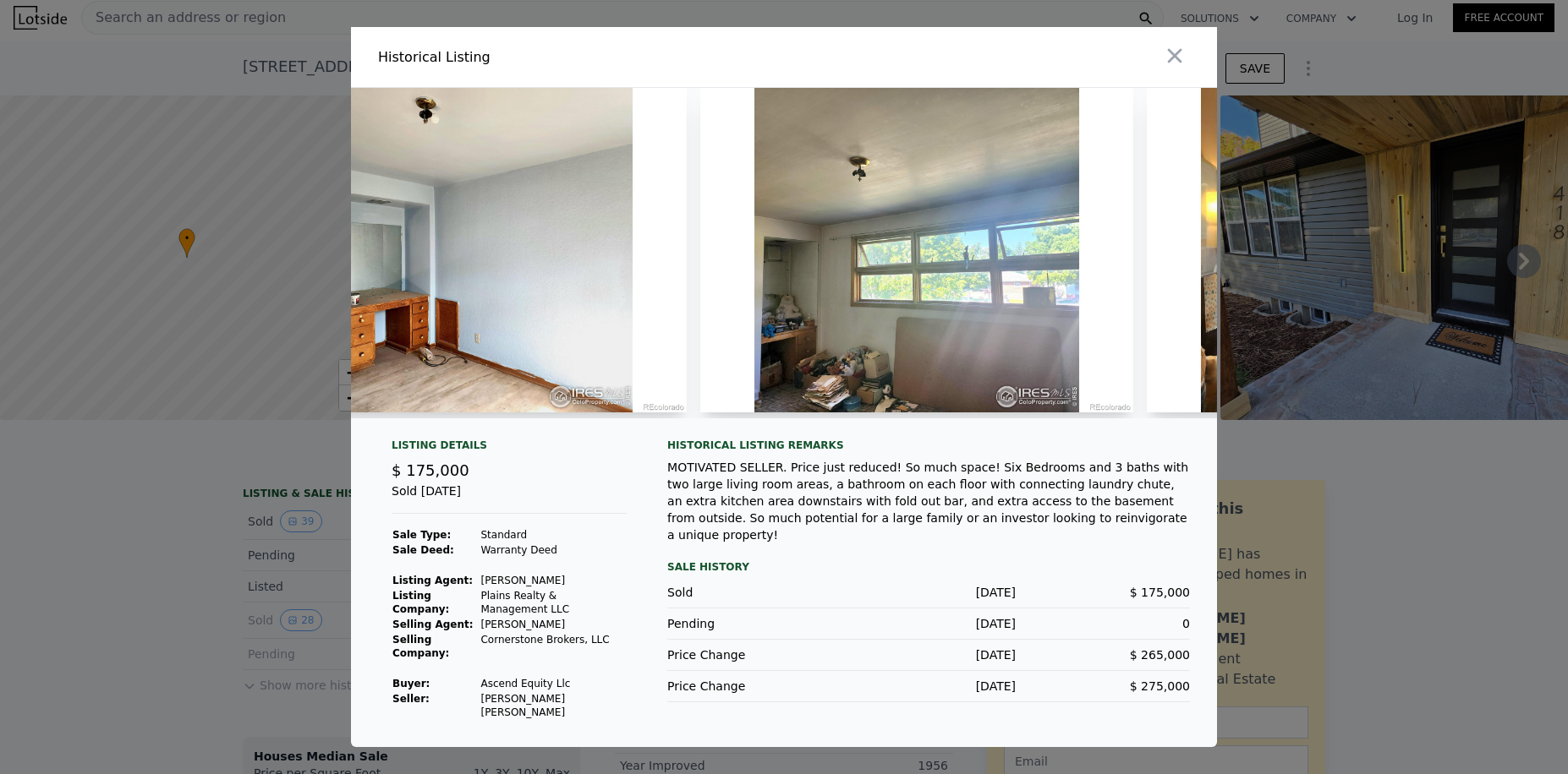
scroll to position [0, 5526]
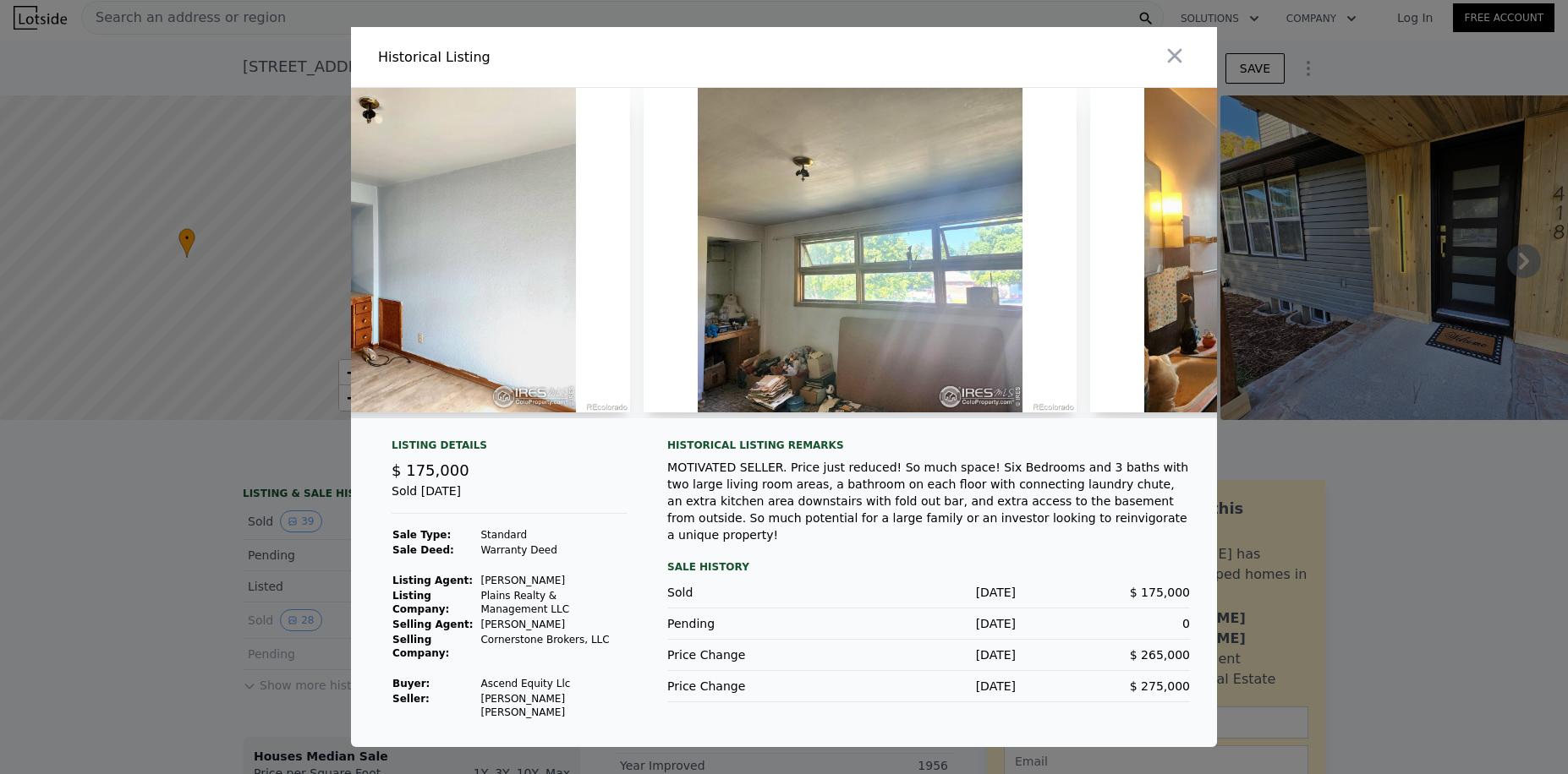
click at [922, 524] on div "MOTIVATED SELLER. Price just reduced! So much space! Six Bedrooms and 3 baths w…" at bounding box center [928, 501] width 523 height 85
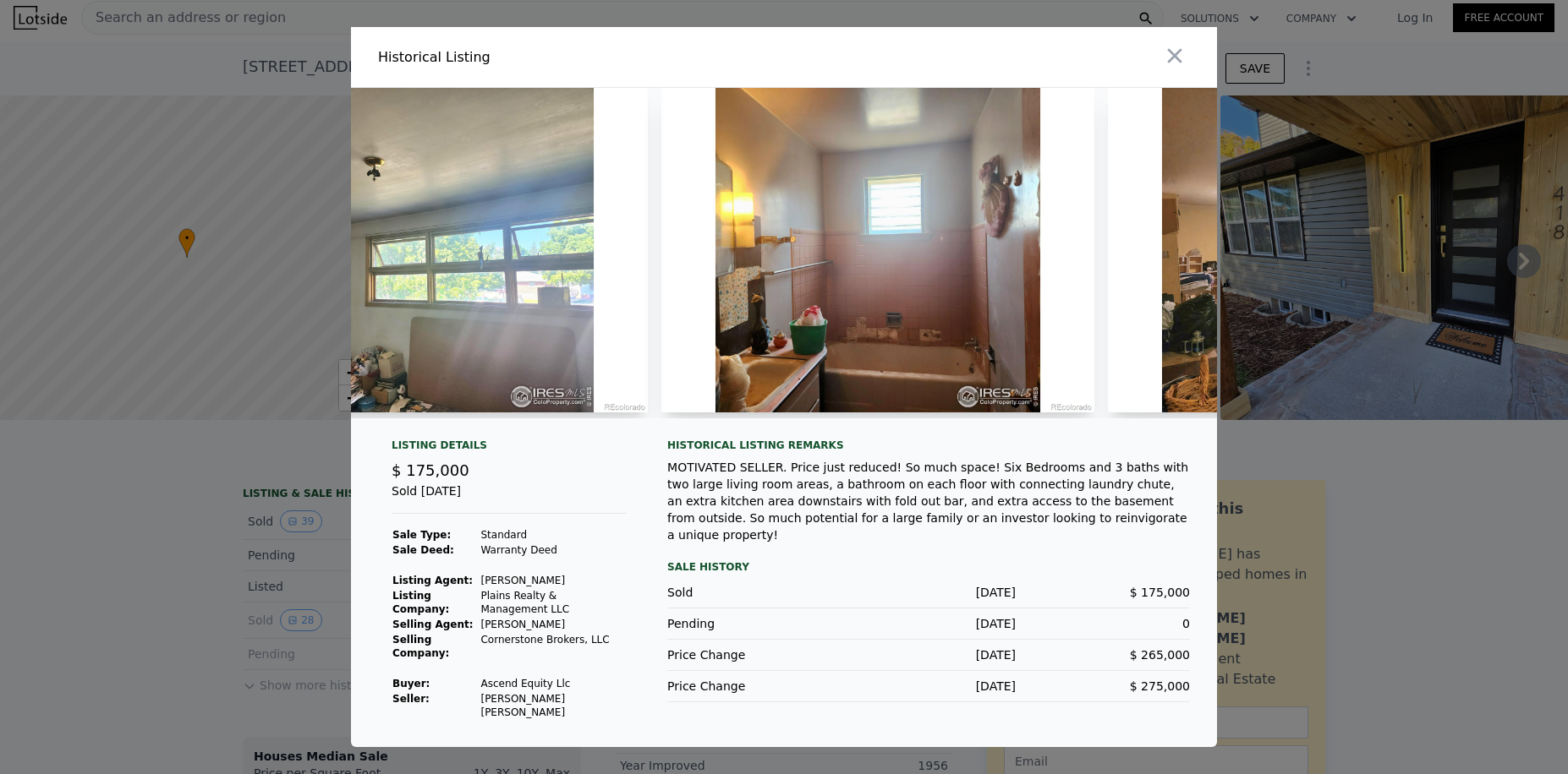
scroll to position [0, 5966]
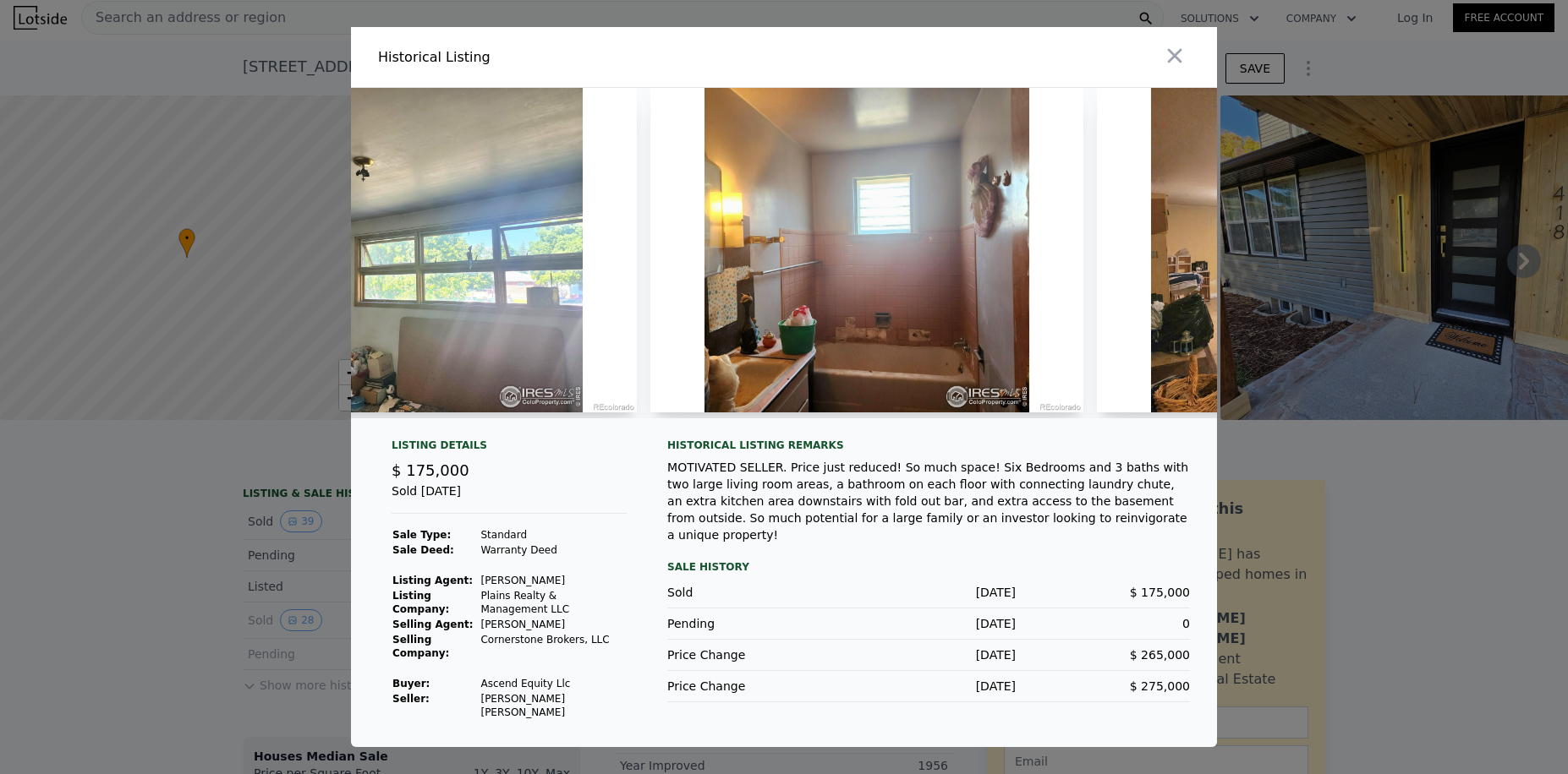
drag, startPoint x: 846, startPoint y: 504, endPoint x: 859, endPoint y: 502, distance: 13.2
click at [859, 502] on div "MOTIVATED SELLER. Price just reduced! So much space! Six Bedrooms and 3 baths w…" at bounding box center [928, 501] width 523 height 85
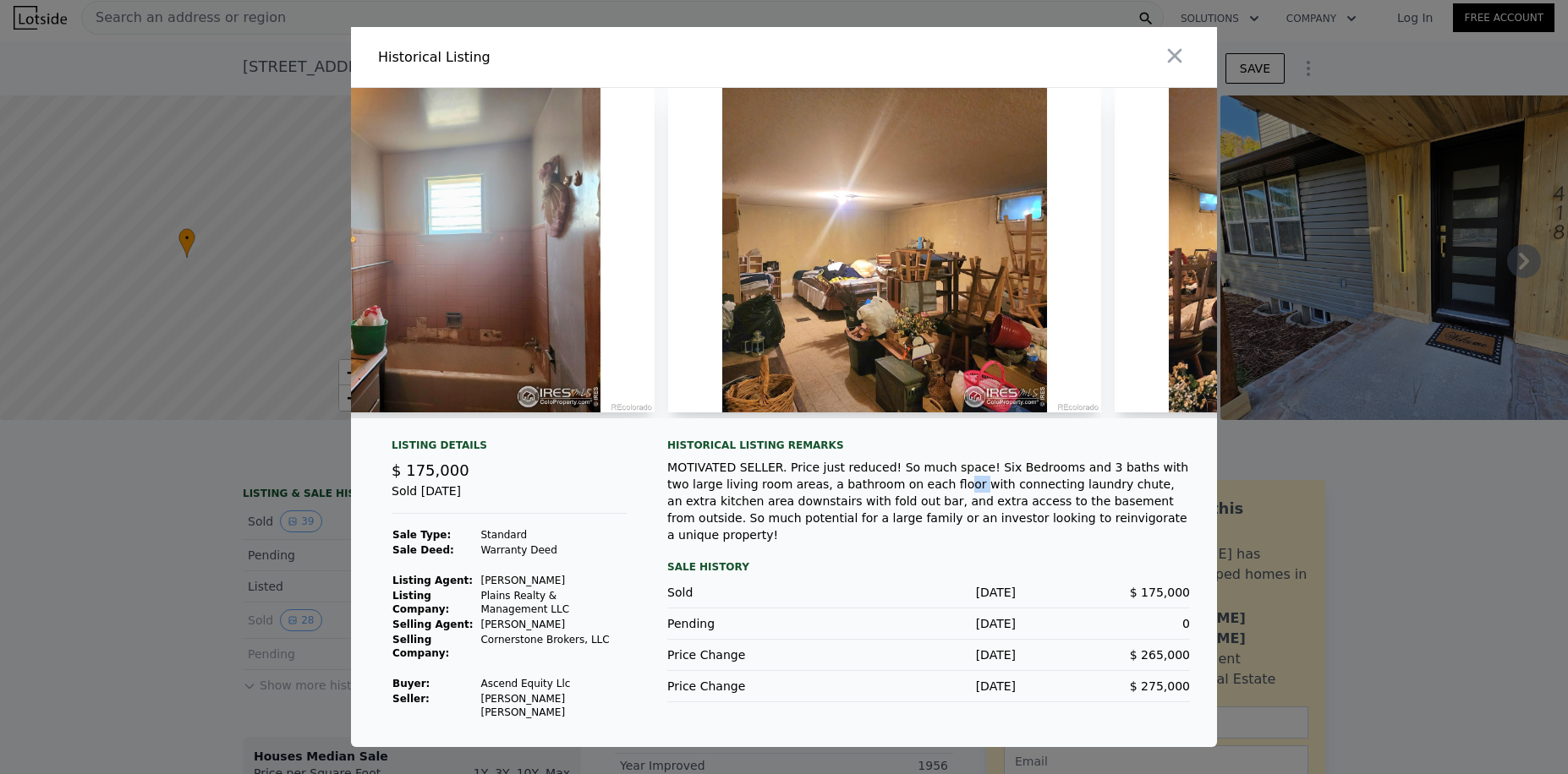
scroll to position [0, 6405]
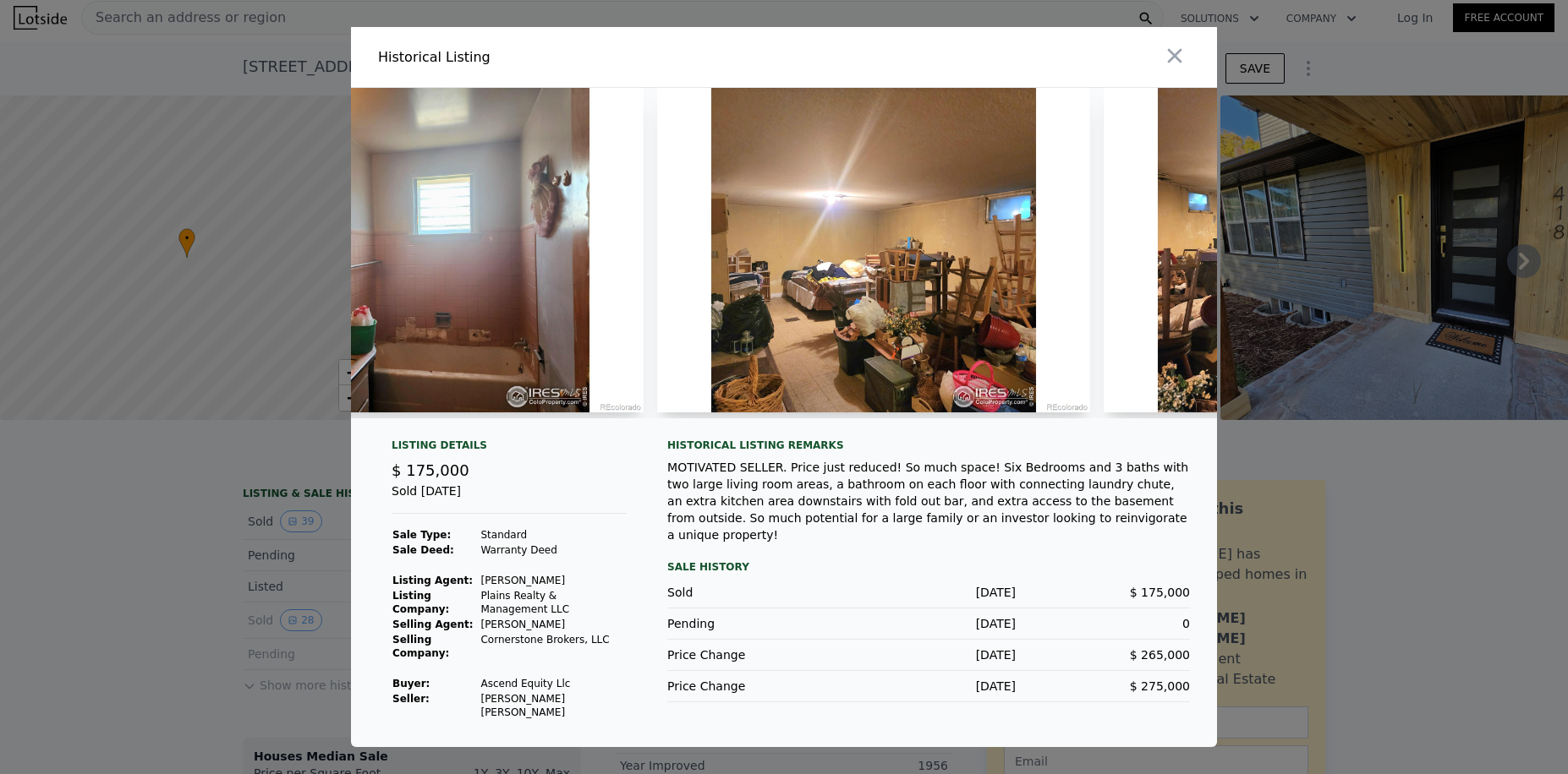
click at [951, 524] on div "MOTIVATED SELLER. Price just reduced! So much space! Six Bedrooms and 3 baths w…" at bounding box center [928, 501] width 523 height 85
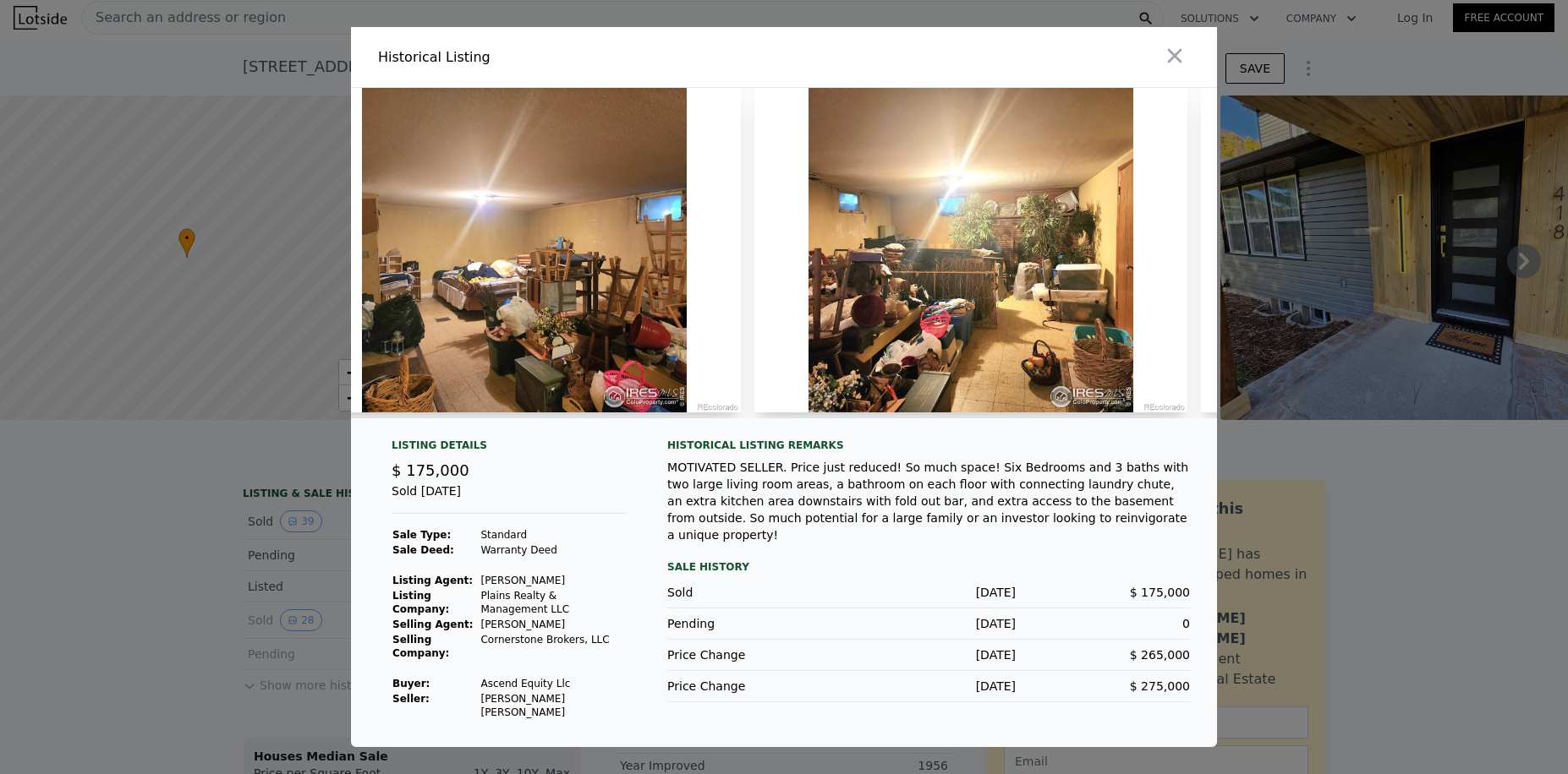
scroll to position [0, 6913]
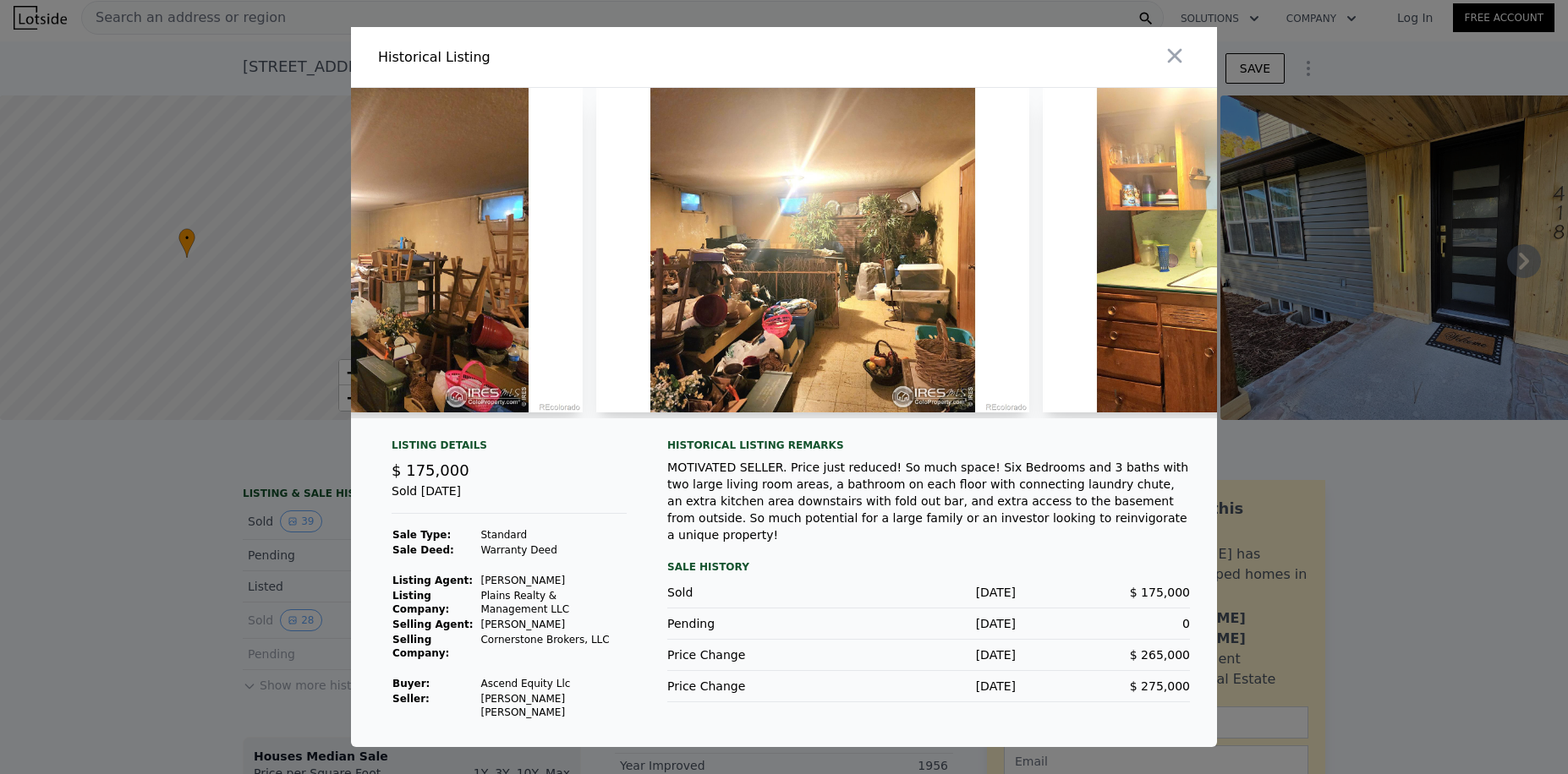
click at [819, 484] on div "MOTIVATED SELLER. Price just reduced! So much space! Six Bedrooms and 3 baths w…" at bounding box center [928, 501] width 523 height 85
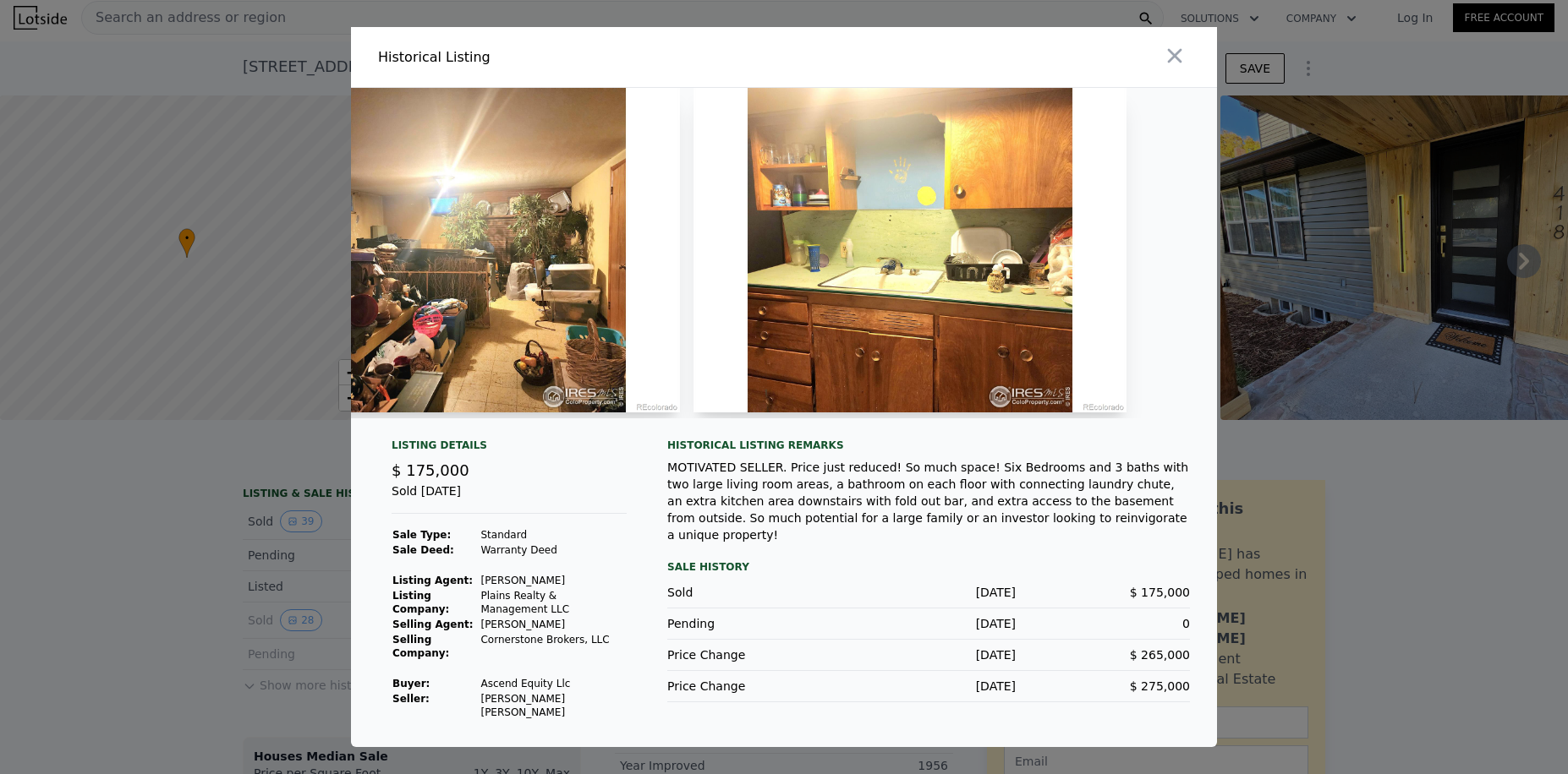
scroll to position [0, 7308]
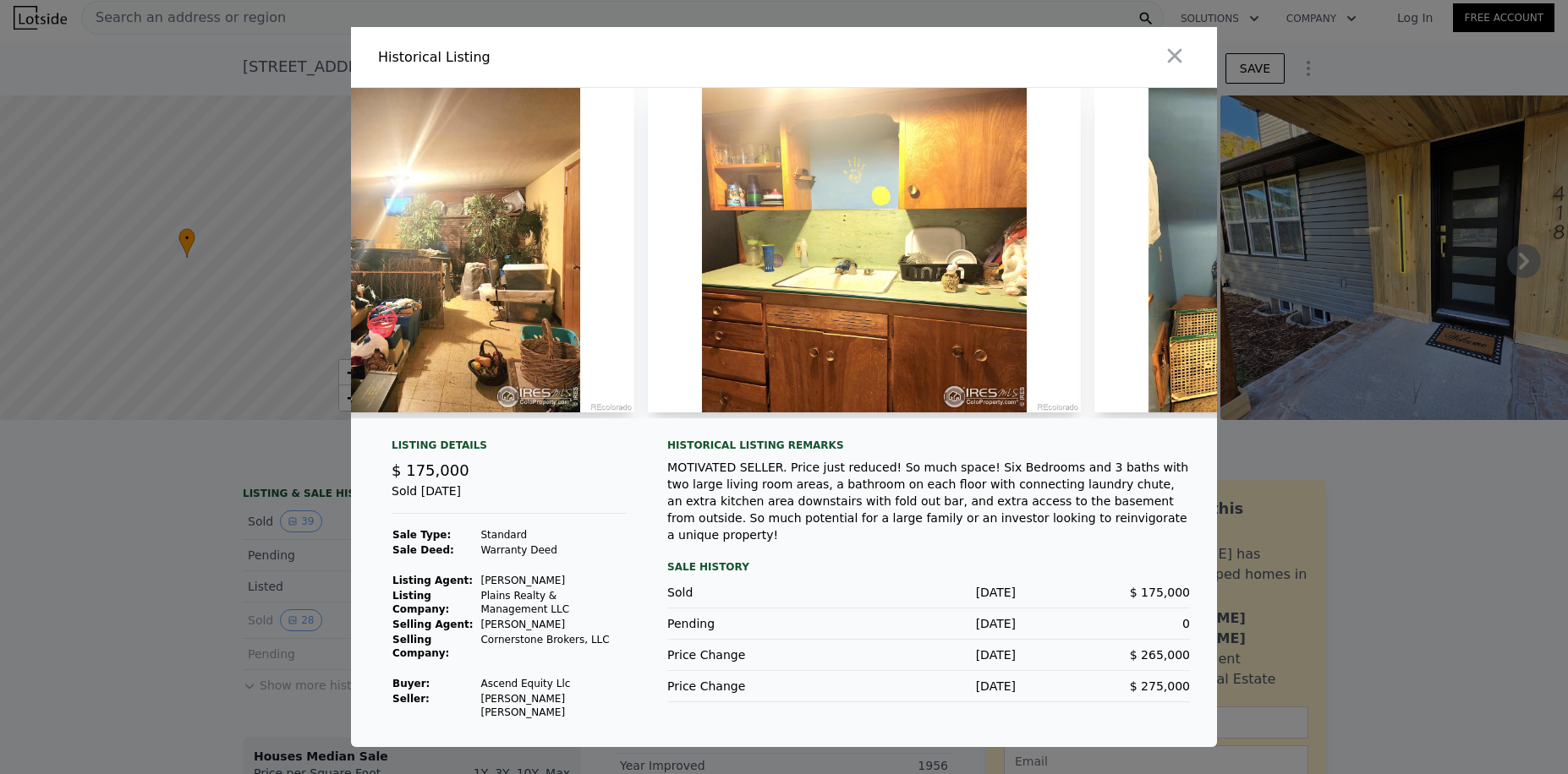
click at [795, 495] on div "MOTIVATED SELLER. Price just reduced! So much space! Six Bedrooms and 3 baths w…" at bounding box center [928, 501] width 523 height 85
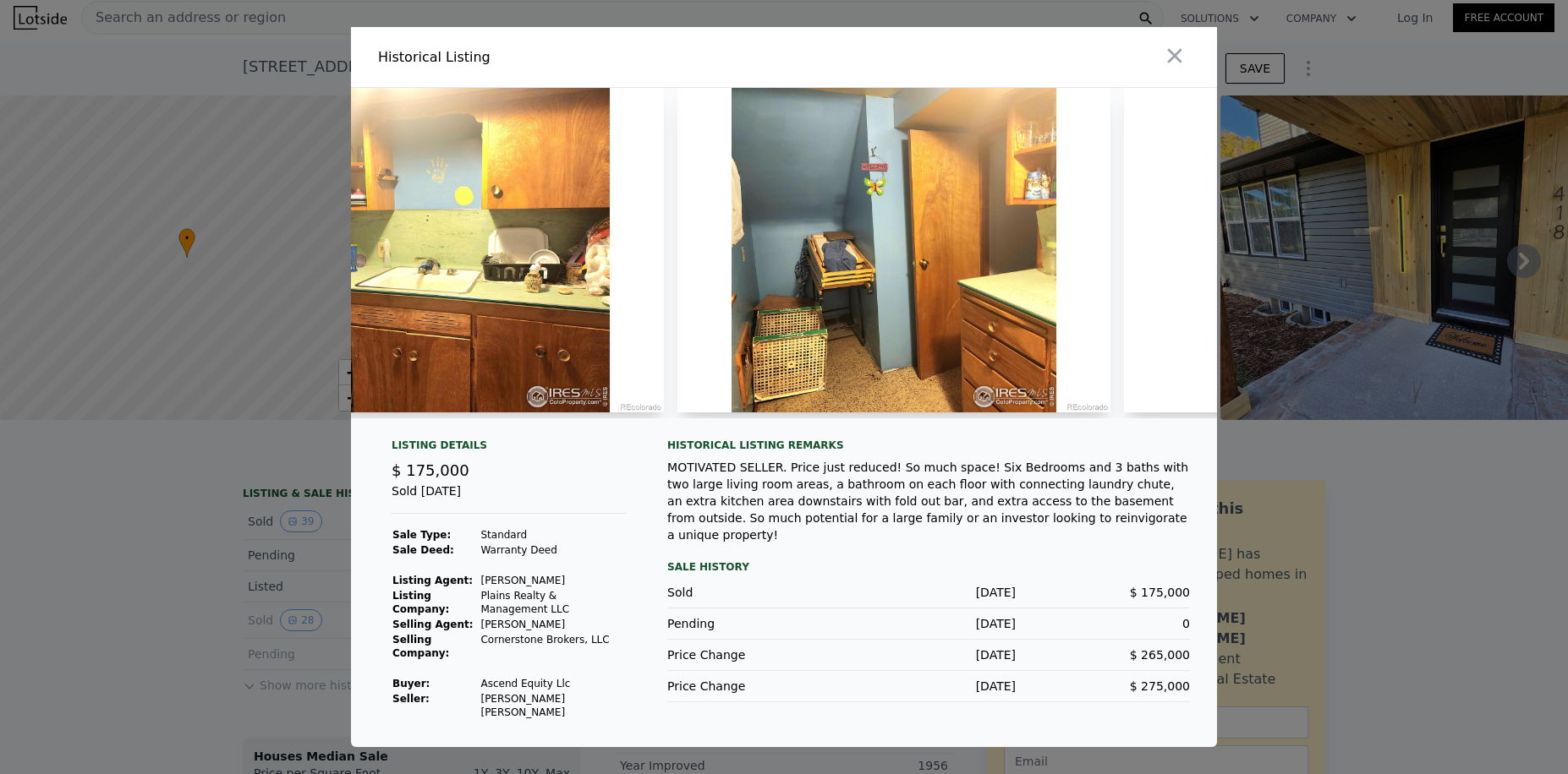
scroll to position [0, 7735]
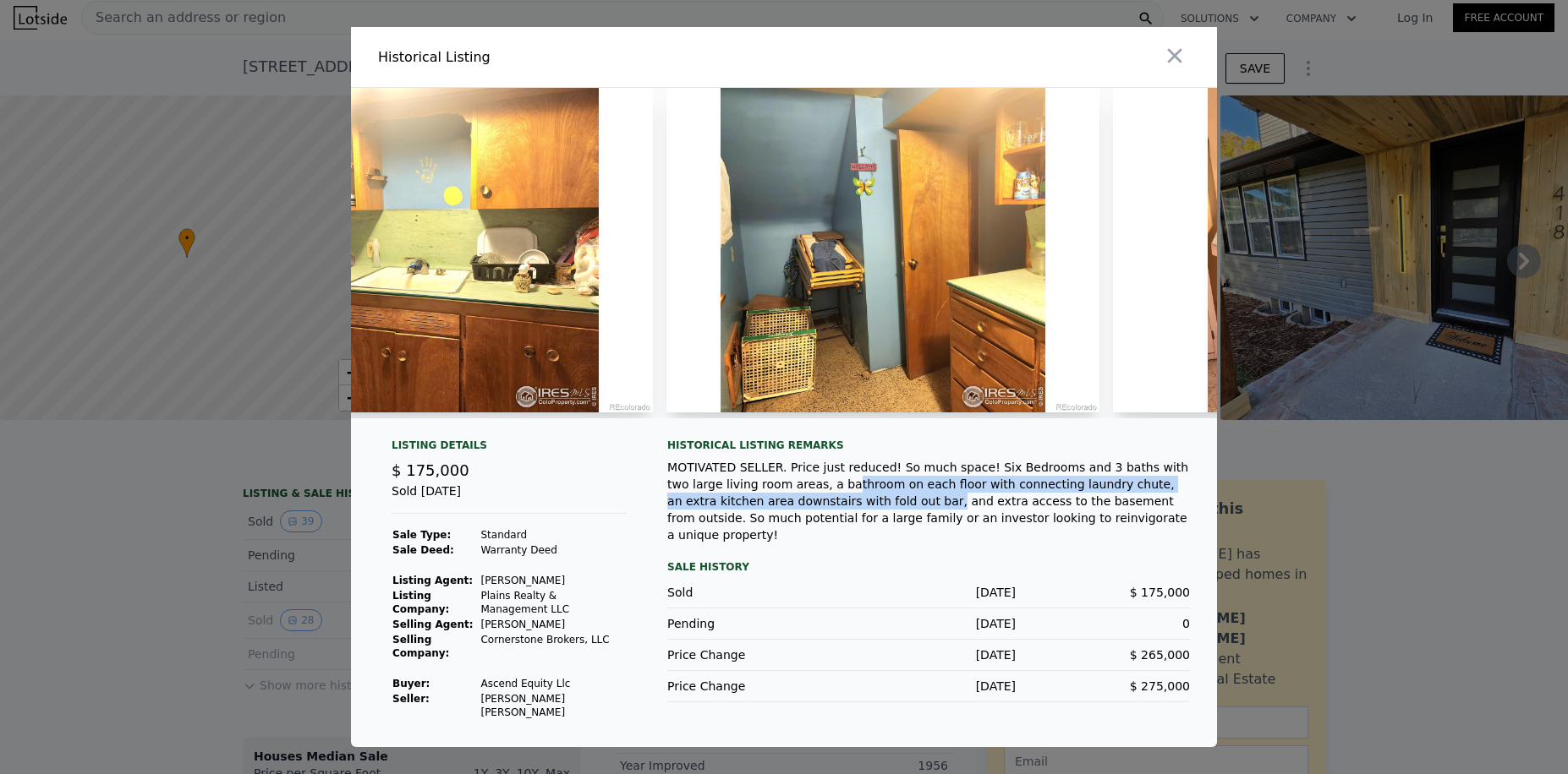
click at [751, 505] on div "MOTIVATED SELLER. Price just reduced! So much space! Six Bedrooms and 3 baths w…" at bounding box center [928, 501] width 523 height 85
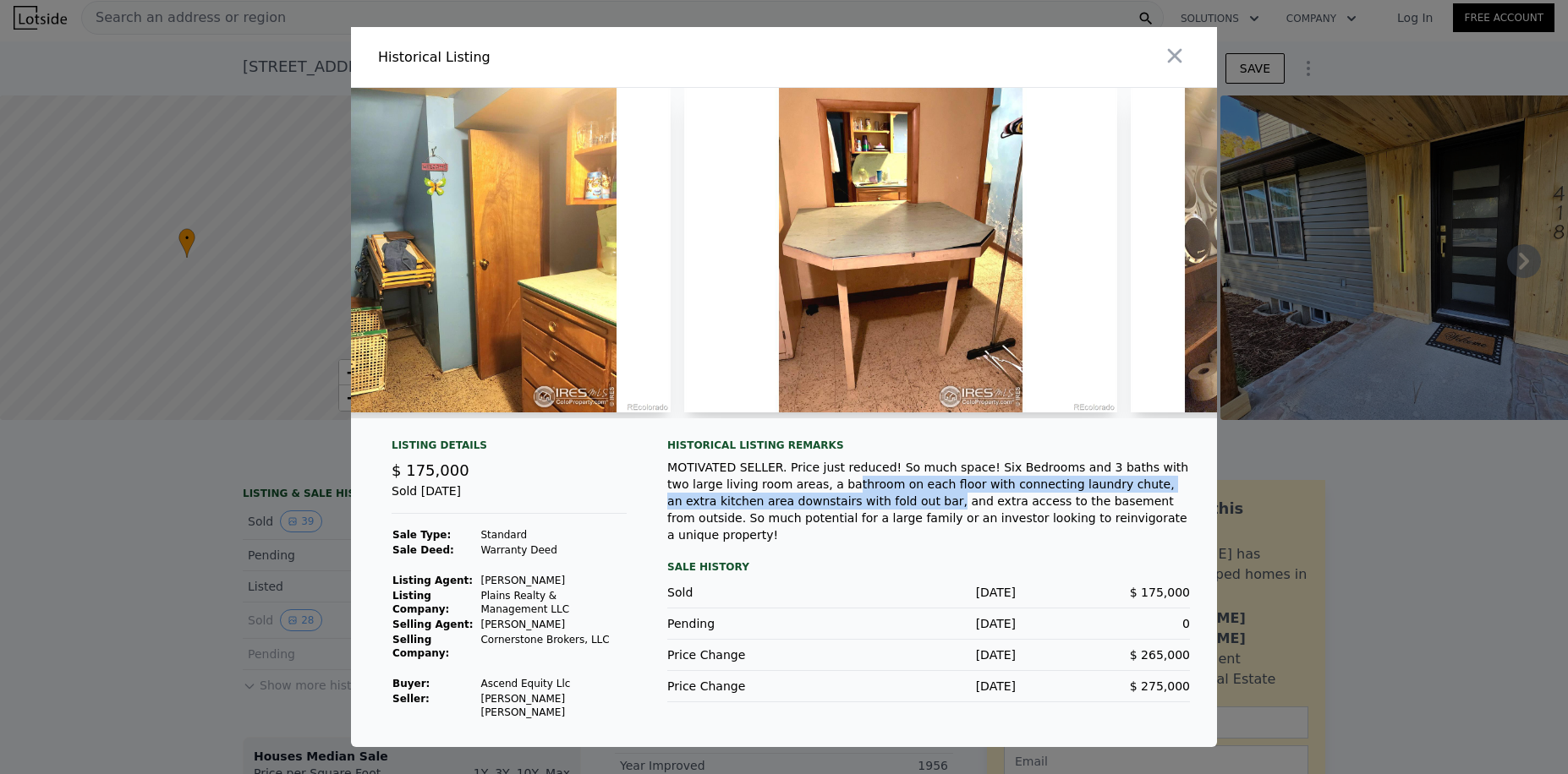
scroll to position [0, 8198]
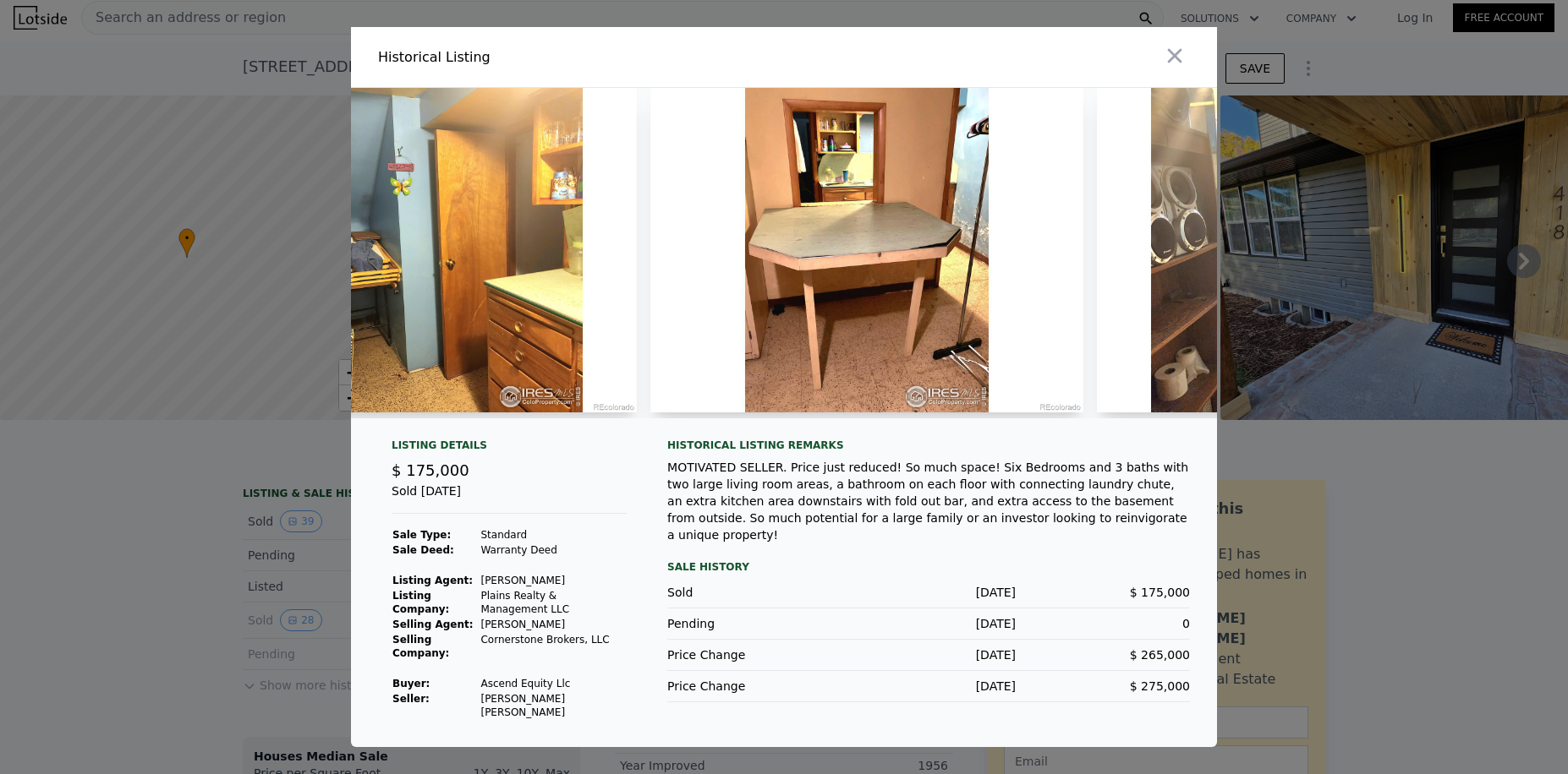
drag, startPoint x: 877, startPoint y: 454, endPoint x: 895, endPoint y: 454, distance: 18.0
click at [877, 453] on div "Historical Listing remarks" at bounding box center [928, 445] width 523 height 14
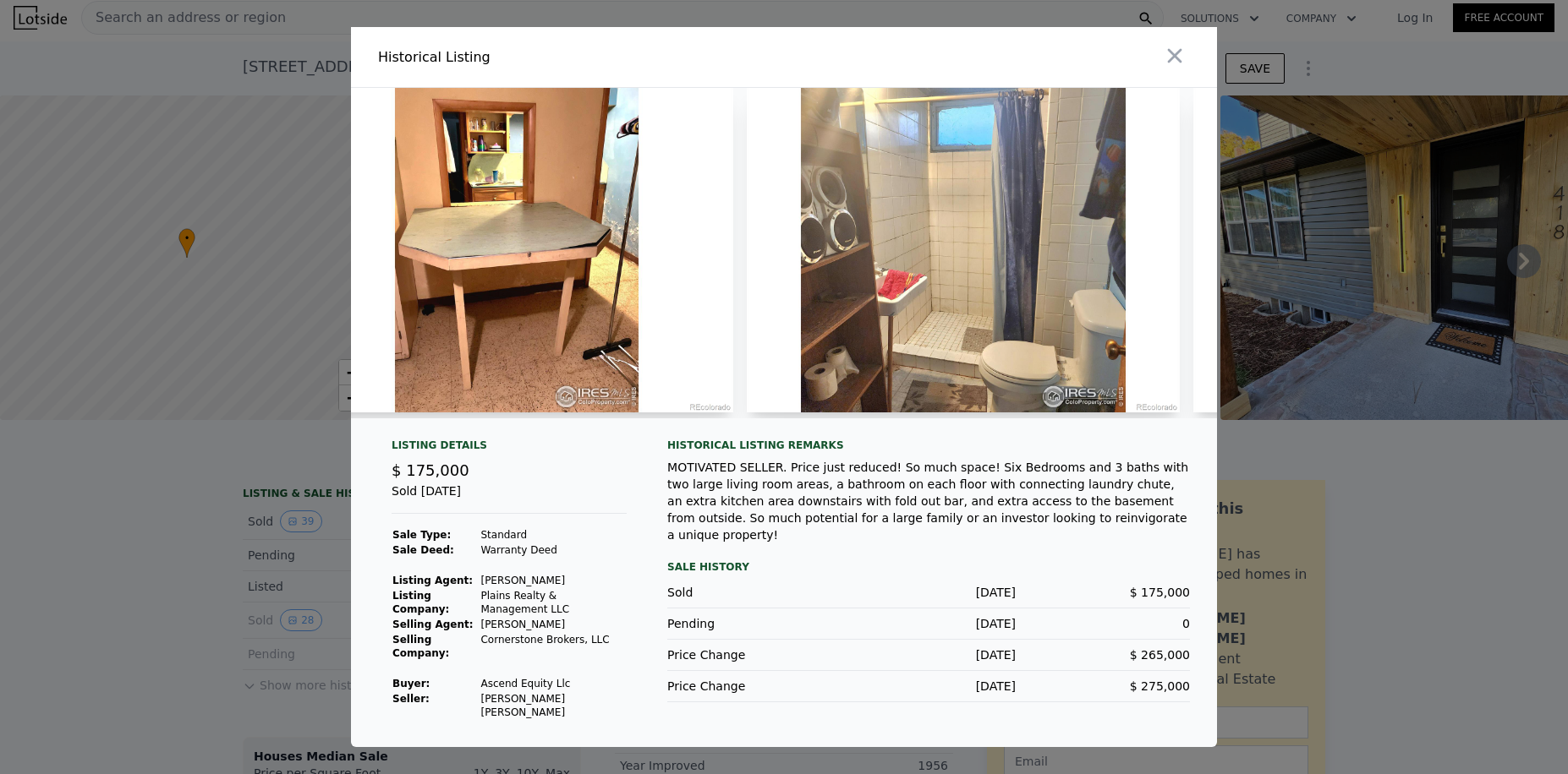
scroll to position [0, 8616]
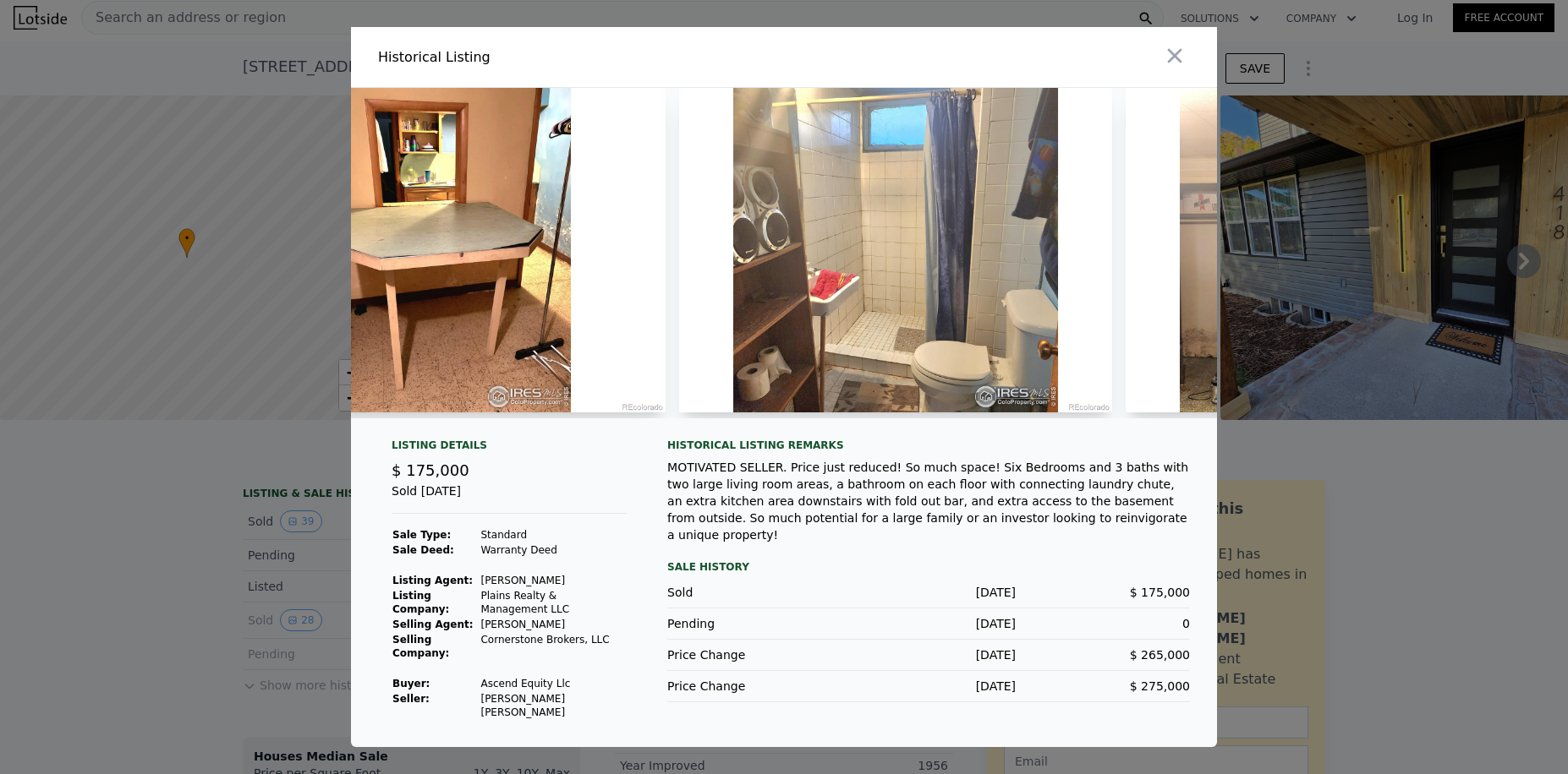
click at [868, 432] on div at bounding box center [784, 260] width 866 height 344
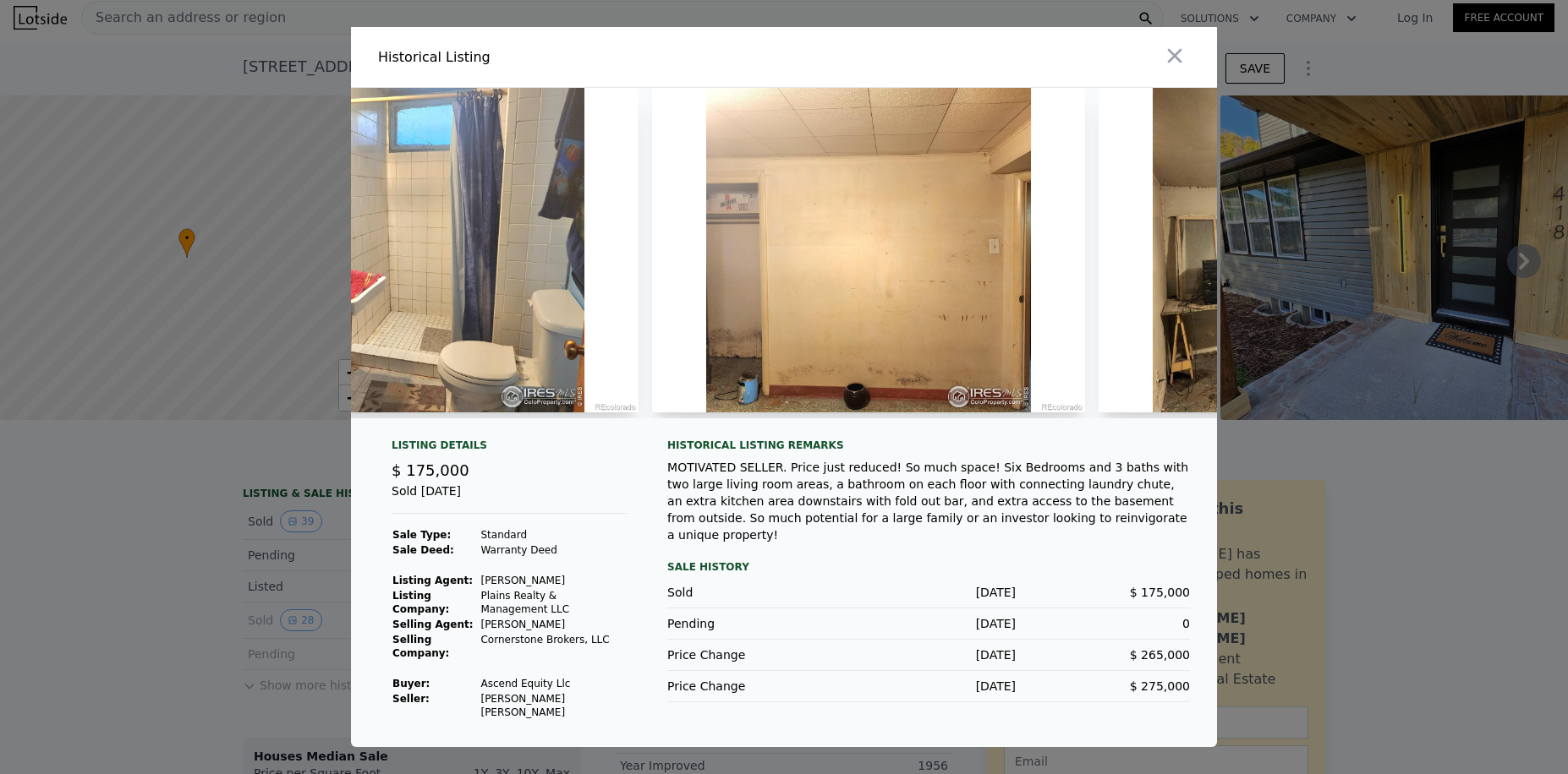
scroll to position [0, 9135]
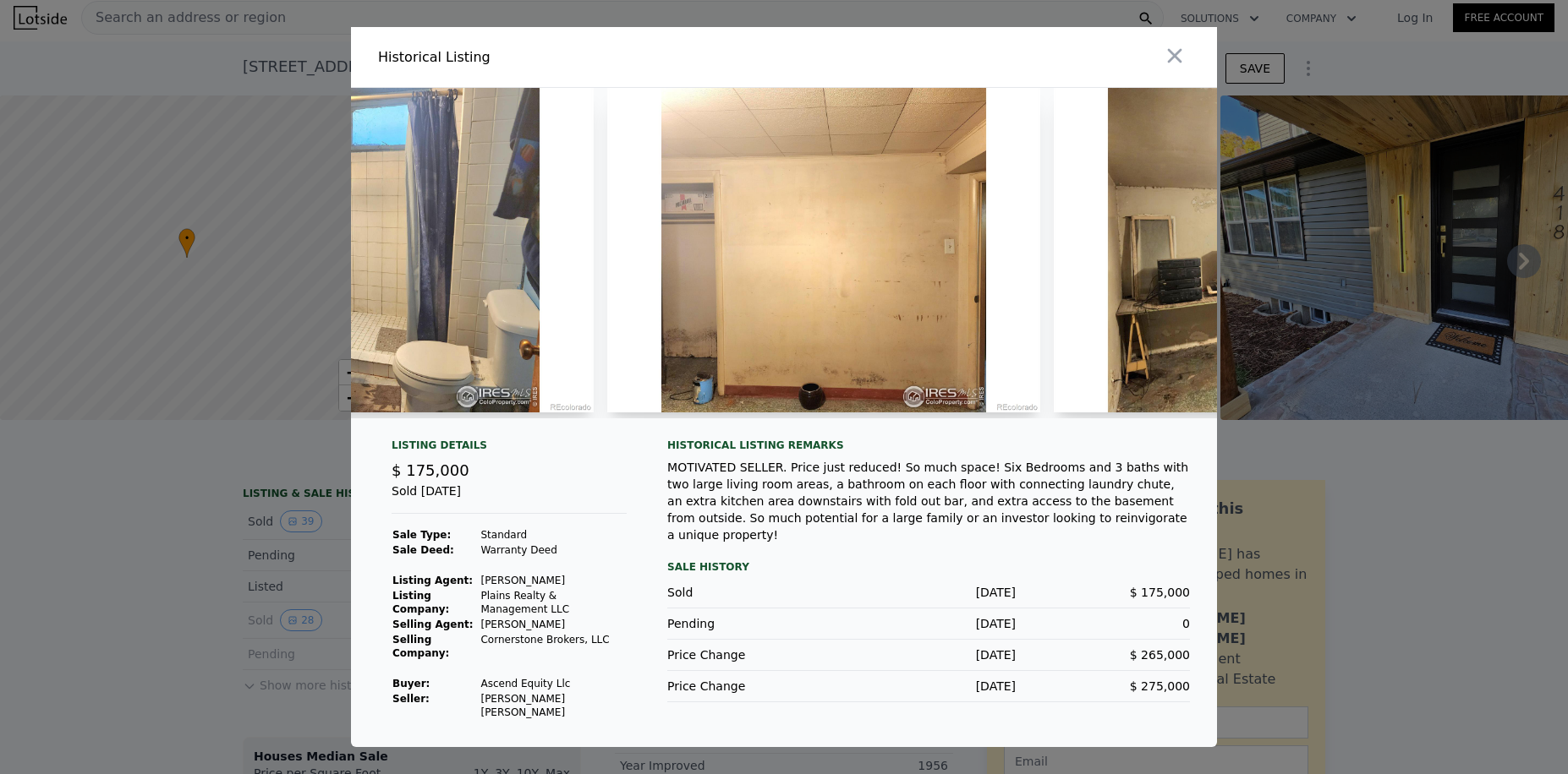
click at [1004, 503] on div "MOTIVATED SELLER. Price just reduced! So much space! Six Bedrooms and 3 baths w…" at bounding box center [928, 501] width 523 height 85
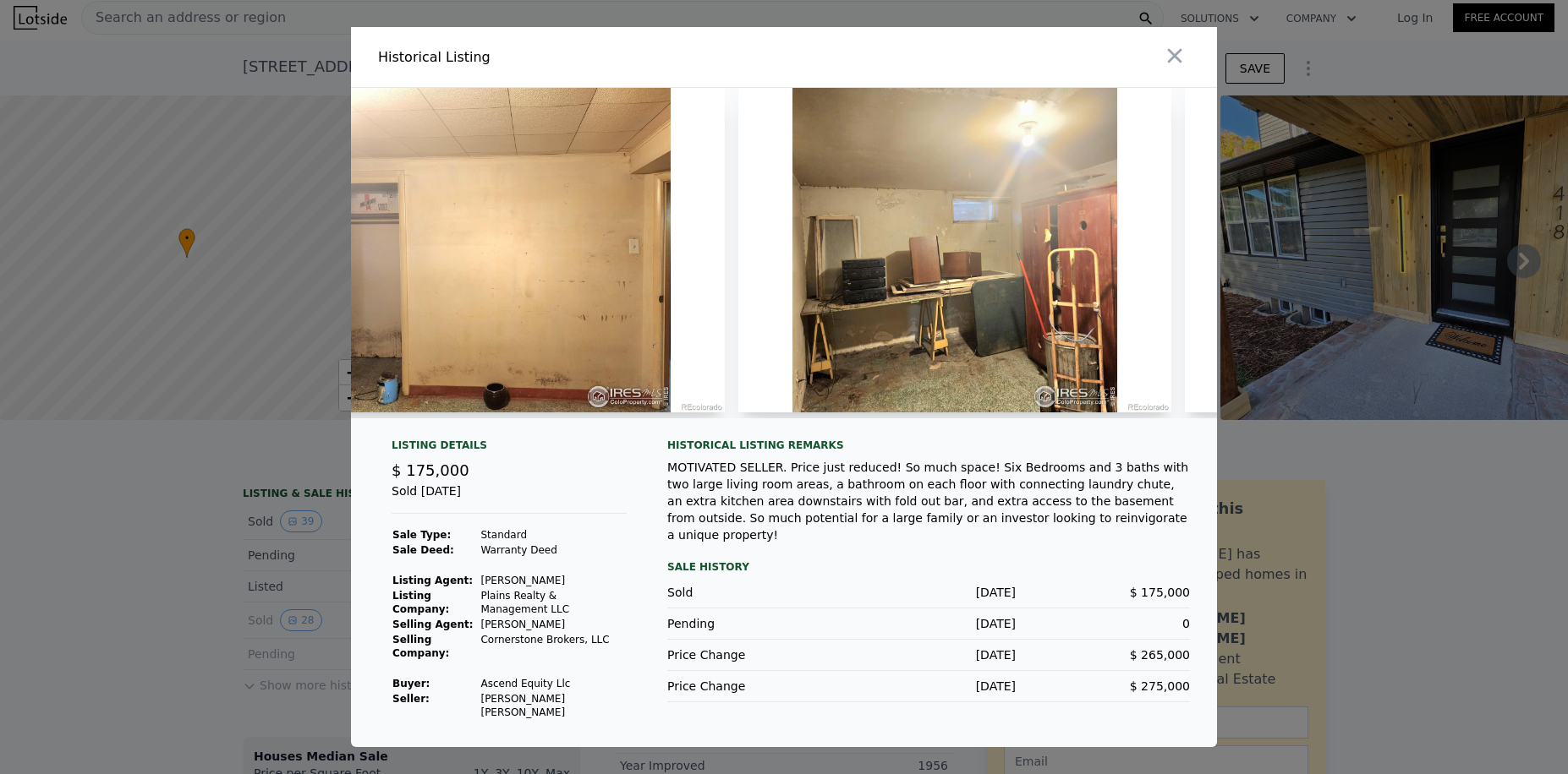
scroll to position [0, 9517]
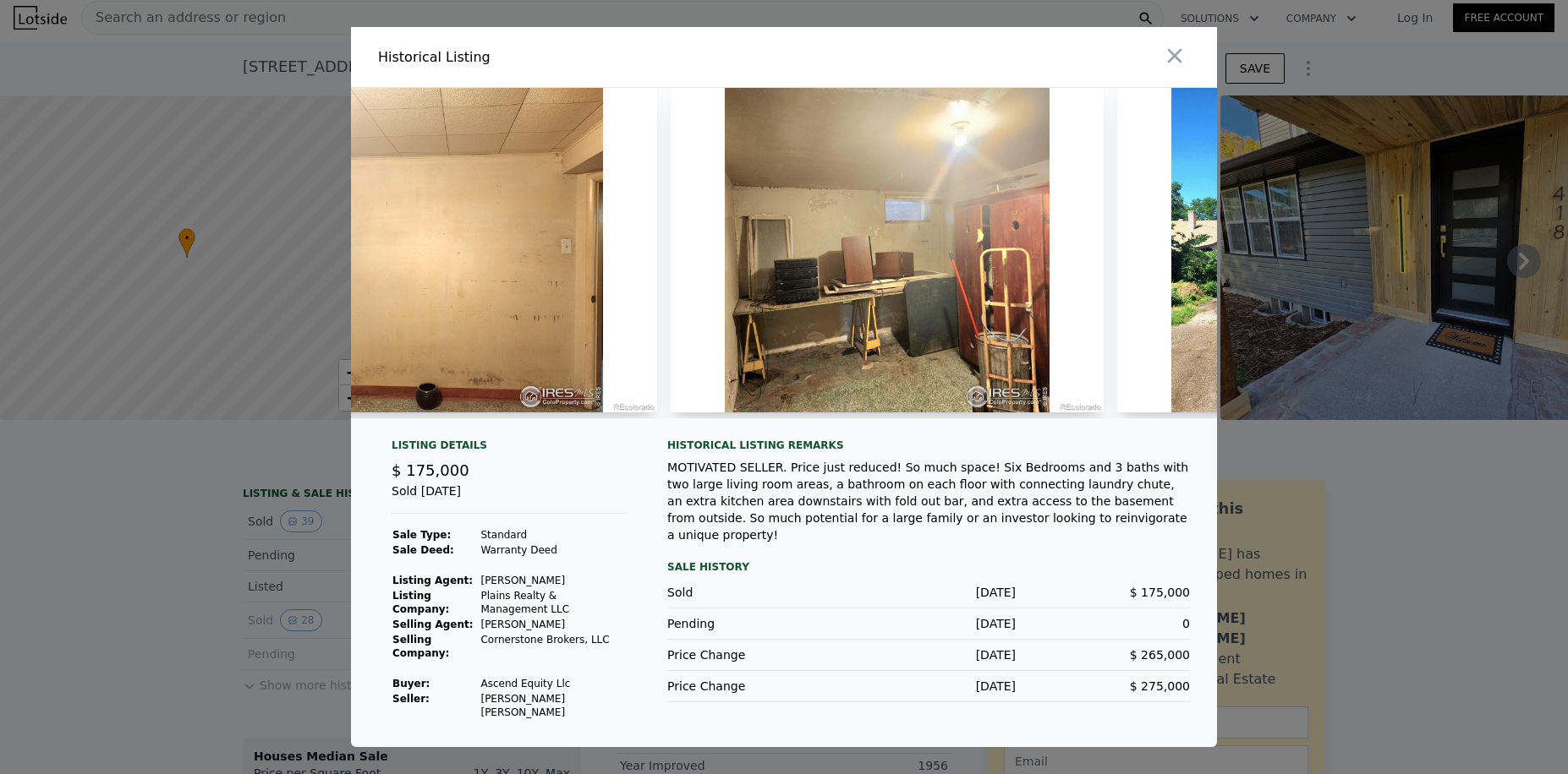
click at [831, 472] on div "MOTIVATED SELLER. Price just reduced! So much space! Six Bedrooms and 3 baths w…" at bounding box center [928, 501] width 523 height 85
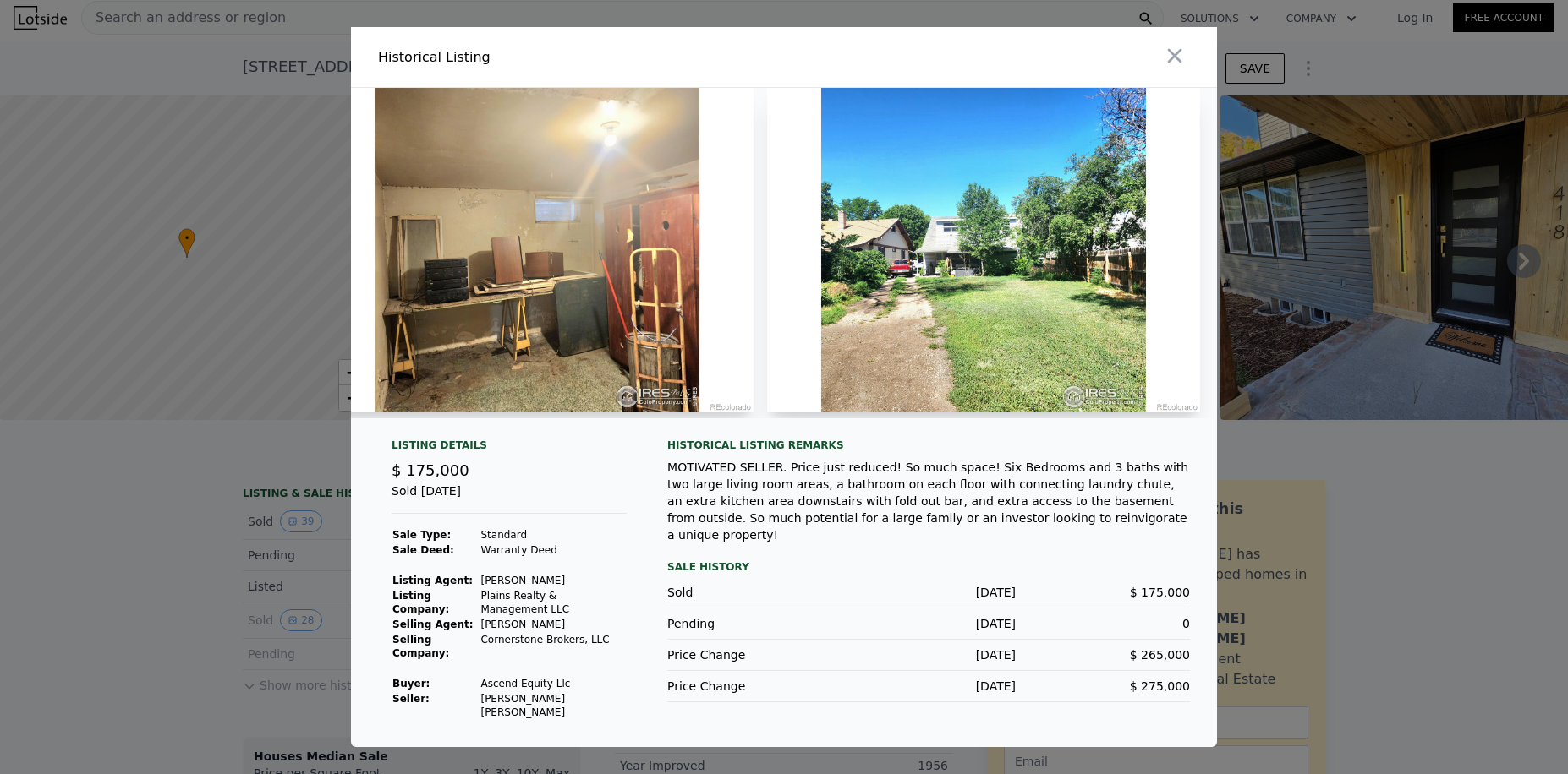
scroll to position [0, 9913]
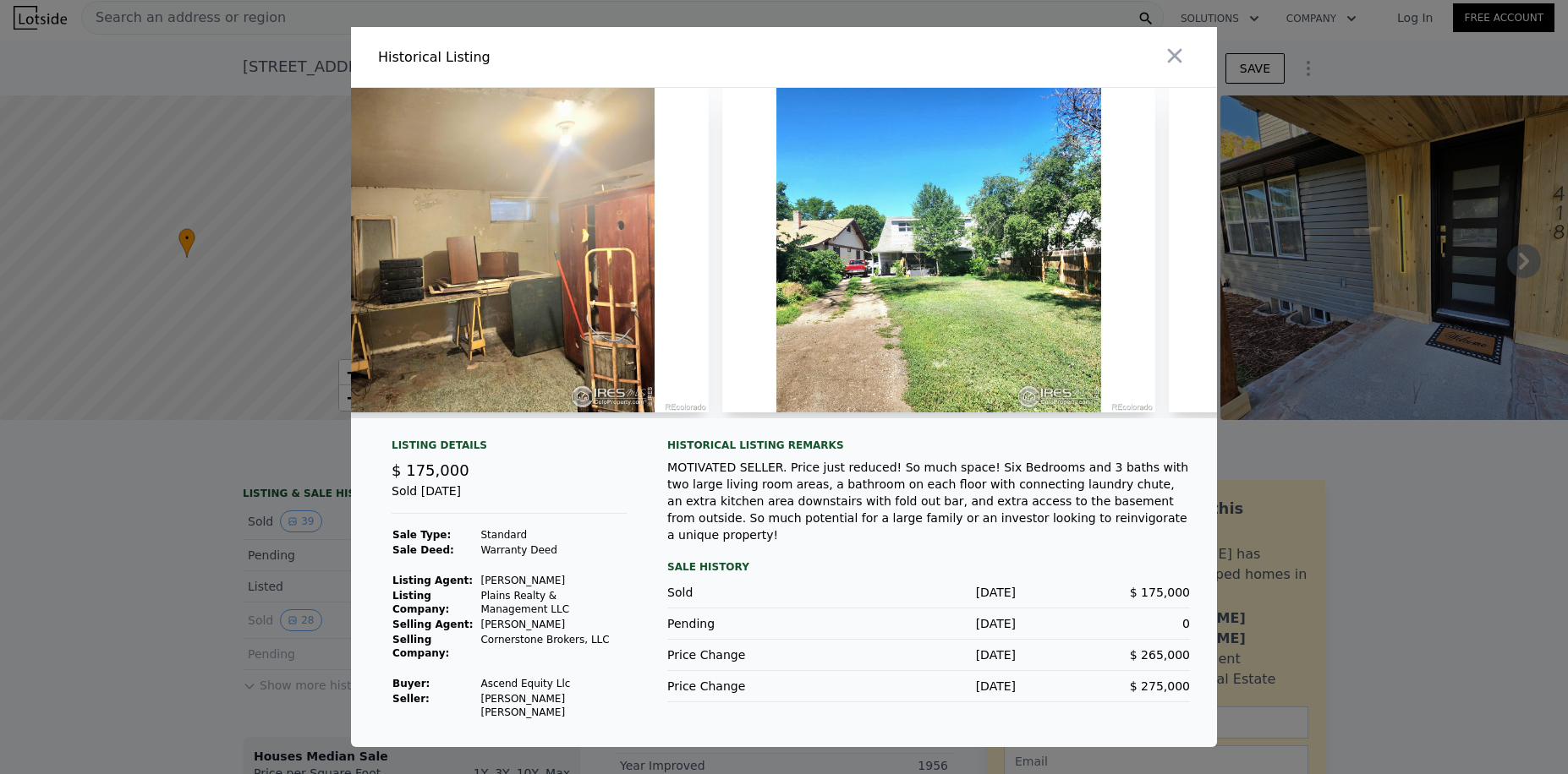
drag, startPoint x: 914, startPoint y: 501, endPoint x: 925, endPoint y: 498, distance: 11.4
click at [925, 498] on div "MOTIVATED SELLER. Price just reduced! So much space! Six Bedrooms and 3 baths w…" at bounding box center [928, 501] width 523 height 85
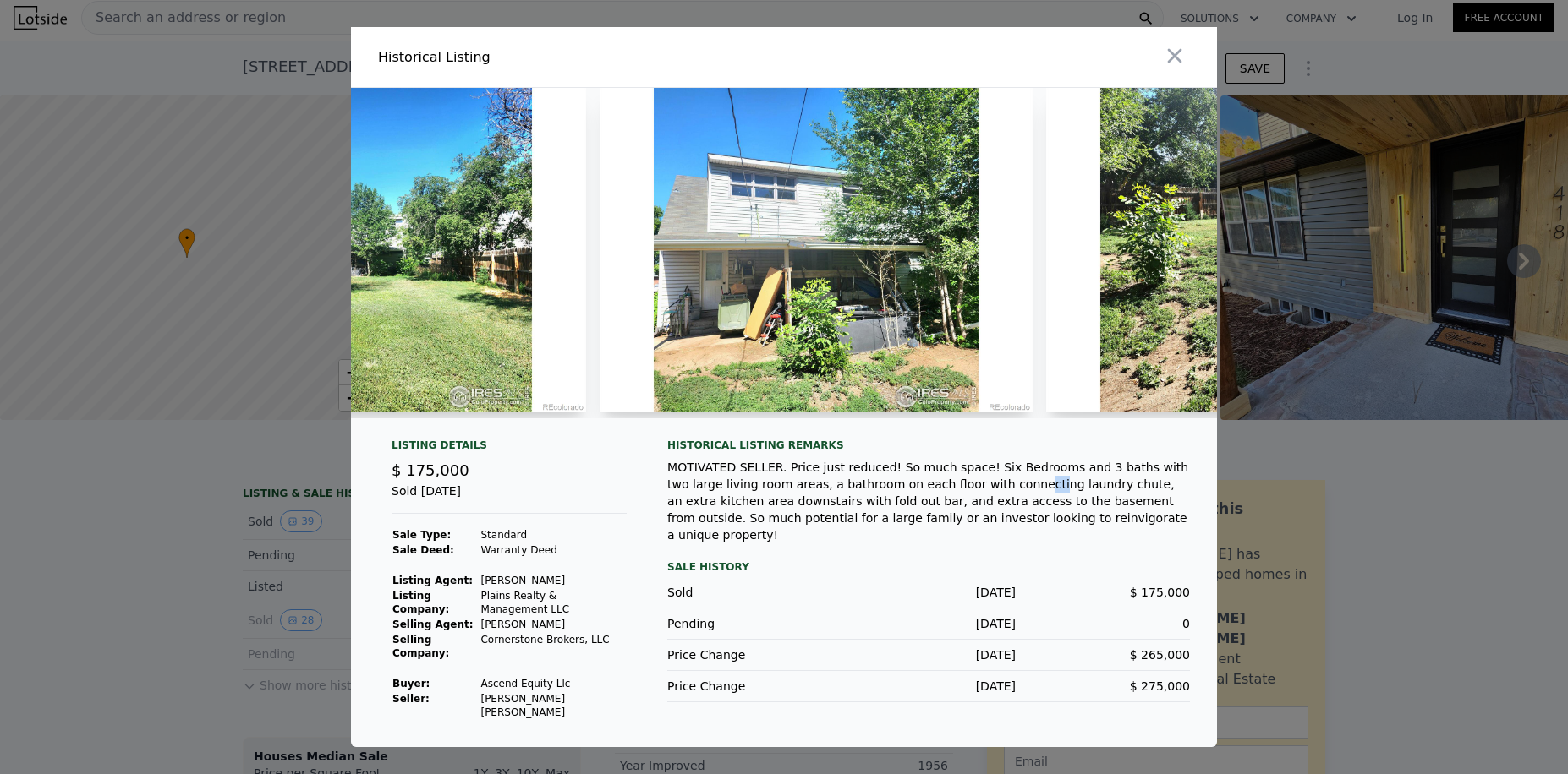
scroll to position [0, 10488]
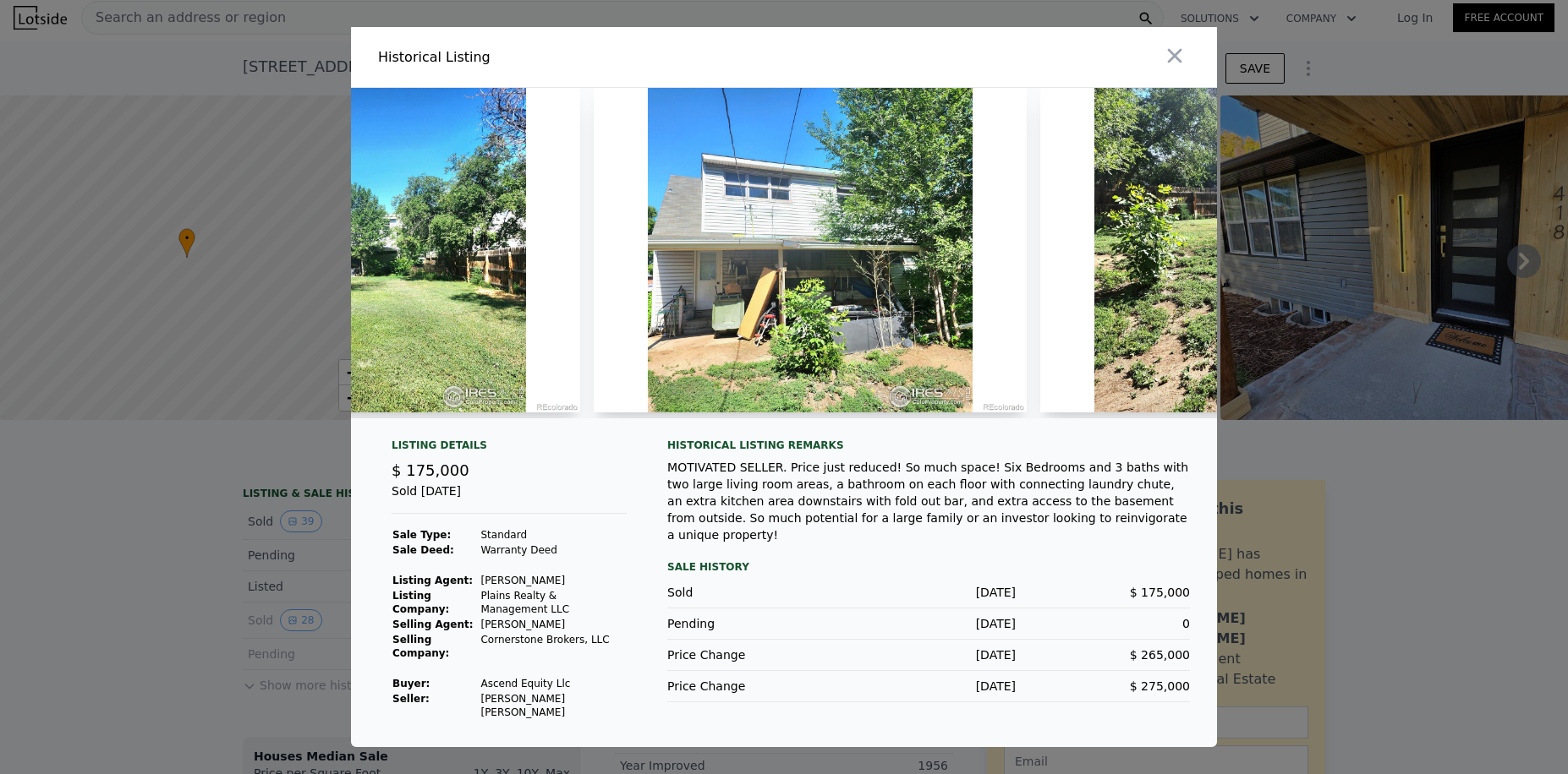
drag, startPoint x: 938, startPoint y: 520, endPoint x: 1100, endPoint y: 494, distance: 164.1
click at [938, 521] on div "MOTIVATED SELLER. Price just reduced! So much space! Six Bedrooms and 3 baths w…" at bounding box center [928, 501] width 523 height 85
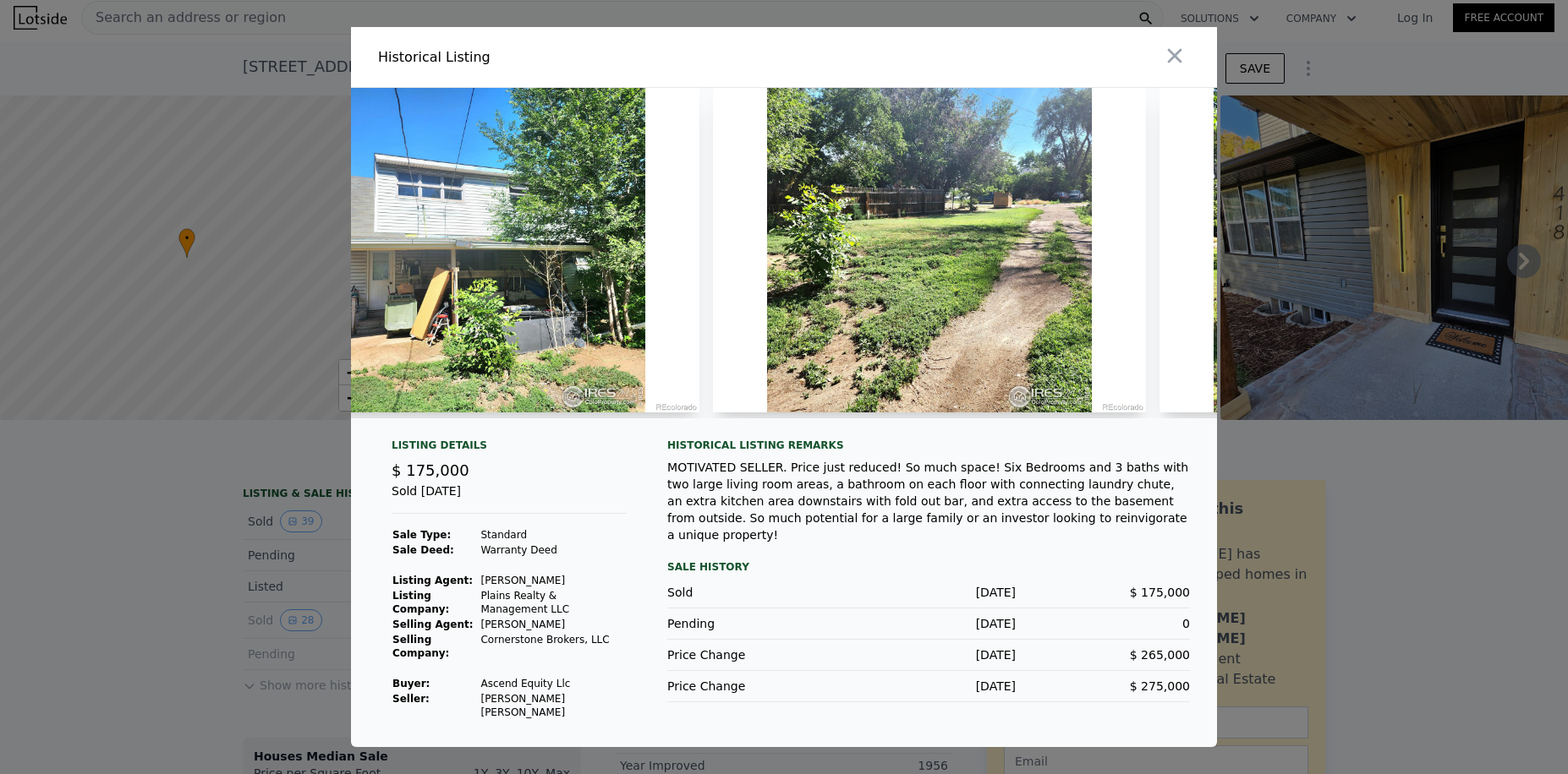
scroll to position [0, 10893]
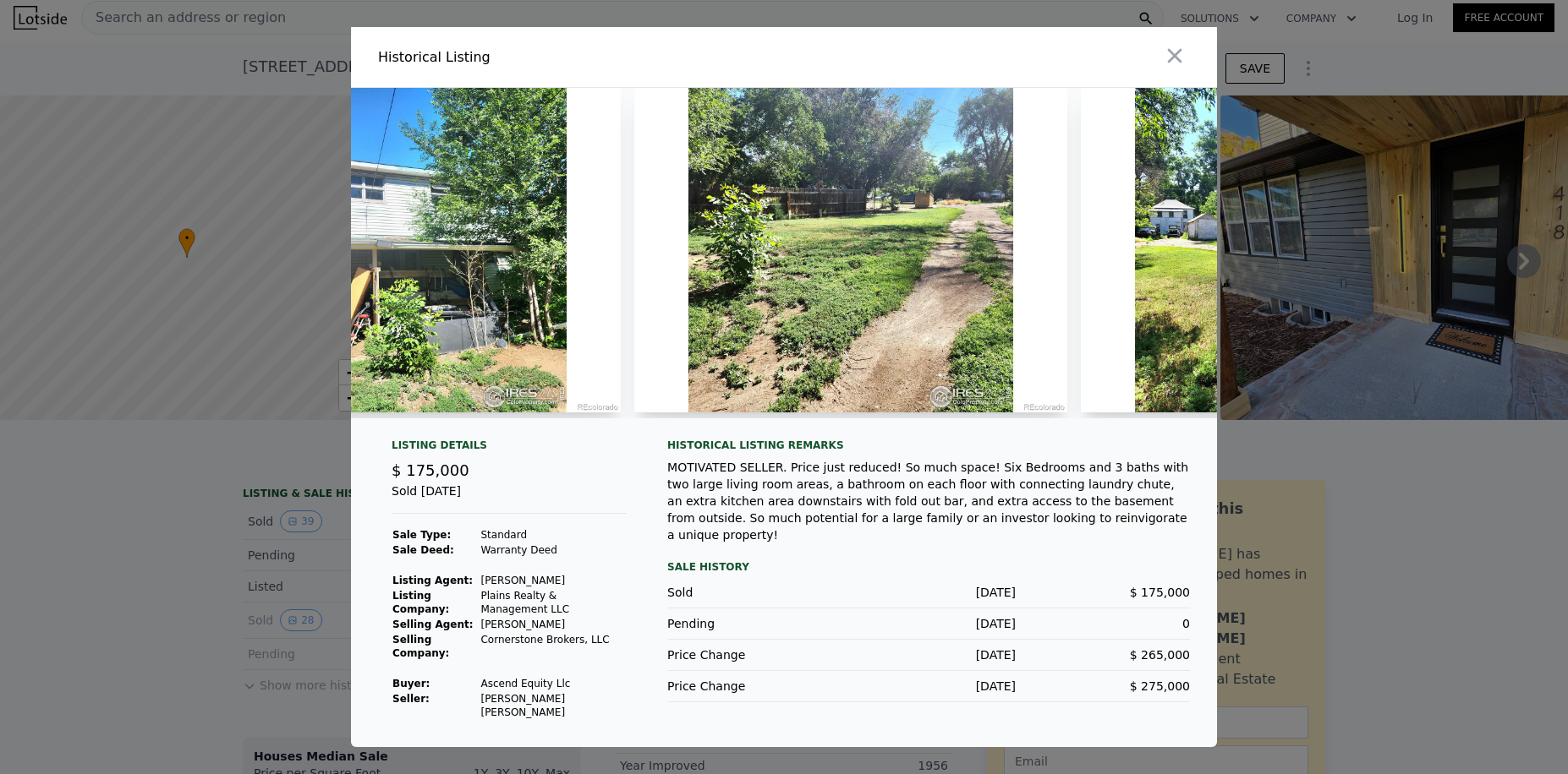
click at [910, 481] on div "MOTIVATED SELLER. Price just reduced! So much space! Six Bedrooms and 3 baths w…" at bounding box center [928, 501] width 523 height 85
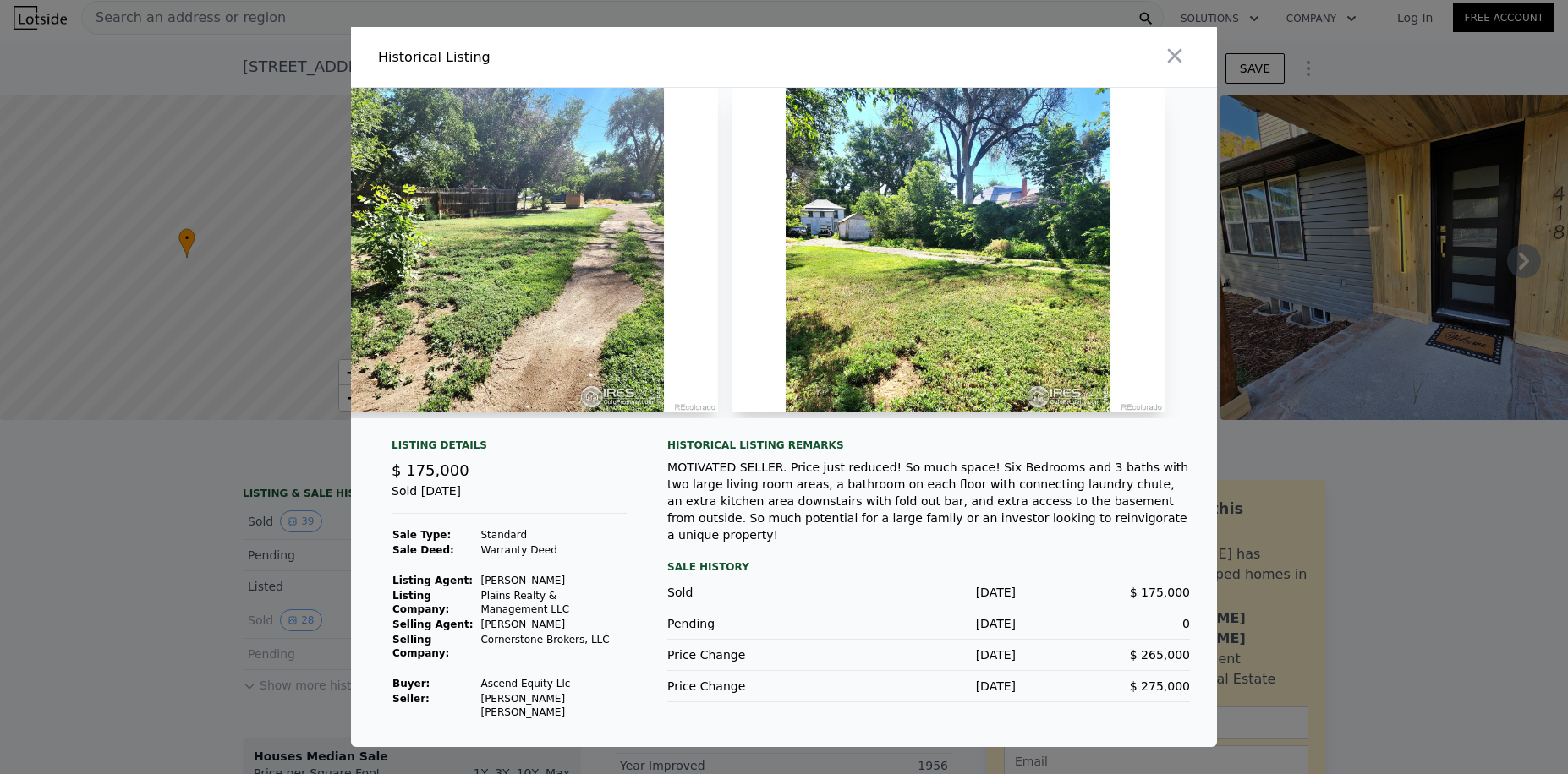
scroll to position [0, 11310]
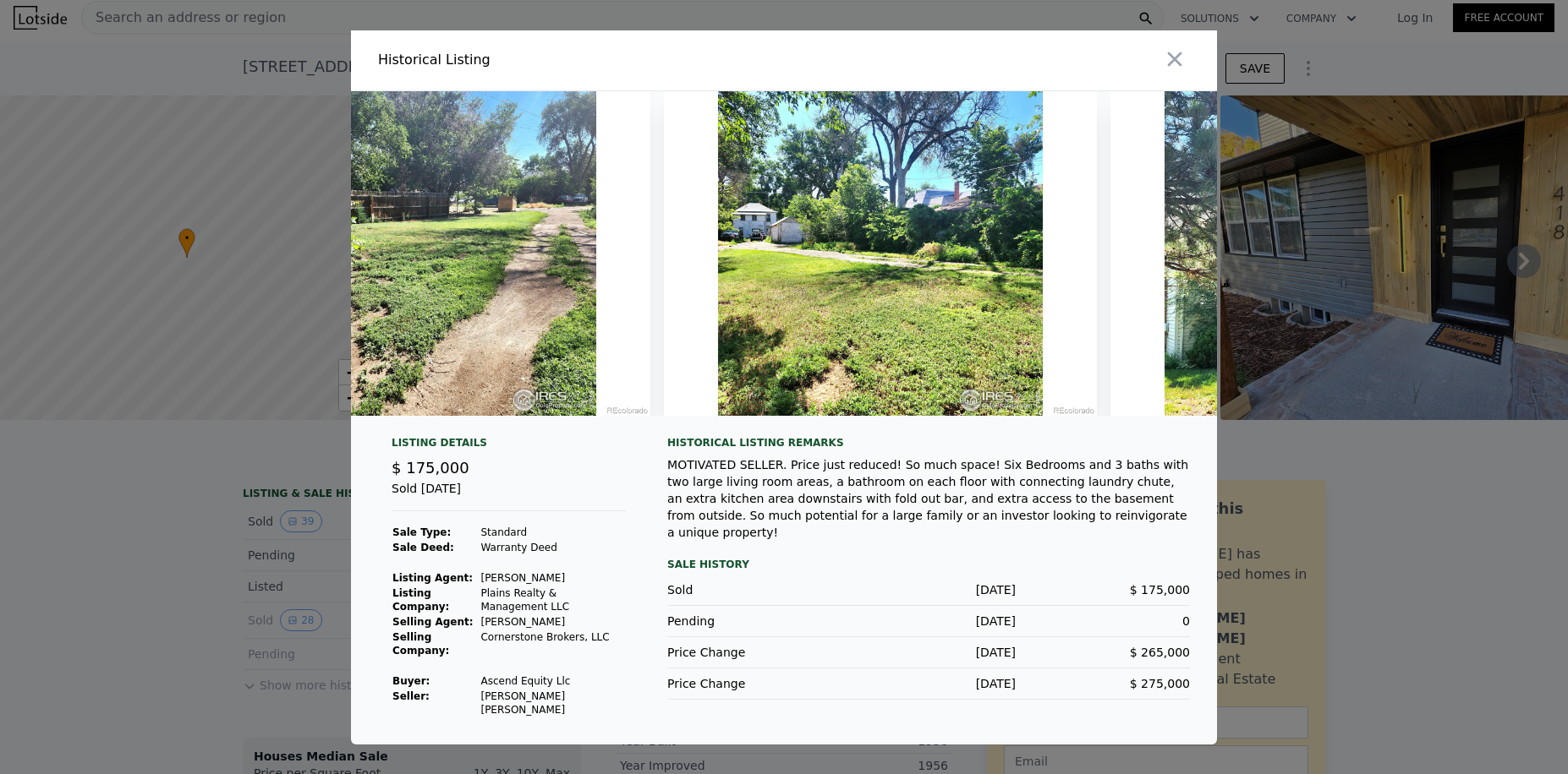
click at [897, 497] on div "MOTIVATED SELLER. Price just reduced! So much space! Six Bedrooms and 3 baths w…" at bounding box center [928, 498] width 523 height 85
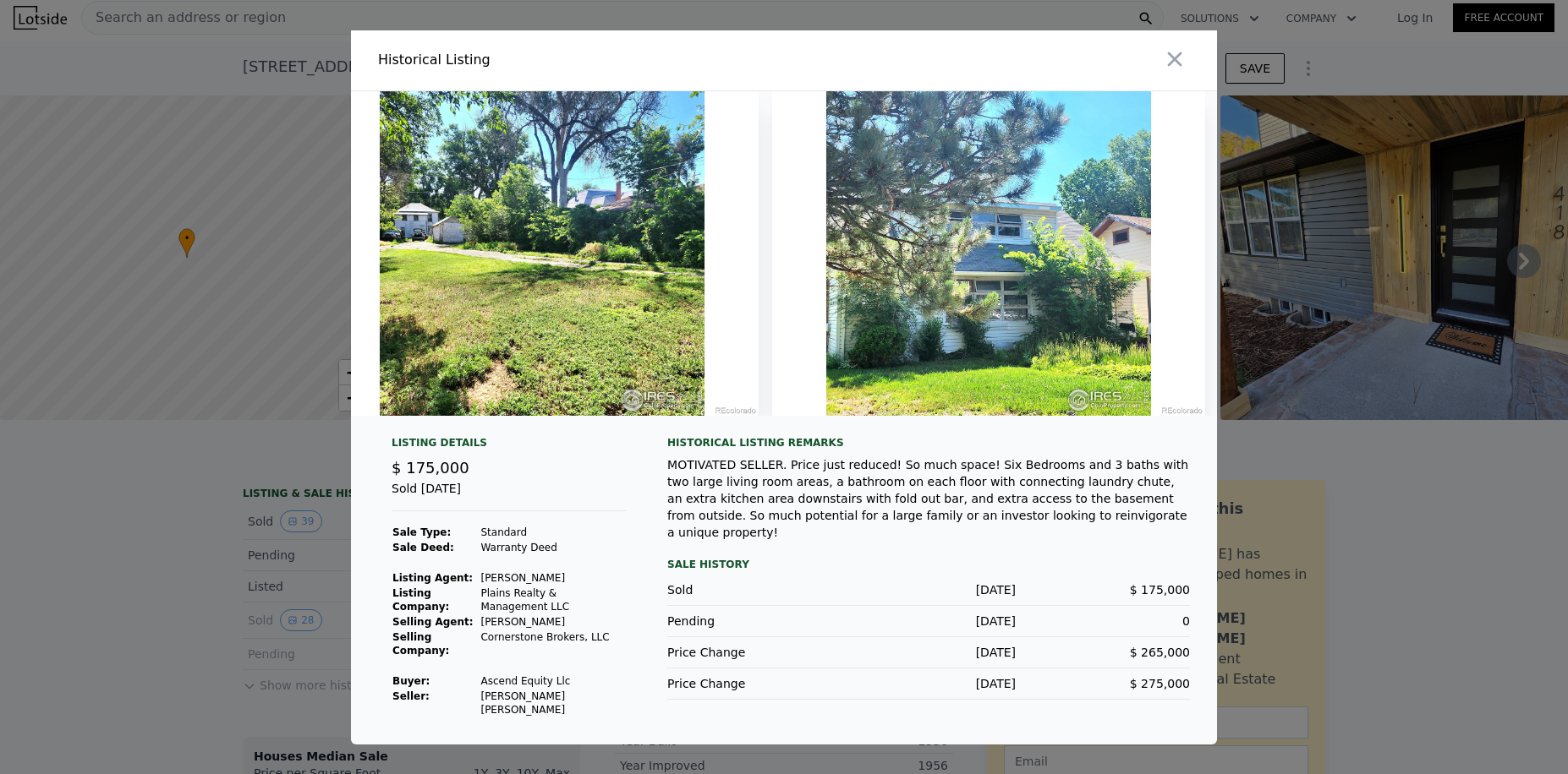
scroll to position [0, 11664]
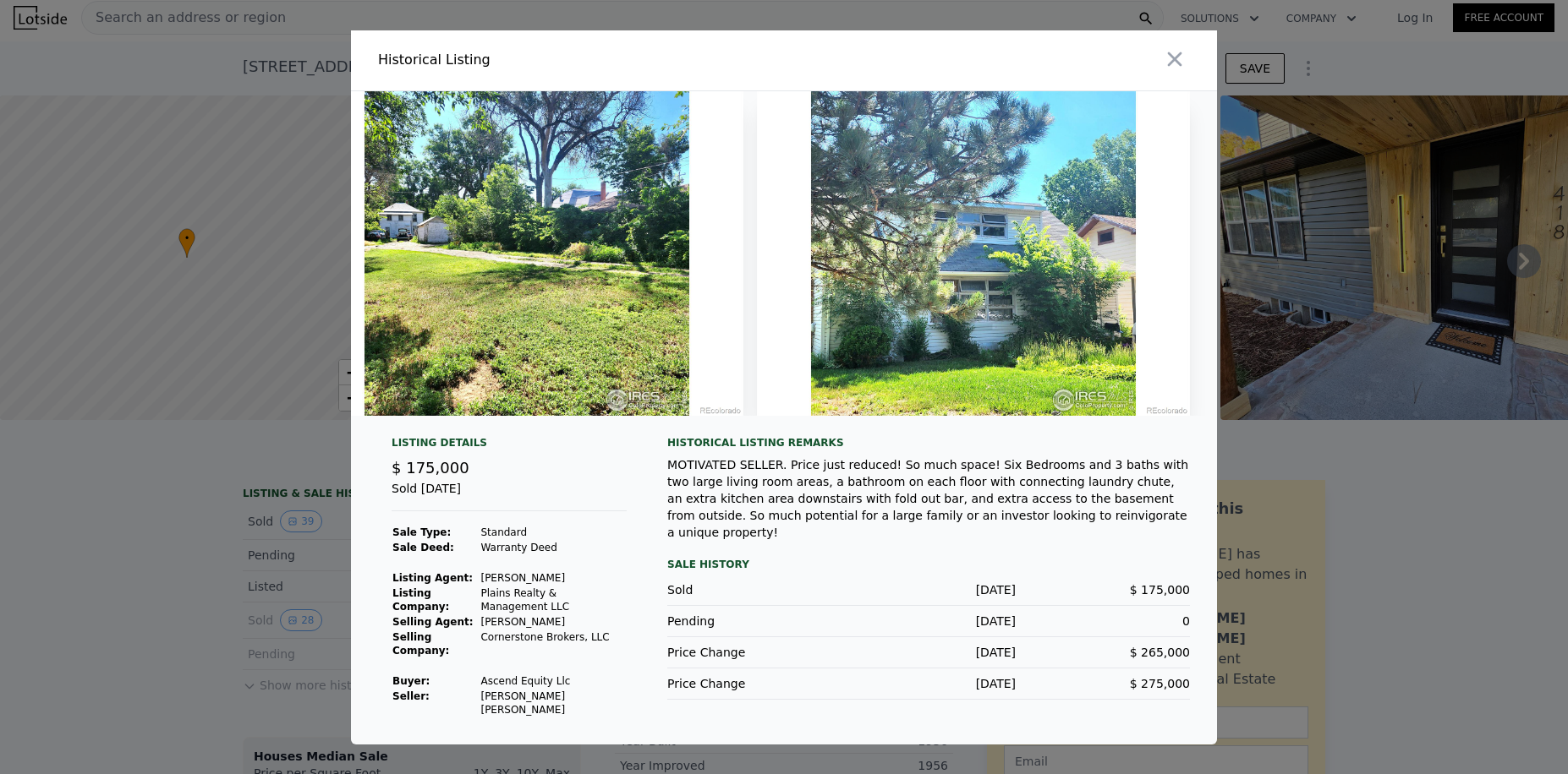
click at [798, 476] on div "MOTIVATED SELLER. Price just reduced! So much space! Six Bedrooms and 3 baths w…" at bounding box center [928, 498] width 523 height 85
click at [1167, 77] on div at bounding box center [1004, 60] width 426 height 60
click at [1163, 65] on icon "button" at bounding box center [1174, 59] width 24 height 24
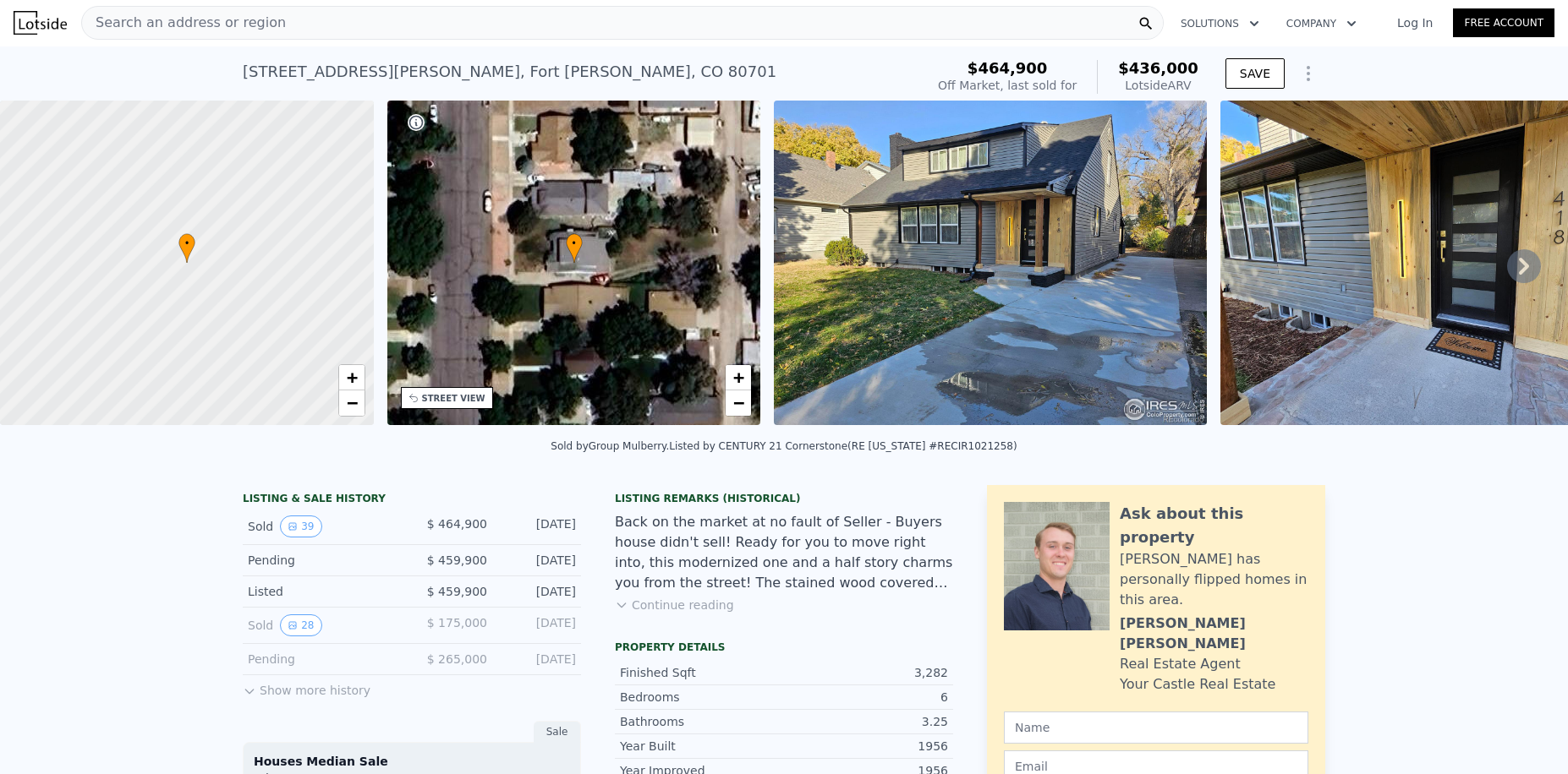
scroll to position [0, 0]
click at [1525, 277] on icon at bounding box center [1523, 267] width 34 height 34
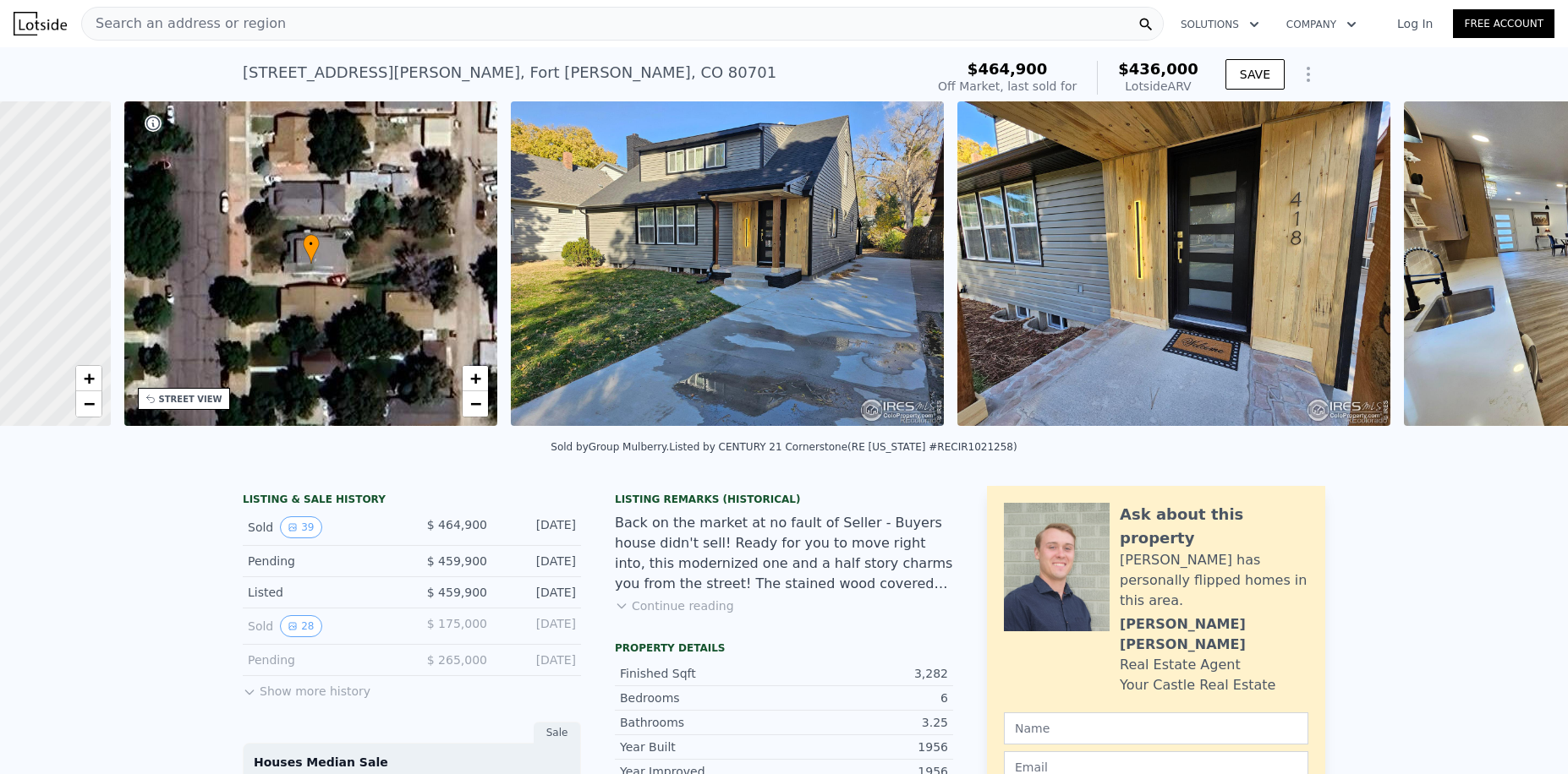
click at [1528, 277] on div "• + − • + − STREET VIEW Loading... SATELLITE VIEW" at bounding box center [784, 266] width 1568 height 331
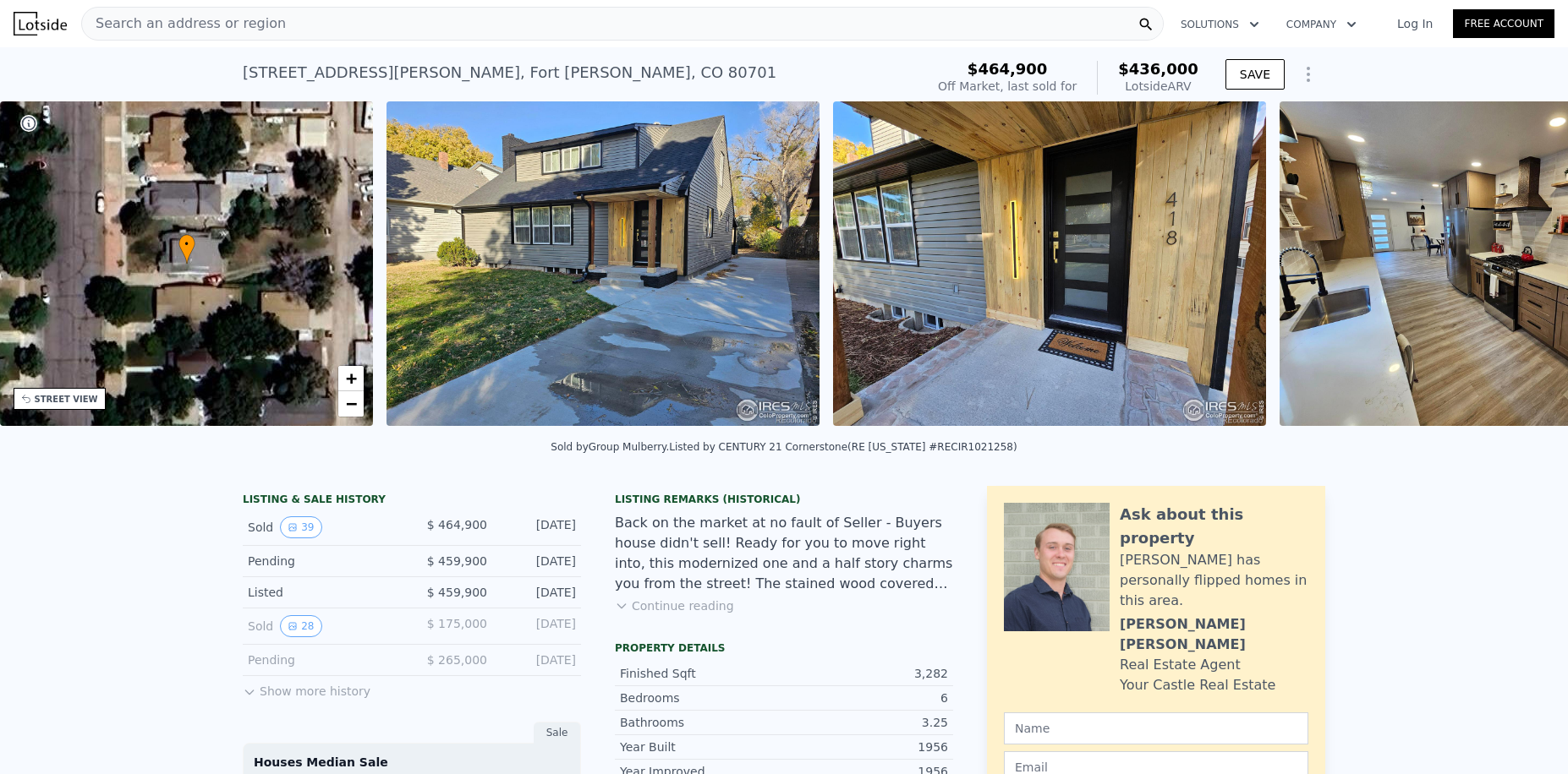
click at [1528, 277] on img at bounding box center [1495, 263] width 433 height 324
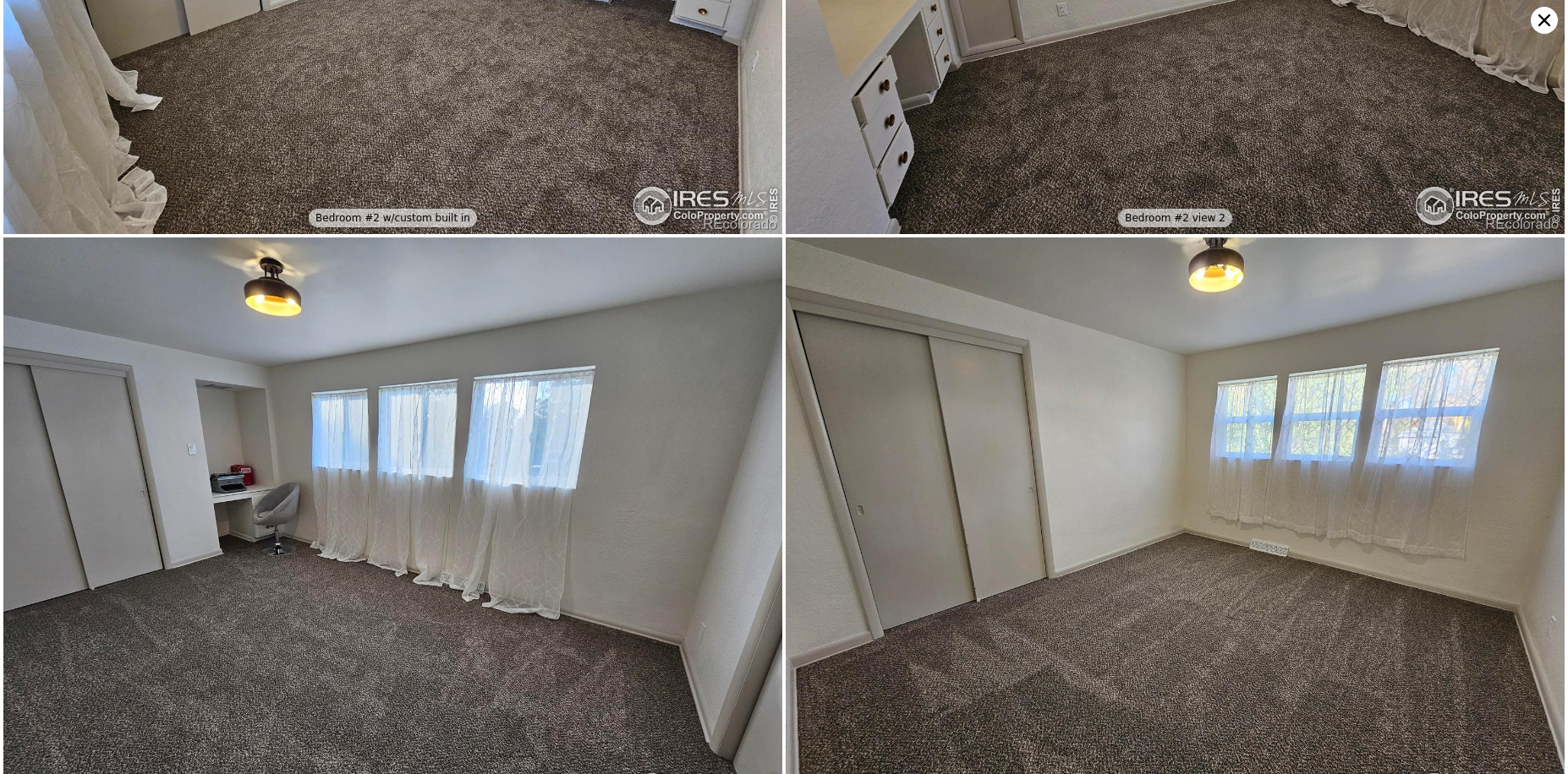
scroll to position [5824, 0]
